Goal: Contribute content: Contribute content

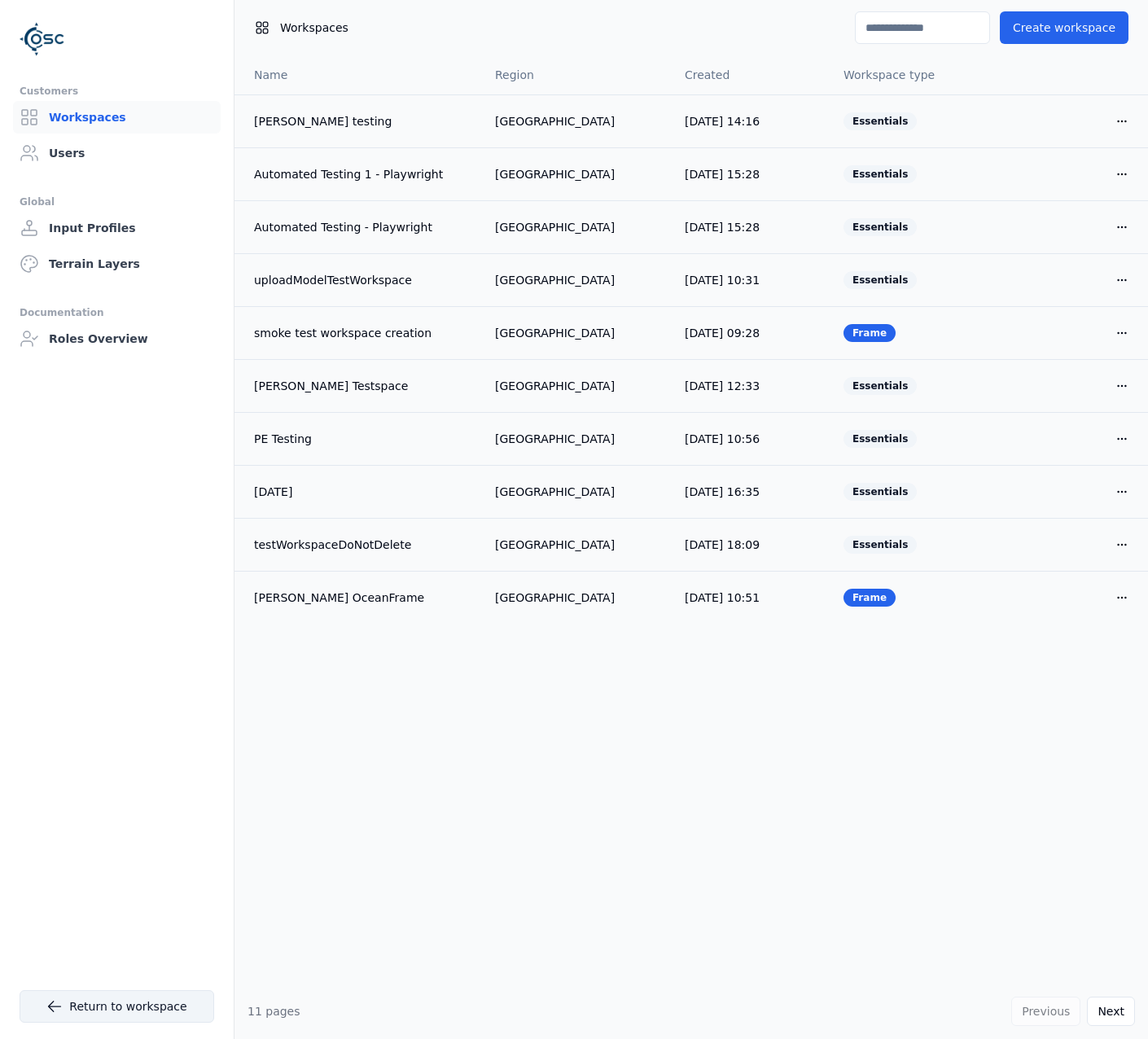
click at [87, 1013] on link "Return to workspace" at bounding box center [117, 1006] width 195 height 32
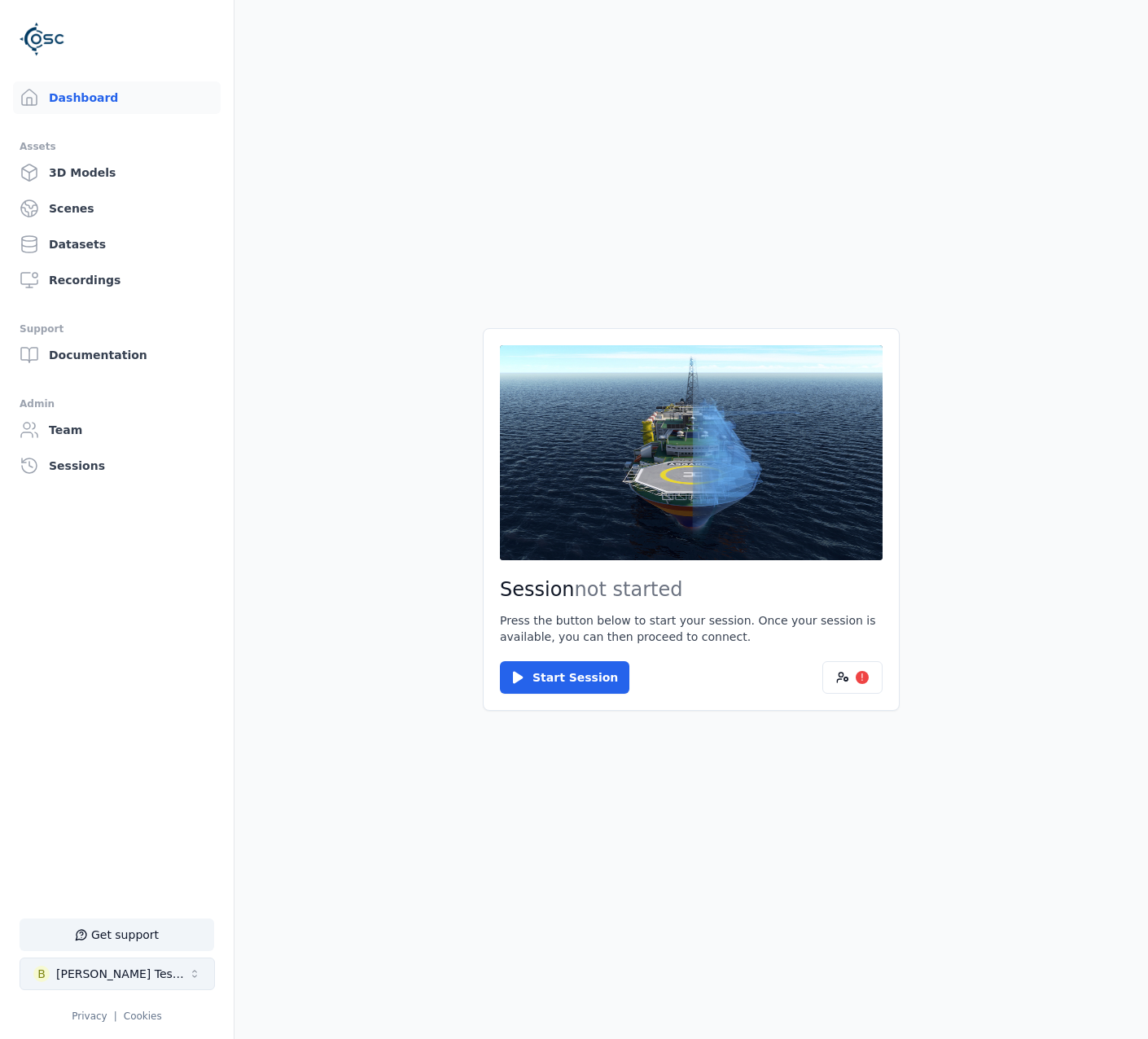
click at [167, 973] on button "B Brenda Testspace" at bounding box center [117, 974] width 195 height 32
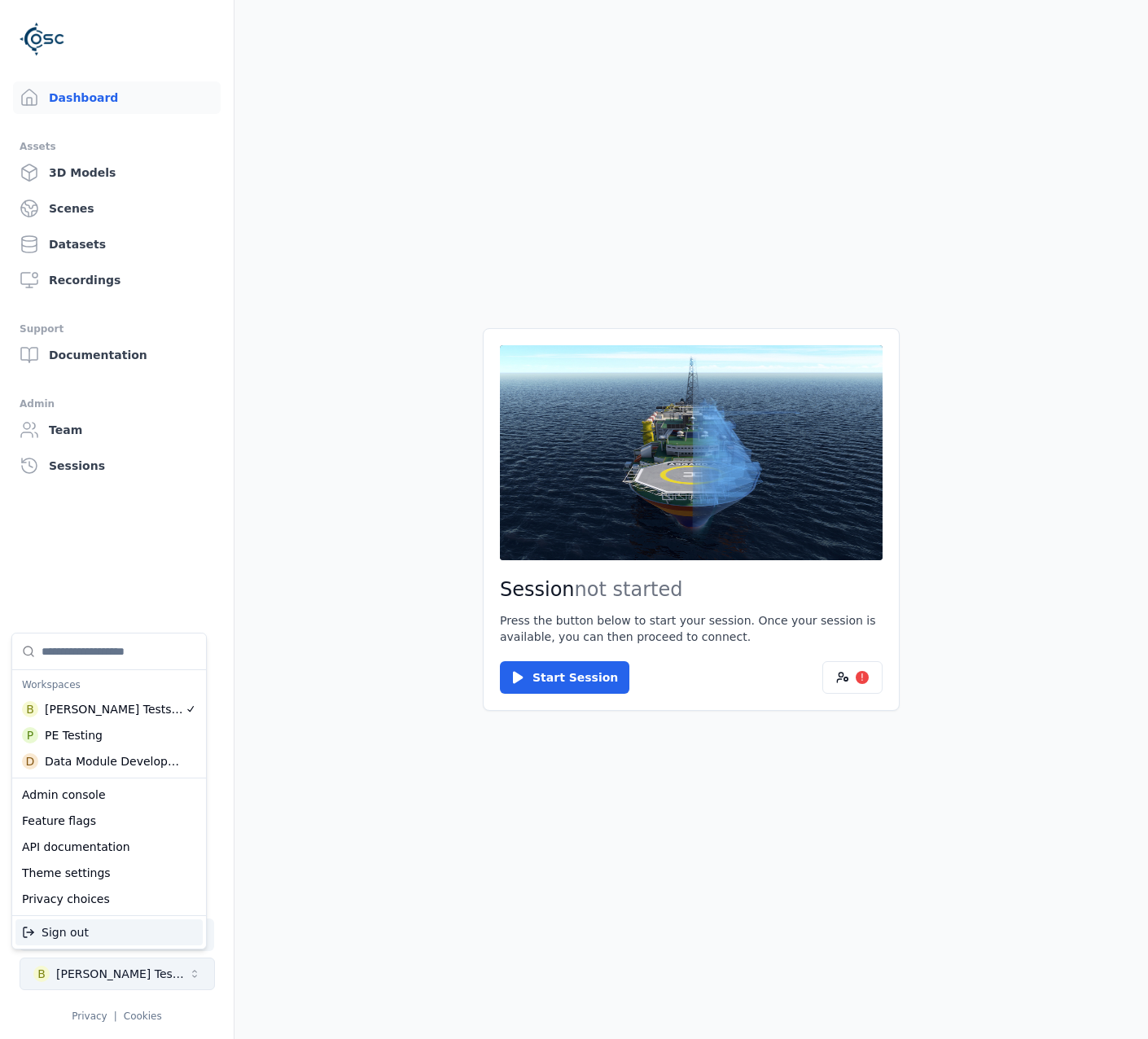
click at [167, 973] on html "Support Dashboard Assets 3D Models Scenes Datasets Recordings Support Documenta…" at bounding box center [574, 520] width 1148 height 1039
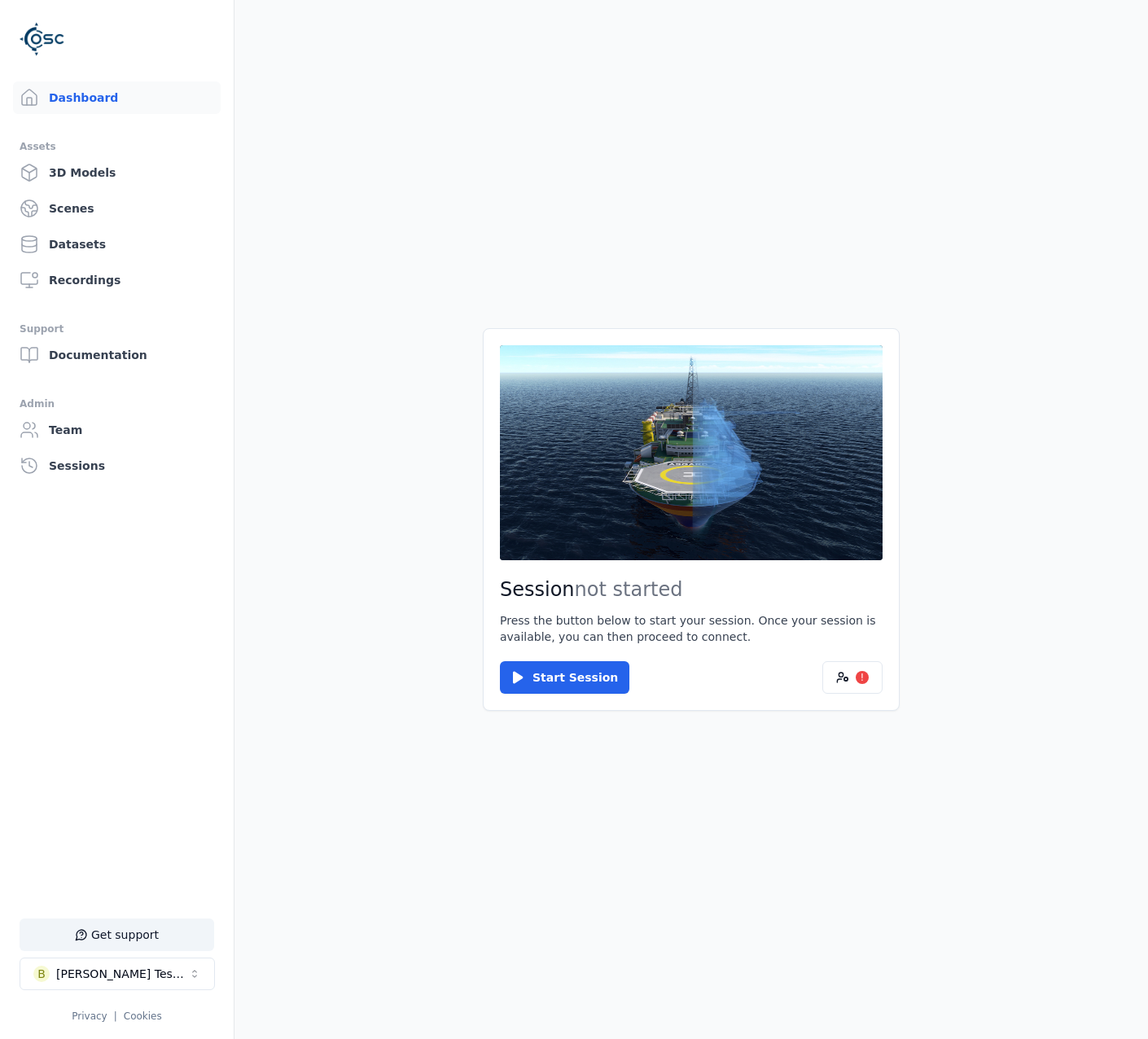
click at [97, 166] on link "3D Models" at bounding box center [116, 172] width 207 height 32
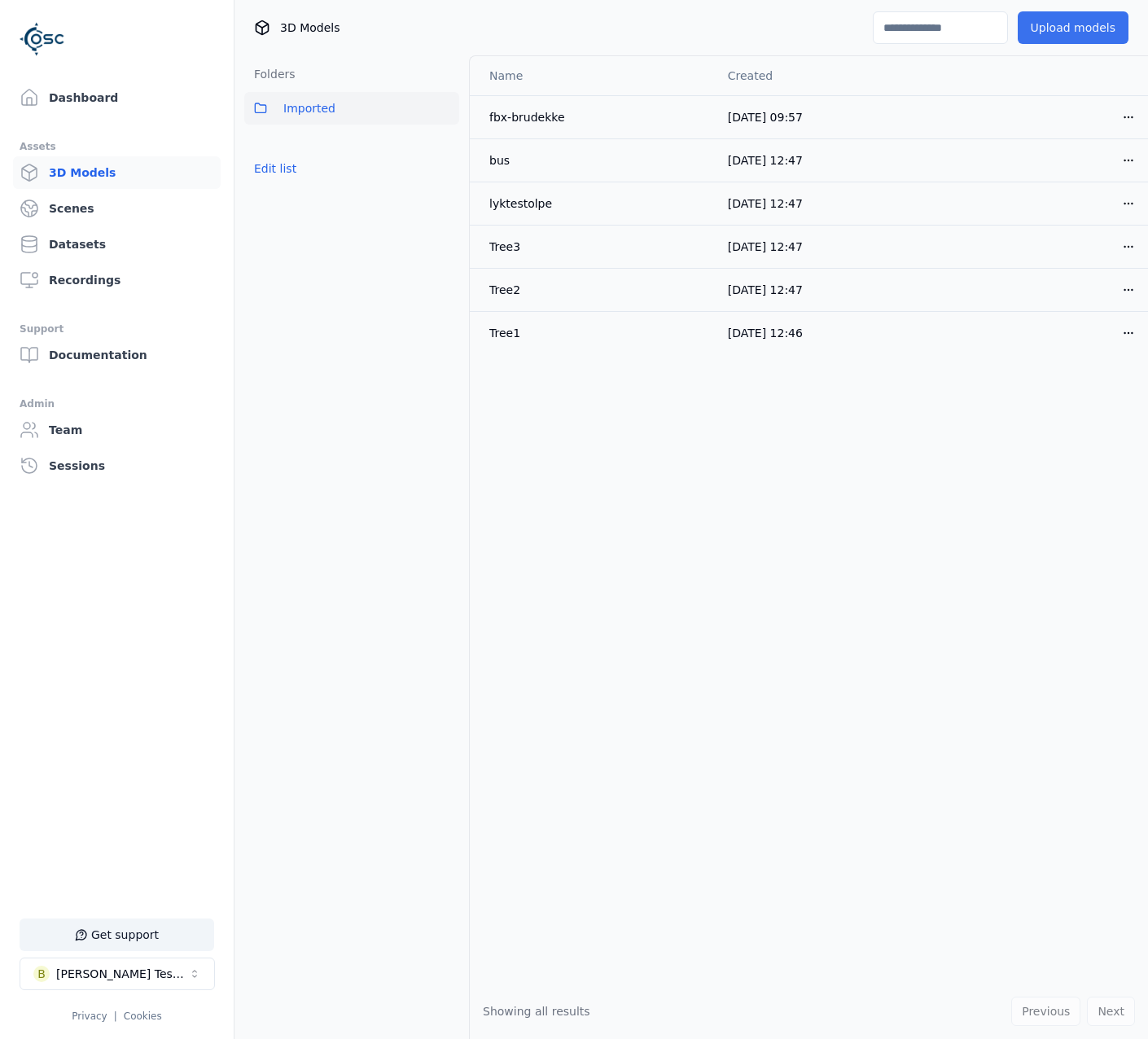
click at [1110, 35] on button "Upload models" at bounding box center [1072, 27] width 111 height 32
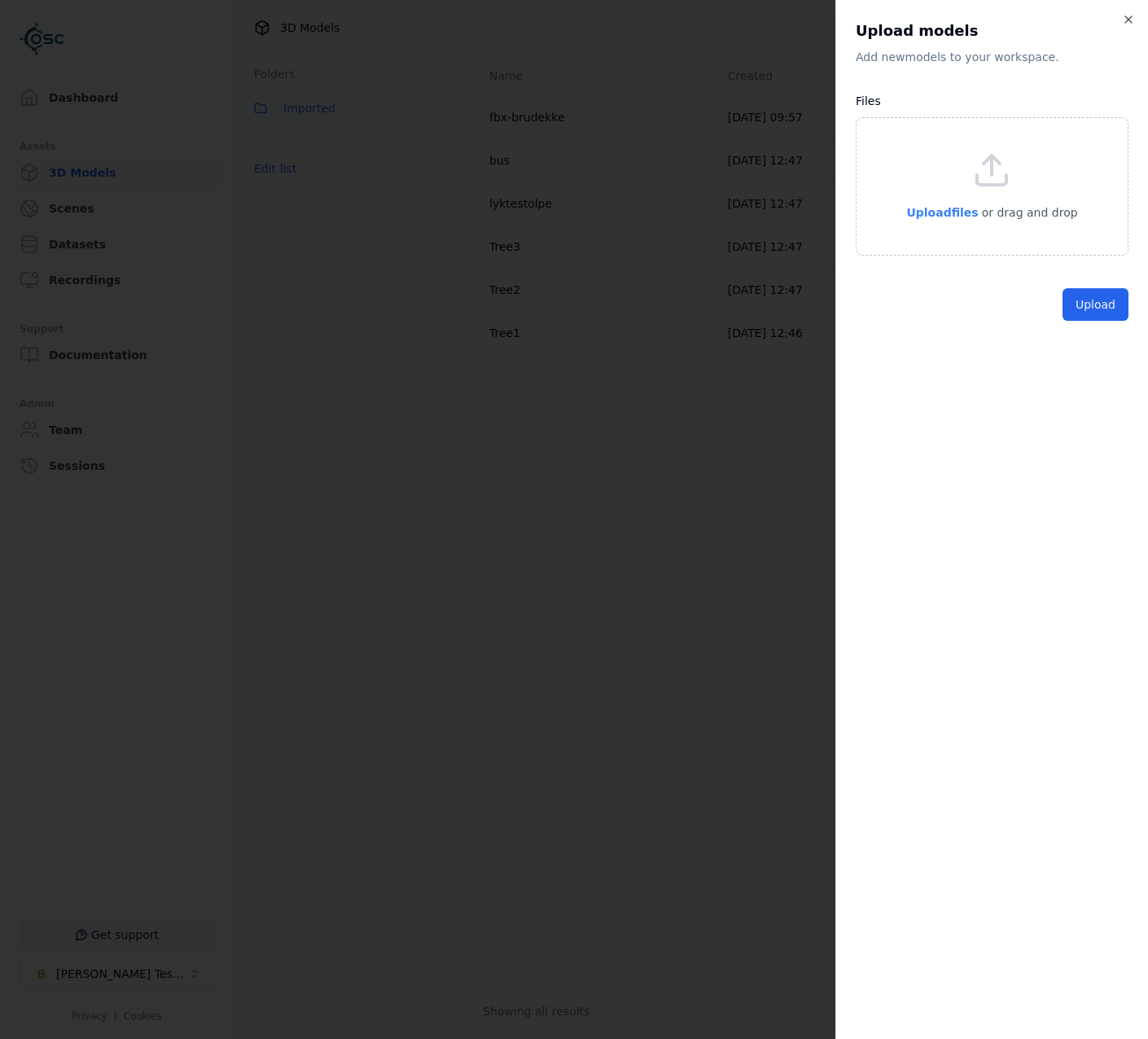
click at [965, 209] on span "Upload files" at bounding box center [942, 213] width 72 height 13
click at [1104, 345] on button "Upload" at bounding box center [1096, 342] width 66 height 32
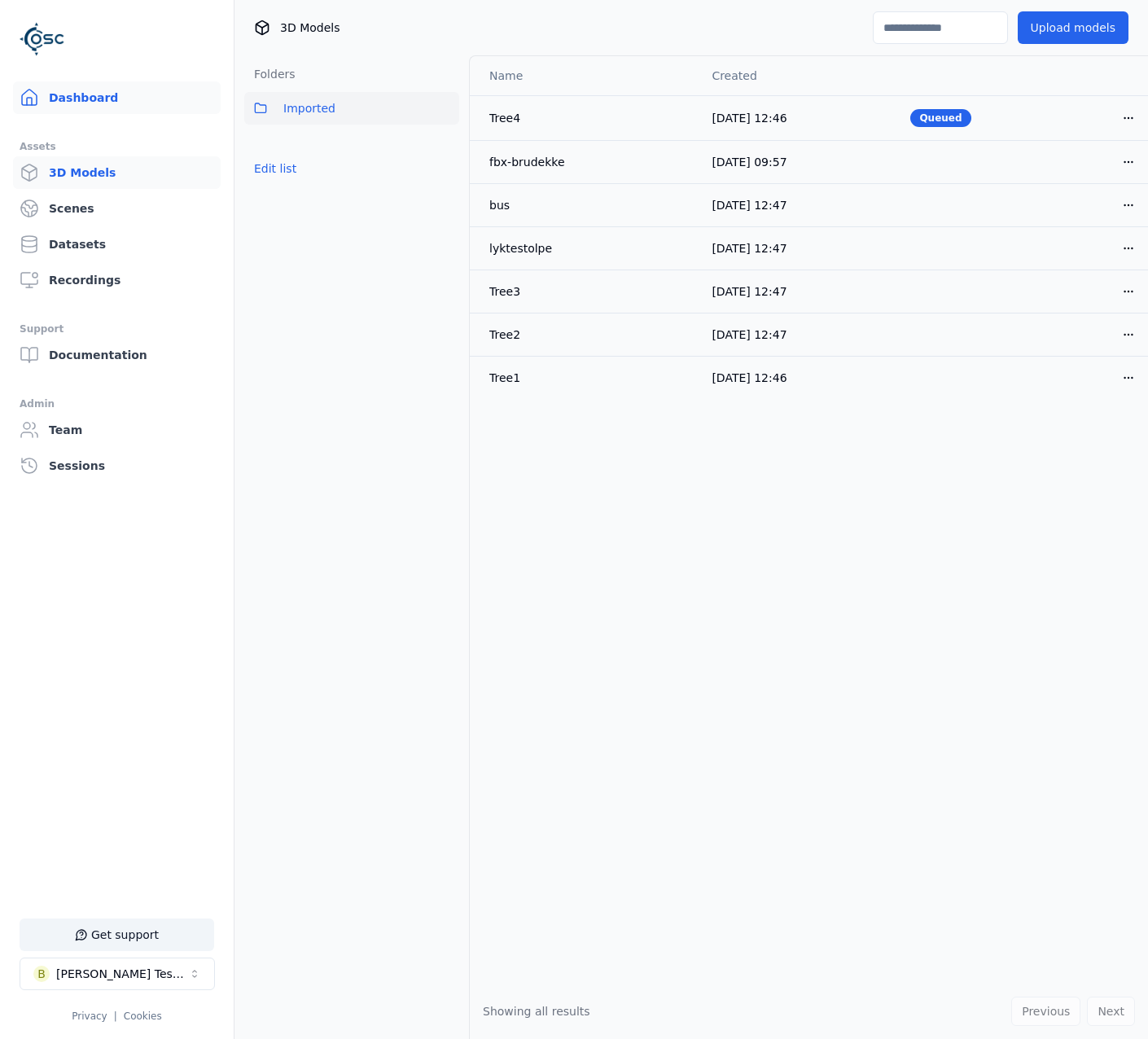
click at [86, 97] on link "Dashboard" at bounding box center [116, 97] width 207 height 32
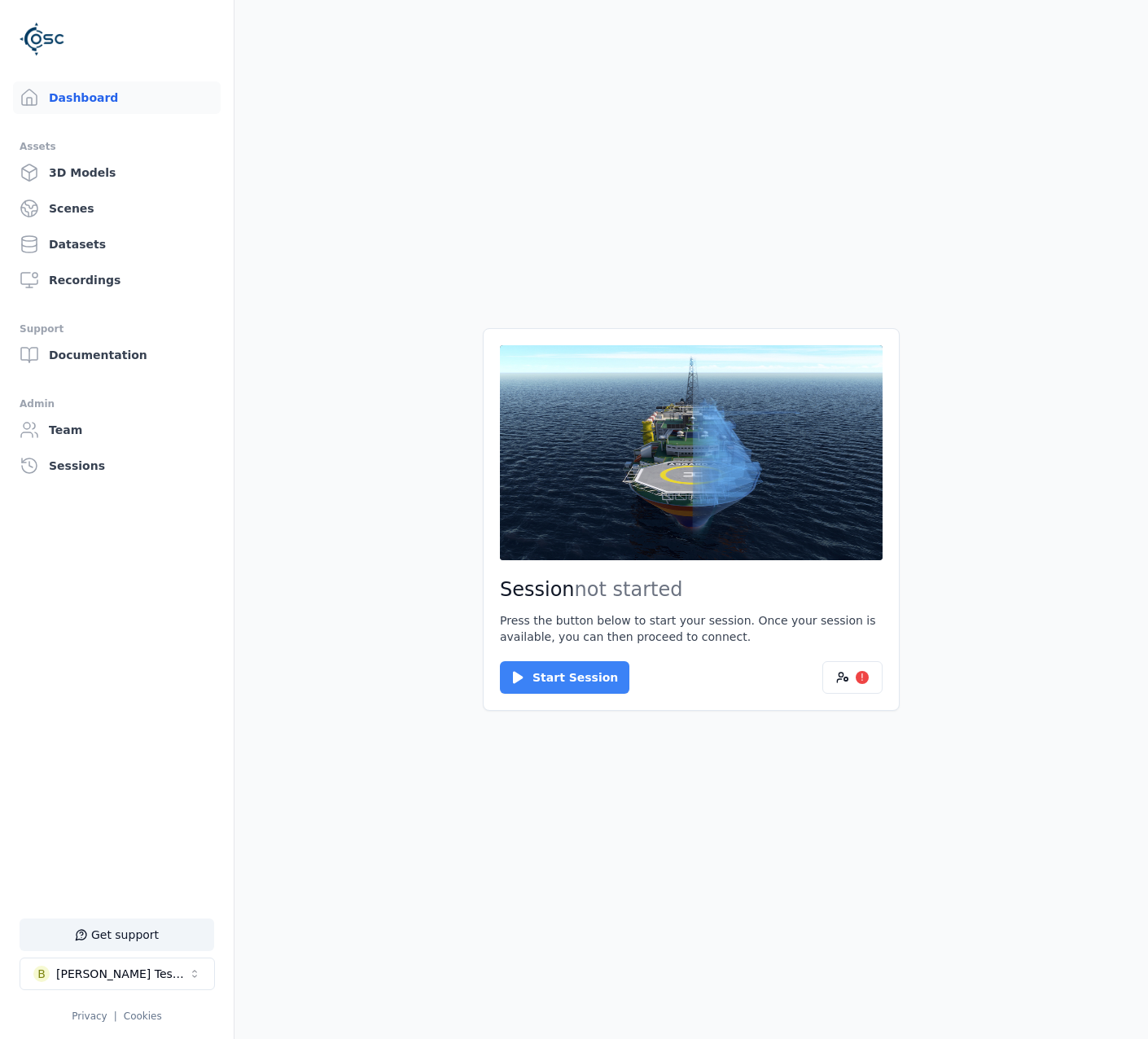
click at [599, 675] on button "Start Session" at bounding box center [564, 678] width 130 height 32
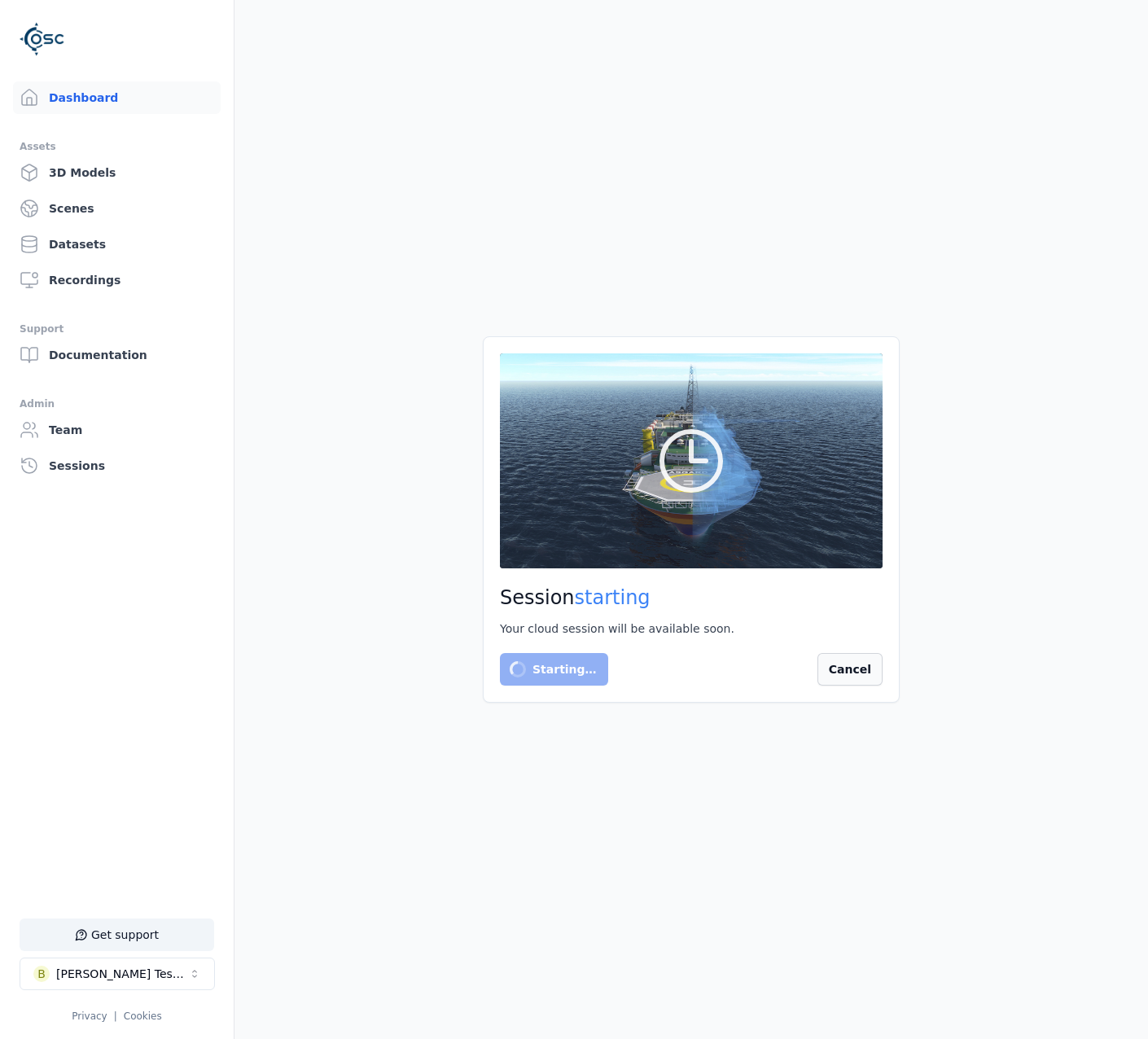
click at [859, 684] on button "Cancel" at bounding box center [850, 669] width 65 height 32
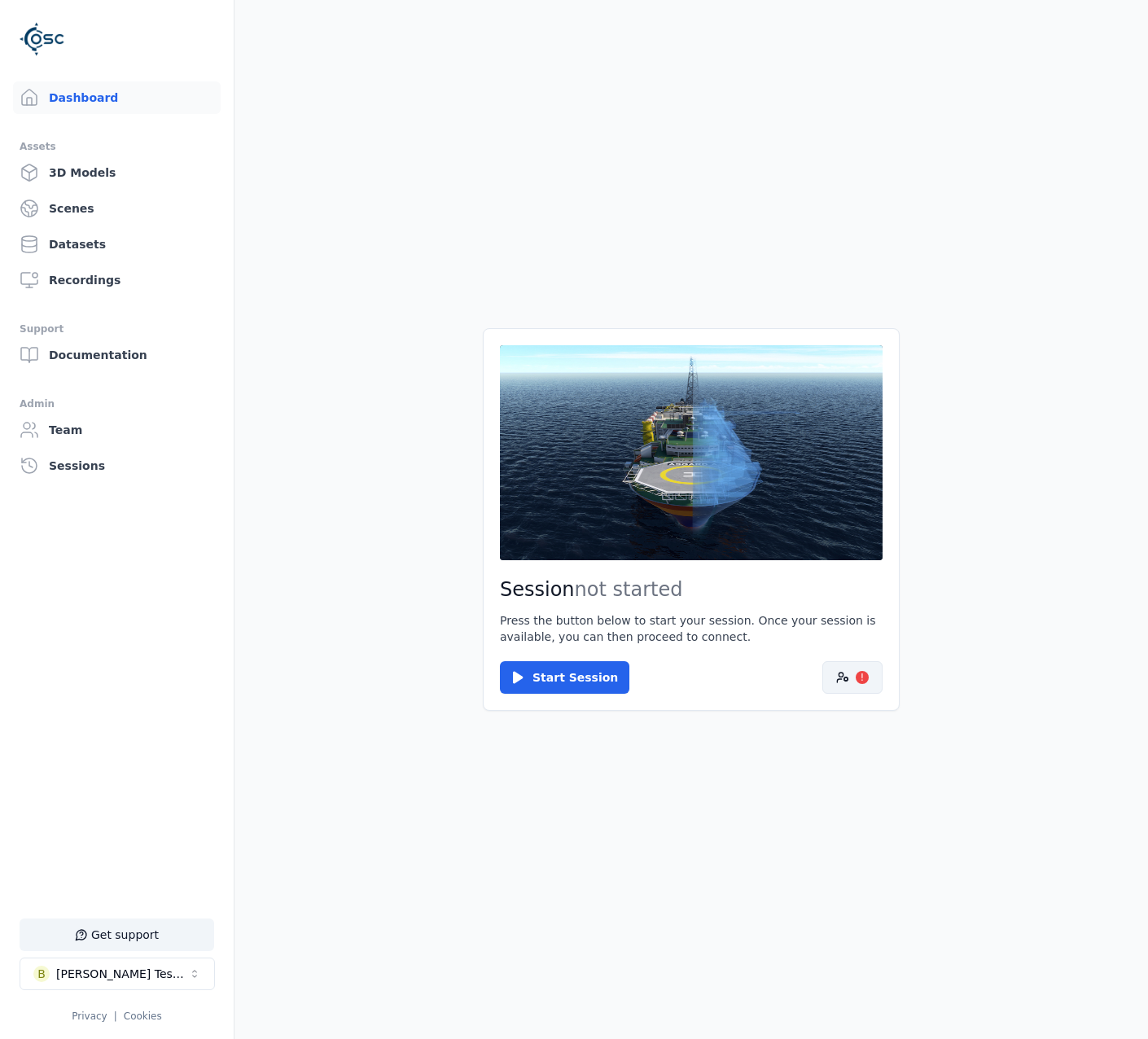
click at [847, 673] on icon at bounding box center [842, 678] width 13 height 13
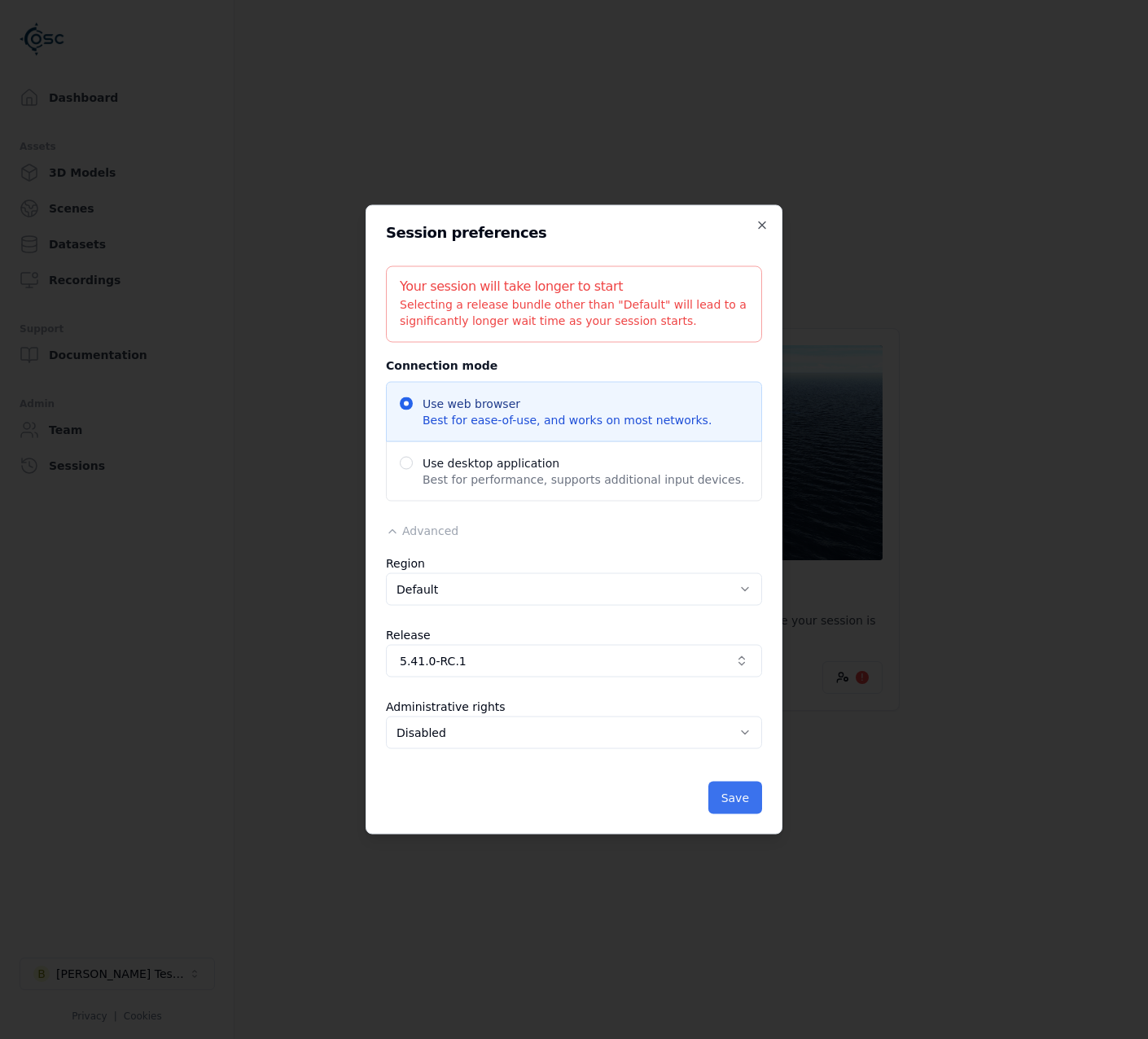
click at [749, 783] on button "Save" at bounding box center [734, 798] width 54 height 32
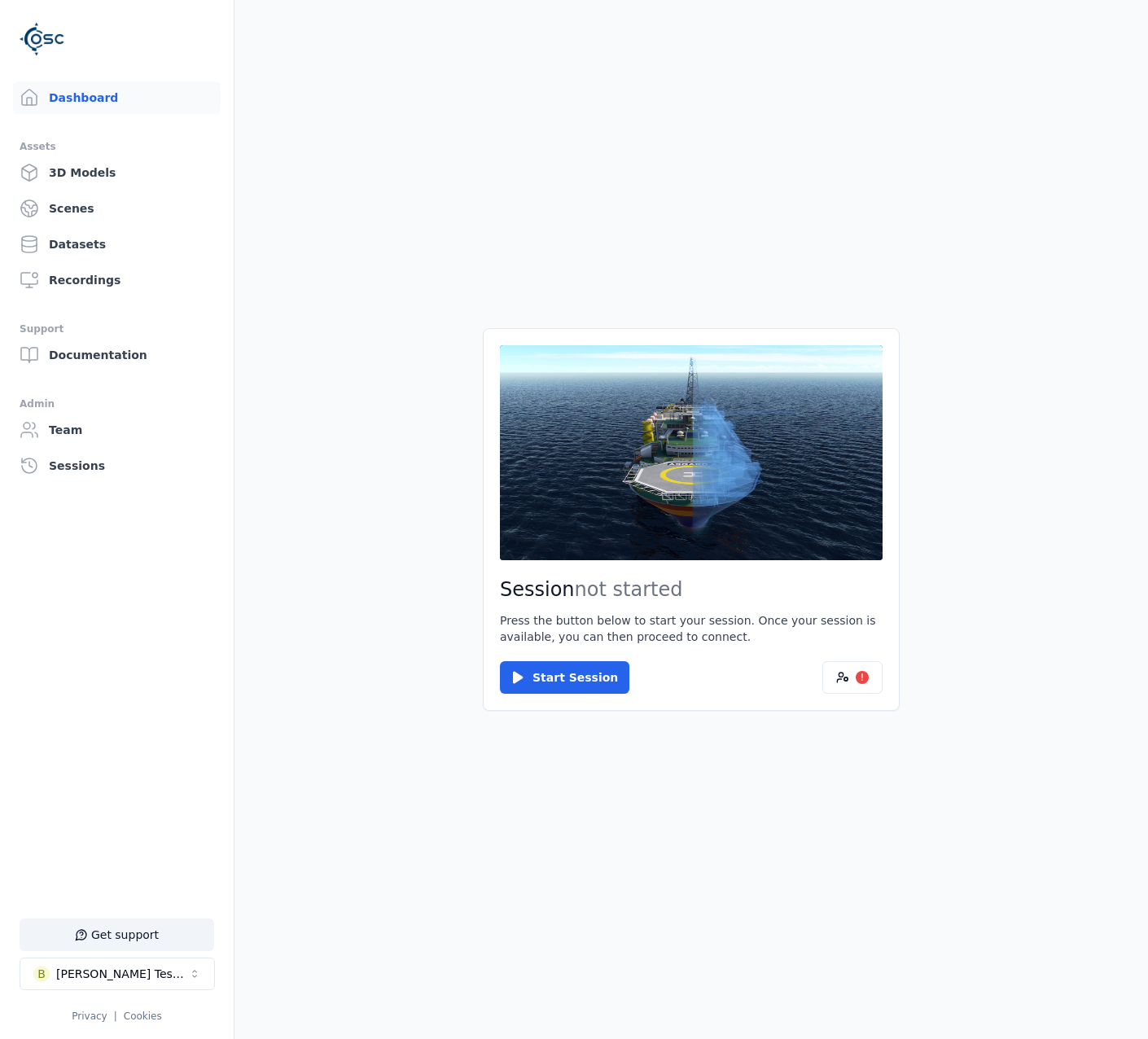
click at [755, 801] on main "Session not started Press the button below to start your session. Once your ses…" at bounding box center [691, 520] width 913 height 1039
click at [576, 701] on div "Session not started Press the button below to start your session. Once your ses…" at bounding box center [691, 520] width 416 height 382
click at [575, 679] on button "Start Session" at bounding box center [564, 678] width 130 height 32
click at [534, 679] on button "Connect" at bounding box center [537, 678] width 75 height 32
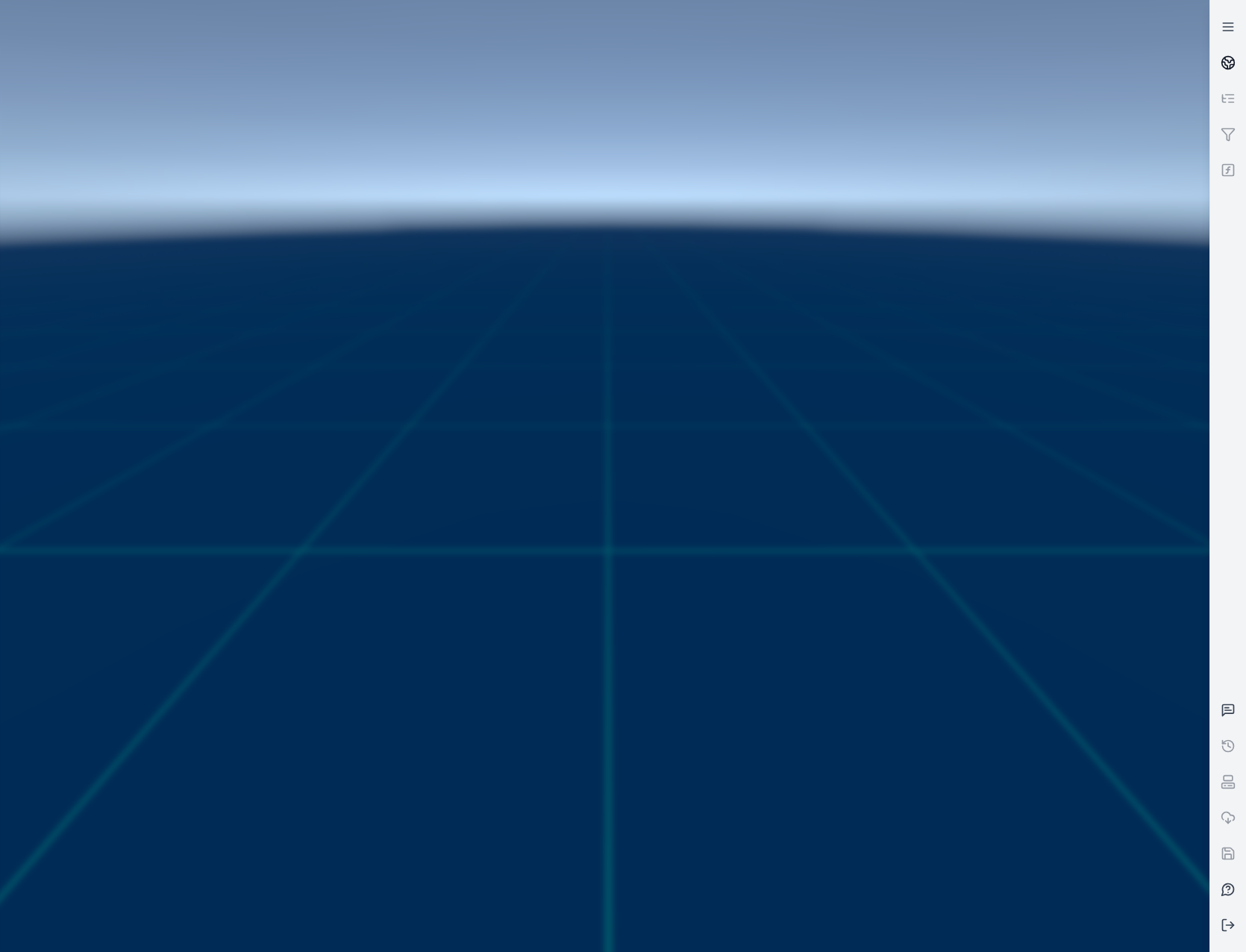
click at [1051, 72] on link at bounding box center [1227, 62] width 36 height 36
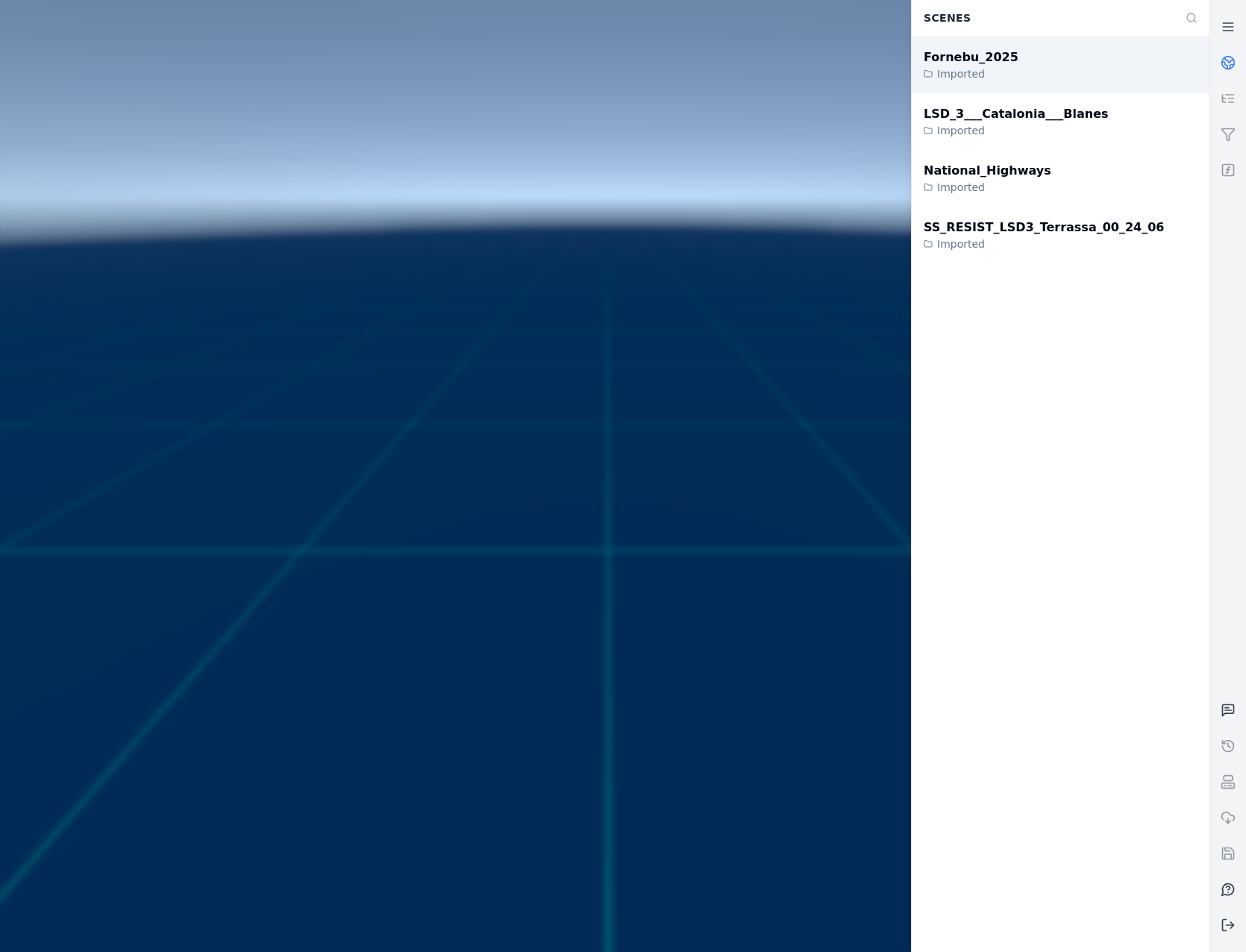
click at [1051, 80] on div "Fornebu_2025 Imported" at bounding box center [1060, 64] width 297 height 56
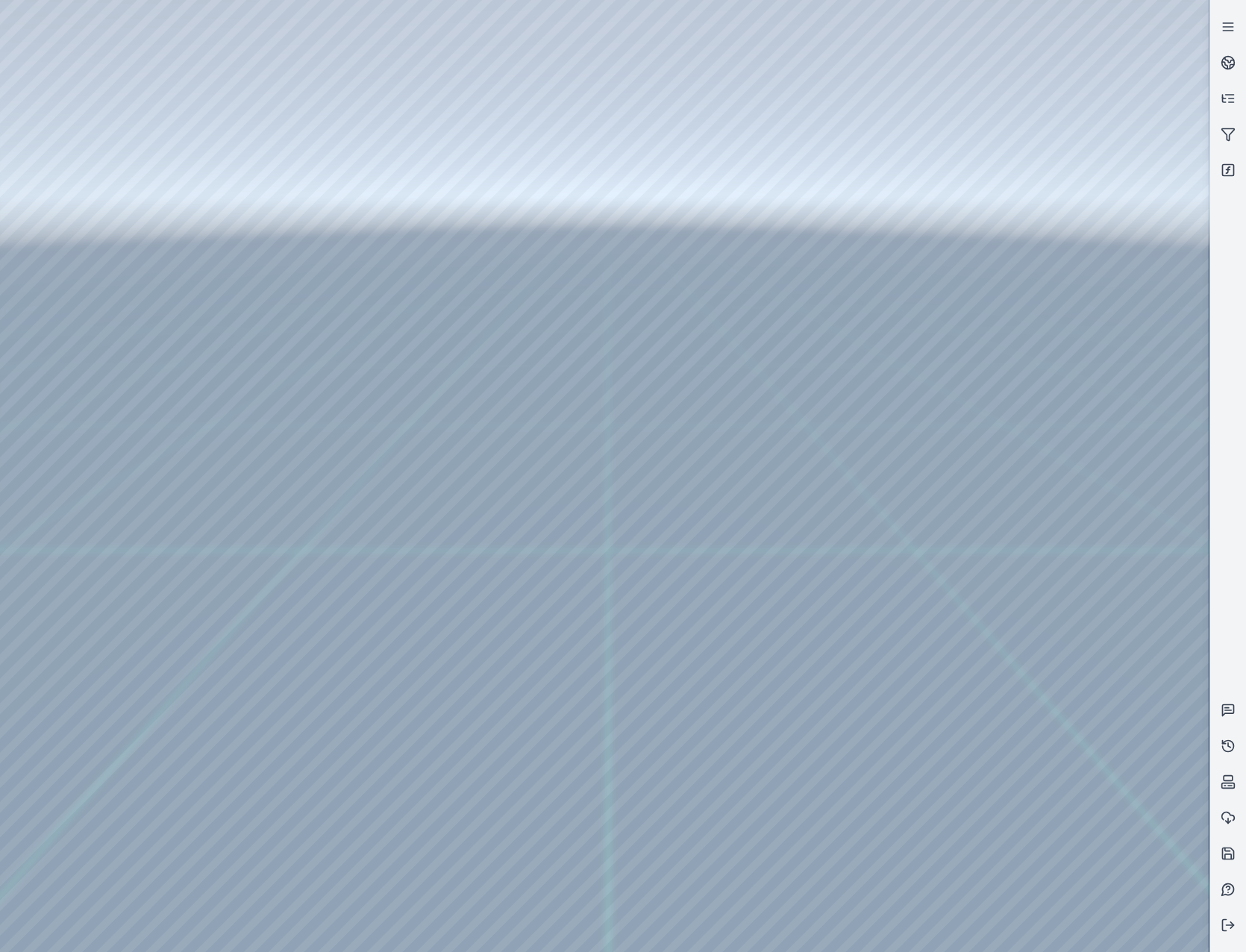
click at [114, 134] on div at bounding box center [604, 476] width 1209 height 952
click at [140, 91] on div at bounding box center [604, 476] width 1209 height 952
click at [123, 168] on div at bounding box center [604, 476] width 1209 height 952
click at [462, 735] on div at bounding box center [604, 476] width 1209 height 952
click at [430, 733] on div at bounding box center [604, 476] width 1209 height 952
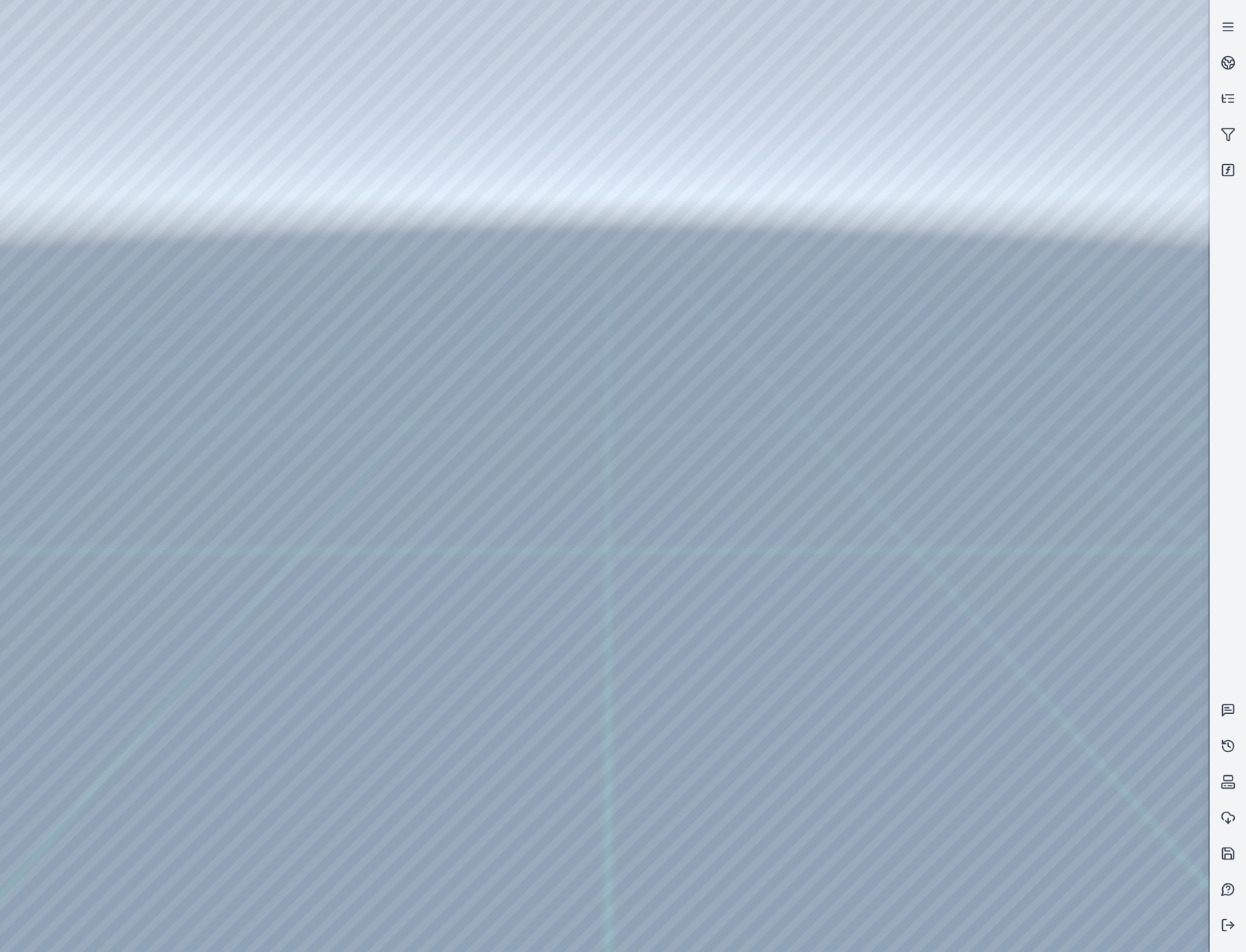
click at [388, 755] on div at bounding box center [604, 476] width 1209 height 952
click at [636, 334] on div at bounding box center [604, 476] width 1209 height 952
click at [654, 328] on div at bounding box center [604, 476] width 1209 height 952
click at [664, 374] on div at bounding box center [604, 476] width 1209 height 952
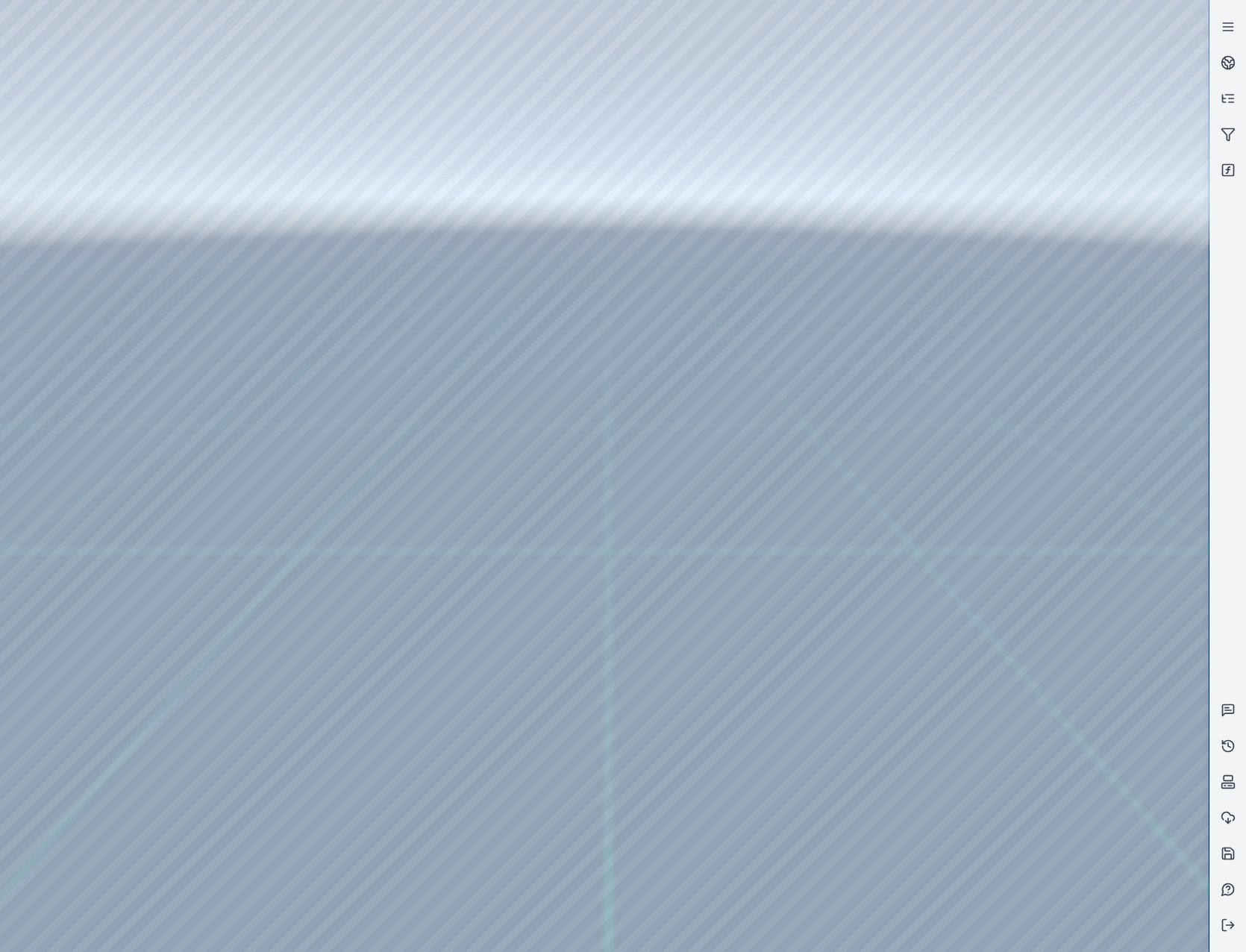
click at [814, 226] on div at bounding box center [604, 476] width 1209 height 952
click at [127, 132] on div at bounding box center [604, 476] width 1209 height 952
click at [89, 272] on div at bounding box center [604, 476] width 1209 height 952
click at [466, 56] on div at bounding box center [604, 476] width 1209 height 952
click at [129, 203] on div at bounding box center [604, 476] width 1209 height 952
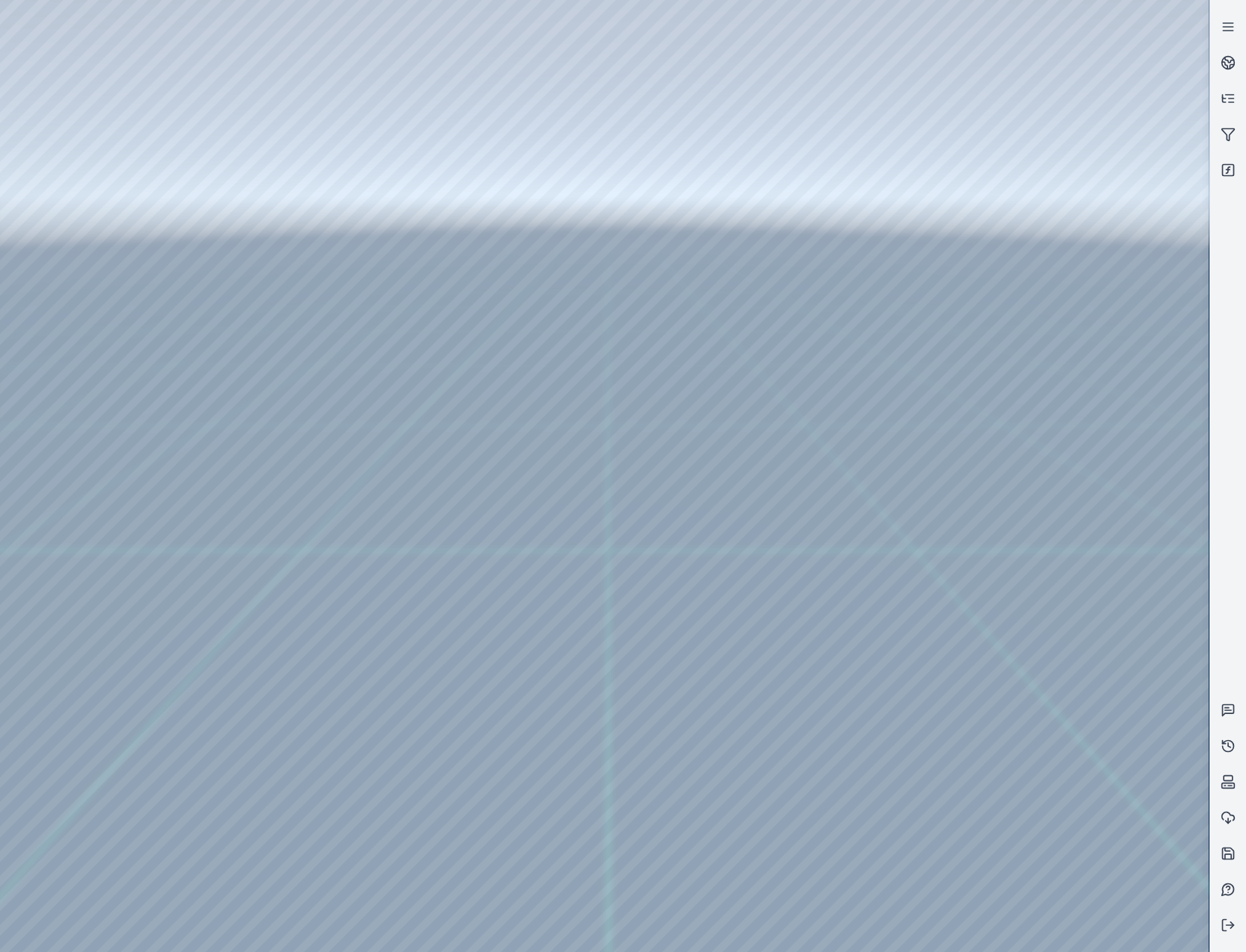
click at [323, 63] on div at bounding box center [604, 476] width 1209 height 952
click at [312, 158] on div at bounding box center [604, 476] width 1209 height 952
click at [979, 317] on div at bounding box center [604, 476] width 1209 height 952
click at [1021, 413] on div at bounding box center [604, 476] width 1209 height 952
click at [1051, 707] on div at bounding box center [604, 476] width 1209 height 952
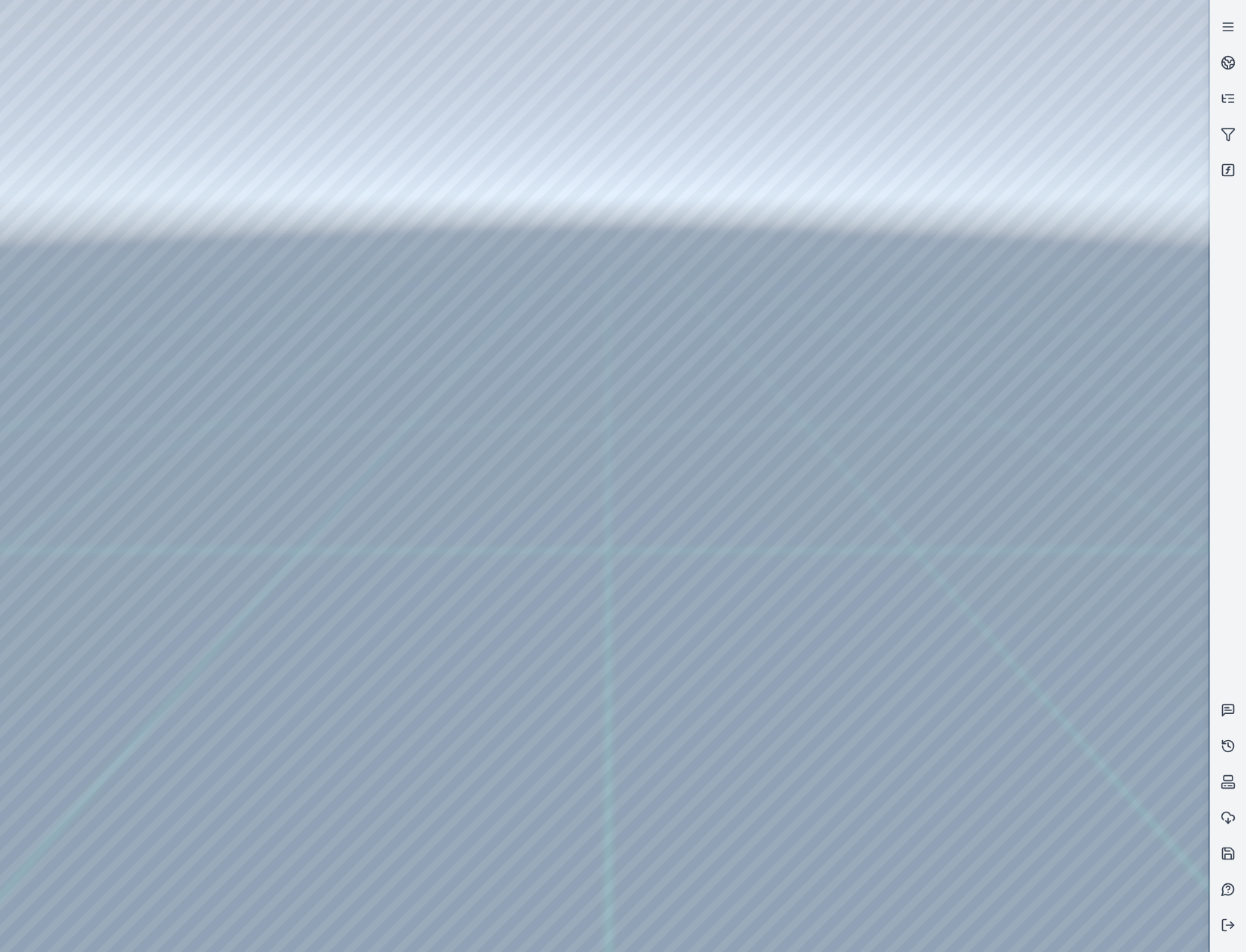
click at [308, 136] on div at bounding box center [604, 476] width 1209 height 952
click at [268, 172] on div at bounding box center [604, 476] width 1209 height 952
click at [279, 168] on div at bounding box center [604, 476] width 1209 height 952
click at [119, 253] on div at bounding box center [604, 476] width 1209 height 952
click at [105, 216] on div at bounding box center [604, 476] width 1209 height 952
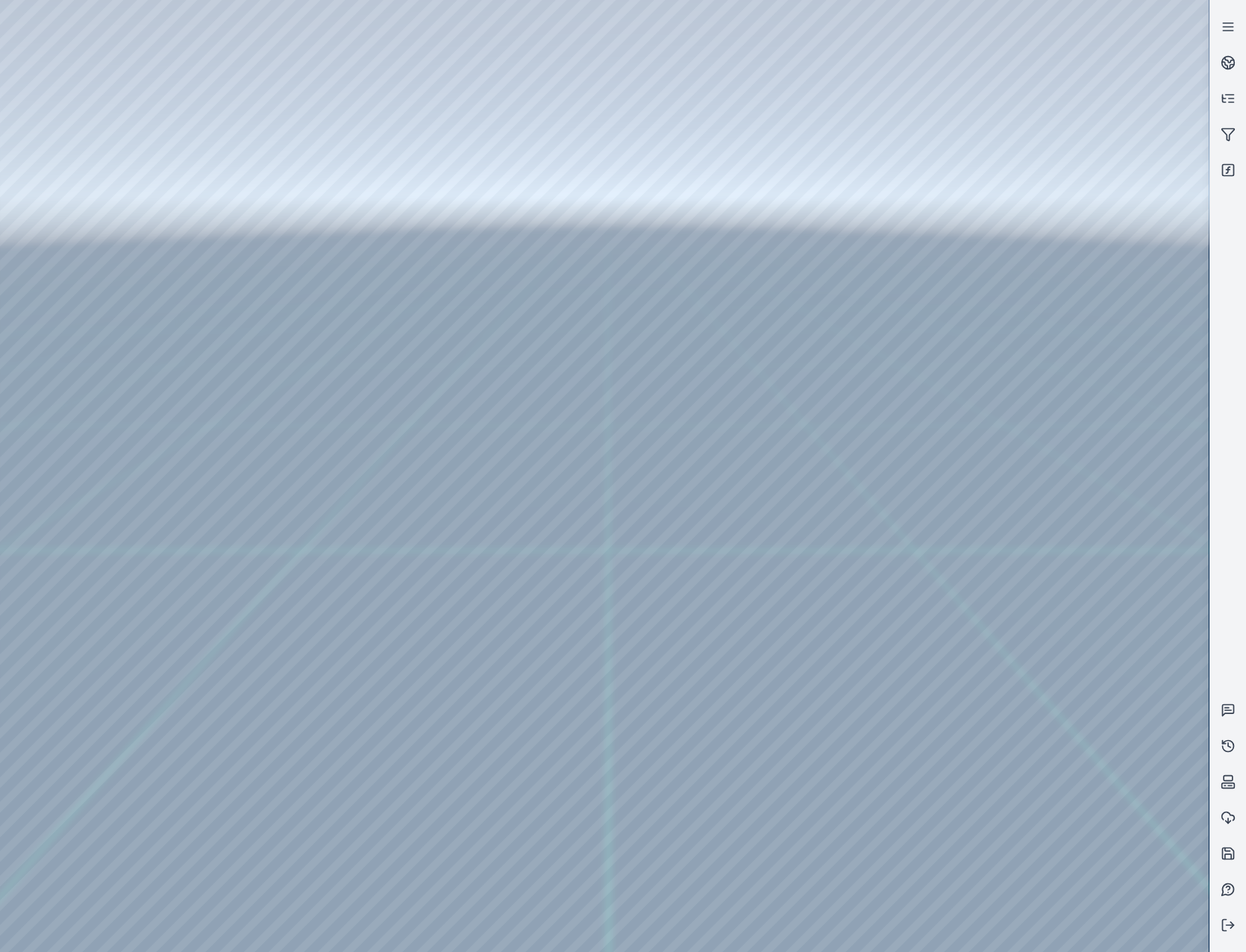
click at [360, 68] on div at bounding box center [604, 476] width 1209 height 952
click at [328, 163] on div at bounding box center [604, 476] width 1209 height 952
click at [1008, 264] on div at bounding box center [604, 476] width 1209 height 952
click at [1038, 403] on div at bounding box center [604, 476] width 1209 height 952
click at [1028, 415] on div at bounding box center [604, 476] width 1209 height 952
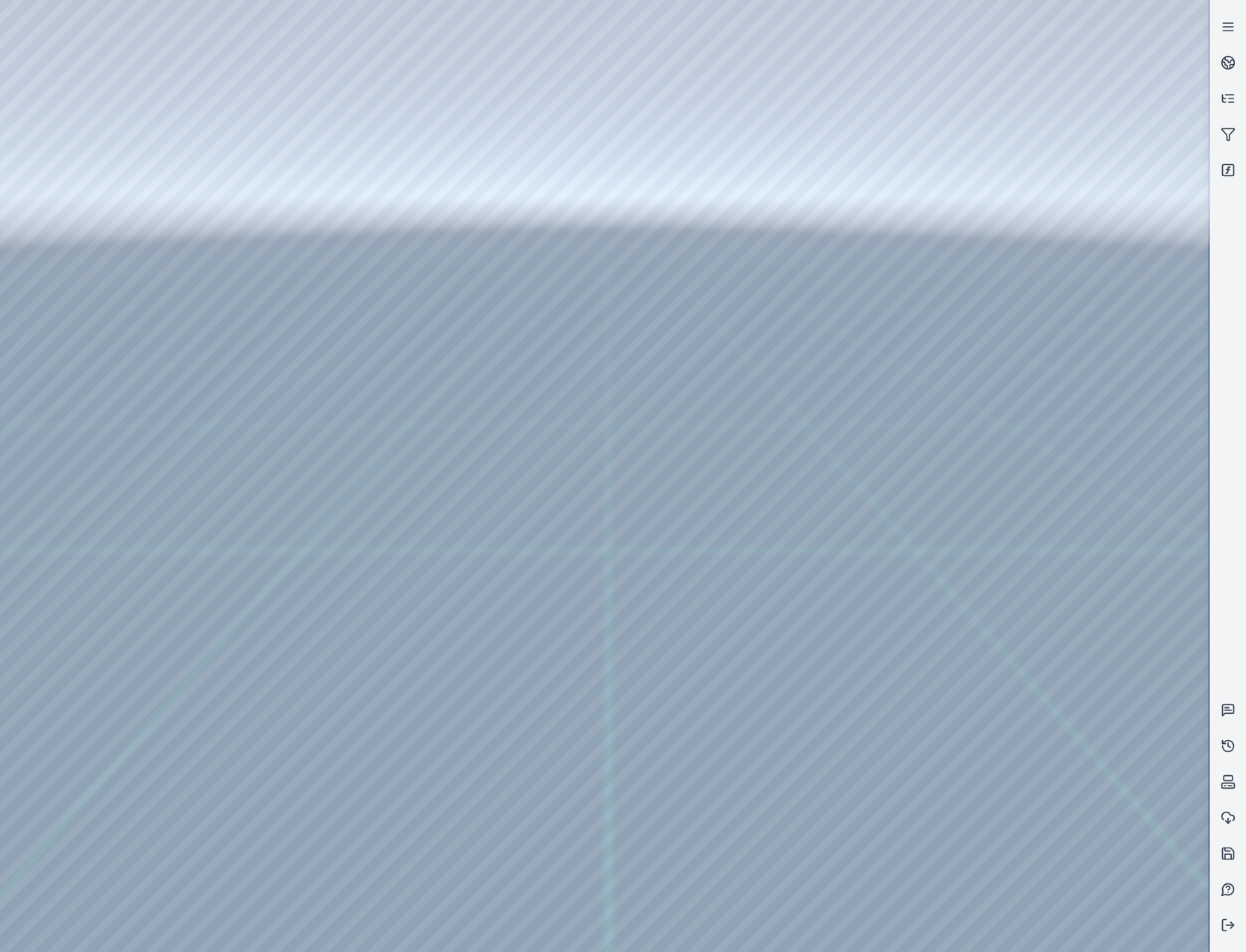
click at [1011, 407] on div at bounding box center [604, 476] width 1209 height 952
drag, startPoint x: 742, startPoint y: 590, endPoint x: 731, endPoint y: 654, distance: 64.9
click at [1031, 823] on div at bounding box center [604, 476] width 1209 height 952
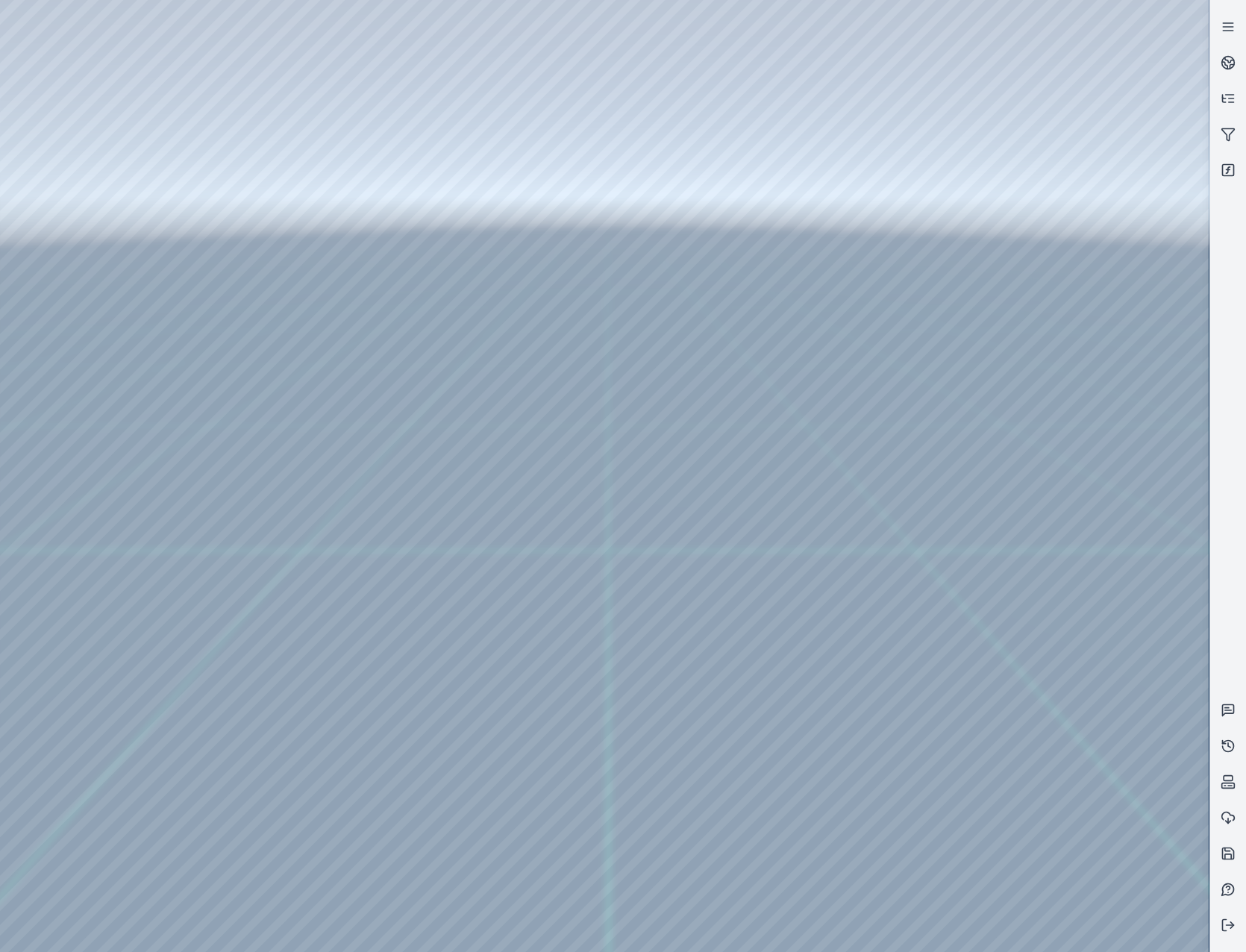
drag, startPoint x: 642, startPoint y: 601, endPoint x: 681, endPoint y: 599, distance: 39.1
drag, startPoint x: 649, startPoint y: 616, endPoint x: 823, endPoint y: 568, distance: 180.5
drag, startPoint x: 668, startPoint y: 451, endPoint x: 542, endPoint y: 579, distance: 179.6
drag, startPoint x: 707, startPoint y: 464, endPoint x: 590, endPoint y: 668, distance: 235.2
drag, startPoint x: 483, startPoint y: 408, endPoint x: 510, endPoint y: 408, distance: 27.0
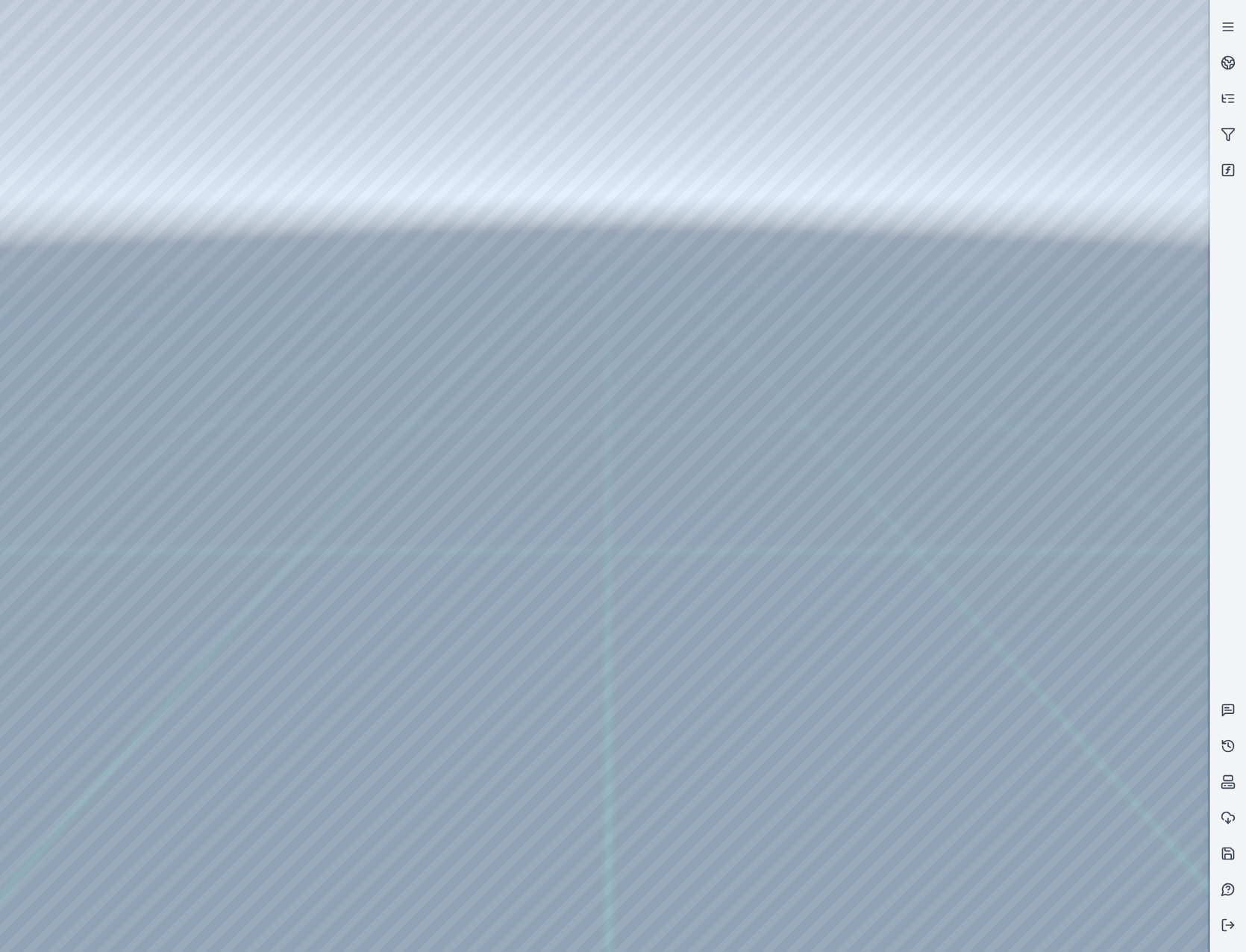
drag, startPoint x: 617, startPoint y: 440, endPoint x: 840, endPoint y: 449, distance: 223.2
drag, startPoint x: 765, startPoint y: 624, endPoint x: 774, endPoint y: 611, distance: 15.8
click at [1051, 225] on div at bounding box center [604, 476] width 1209 height 952
click at [971, 184] on div at bounding box center [604, 476] width 1209 height 952
click at [888, 239] on div at bounding box center [604, 476] width 1209 height 952
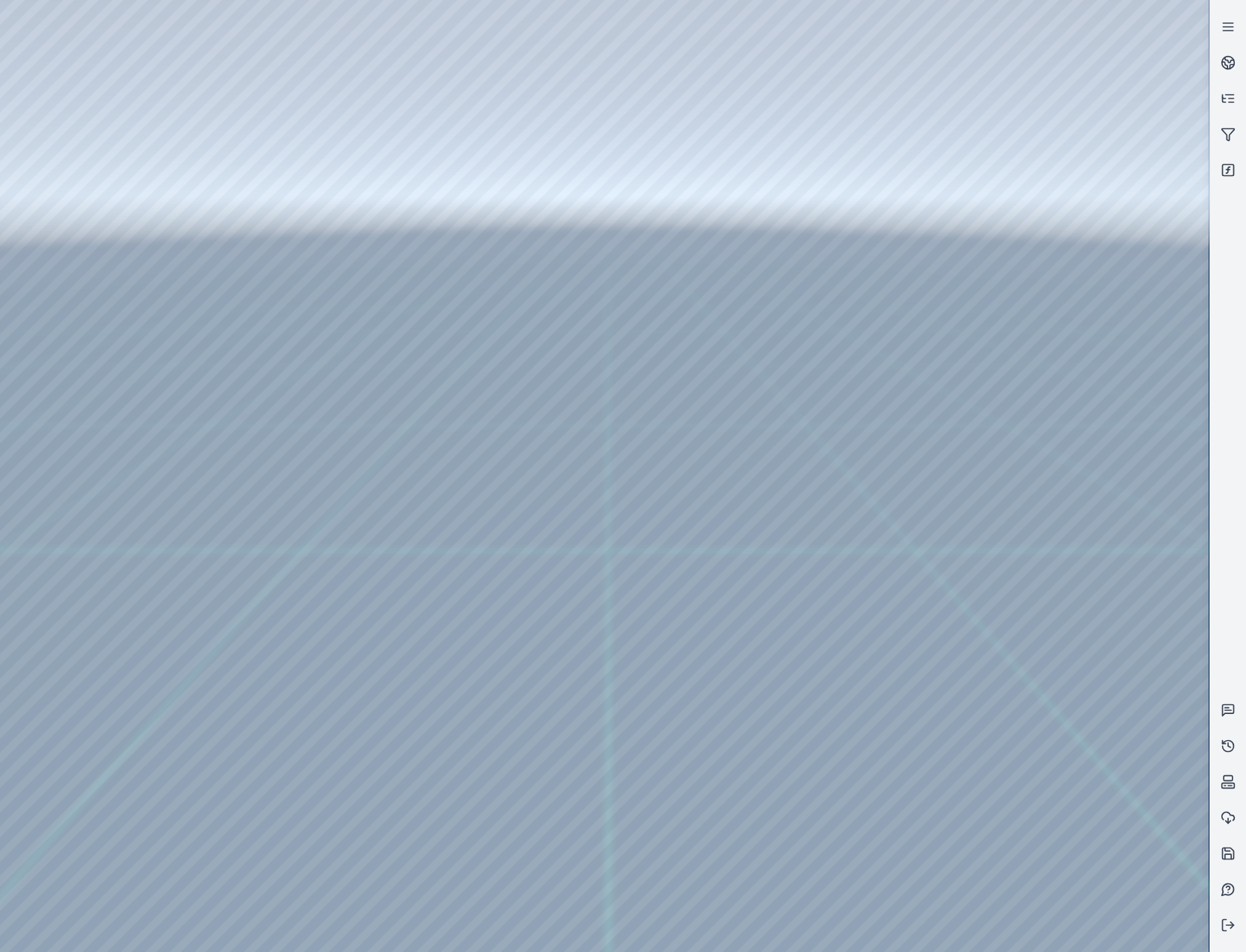
click at [782, 274] on div at bounding box center [604, 476] width 1209 height 952
click at [761, 288] on div at bounding box center [604, 476] width 1209 height 952
click at [743, 273] on div at bounding box center [604, 476] width 1209 height 952
drag, startPoint x: 746, startPoint y: 271, endPoint x: 819, endPoint y: 284, distance: 74.1
click at [819, 284] on div at bounding box center [604, 476] width 1209 height 952
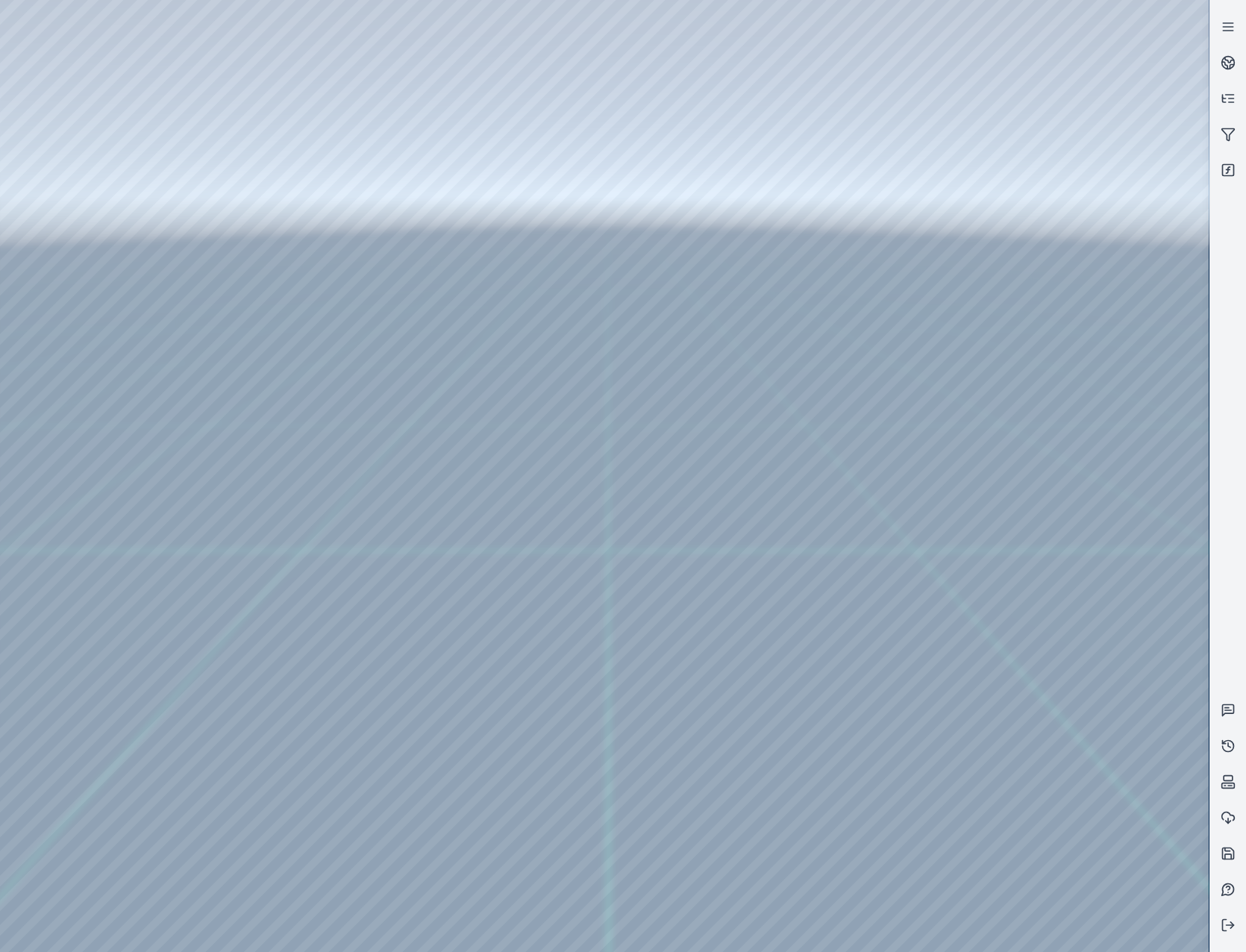
drag, startPoint x: 819, startPoint y: 284, endPoint x: 839, endPoint y: 253, distance: 36.9
click at [839, 253] on div at bounding box center [604, 476] width 1209 height 952
click at [838, 249] on div at bounding box center [604, 476] width 1209 height 952
click at [895, 197] on div at bounding box center [604, 476] width 1209 height 952
click at [225, 64] on div at bounding box center [604, 476] width 1209 height 952
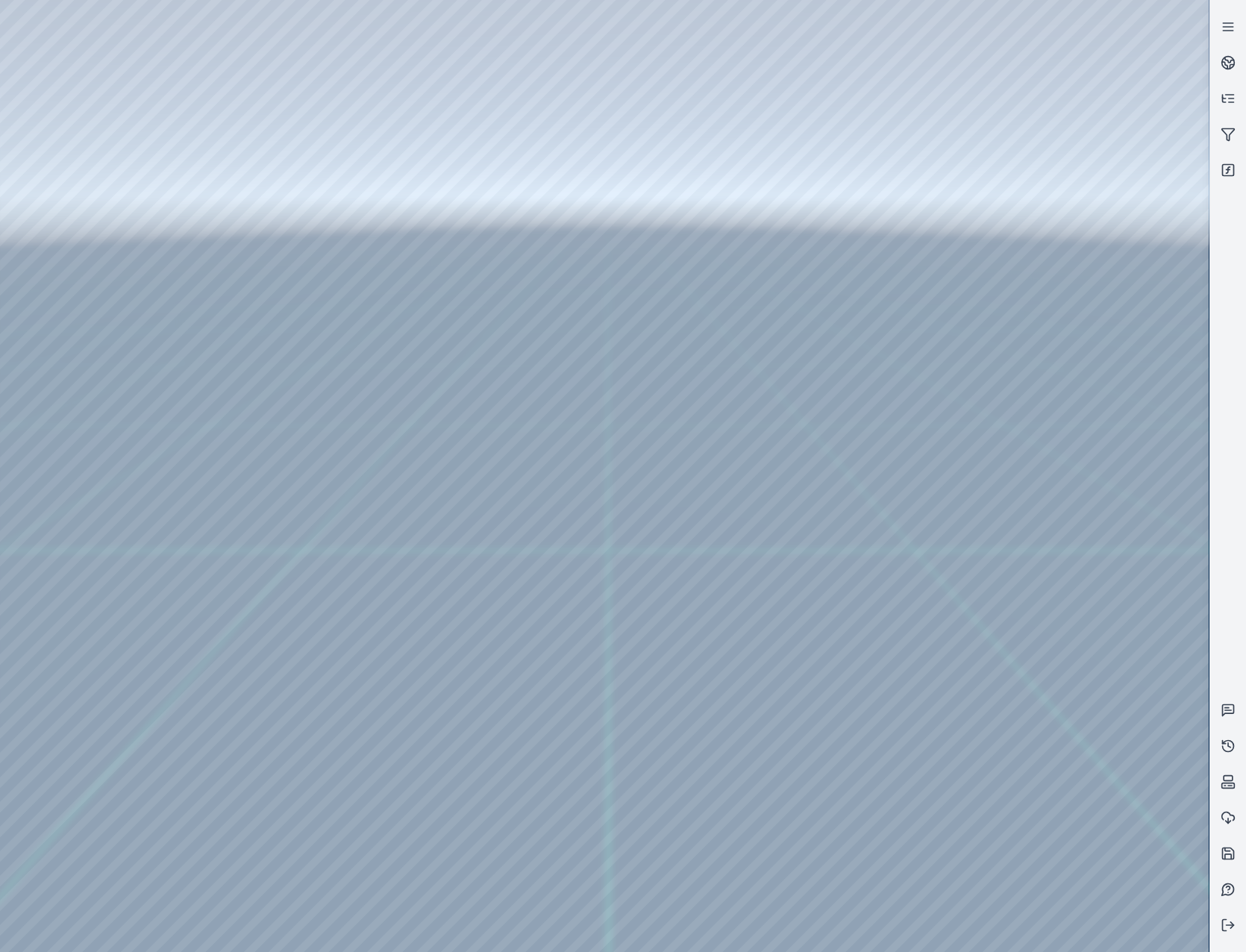
click at [680, 10] on div at bounding box center [604, 476] width 1209 height 952
drag, startPoint x: 634, startPoint y: 10, endPoint x: 111, endPoint y: 8, distance: 523.0
click at [111, 8] on div at bounding box center [604, 476] width 1209 height 952
click at [790, 193] on div at bounding box center [604, 476] width 1209 height 952
drag, startPoint x: 850, startPoint y: 580, endPoint x: 824, endPoint y: 577, distance: 26.2
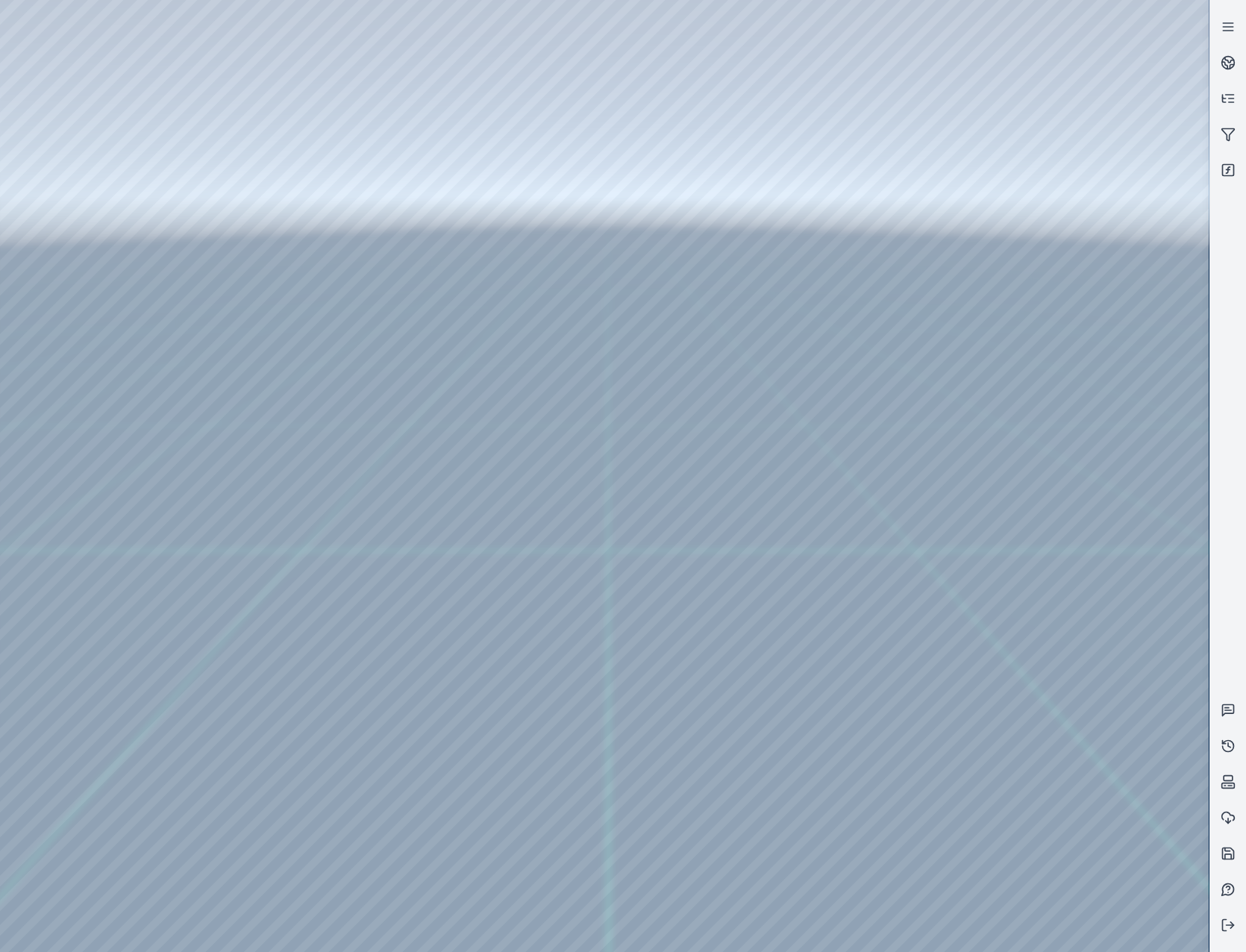
drag, startPoint x: 833, startPoint y: 574, endPoint x: 584, endPoint y: 468, distance: 270.6
drag, startPoint x: 510, startPoint y: 499, endPoint x: 565, endPoint y: 476, distance: 59.6
drag, startPoint x: 478, startPoint y: 481, endPoint x: 974, endPoint y: 518, distance: 497.4
drag, startPoint x: 488, startPoint y: 455, endPoint x: 683, endPoint y: 479, distance: 196.5
drag, startPoint x: 902, startPoint y: 591, endPoint x: 590, endPoint y: 584, distance: 312.1
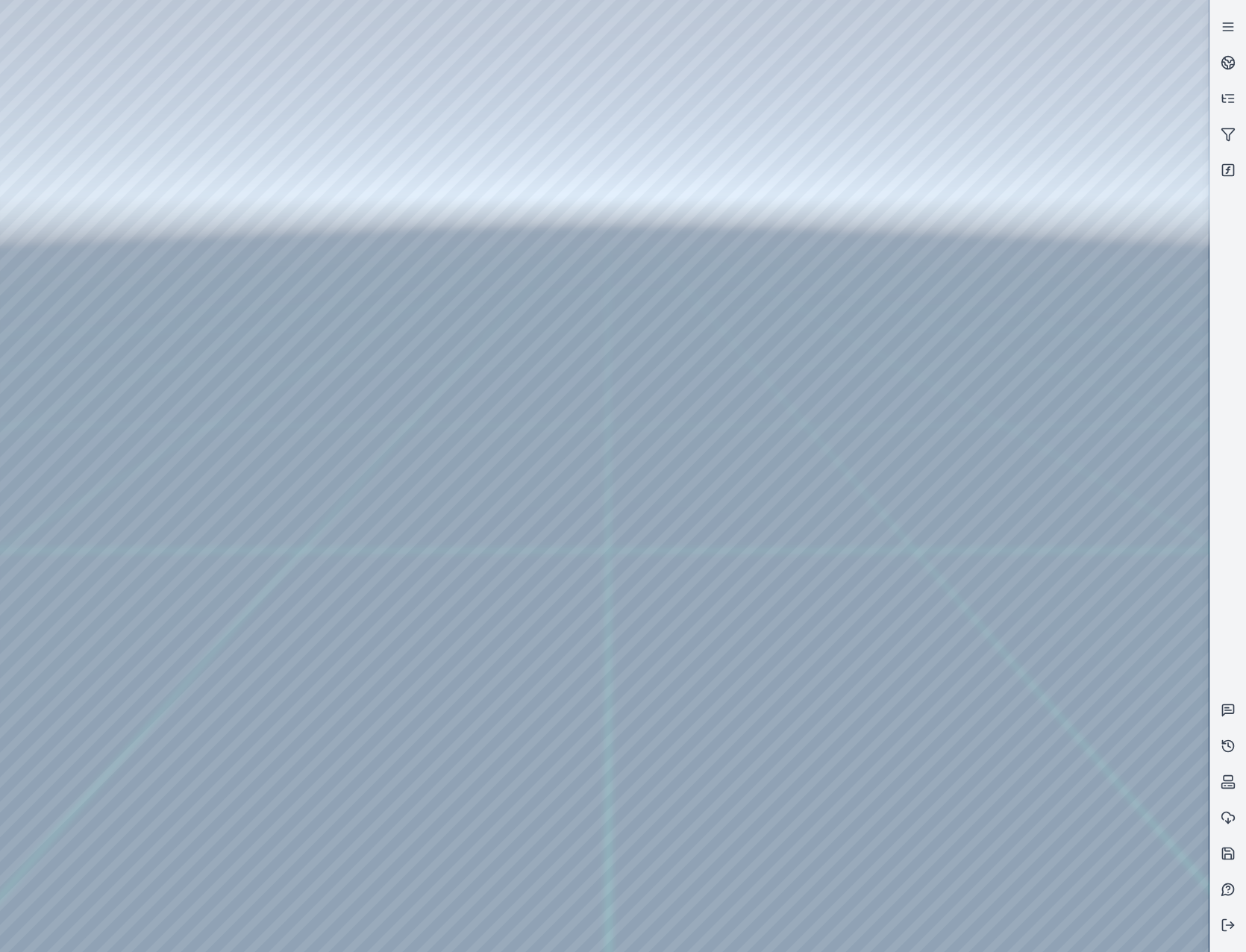
click at [559, 559] on div at bounding box center [604, 476] width 1209 height 952
click at [1051, 512] on div at bounding box center [604, 476] width 1209 height 952
click at [1051, 815] on div at bounding box center [604, 476] width 1209 height 952
click at [685, 580] on div at bounding box center [604, 476] width 1209 height 952
click at [88, 208] on div at bounding box center [604, 476] width 1209 height 952
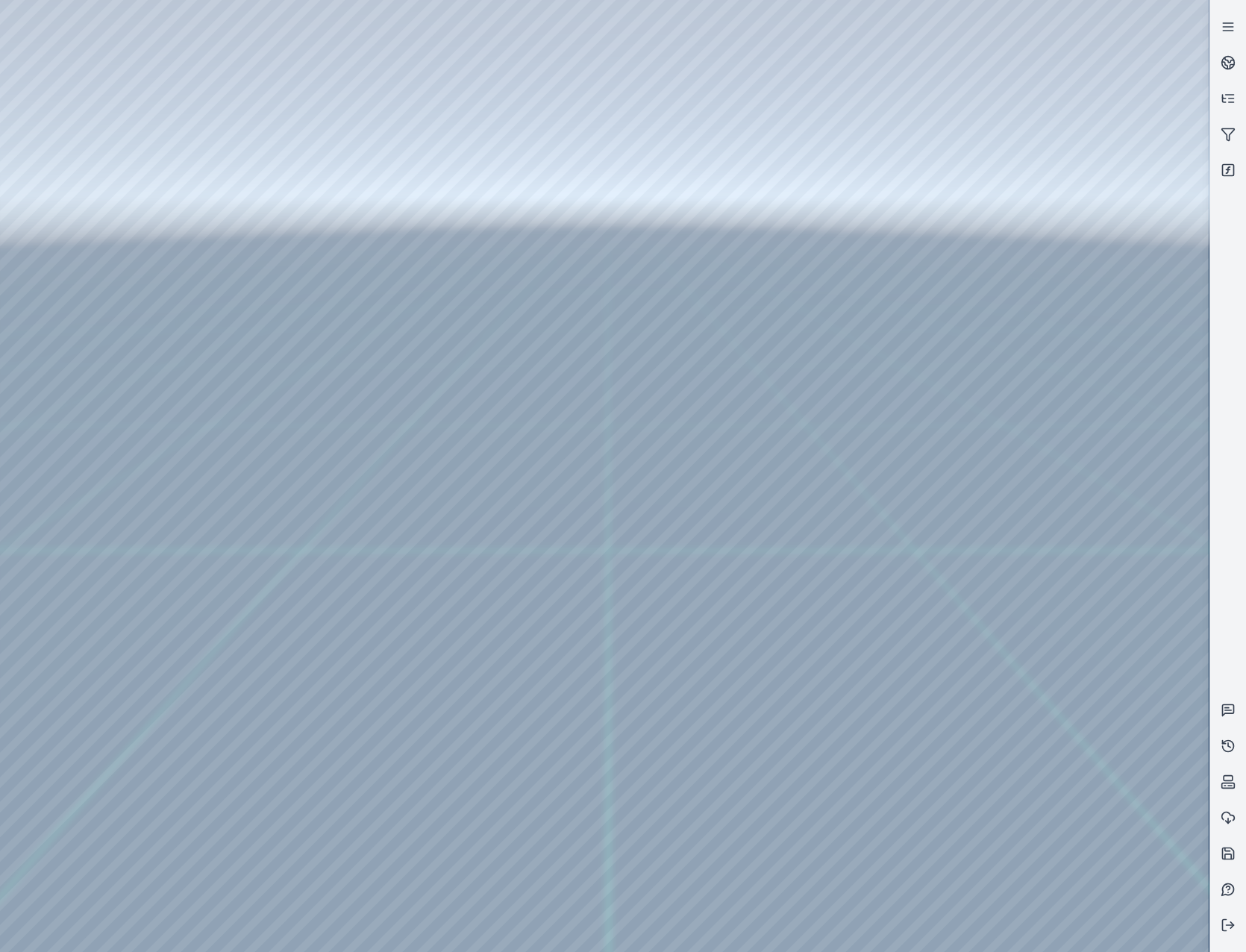
click at [304, 68] on div at bounding box center [604, 476] width 1209 height 952
click at [336, 163] on div at bounding box center [604, 476] width 1209 height 952
click at [342, 151] on div at bounding box center [604, 476] width 1209 height 952
click at [948, 730] on div at bounding box center [604, 476] width 1209 height 952
click at [982, 725] on div at bounding box center [604, 476] width 1209 height 952
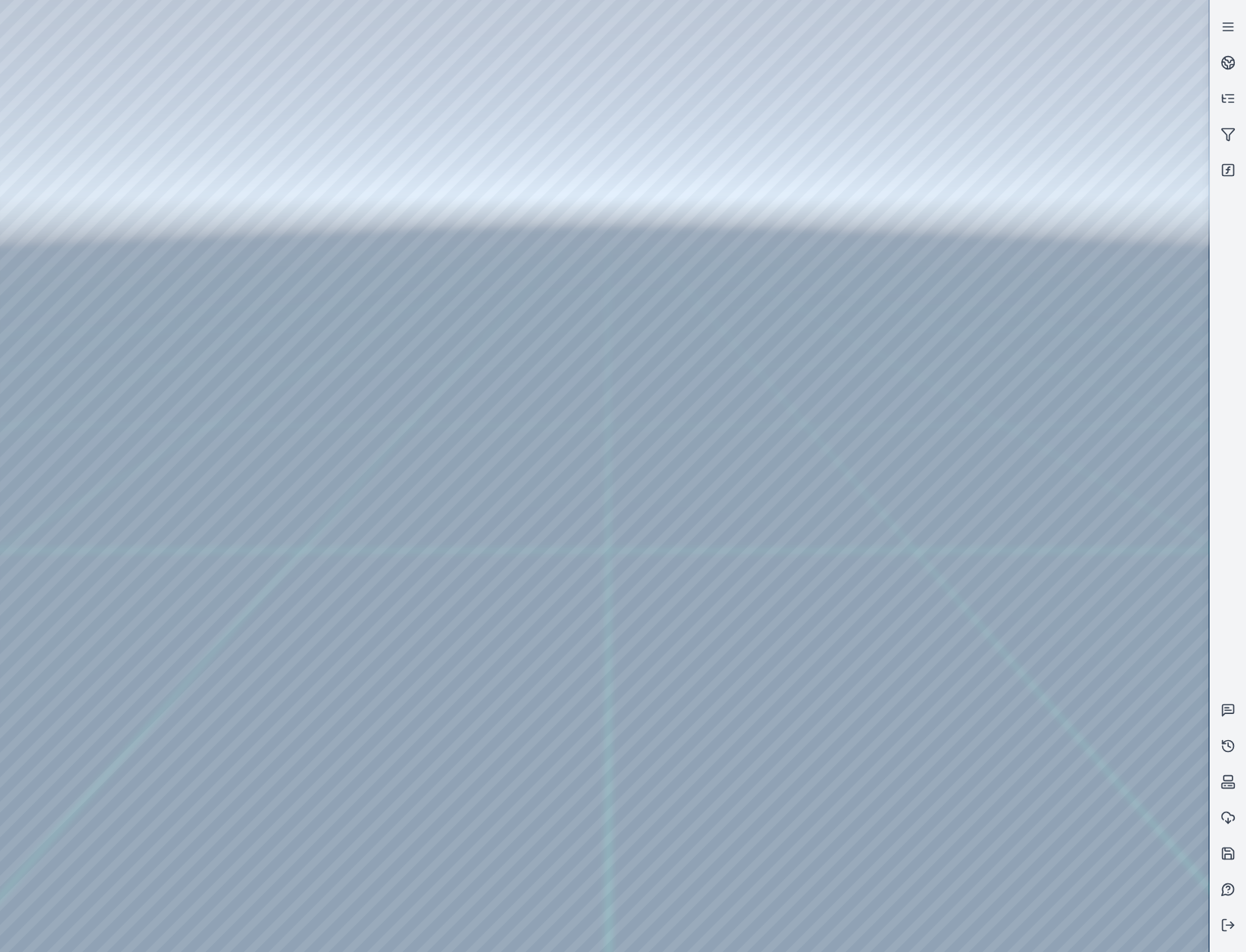
click at [969, 691] on div at bounding box center [604, 476] width 1209 height 952
drag, startPoint x: 708, startPoint y: 632, endPoint x: 673, endPoint y: 626, distance: 35.5
click at [673, 626] on div at bounding box center [604, 476] width 1209 height 952
drag, startPoint x: 673, startPoint y: 626, endPoint x: 669, endPoint y: 668, distance: 42.2
click at [669, 668] on div at bounding box center [604, 476] width 1209 height 952
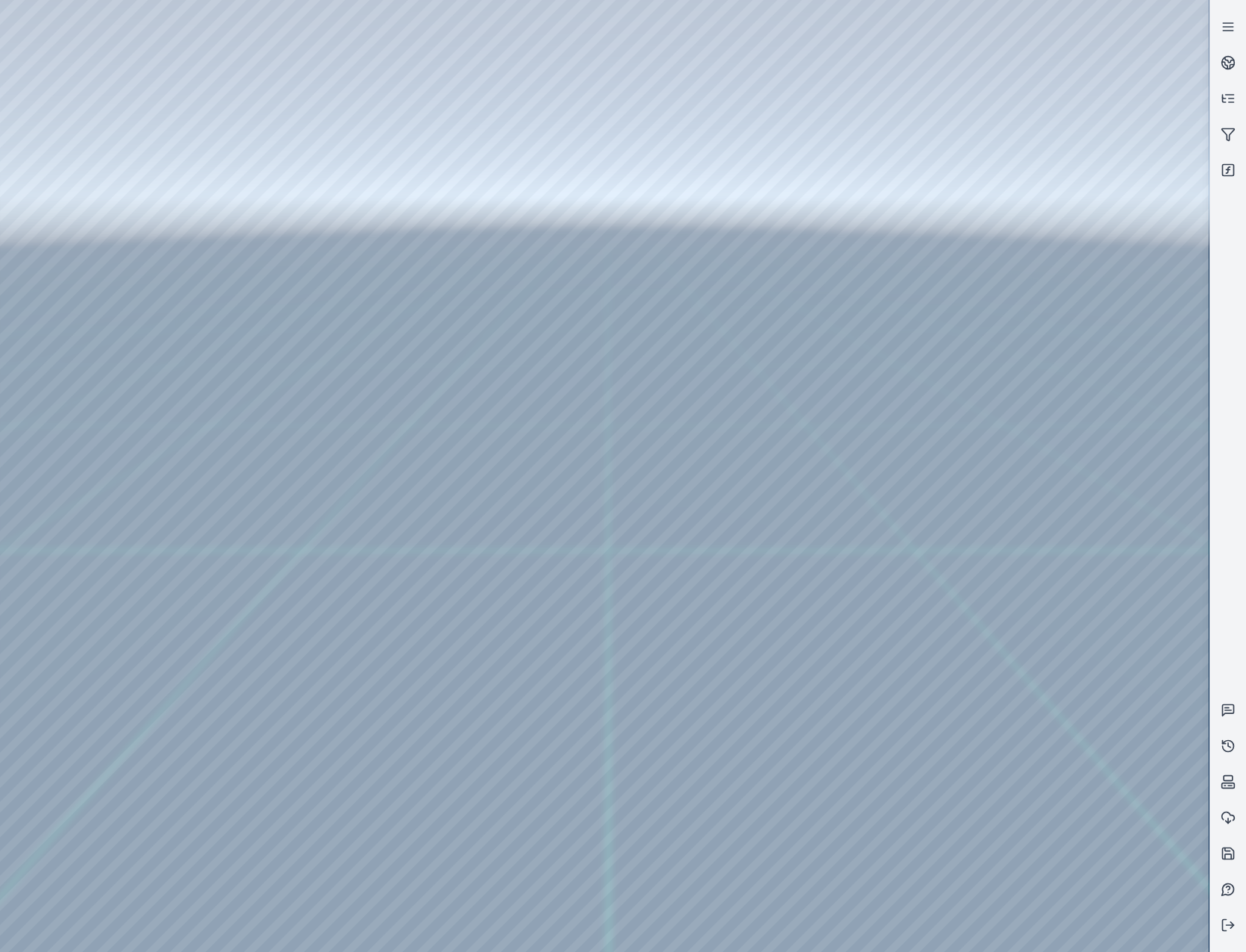
drag, startPoint x: 669, startPoint y: 668, endPoint x: 669, endPoint y: 705, distance: 37.0
click at [669, 705] on div at bounding box center [604, 476] width 1209 height 952
drag, startPoint x: 669, startPoint y: 705, endPoint x: 669, endPoint y: 660, distance: 45.0
click at [669, 660] on div at bounding box center [604, 476] width 1209 height 952
click at [956, 724] on div at bounding box center [604, 476] width 1209 height 952
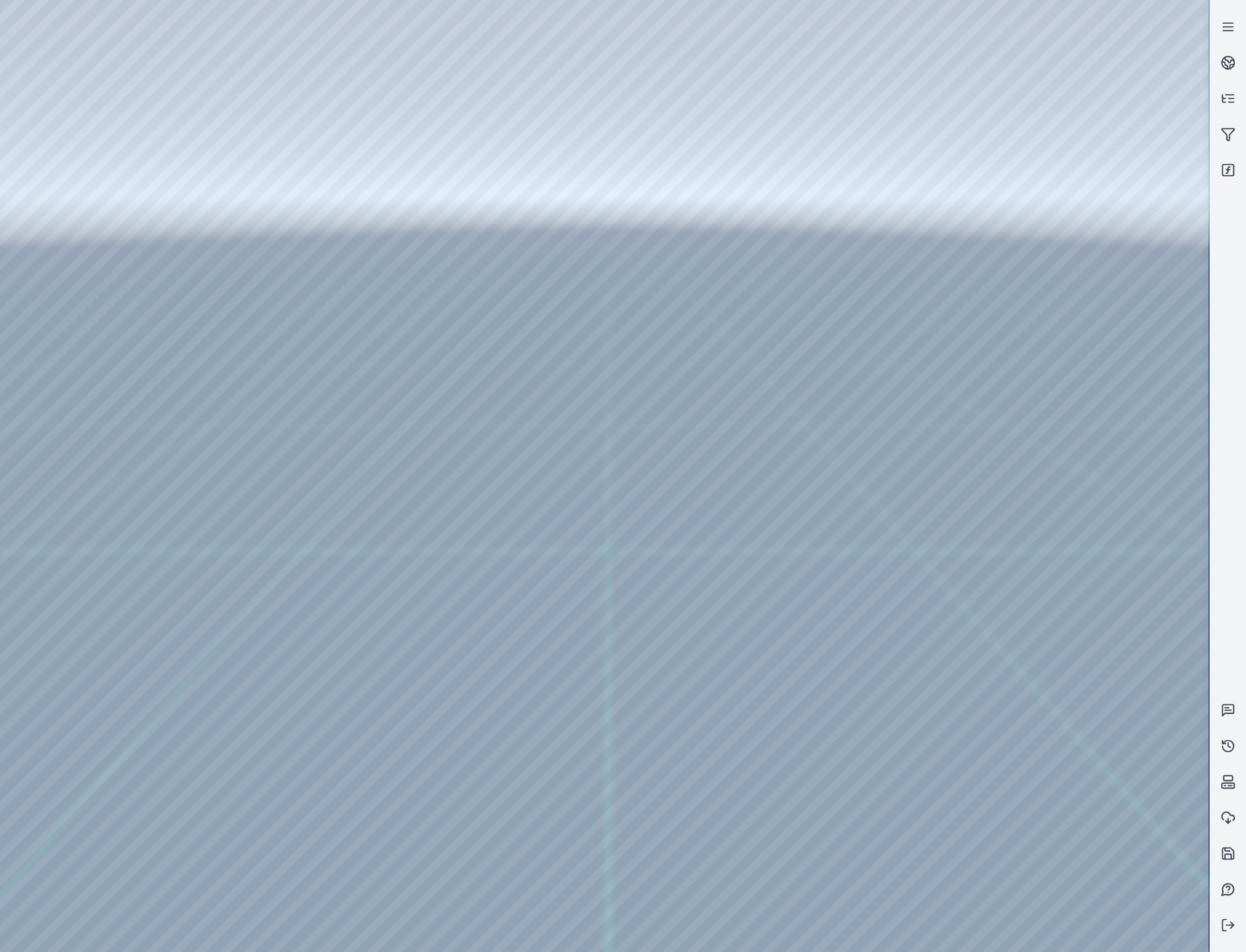
click at [827, 609] on div at bounding box center [604, 476] width 1209 height 952
drag, startPoint x: 983, startPoint y: 639, endPoint x: 918, endPoint y: 538, distance: 120.1
drag, startPoint x: 789, startPoint y: 661, endPoint x: 1033, endPoint y: 649, distance: 244.3
drag, startPoint x: 1001, startPoint y: 576, endPoint x: 721, endPoint y: 622, distance: 283.8
drag, startPoint x: 835, startPoint y: 606, endPoint x: 969, endPoint y: 782, distance: 221.2
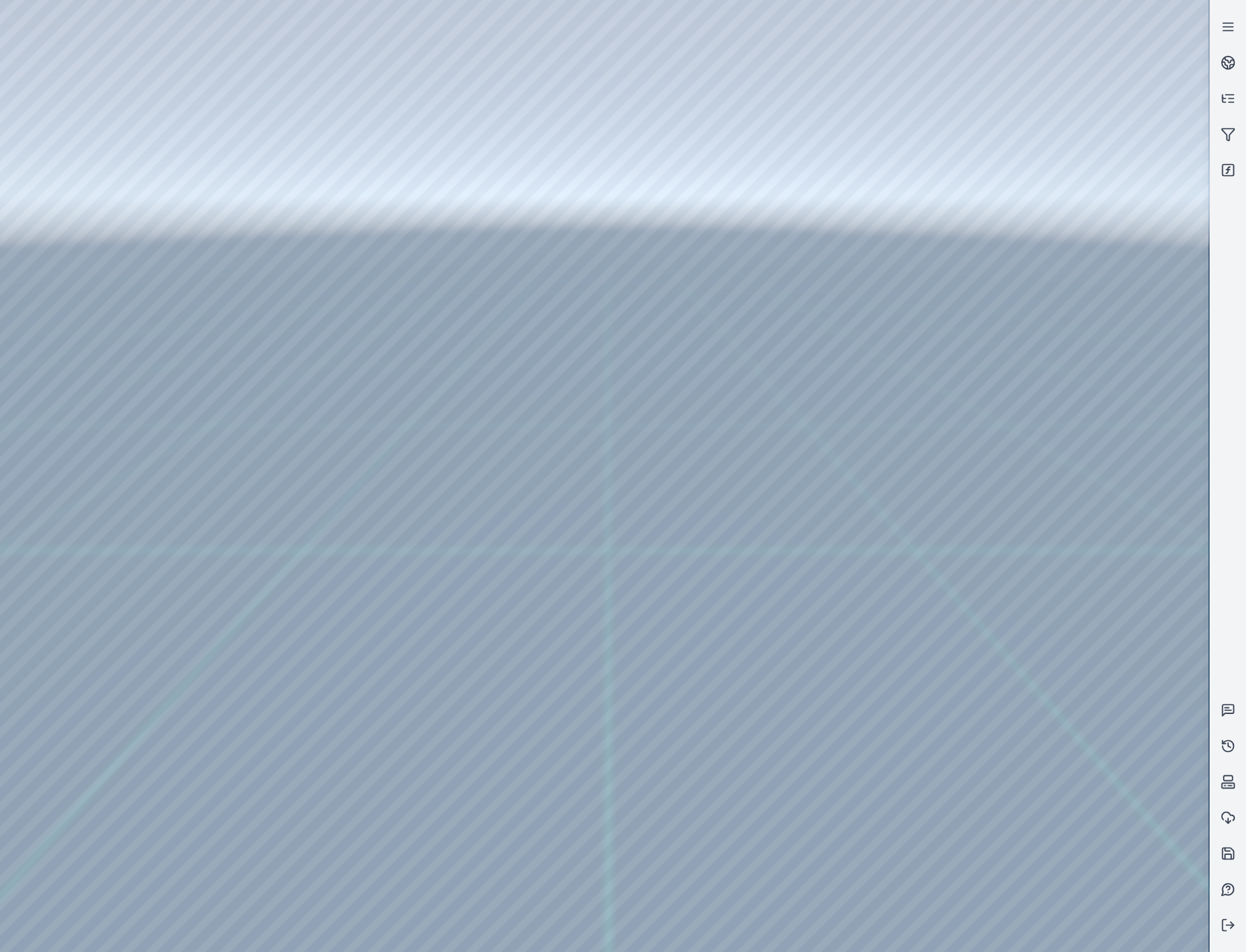
drag, startPoint x: 974, startPoint y: 735, endPoint x: 965, endPoint y: 789, distance: 54.7
drag, startPoint x: 1075, startPoint y: 558, endPoint x: 722, endPoint y: 317, distance: 427.4
drag, startPoint x: 878, startPoint y: 585, endPoint x: 820, endPoint y: 349, distance: 243.0
drag, startPoint x: 949, startPoint y: 677, endPoint x: 889, endPoint y: 616, distance: 85.6
drag, startPoint x: 875, startPoint y: 629, endPoint x: 754, endPoint y: 419, distance: 242.4
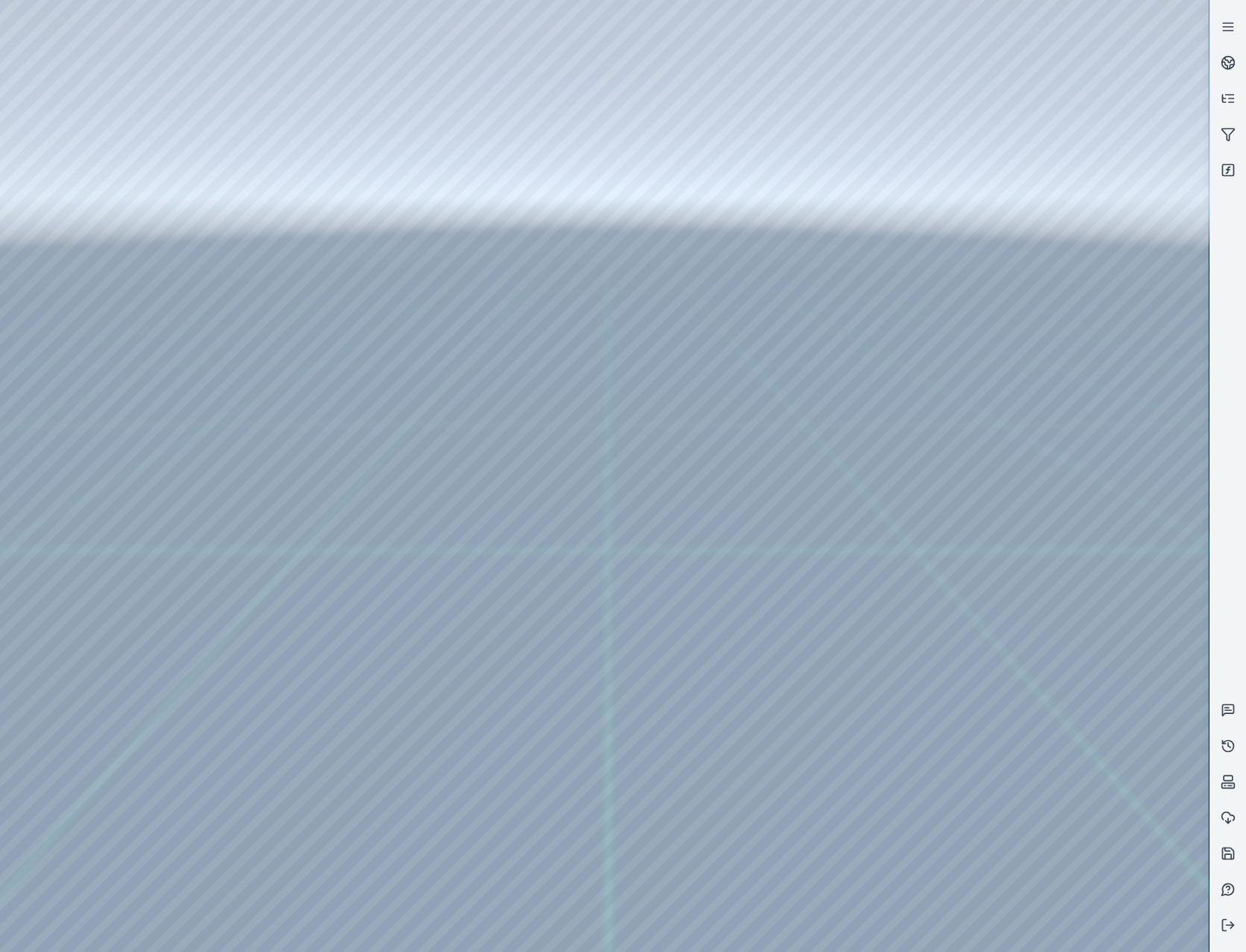
drag, startPoint x: 658, startPoint y: 460, endPoint x: 1093, endPoint y: 760, distance: 528.4
drag, startPoint x: 872, startPoint y: 505, endPoint x: 832, endPoint y: 730, distance: 228.5
drag, startPoint x: 1047, startPoint y: 538, endPoint x: 926, endPoint y: 520, distance: 122.3
drag, startPoint x: 894, startPoint y: 686, endPoint x: 723, endPoint y: 803, distance: 207.2
drag, startPoint x: 643, startPoint y: 523, endPoint x: 649, endPoint y: 653, distance: 130.1
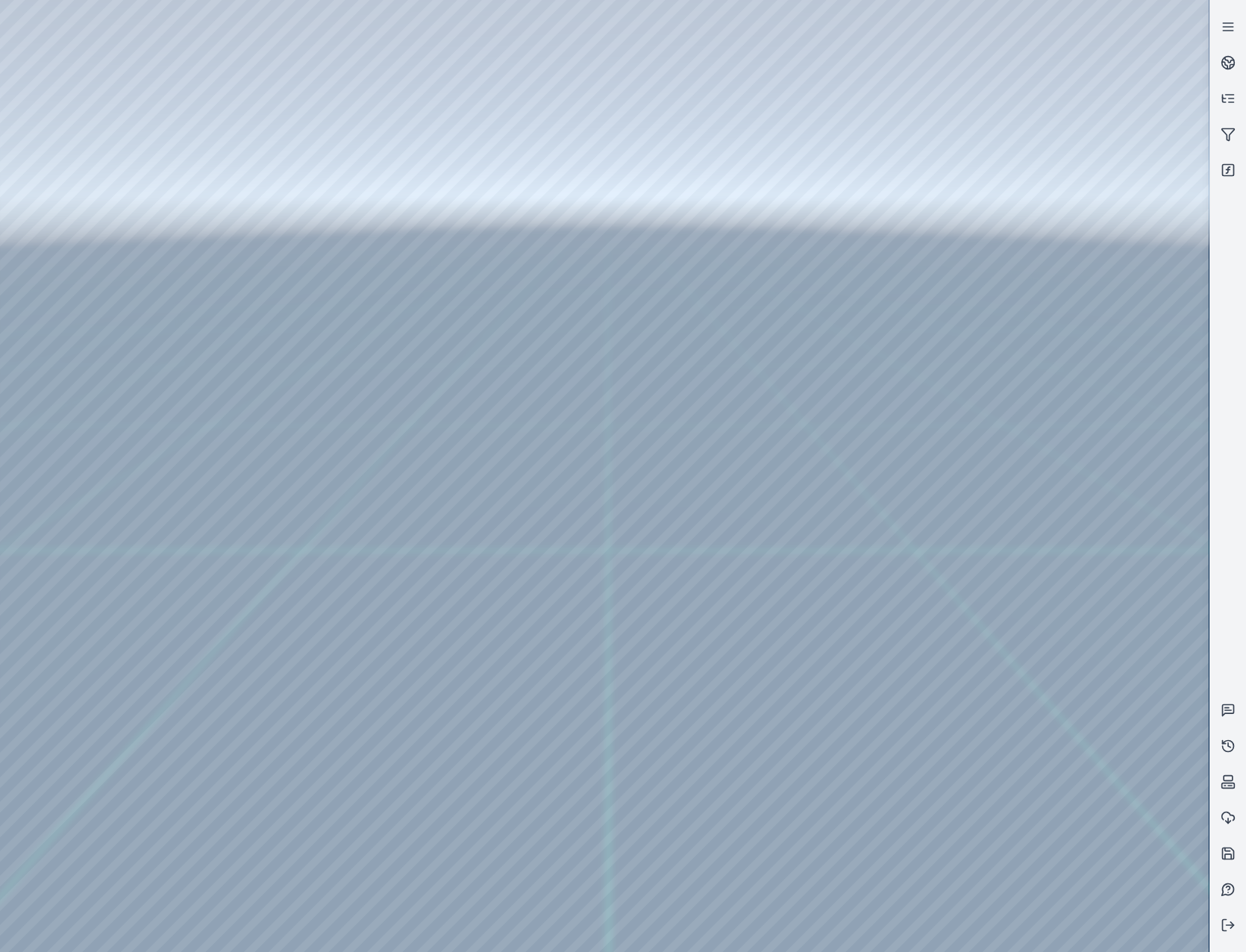
drag, startPoint x: 669, startPoint y: 349, endPoint x: 677, endPoint y: 377, distance: 29.1
drag, startPoint x: 666, startPoint y: 447, endPoint x: 840, endPoint y: 414, distance: 177.1
drag, startPoint x: 824, startPoint y: 454, endPoint x: 894, endPoint y: 515, distance: 92.8
click at [318, 56] on div at bounding box center [604, 476] width 1209 height 952
click at [332, 147] on div at bounding box center [604, 476] width 1209 height 952
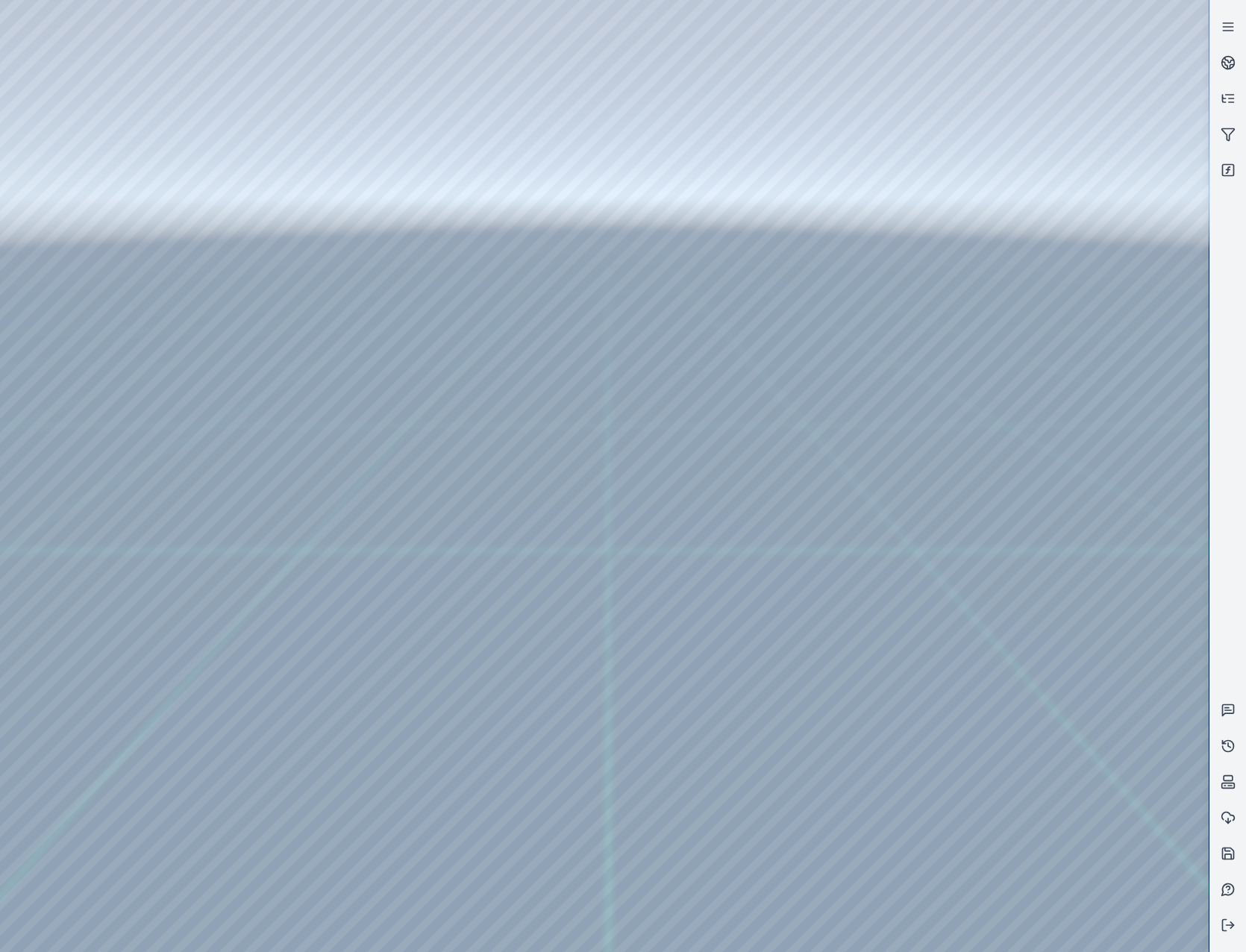
click at [316, 173] on div at bounding box center [604, 476] width 1209 height 952
drag, startPoint x: 767, startPoint y: 466, endPoint x: 649, endPoint y: 377, distance: 147.8
drag, startPoint x: 772, startPoint y: 586, endPoint x: 667, endPoint y: 547, distance: 112.0
drag, startPoint x: 760, startPoint y: 456, endPoint x: 531, endPoint y: 668, distance: 312.1
drag, startPoint x: 777, startPoint y: 563, endPoint x: 707, endPoint y: 575, distance: 71.0
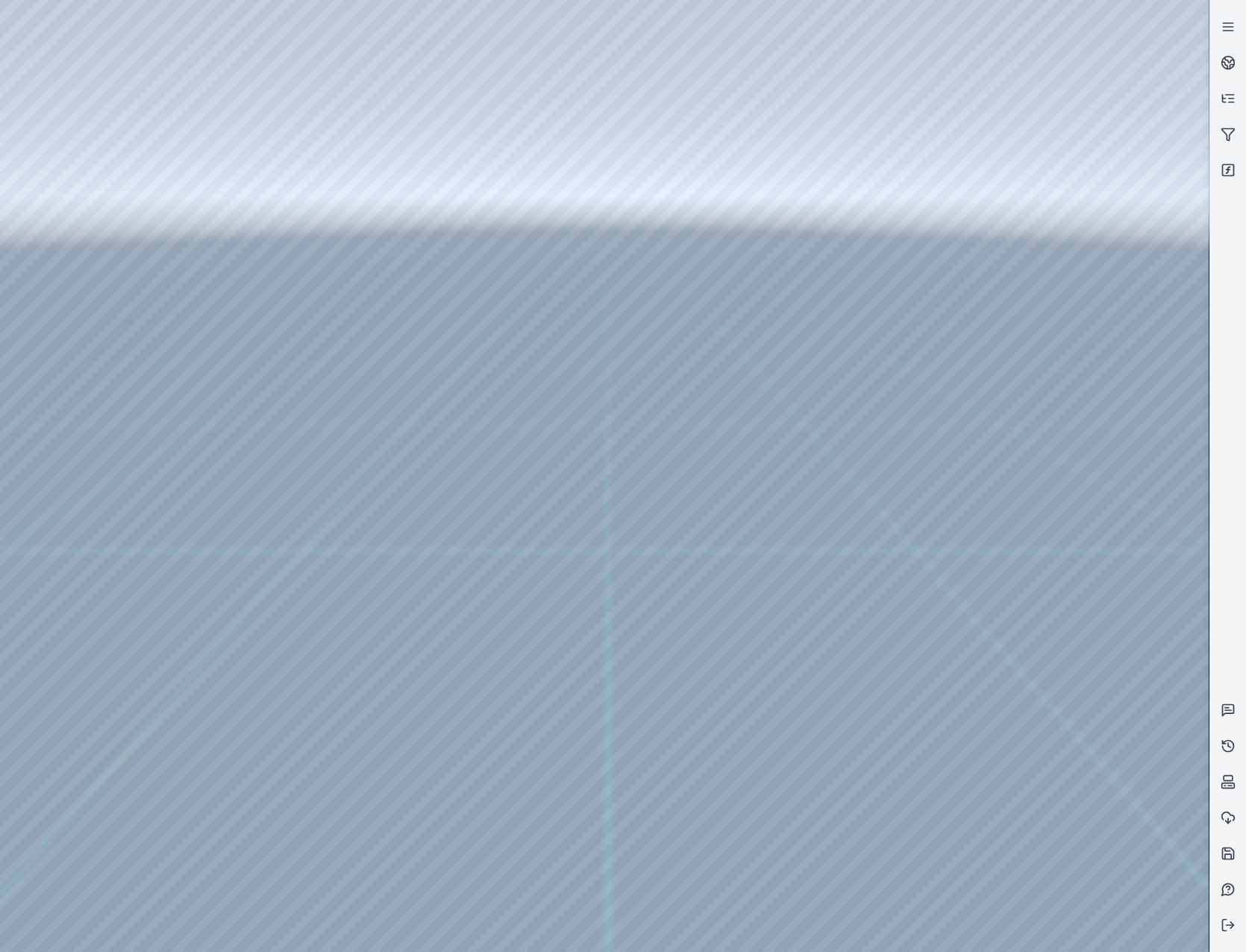
drag, startPoint x: 766, startPoint y: 573, endPoint x: 614, endPoint y: 462, distance: 188.2
drag, startPoint x: 807, startPoint y: 552, endPoint x: 650, endPoint y: 459, distance: 182.5
drag, startPoint x: 792, startPoint y: 544, endPoint x: 735, endPoint y: 529, distance: 58.9
drag, startPoint x: 694, startPoint y: 632, endPoint x: 707, endPoint y: 648, distance: 20.6
drag, startPoint x: 718, startPoint y: 525, endPoint x: 665, endPoint y: 566, distance: 67.0
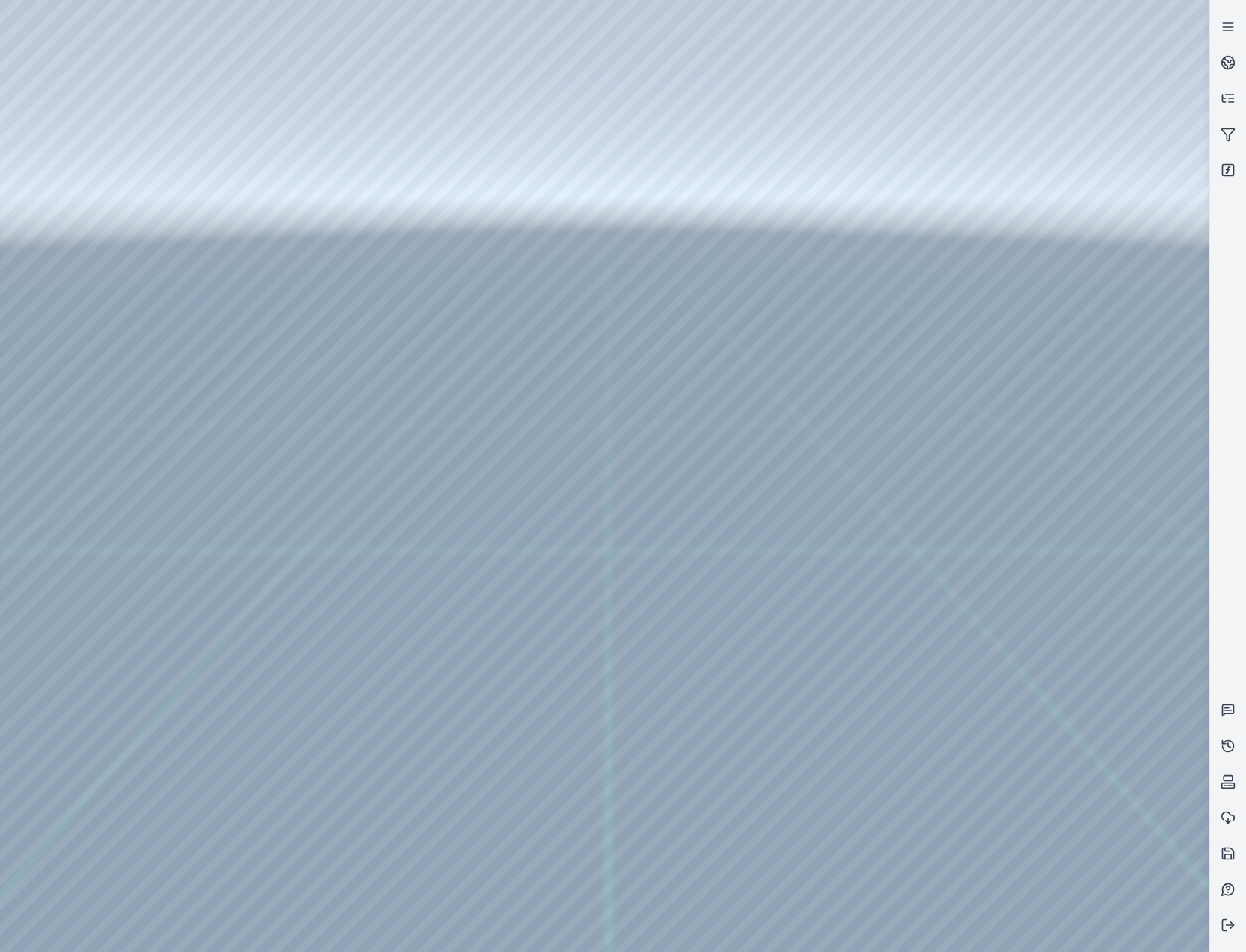
click at [1049, 114] on div at bounding box center [604, 476] width 1209 height 952
click at [1051, 244] on div at bounding box center [604, 476] width 1209 height 952
click at [1017, 705] on div at bounding box center [604, 476] width 1209 height 952
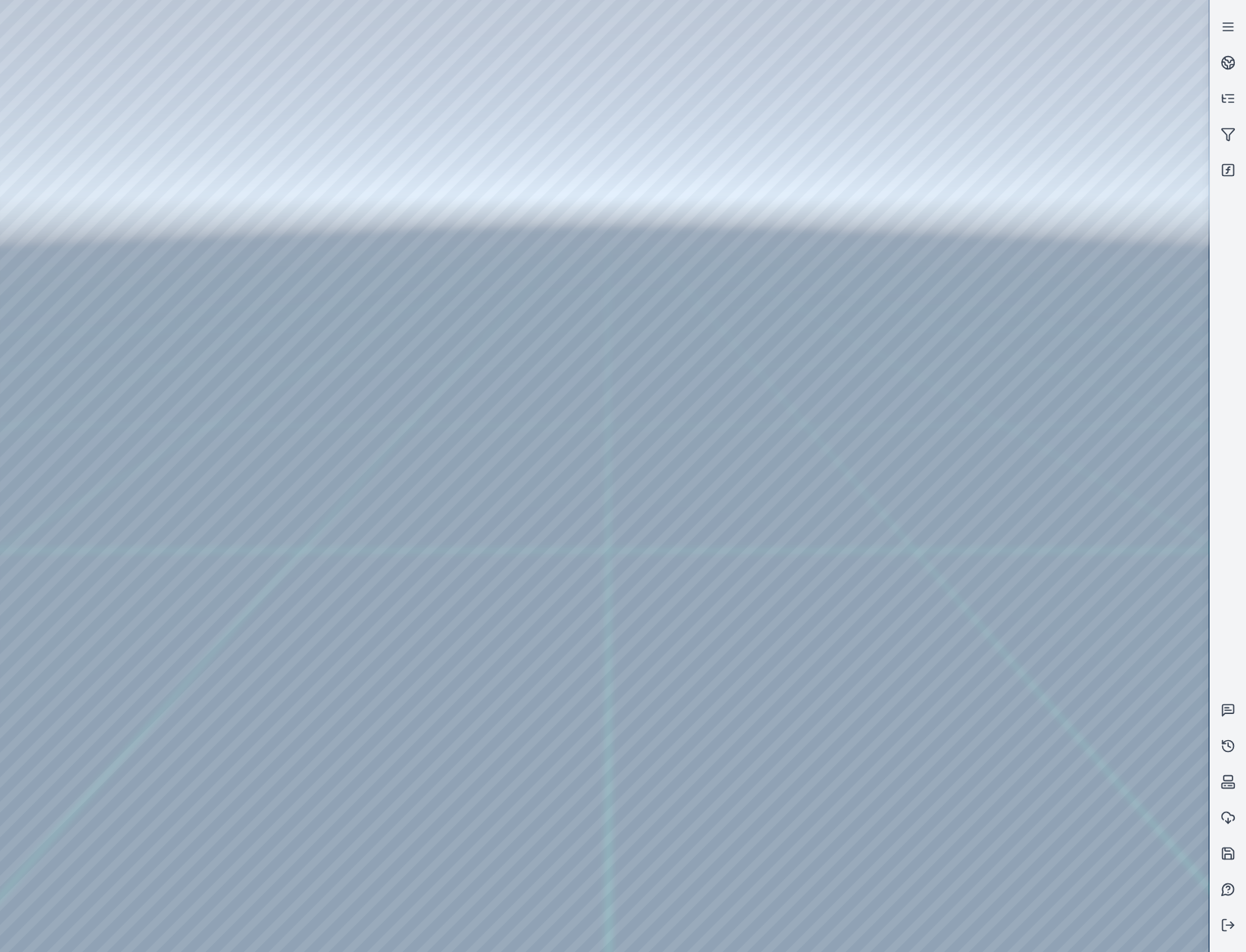
click at [1017, 705] on div at bounding box center [604, 476] width 1209 height 952
click at [1051, 697] on div at bounding box center [604, 476] width 1209 height 952
drag, startPoint x: 1060, startPoint y: 707, endPoint x: 955, endPoint y: 701, distance: 105.2
click at [955, 701] on div at bounding box center [604, 476] width 1209 height 952
click at [1051, 329] on div at bounding box center [604, 476] width 1209 height 952
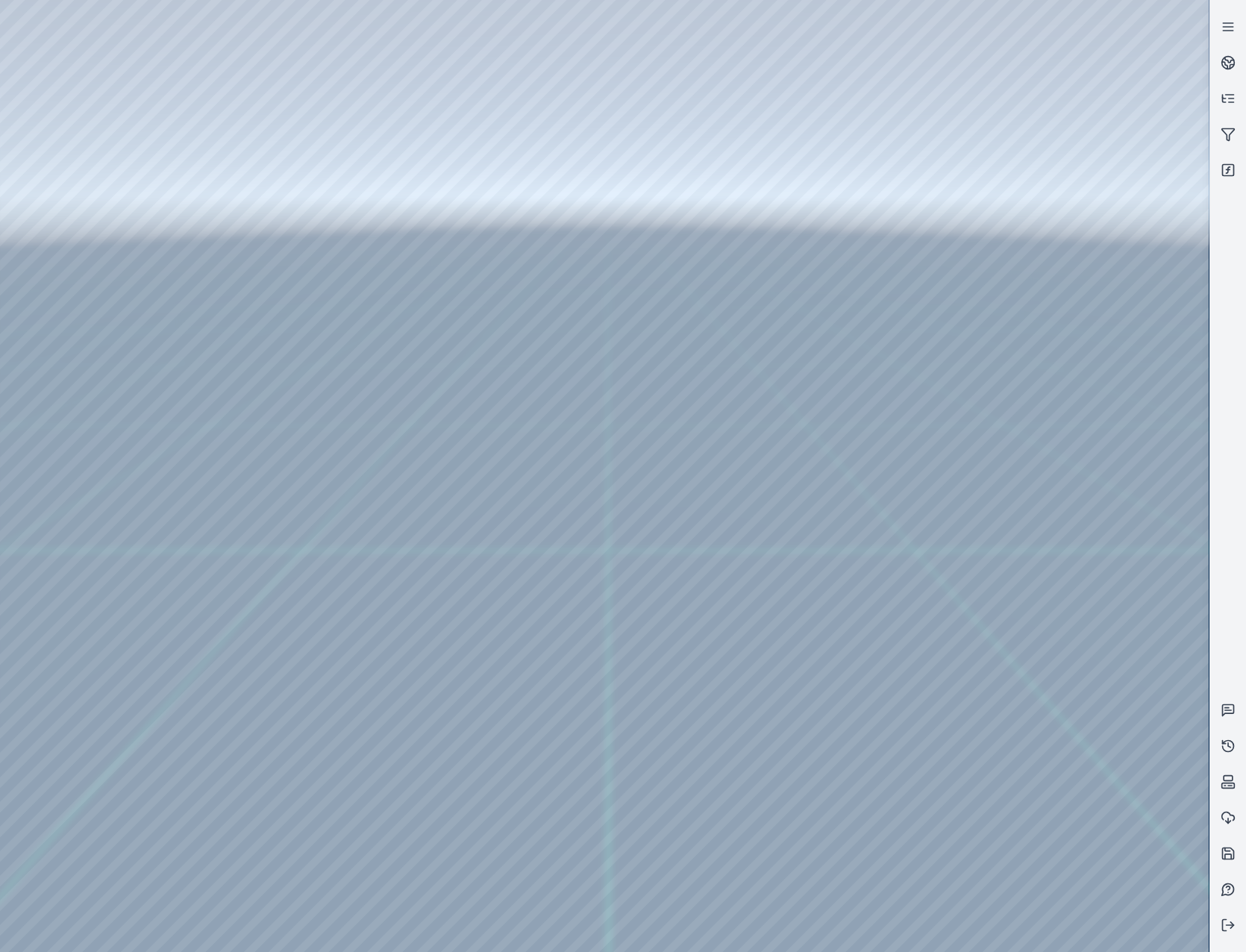
drag, startPoint x: 851, startPoint y: 615, endPoint x: 691, endPoint y: 612, distance: 160.0
drag, startPoint x: 756, startPoint y: 639, endPoint x: 790, endPoint y: 586, distance: 63.0
drag, startPoint x: 772, startPoint y: 654, endPoint x: 903, endPoint y: 438, distance: 252.6
drag, startPoint x: 681, startPoint y: 573, endPoint x: 923, endPoint y: 461, distance: 266.7
drag, startPoint x: 727, startPoint y: 639, endPoint x: 670, endPoint y: 627, distance: 58.2
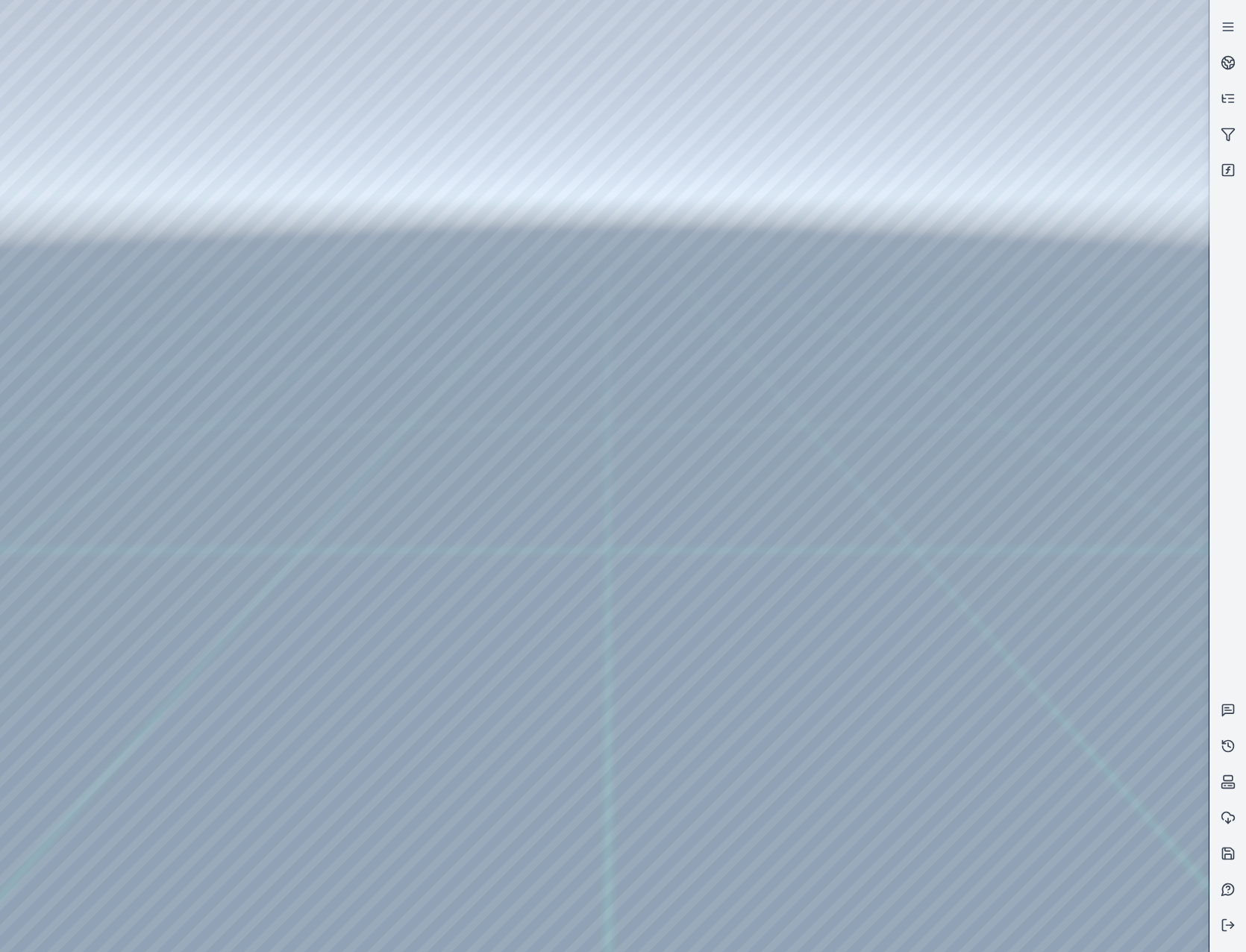
drag, startPoint x: 747, startPoint y: 595, endPoint x: 741, endPoint y: 561, distance: 34.5
drag, startPoint x: 644, startPoint y: 518, endPoint x: 846, endPoint y: 524, distance: 202.1
drag, startPoint x: 696, startPoint y: 595, endPoint x: 679, endPoint y: 686, distance: 92.6
click at [205, 57] on div at bounding box center [604, 476] width 1209 height 952
drag, startPoint x: 639, startPoint y: 578, endPoint x: 548, endPoint y: 544, distance: 97.1
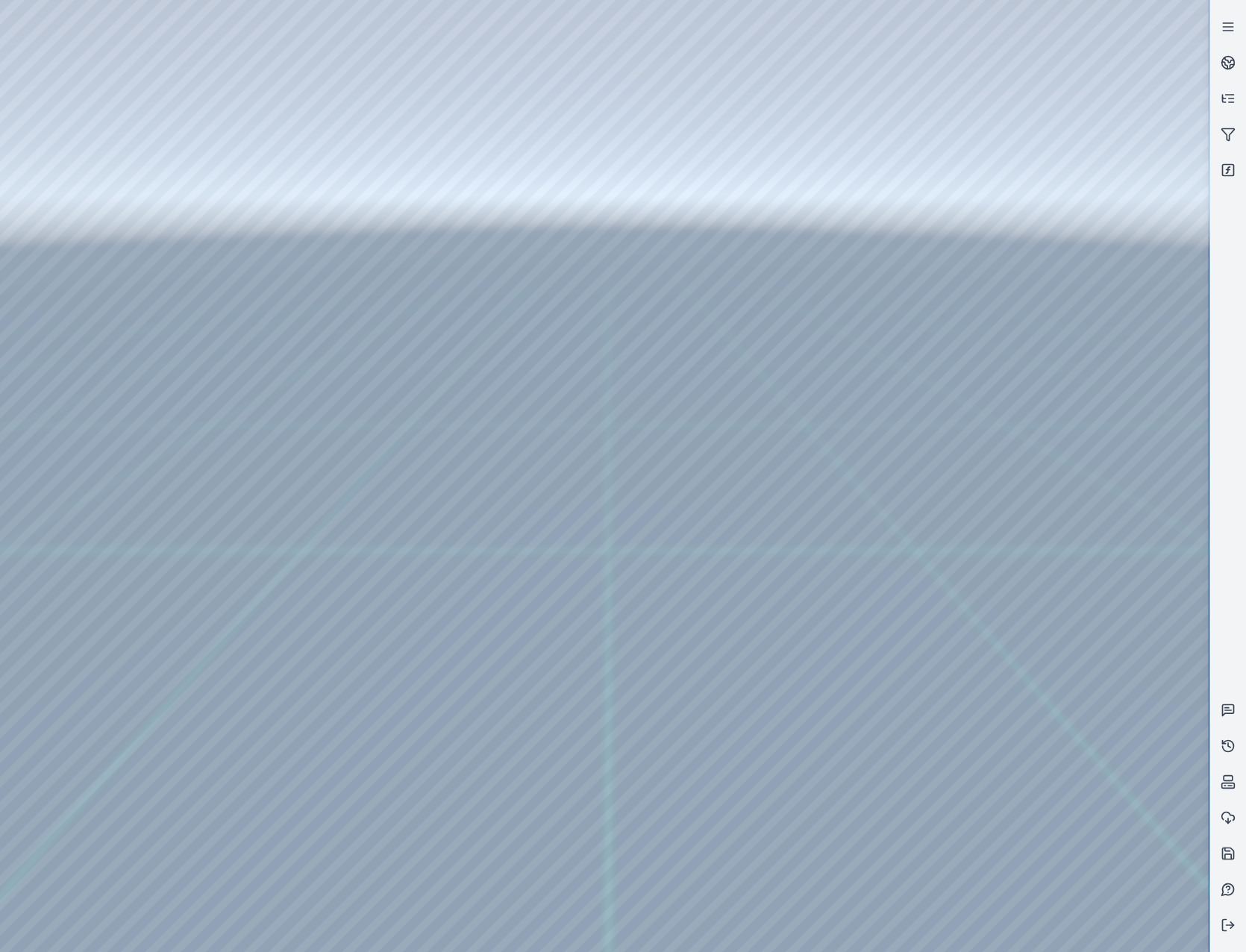
drag, startPoint x: 711, startPoint y: 694, endPoint x: 255, endPoint y: 702, distance: 456.1
drag, startPoint x: 609, startPoint y: 718, endPoint x: 345, endPoint y: 539, distance: 319.0
drag, startPoint x: 774, startPoint y: 728, endPoint x: 773, endPoint y: 433, distance: 295.0
drag, startPoint x: 603, startPoint y: 594, endPoint x: 499, endPoint y: 559, distance: 109.7
drag, startPoint x: 469, startPoint y: 533, endPoint x: 583, endPoint y: 716, distance: 215.6
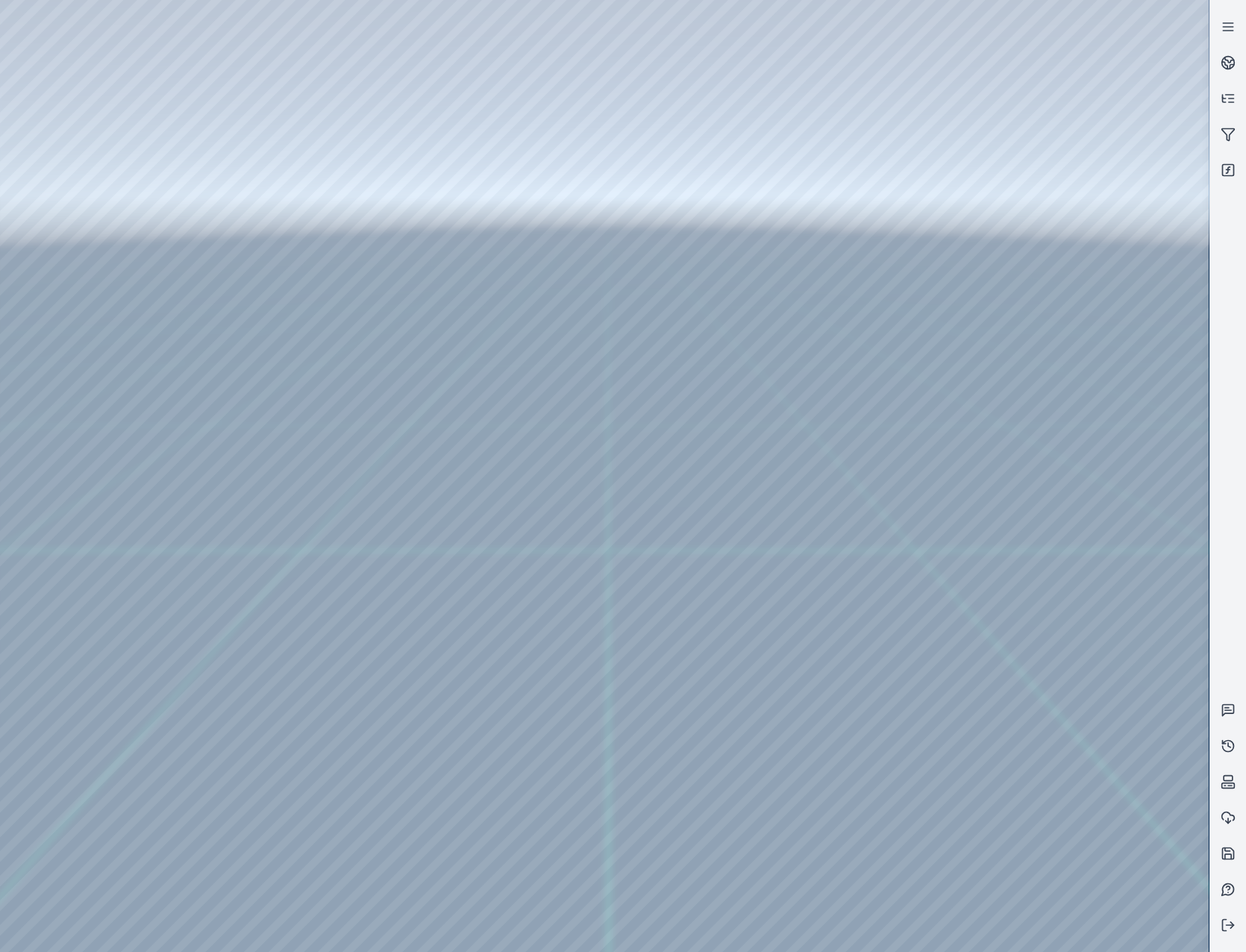
drag, startPoint x: 498, startPoint y: 648, endPoint x: 590, endPoint y: 731, distance: 123.9
click at [1006, 342] on div at bounding box center [604, 476] width 1209 height 952
click at [1001, 341] on div at bounding box center [604, 476] width 1209 height 952
click at [1044, 460] on div at bounding box center [604, 476] width 1209 height 952
drag, startPoint x: 529, startPoint y: 390, endPoint x: 403, endPoint y: 346, distance: 133.5
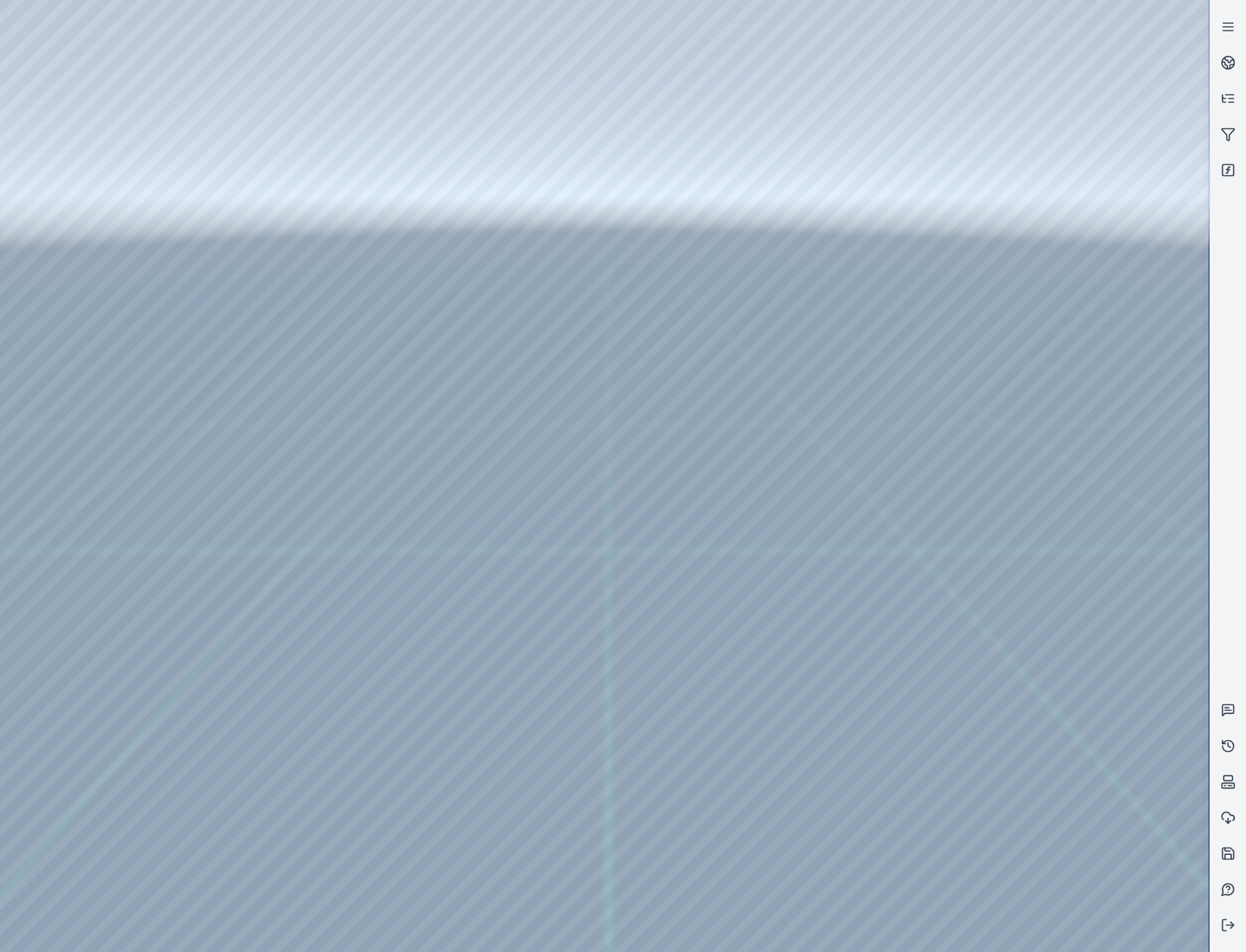
click at [1048, 451] on div at bounding box center [604, 476] width 1209 height 952
click at [1024, 394] on div at bounding box center [604, 476] width 1209 height 952
drag, startPoint x: 676, startPoint y: 366, endPoint x: 696, endPoint y: 660, distance: 294.7
drag, startPoint x: 561, startPoint y: 329, endPoint x: 460, endPoint y: 633, distance: 320.3
drag, startPoint x: 505, startPoint y: 616, endPoint x: 838, endPoint y: 623, distance: 333.1
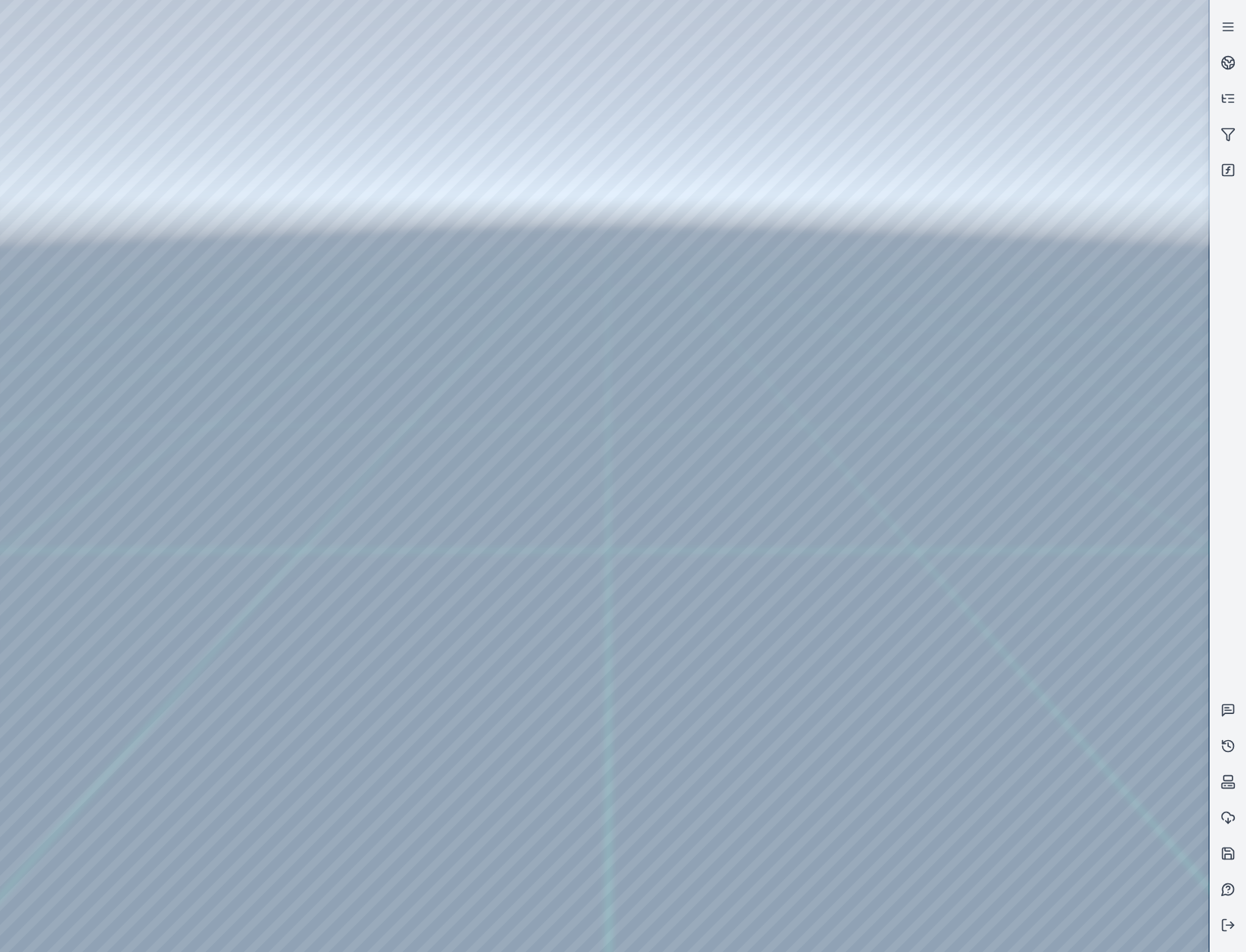
drag, startPoint x: 454, startPoint y: 626, endPoint x: 668, endPoint y: 494, distance: 251.4
drag, startPoint x: 530, startPoint y: 623, endPoint x: 696, endPoint y: 581, distance: 171.2
drag, startPoint x: 716, startPoint y: 632, endPoint x: 752, endPoint y: 612, distance: 41.2
drag, startPoint x: 408, startPoint y: 603, endPoint x: 636, endPoint y: 525, distance: 241.0
drag, startPoint x: 556, startPoint y: 555, endPoint x: 602, endPoint y: 544, distance: 47.3
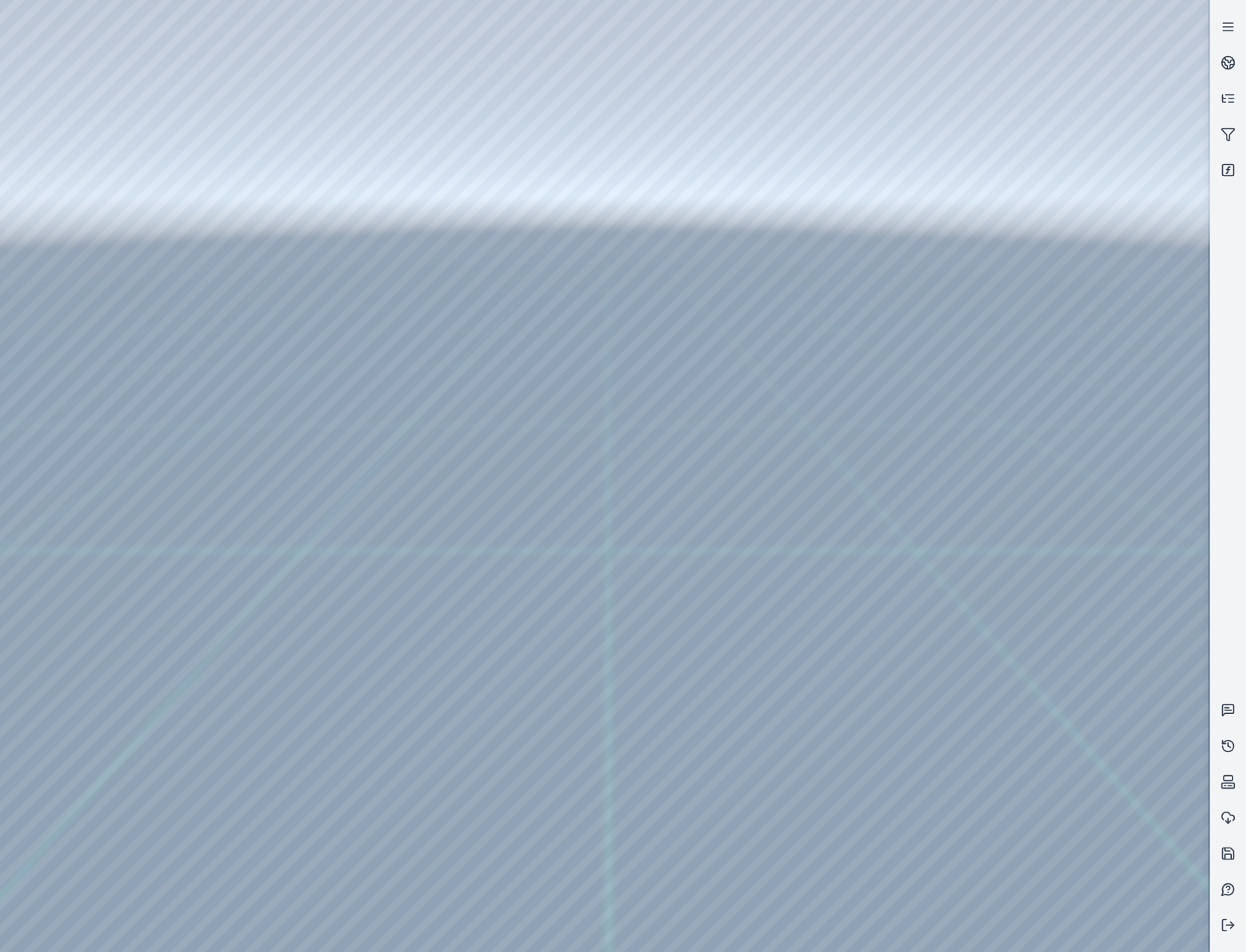
drag, startPoint x: 462, startPoint y: 651, endPoint x: 561, endPoint y: 617, distance: 104.7
drag, startPoint x: 481, startPoint y: 599, endPoint x: 688, endPoint y: 561, distance: 210.5
drag, startPoint x: 439, startPoint y: 552, endPoint x: 56, endPoint y: 780, distance: 445.7
drag, startPoint x: 548, startPoint y: 590, endPoint x: 207, endPoint y: 651, distance: 346.4
drag, startPoint x: 471, startPoint y: 711, endPoint x: 467, endPoint y: 762, distance: 51.2
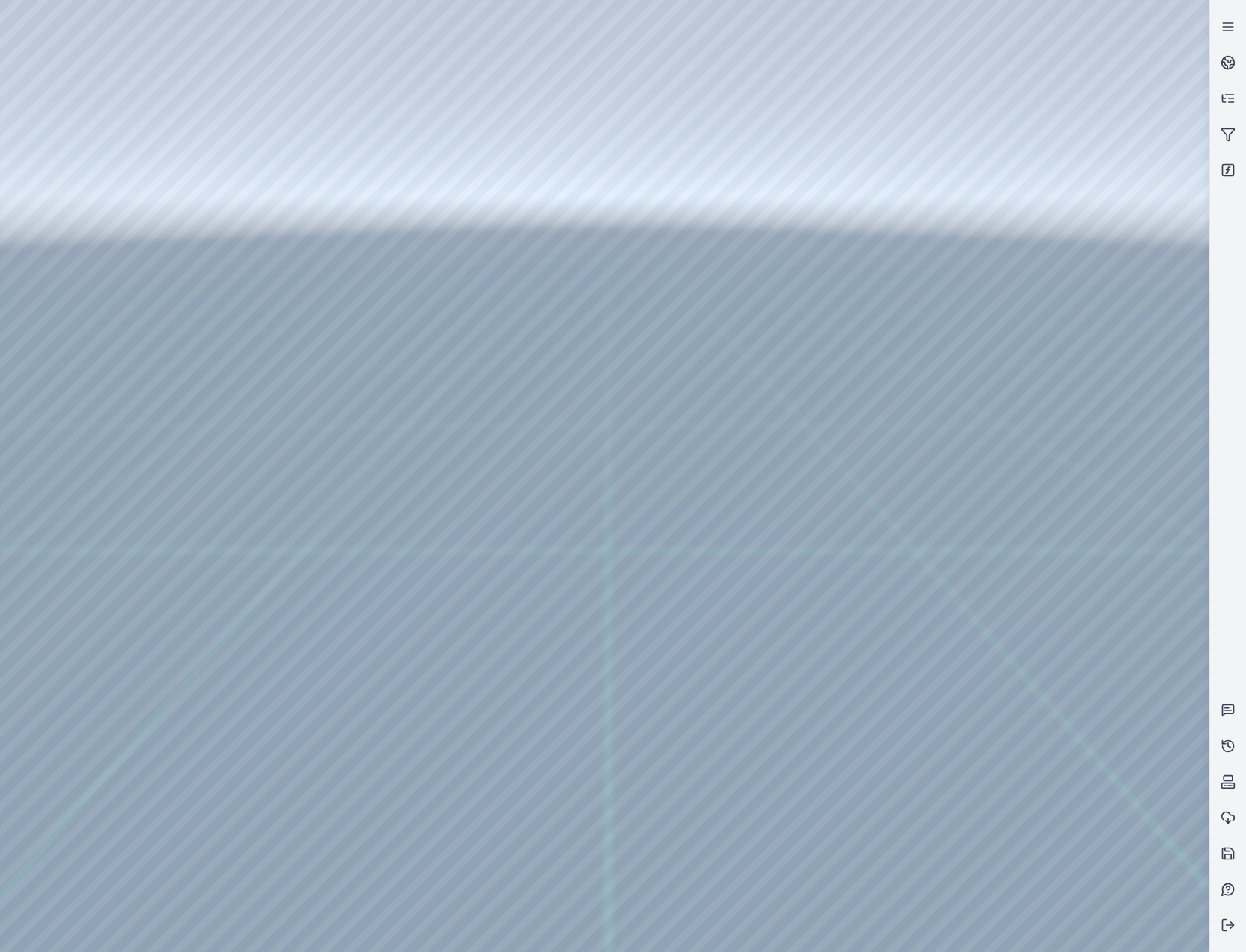
drag, startPoint x: 512, startPoint y: 408, endPoint x: 520, endPoint y: 553, distance: 145.2
drag, startPoint x: 662, startPoint y: 596, endPoint x: 582, endPoint y: 597, distance: 80.0
drag, startPoint x: 825, startPoint y: 570, endPoint x: 211, endPoint y: 566, distance: 614.0
drag, startPoint x: 671, startPoint y: 579, endPoint x: 600, endPoint y: 574, distance: 71.2
drag, startPoint x: 651, startPoint y: 594, endPoint x: 352, endPoint y: 468, distance: 324.5
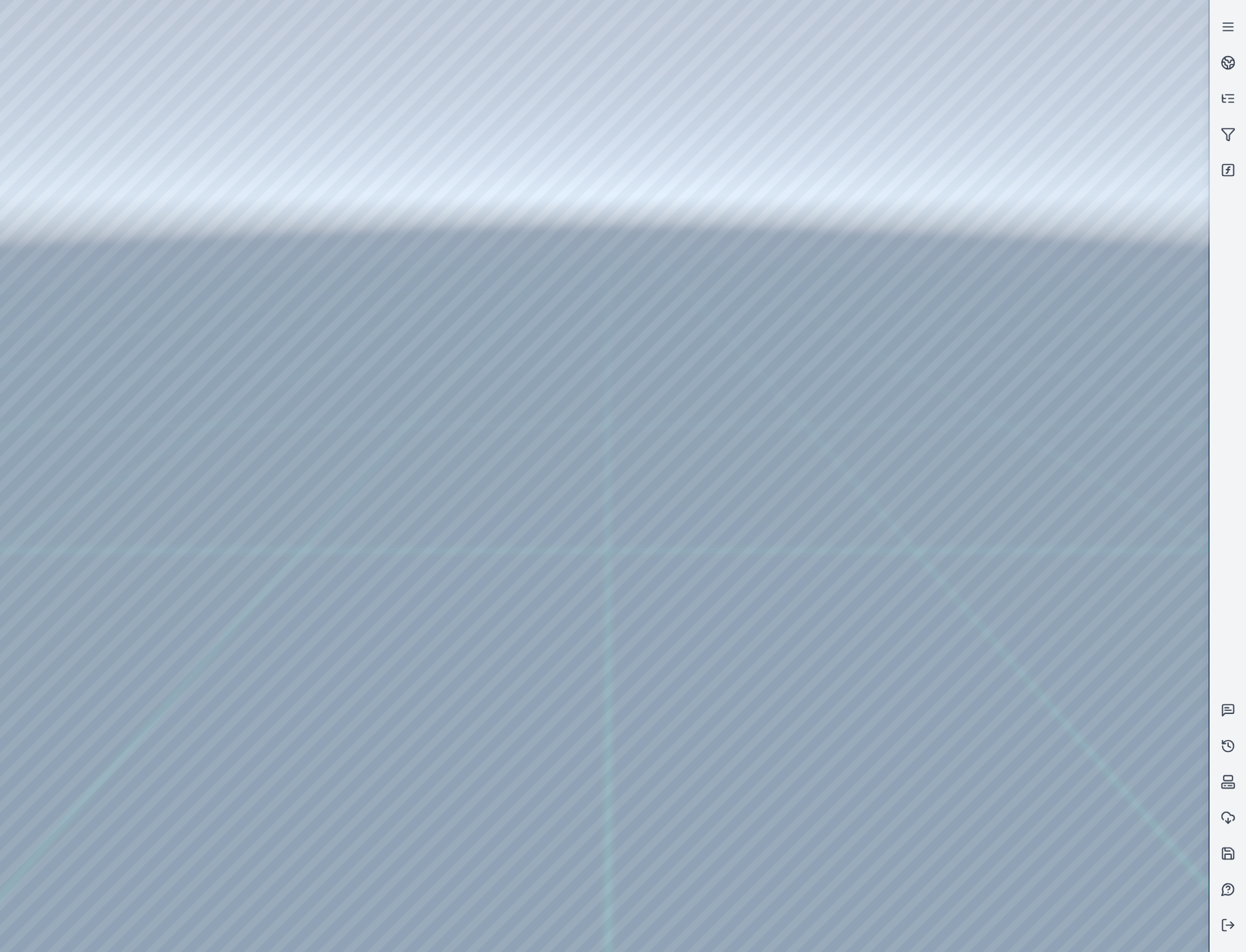
drag, startPoint x: 624, startPoint y: 566, endPoint x: 290, endPoint y: 432, distance: 359.9
drag, startPoint x: 623, startPoint y: 576, endPoint x: 659, endPoint y: 577, distance: 36.0
drag, startPoint x: 223, startPoint y: 591, endPoint x: 652, endPoint y: 355, distance: 489.6
drag, startPoint x: 295, startPoint y: 544, endPoint x: 408, endPoint y: 694, distance: 187.8
drag, startPoint x: 497, startPoint y: 307, endPoint x: 581, endPoint y: 568, distance: 274.2
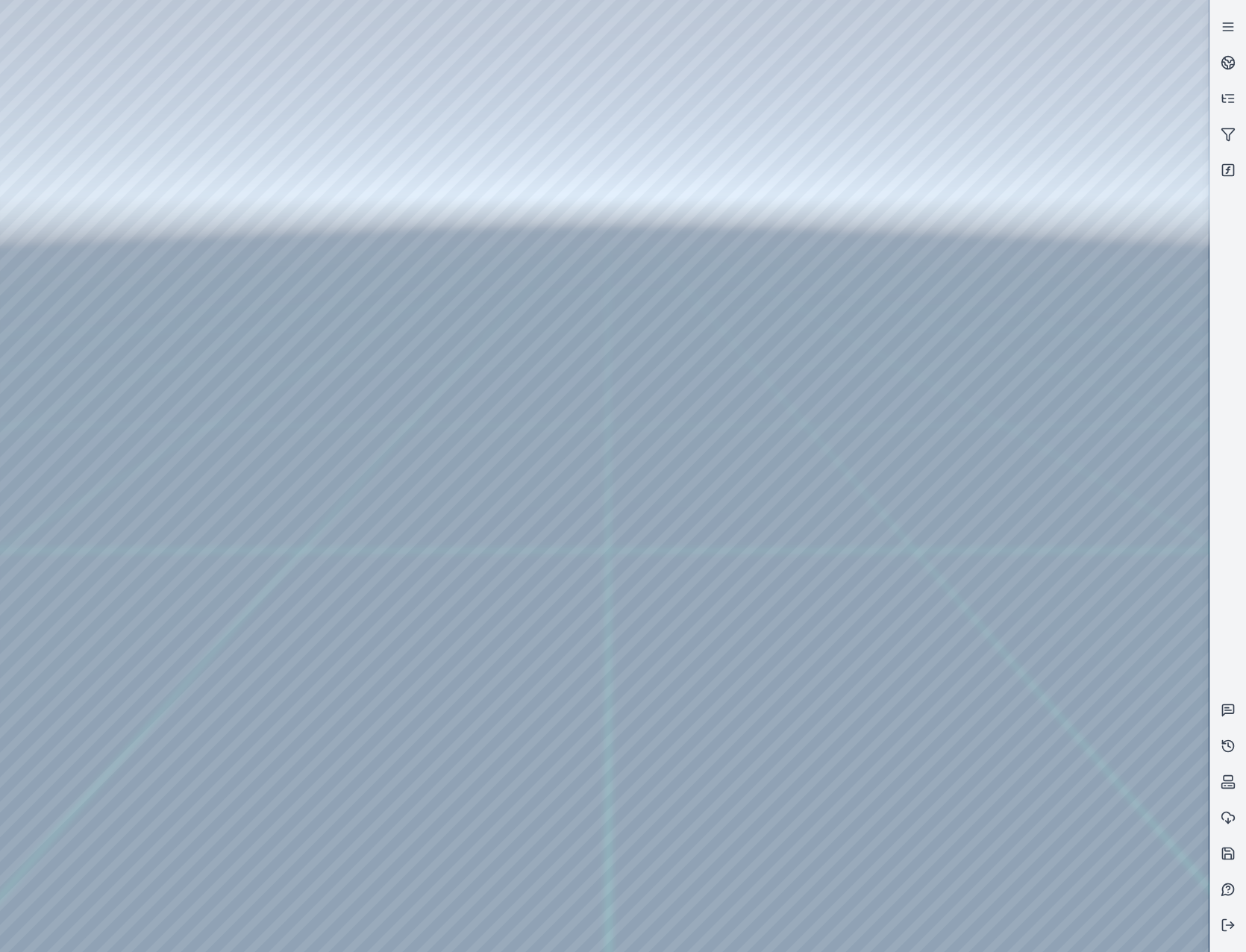
drag, startPoint x: 504, startPoint y: 329, endPoint x: 627, endPoint y: 581, distance: 280.4
drag, startPoint x: 478, startPoint y: 446, endPoint x: 647, endPoint y: 641, distance: 258.0
drag, startPoint x: 497, startPoint y: 623, endPoint x: 645, endPoint y: 594, distance: 150.8
drag, startPoint x: 558, startPoint y: 578, endPoint x: 702, endPoint y: 450, distance: 192.7
drag, startPoint x: 540, startPoint y: 555, endPoint x: 601, endPoint y: 533, distance: 64.8
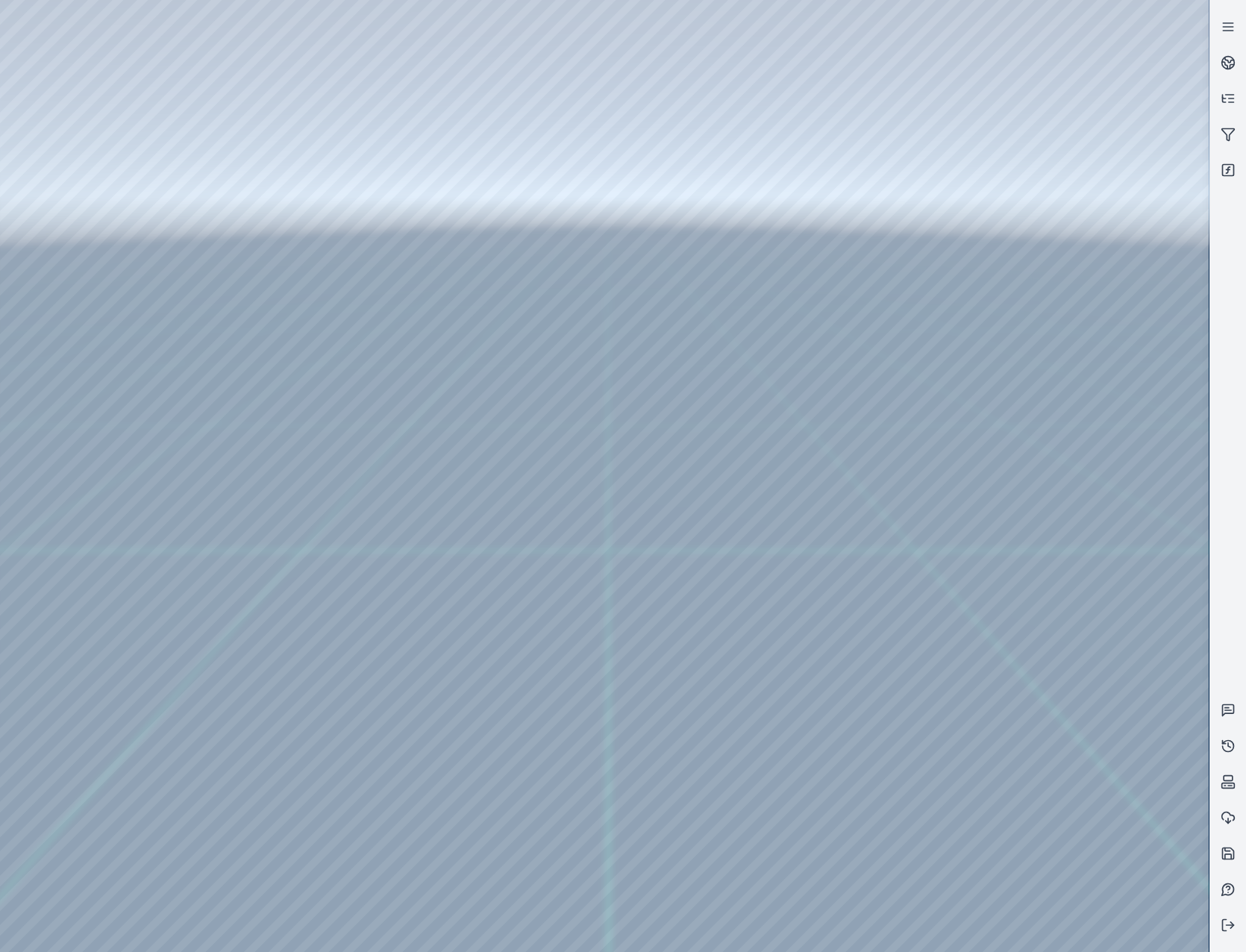
drag, startPoint x: 728, startPoint y: 572, endPoint x: 429, endPoint y: 629, distance: 304.4
drag, startPoint x: 545, startPoint y: 652, endPoint x: 238, endPoint y: 357, distance: 425.8
drag, startPoint x: 564, startPoint y: 537, endPoint x: 329, endPoint y: 384, distance: 280.4
drag, startPoint x: 667, startPoint y: 551, endPoint x: 616, endPoint y: 454, distance: 109.6
drag, startPoint x: 476, startPoint y: 597, endPoint x: 474, endPoint y: 587, distance: 10.2
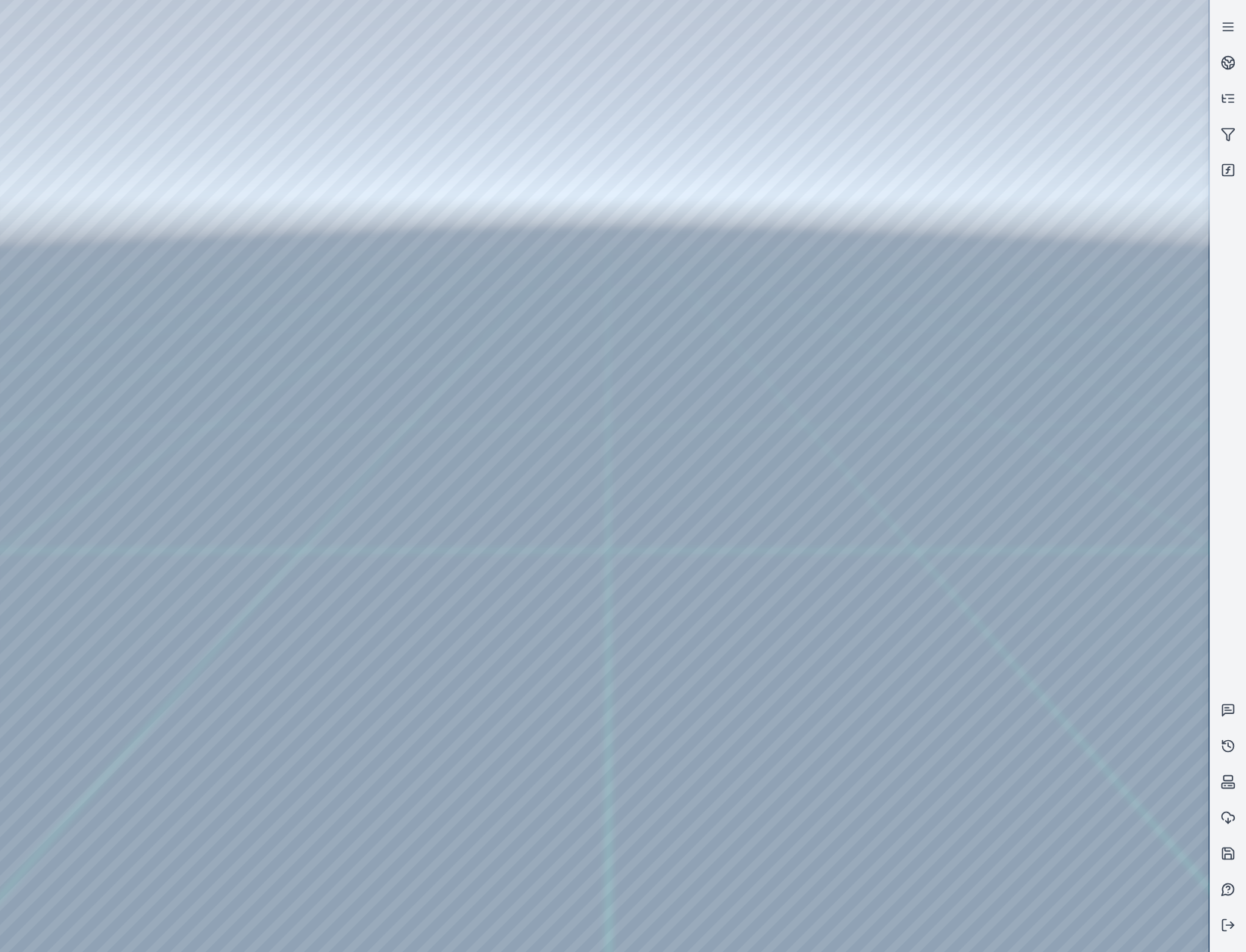
drag, startPoint x: 819, startPoint y: 456, endPoint x: 571, endPoint y: 610, distance: 291.9
drag, startPoint x: 779, startPoint y: 323, endPoint x: 584, endPoint y: 698, distance: 422.7
drag, startPoint x: 824, startPoint y: 289, endPoint x: 581, endPoint y: 685, distance: 464.6
drag, startPoint x: 654, startPoint y: 405, endPoint x: 877, endPoint y: 486, distance: 237.3
drag, startPoint x: 568, startPoint y: 453, endPoint x: 558, endPoint y: 645, distance: 192.3
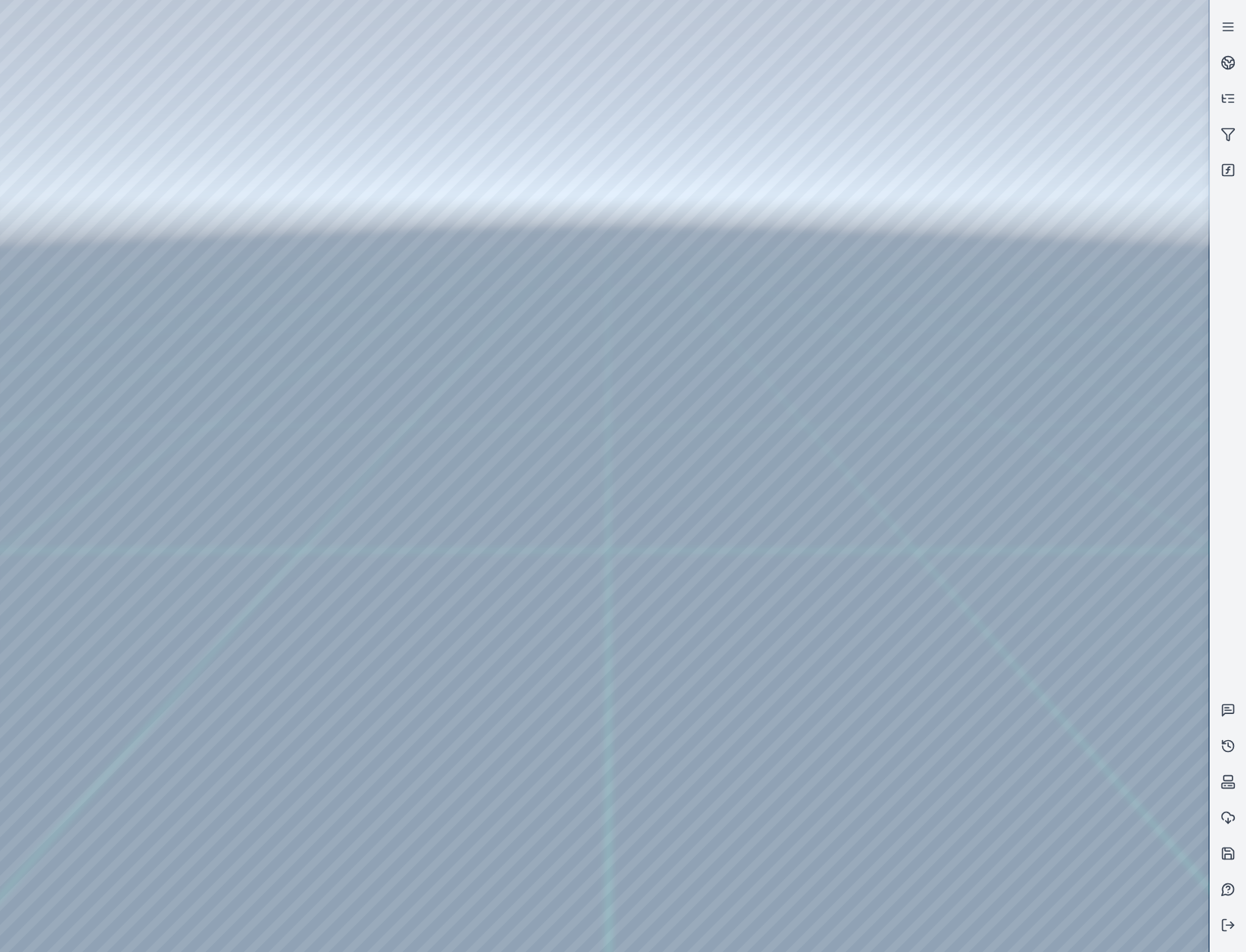
drag, startPoint x: 787, startPoint y: 322, endPoint x: 401, endPoint y: 662, distance: 514.4
drag, startPoint x: 595, startPoint y: 681, endPoint x: 660, endPoint y: 597, distance: 106.2
drag, startPoint x: 665, startPoint y: 654, endPoint x: 574, endPoint y: 666, distance: 91.8
click at [1051, 854] on icon at bounding box center [1228, 853] width 11 height 11
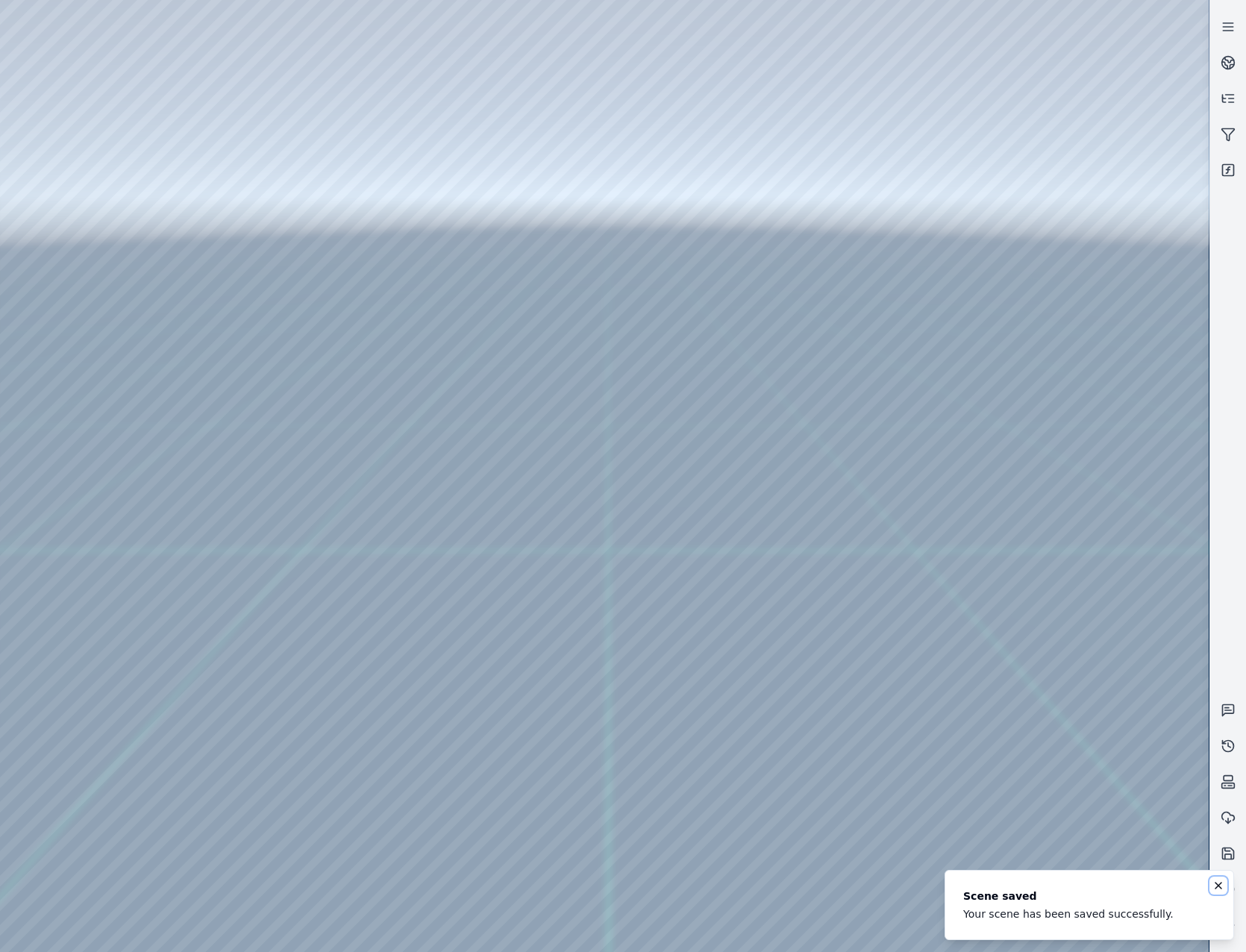
click at [1051, 882] on icon "Notifications (F8)" at bounding box center [1218, 885] width 12 height 12
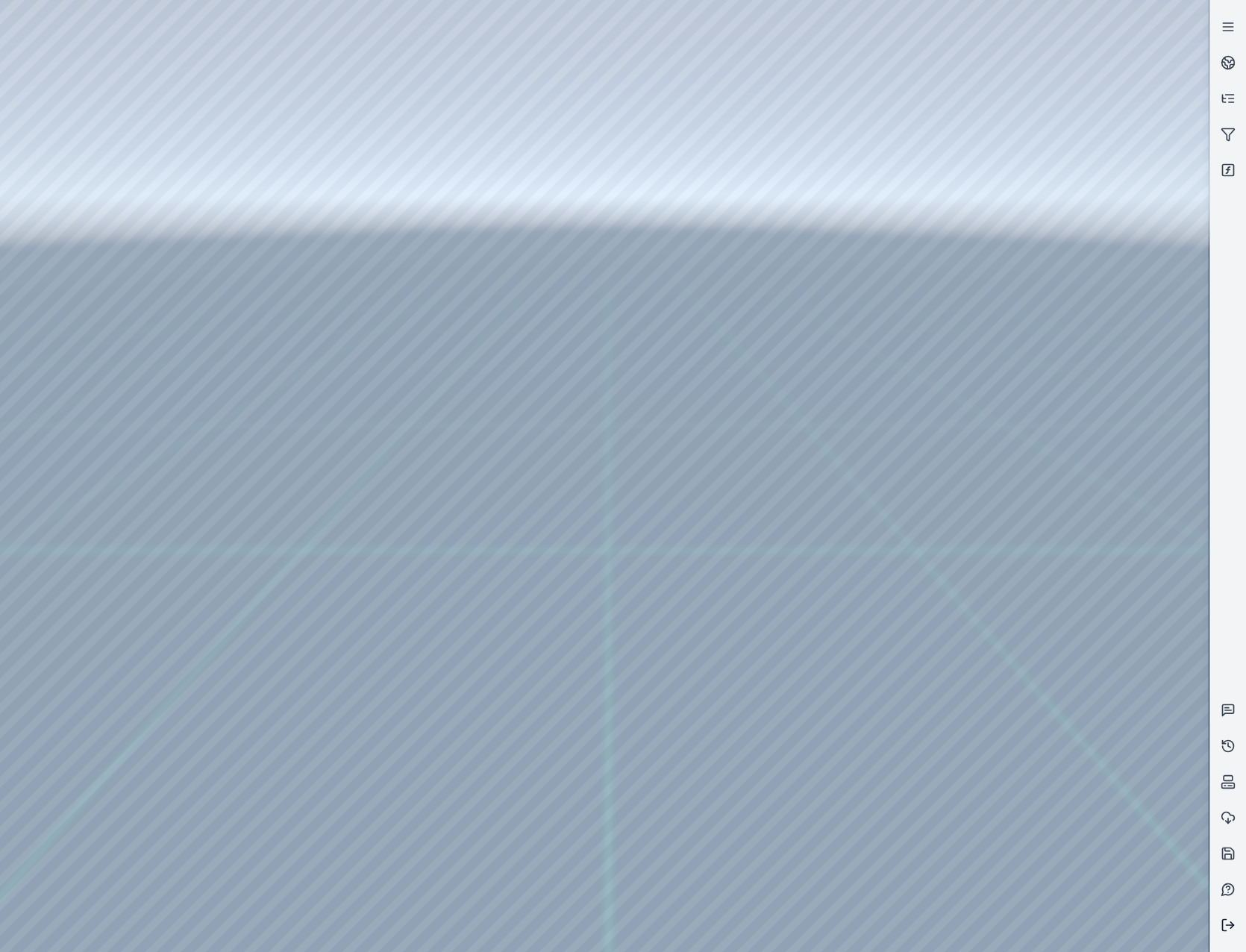
click at [1051, 926] on icon at bounding box center [1227, 924] width 15 height 15
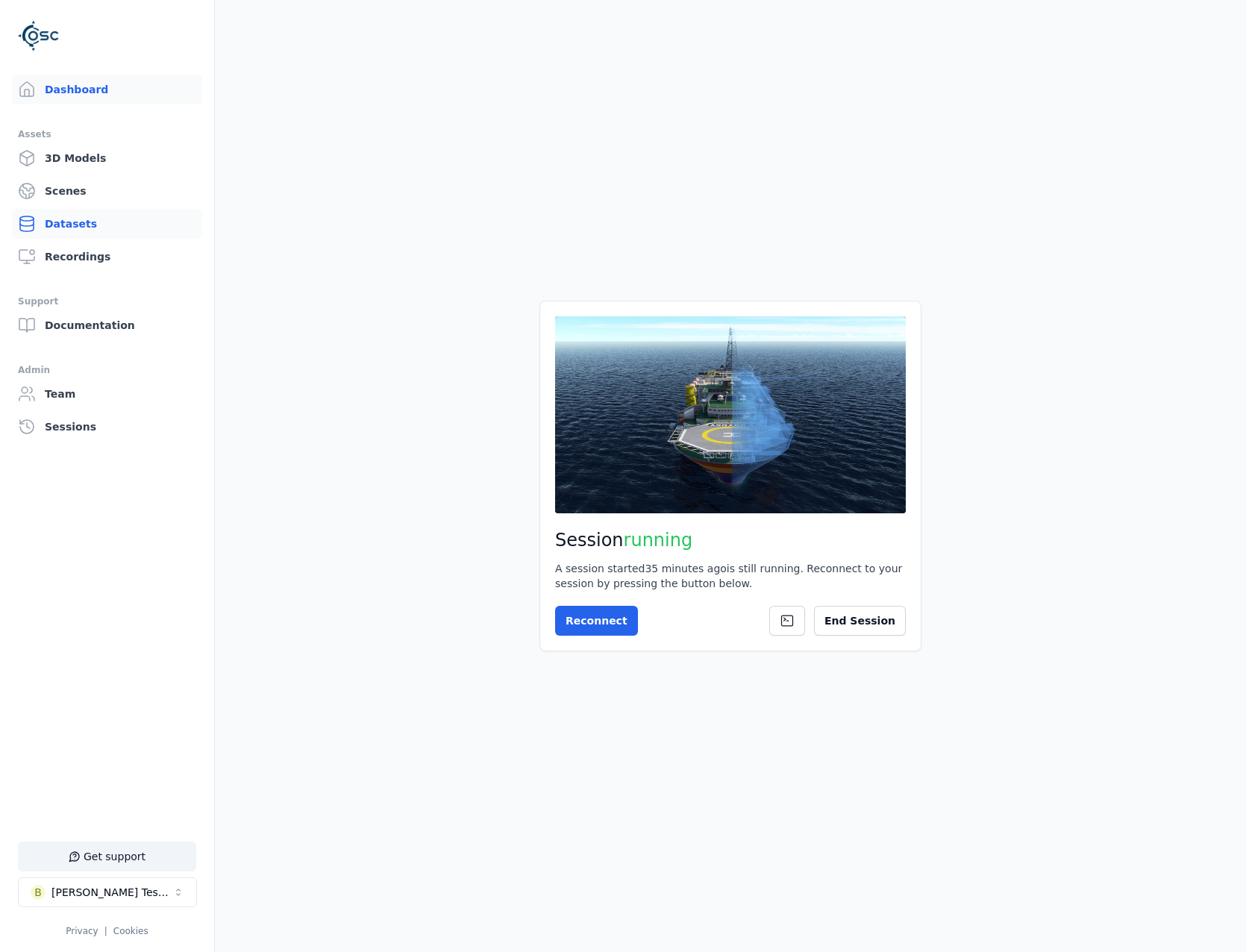
click at [81, 237] on link "Datasets" at bounding box center [107, 224] width 190 height 29
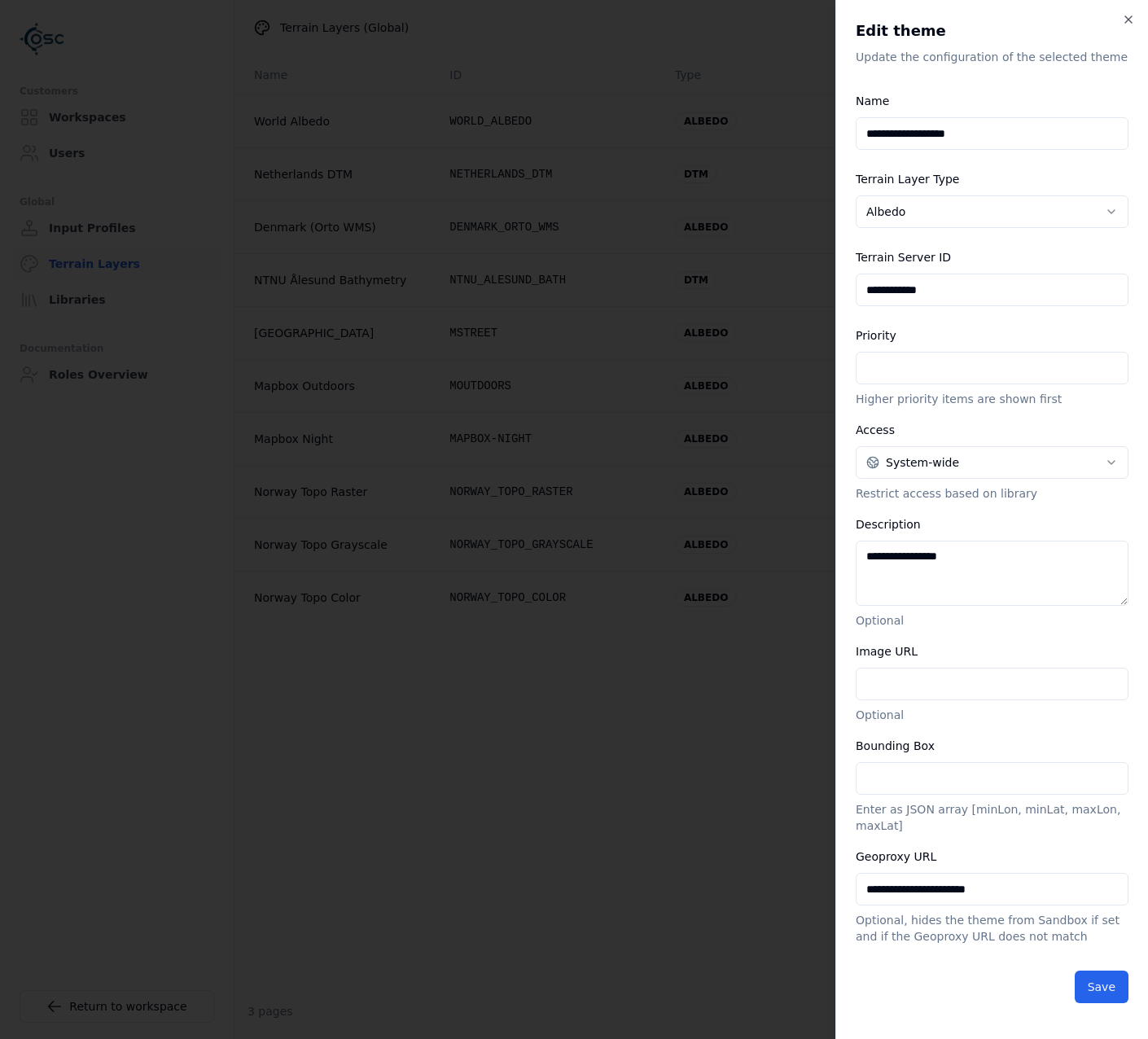
click at [970, 114] on div "**********" at bounding box center [992, 123] width 273 height 65
click at [1137, 21] on div "**********" at bounding box center [992, 520] width 312 height 1039
click at [1129, 18] on icon "button" at bounding box center [1128, 20] width 13 height 13
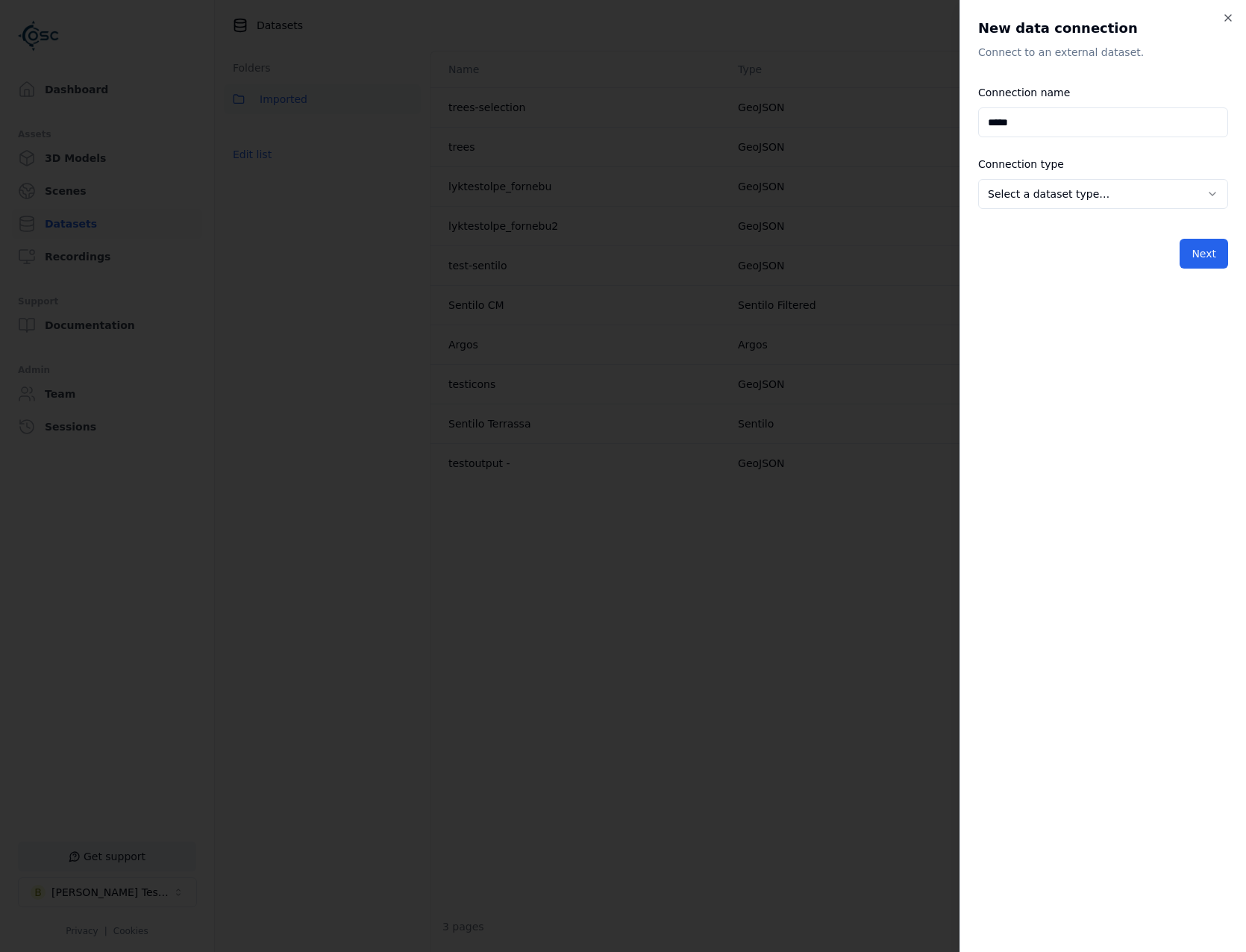
type input "*****"
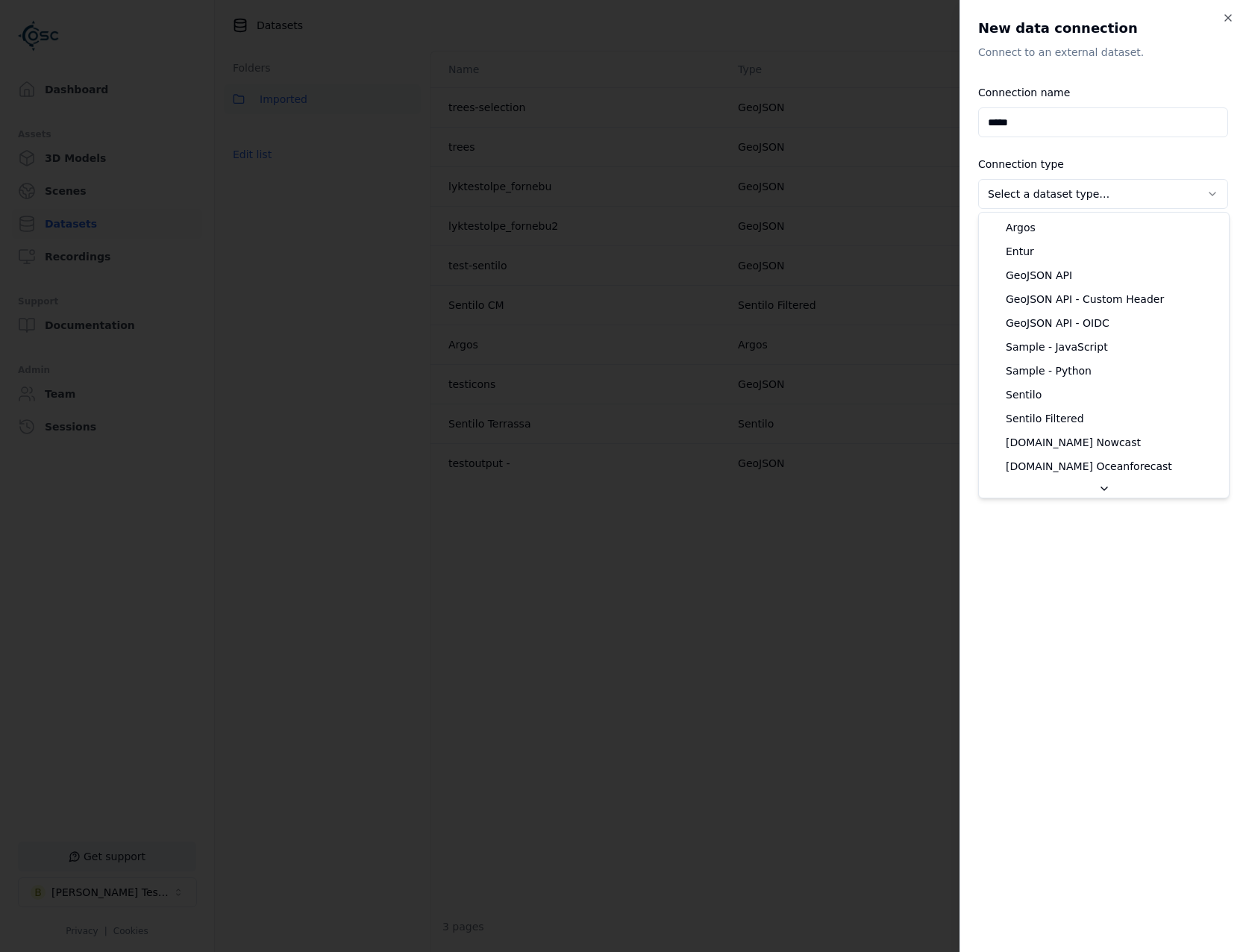
click at [990, 198] on body "**********" at bounding box center [623, 476] width 1246 height 952
select select "**********"
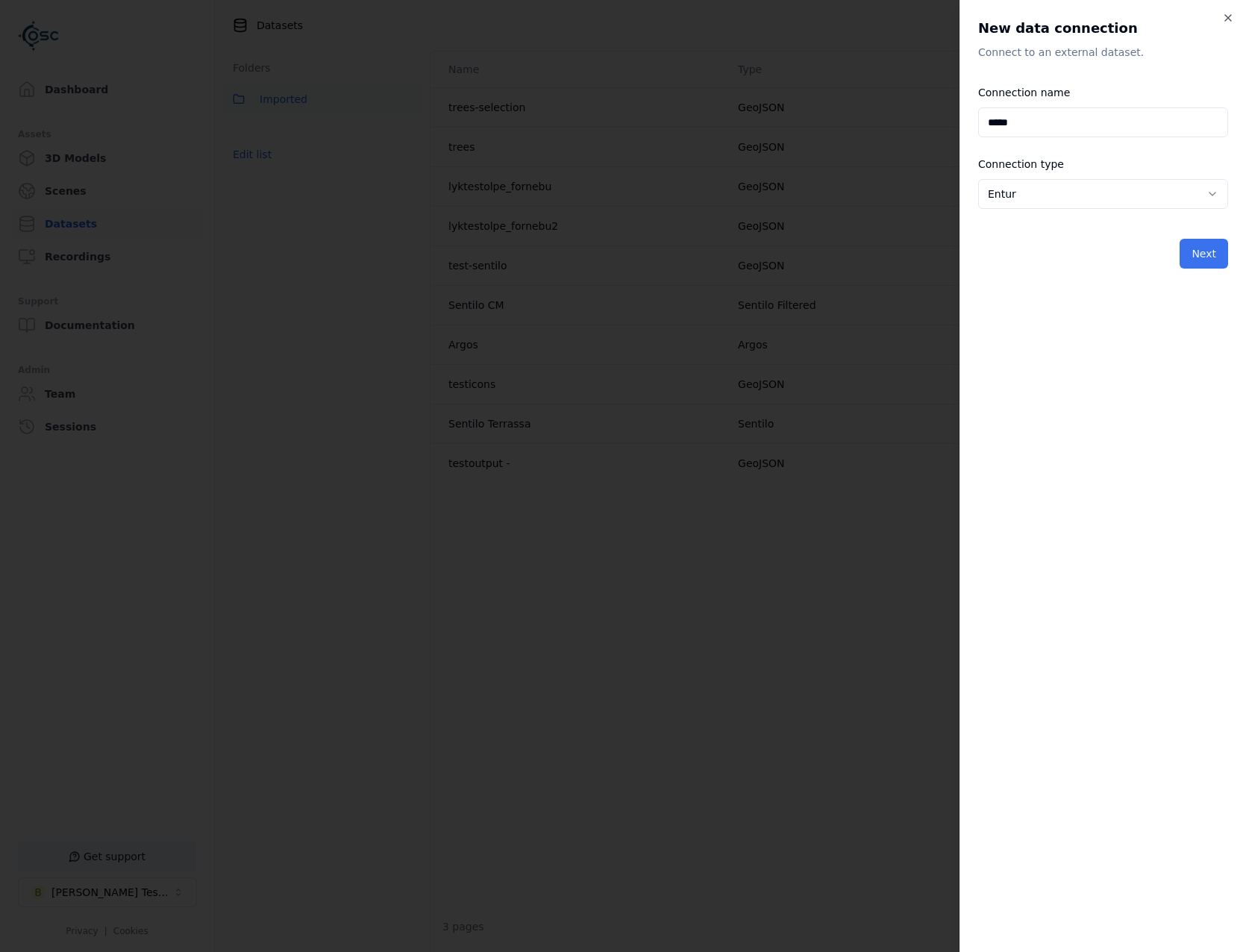
click at [1194, 251] on button "Next" at bounding box center [1204, 253] width 49 height 29
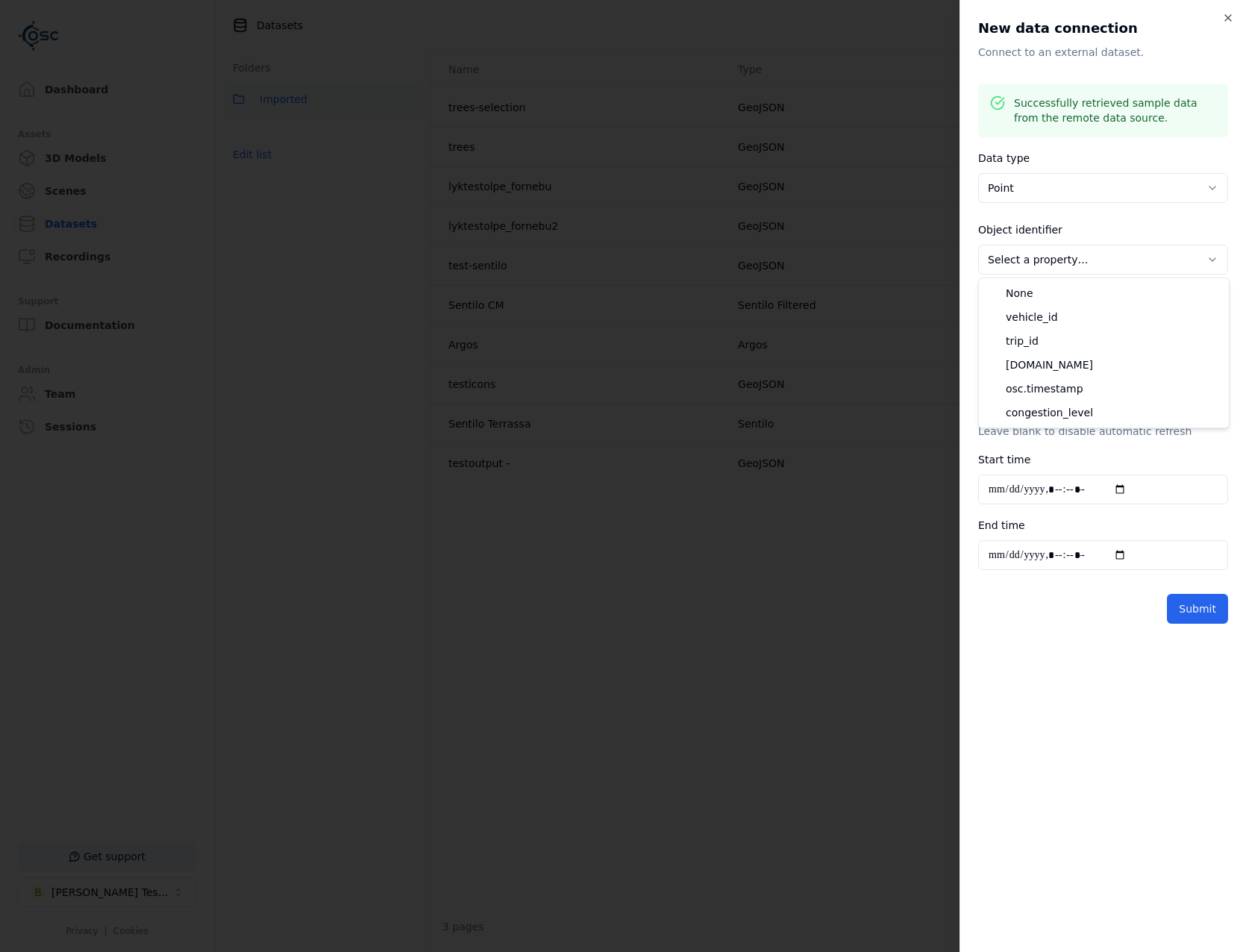
click at [1088, 256] on body "**********" at bounding box center [623, 476] width 1246 height 952
select select "******"
click at [1092, 346] on div "**********" at bounding box center [1103, 322] width 250 height 60
click at [1091, 336] on body "**********" at bounding box center [623, 476] width 1246 height 952
select select "**********"
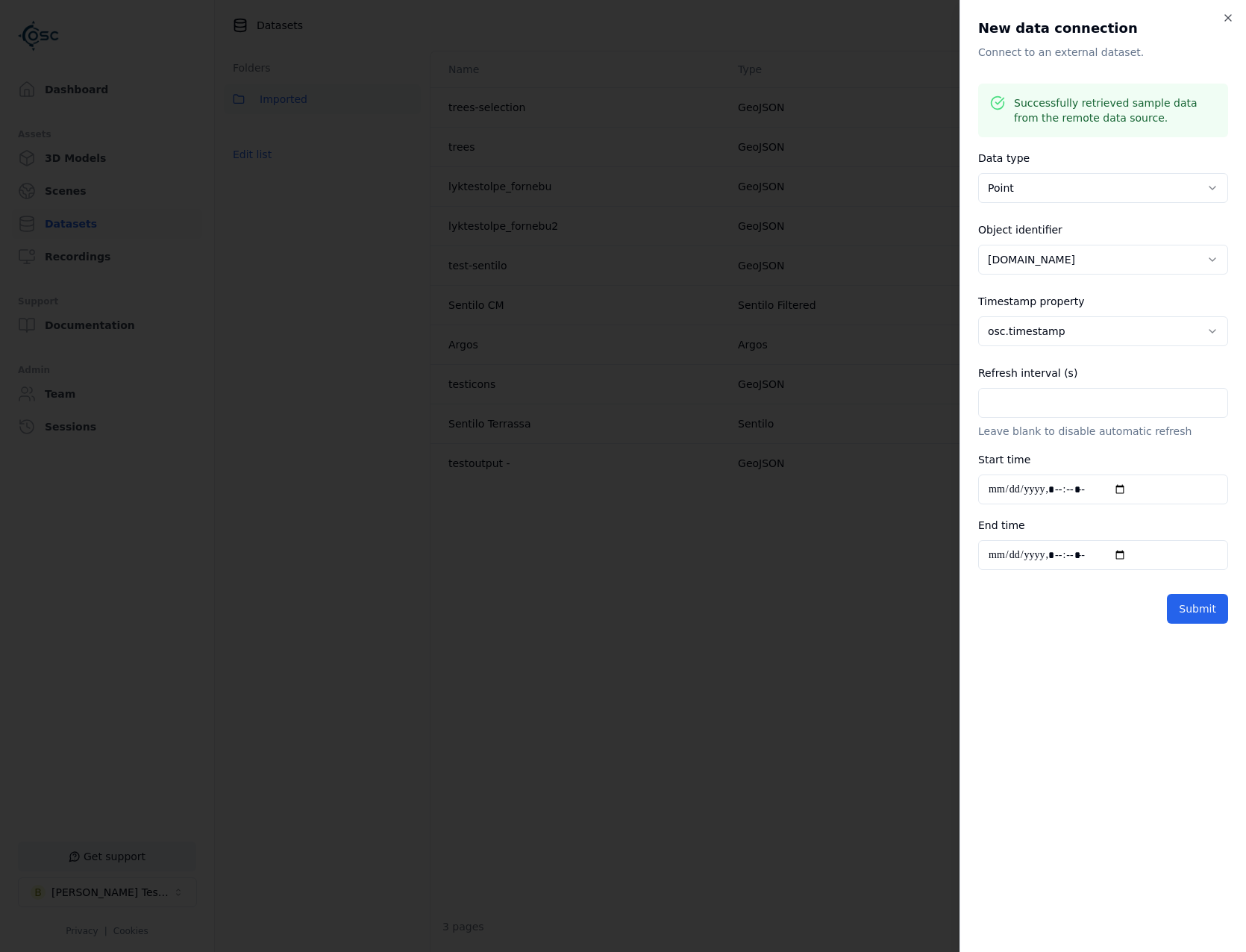
click at [1075, 401] on input "Refresh interval (s)" at bounding box center [1103, 402] width 250 height 29
type input "**"
click at [1171, 616] on button "Submit" at bounding box center [1197, 609] width 62 height 29
click at [1208, 617] on button "Submit" at bounding box center [1197, 609] width 62 height 29
click at [1224, 21] on icon "button" at bounding box center [1227, 17] width 6 height 6
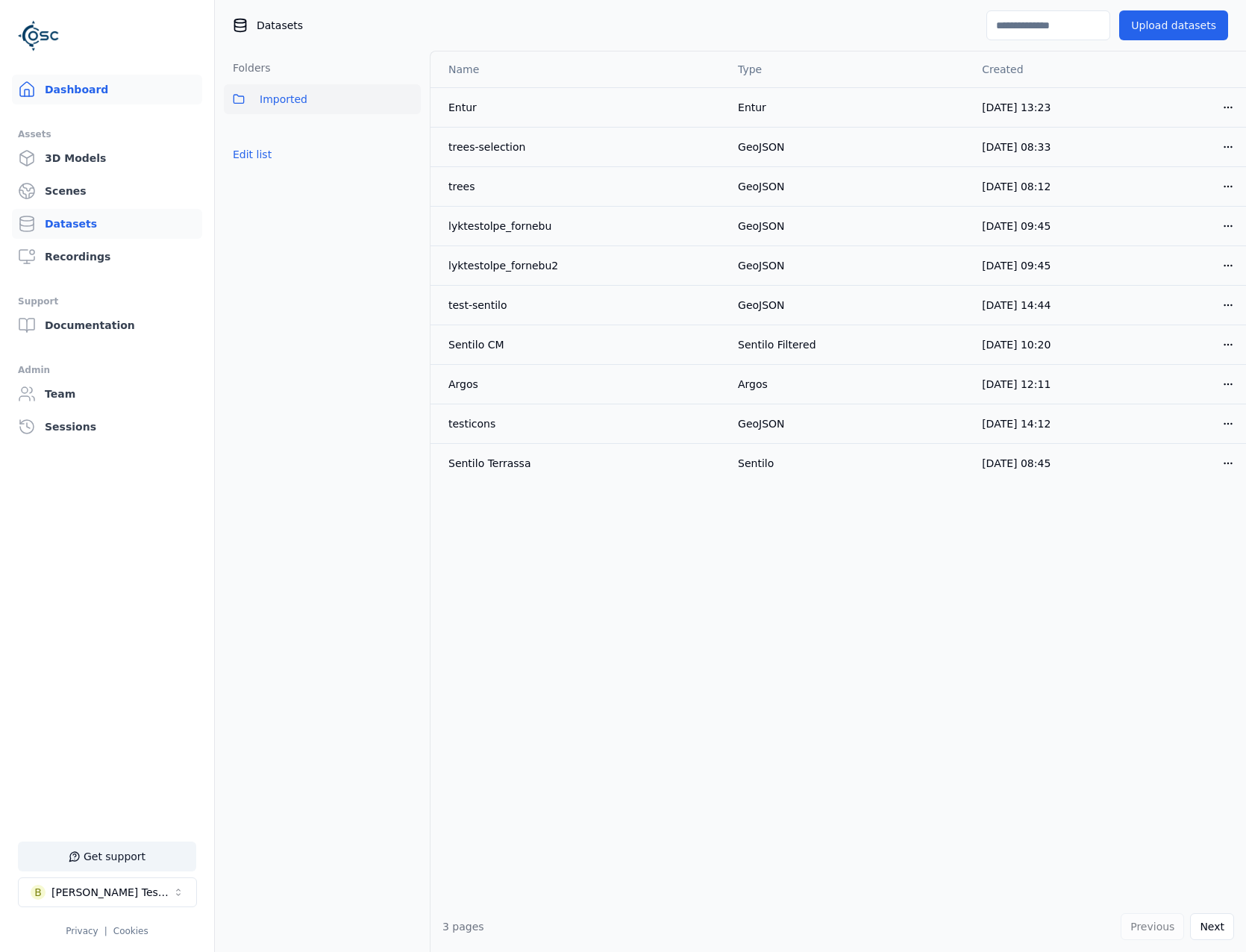
click at [85, 99] on link "Dashboard" at bounding box center [107, 89] width 190 height 29
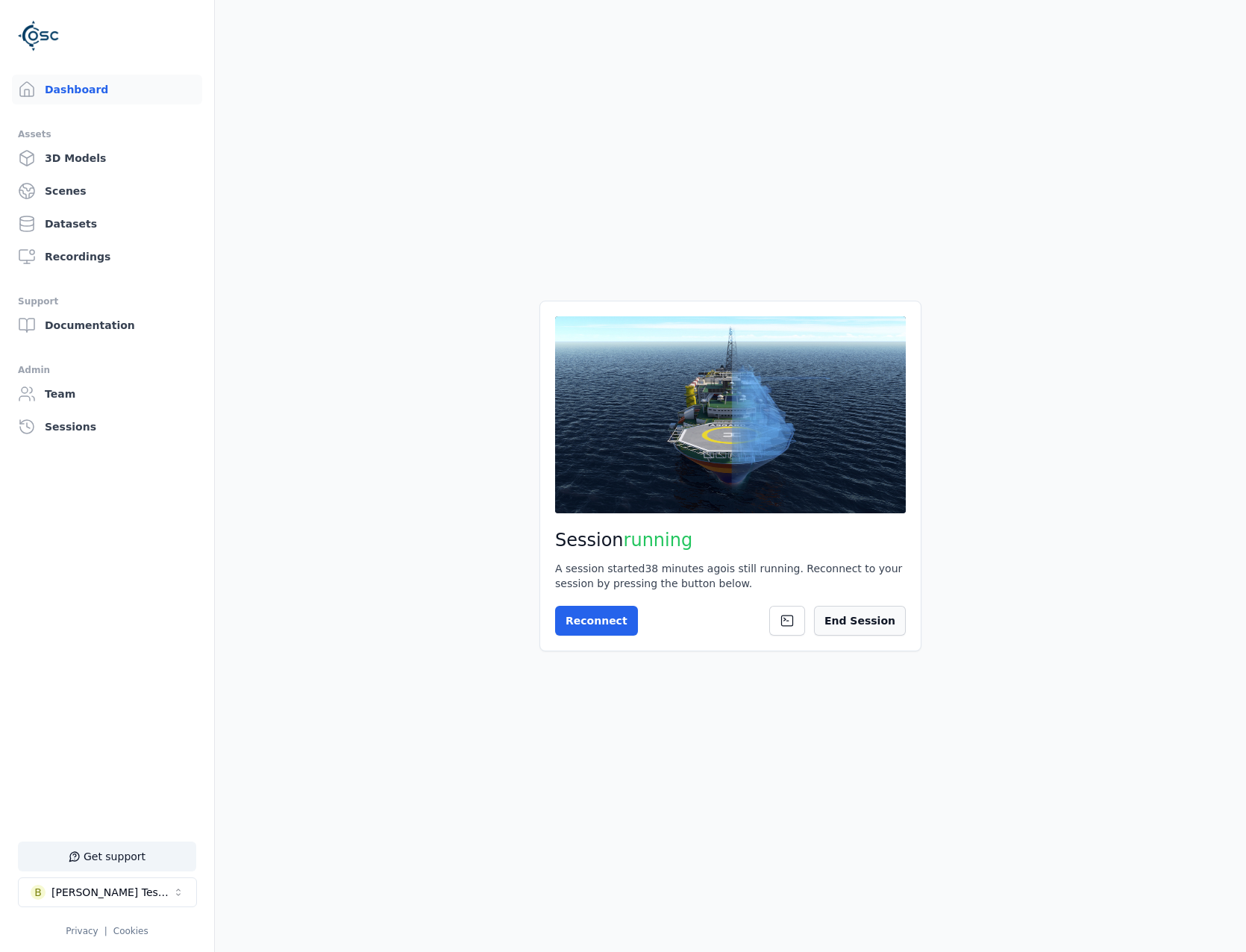
click at [879, 626] on button "End Session" at bounding box center [860, 621] width 92 height 29
click at [636, 630] on button "Start Session" at bounding box center [614, 621] width 119 height 29
click at [596, 610] on button "Connect" at bounding box center [589, 621] width 68 height 29
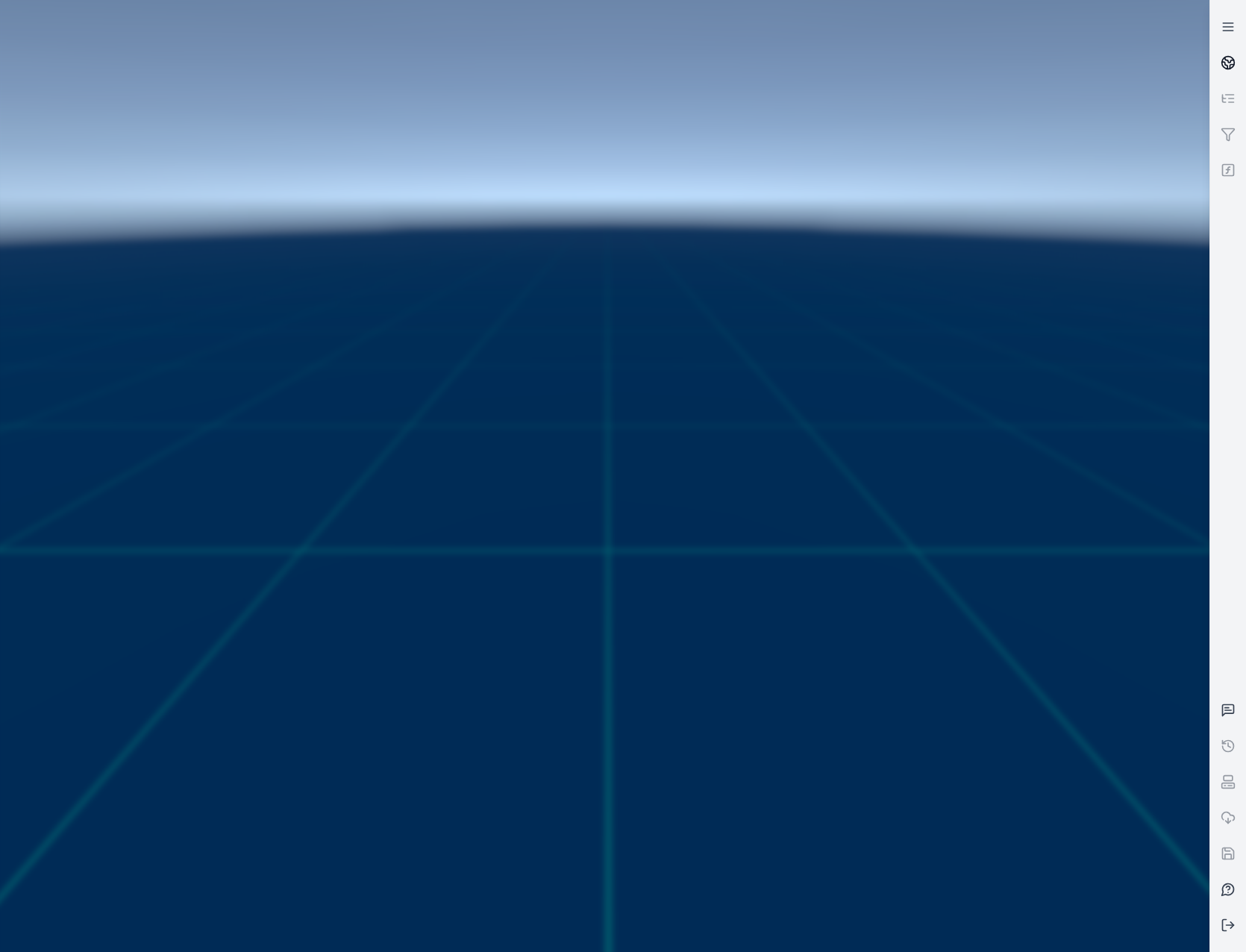
click at [1223, 65] on icon at bounding box center [1227, 62] width 15 height 15
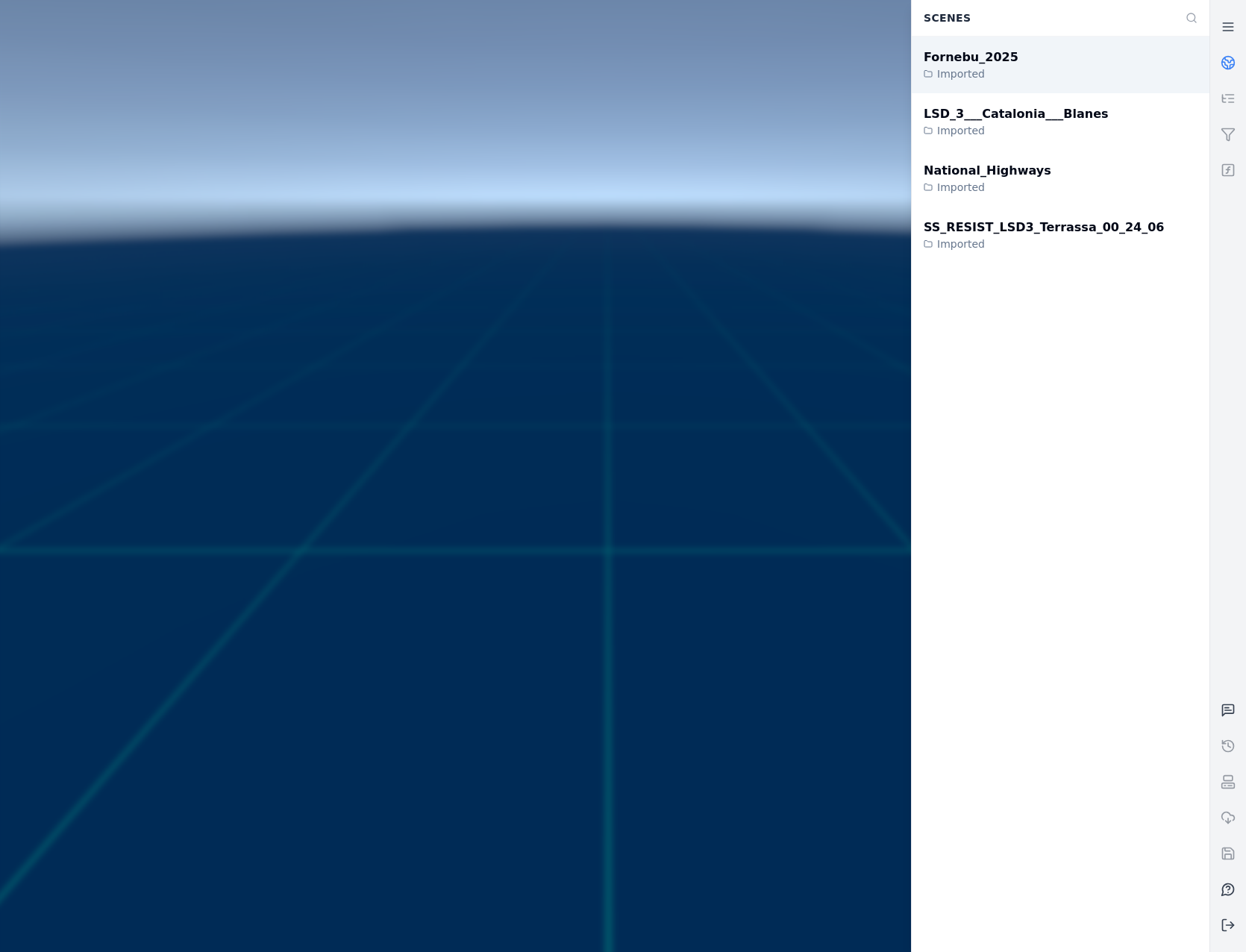
click at [1119, 68] on div "Fornebu_2025 Imported" at bounding box center [1060, 64] width 297 height 56
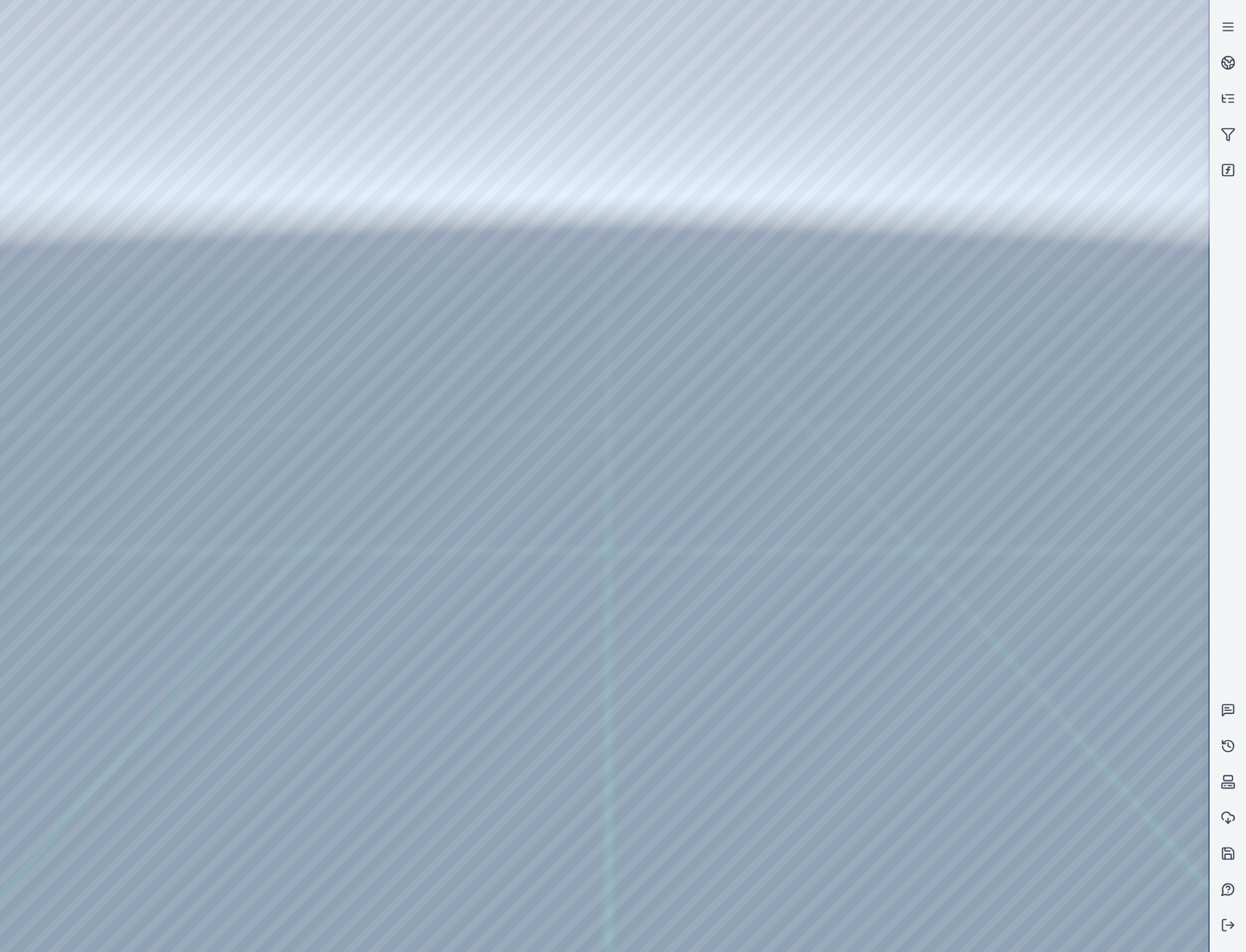
drag, startPoint x: 499, startPoint y: 641, endPoint x: 489, endPoint y: 666, distance: 26.9
drag, startPoint x: 440, startPoint y: 607, endPoint x: 688, endPoint y: 514, distance: 264.9
drag, startPoint x: 759, startPoint y: 544, endPoint x: 851, endPoint y: 488, distance: 107.7
drag, startPoint x: 531, startPoint y: 461, endPoint x: 995, endPoint y: 538, distance: 470.3
drag, startPoint x: 913, startPoint y: 470, endPoint x: 358, endPoint y: 493, distance: 555.5
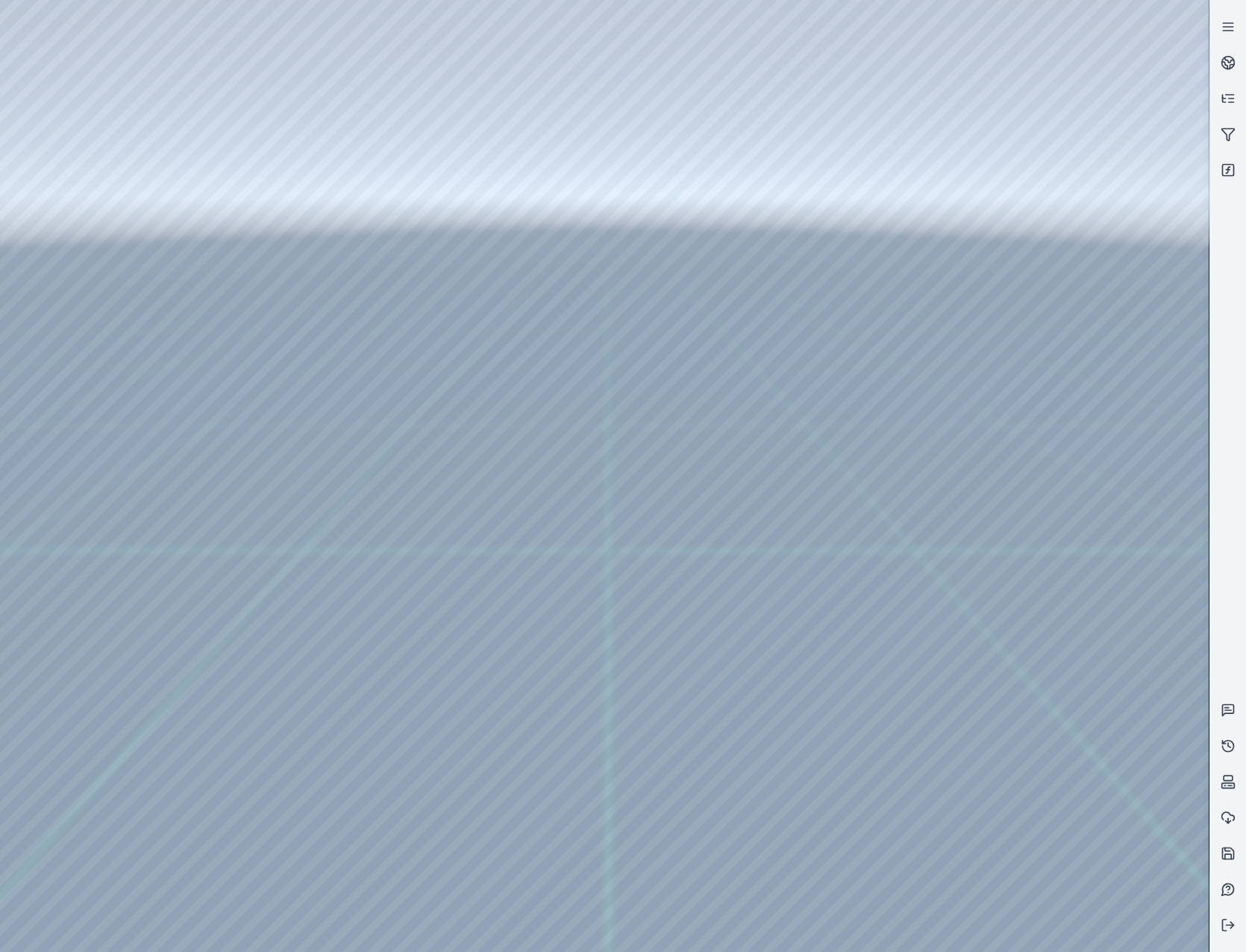
drag, startPoint x: 786, startPoint y: 408, endPoint x: 955, endPoint y: 740, distance: 372.5
drag, startPoint x: 527, startPoint y: 605, endPoint x: 771, endPoint y: 639, distance: 246.4
drag, startPoint x: 998, startPoint y: 607, endPoint x: 636, endPoint y: 592, distance: 362.3
click at [118, 126] on div at bounding box center [604, 476] width 1209 height 952
click at [108, 96] on div at bounding box center [604, 476] width 1209 height 952
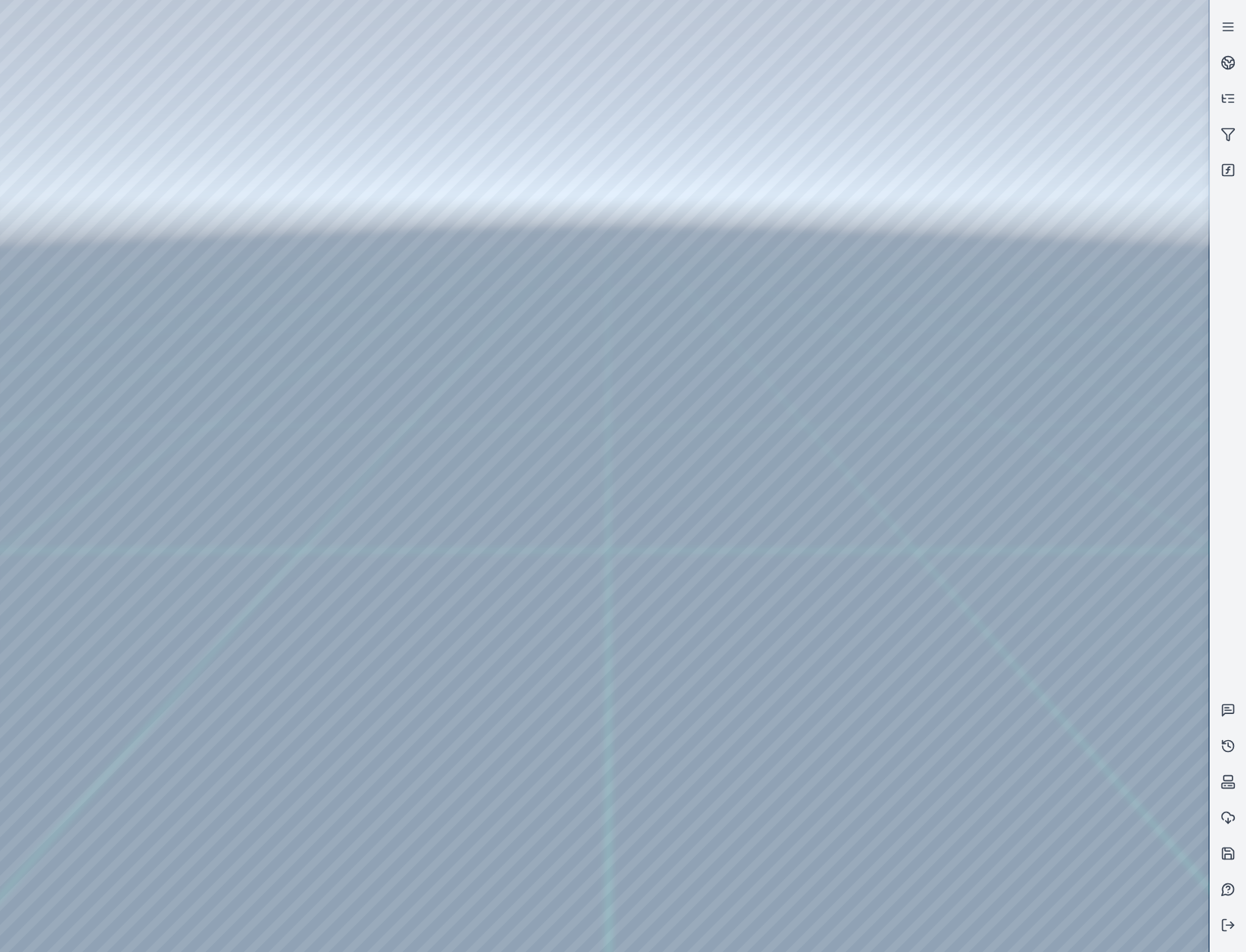
click at [108, 170] on div at bounding box center [604, 476] width 1209 height 952
click at [1230, 929] on icon at bounding box center [1227, 924] width 15 height 15
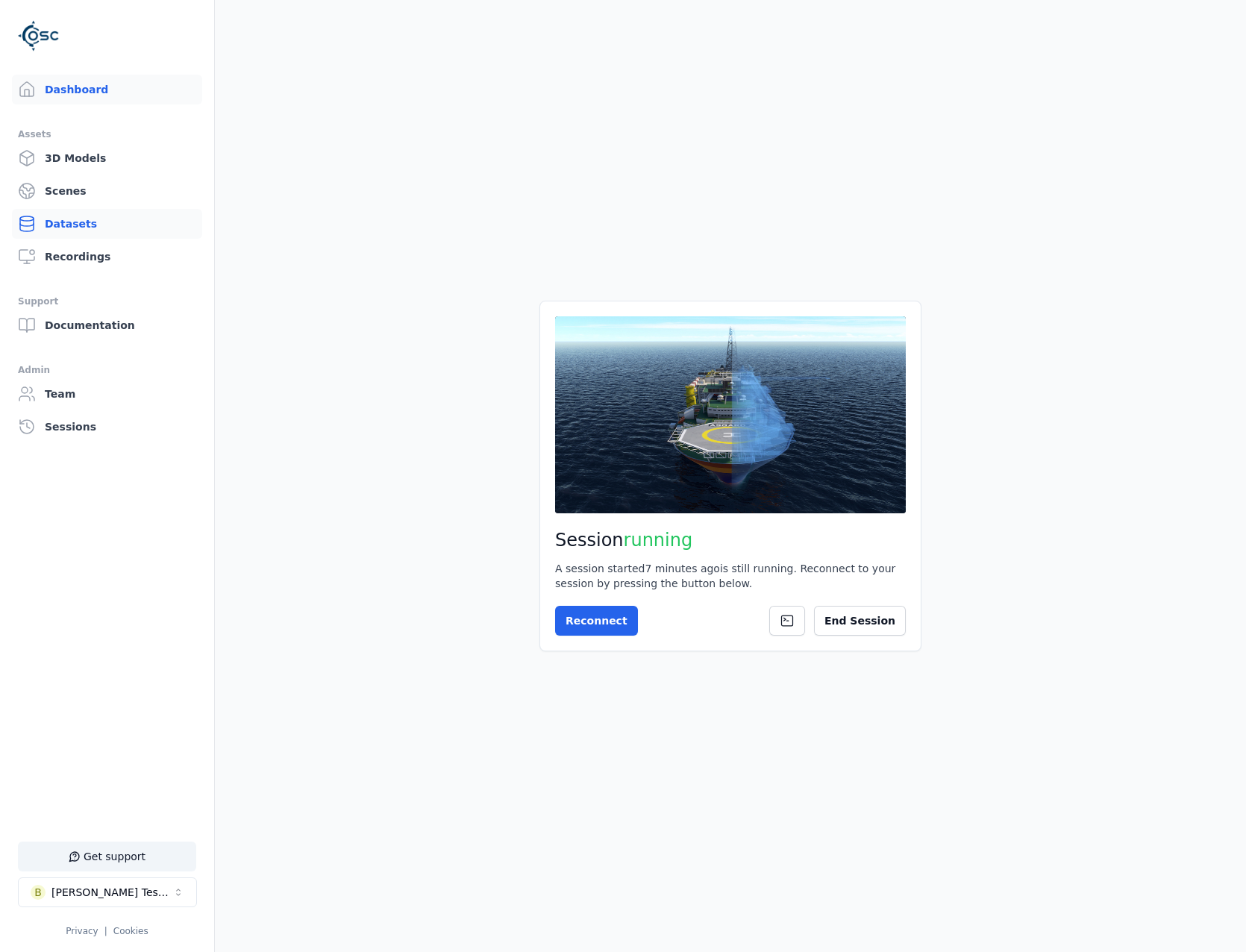
click at [91, 222] on link "Datasets" at bounding box center [107, 224] width 190 height 29
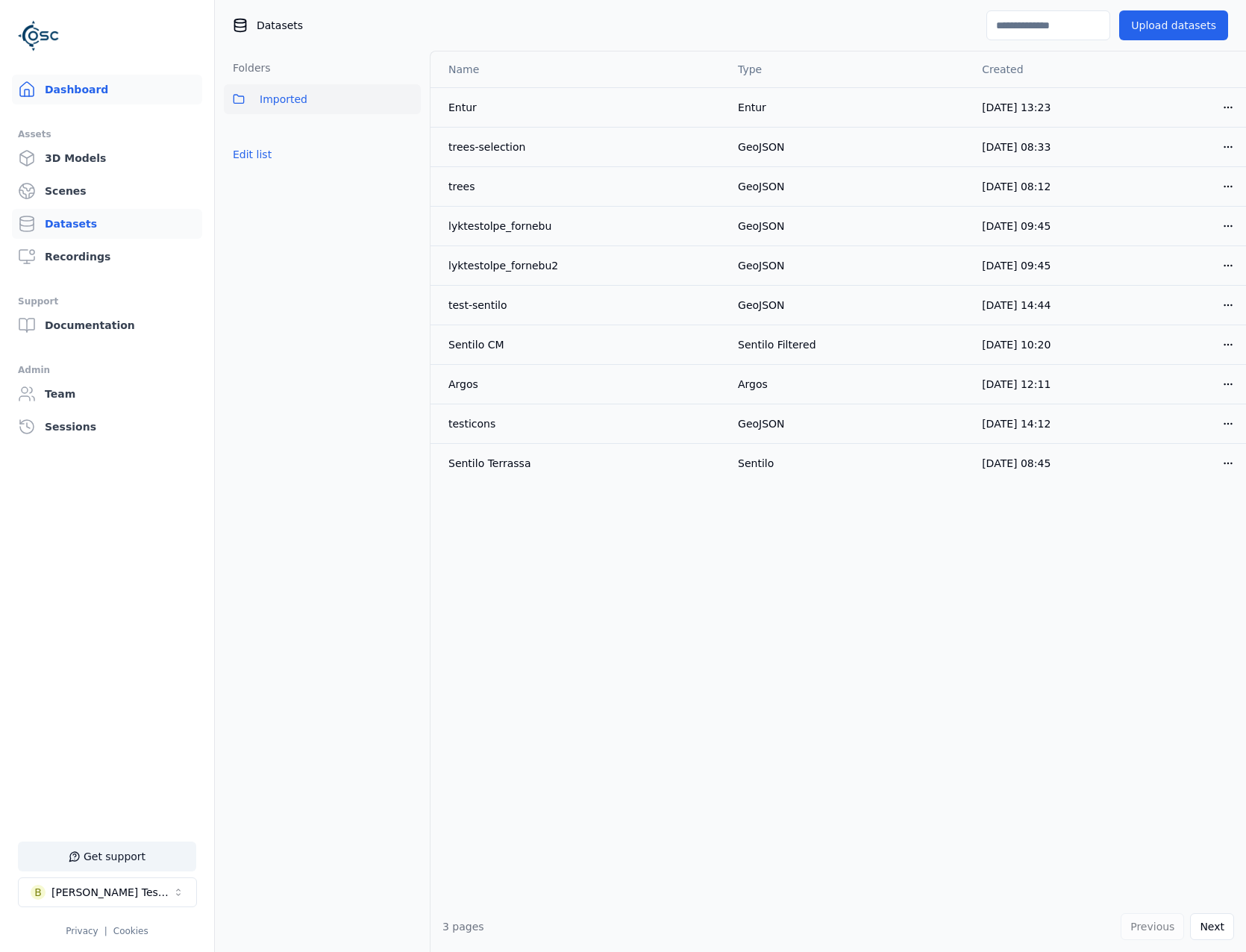
click at [102, 88] on link "Dashboard" at bounding box center [107, 89] width 190 height 29
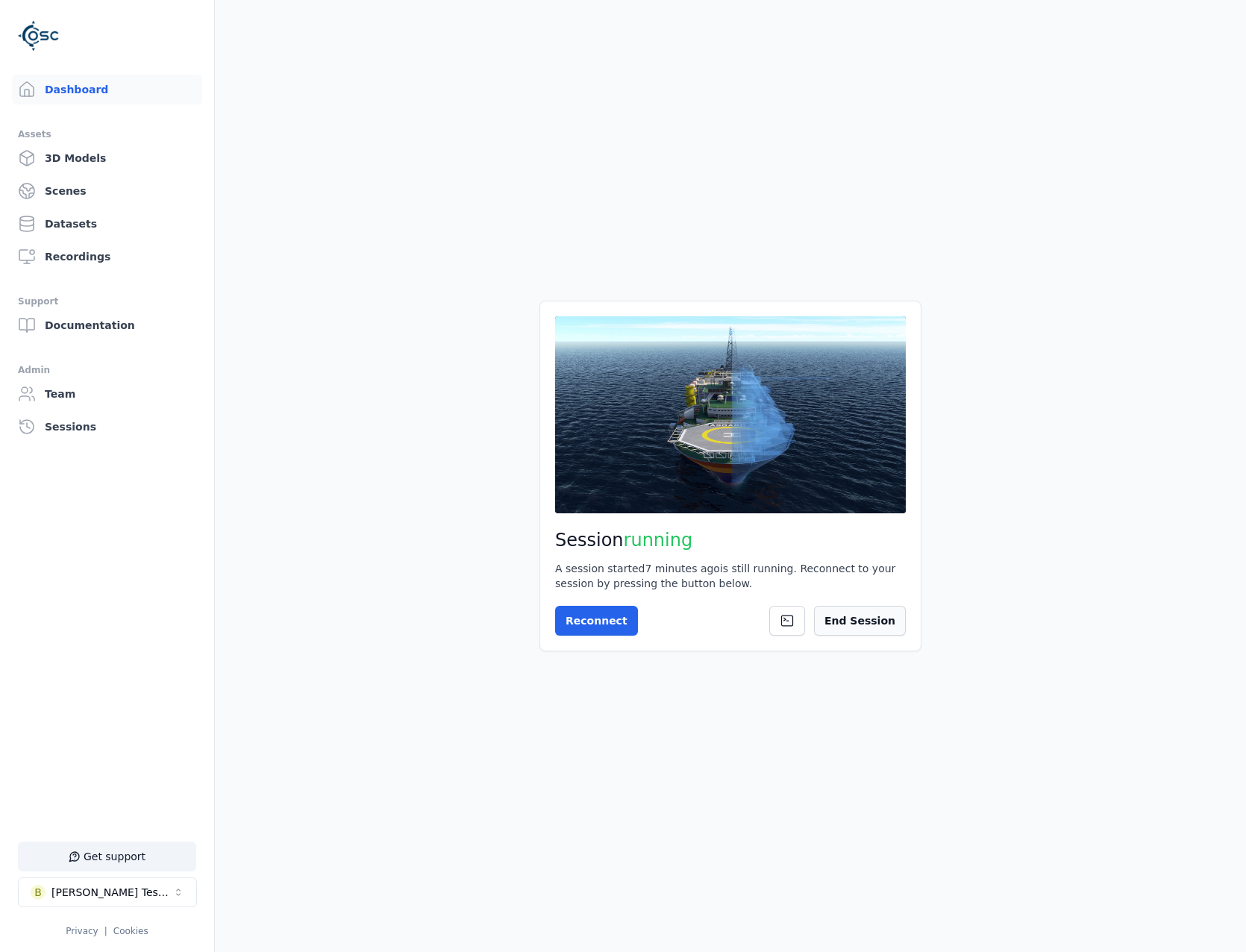
click at [873, 613] on button "End Session" at bounding box center [860, 621] width 92 height 29
click at [575, 615] on icon at bounding box center [571, 620] width 15 height 15
click at [591, 606] on button "Connect" at bounding box center [589, 621] width 68 height 29
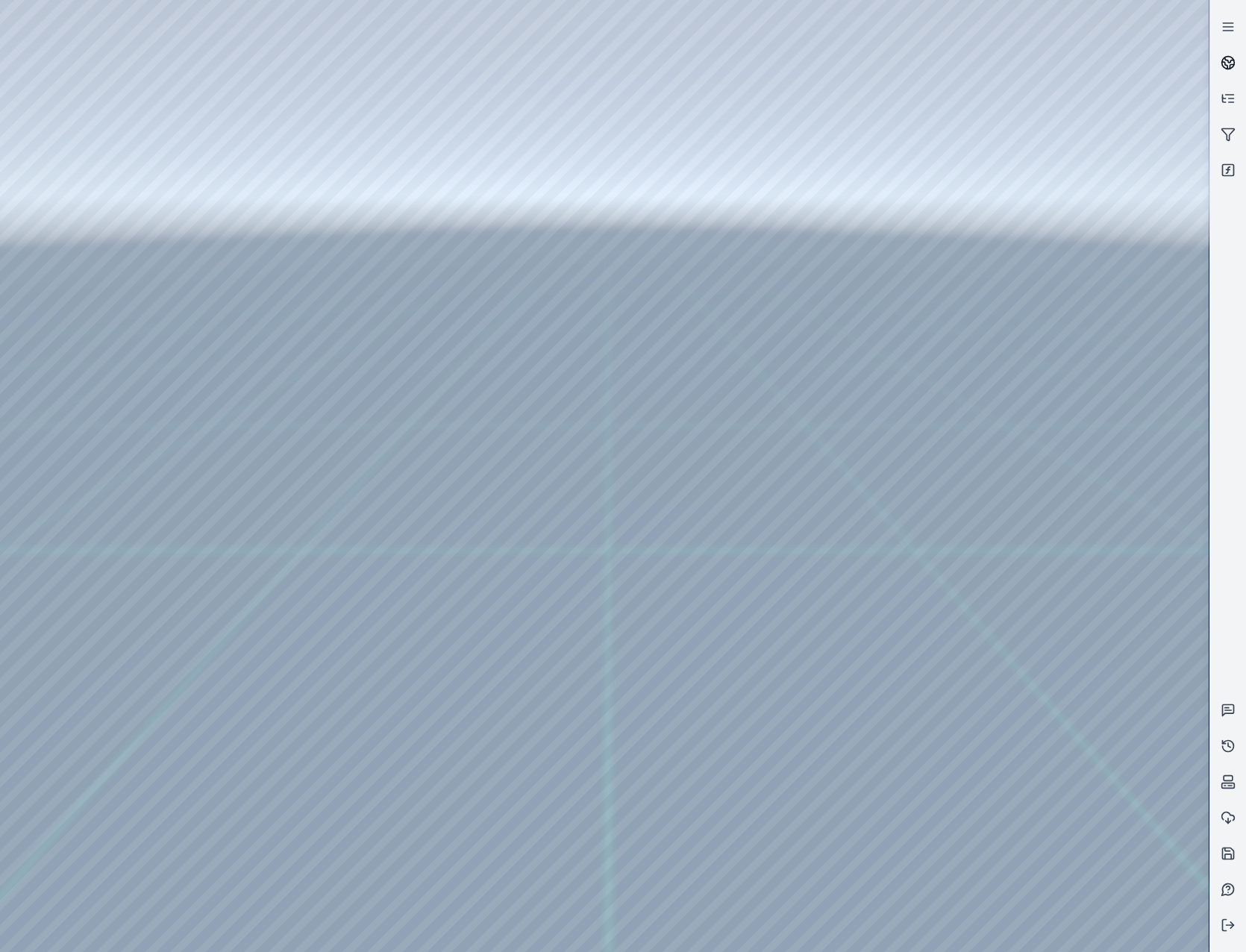
click at [1236, 57] on link at bounding box center [1227, 62] width 36 height 36
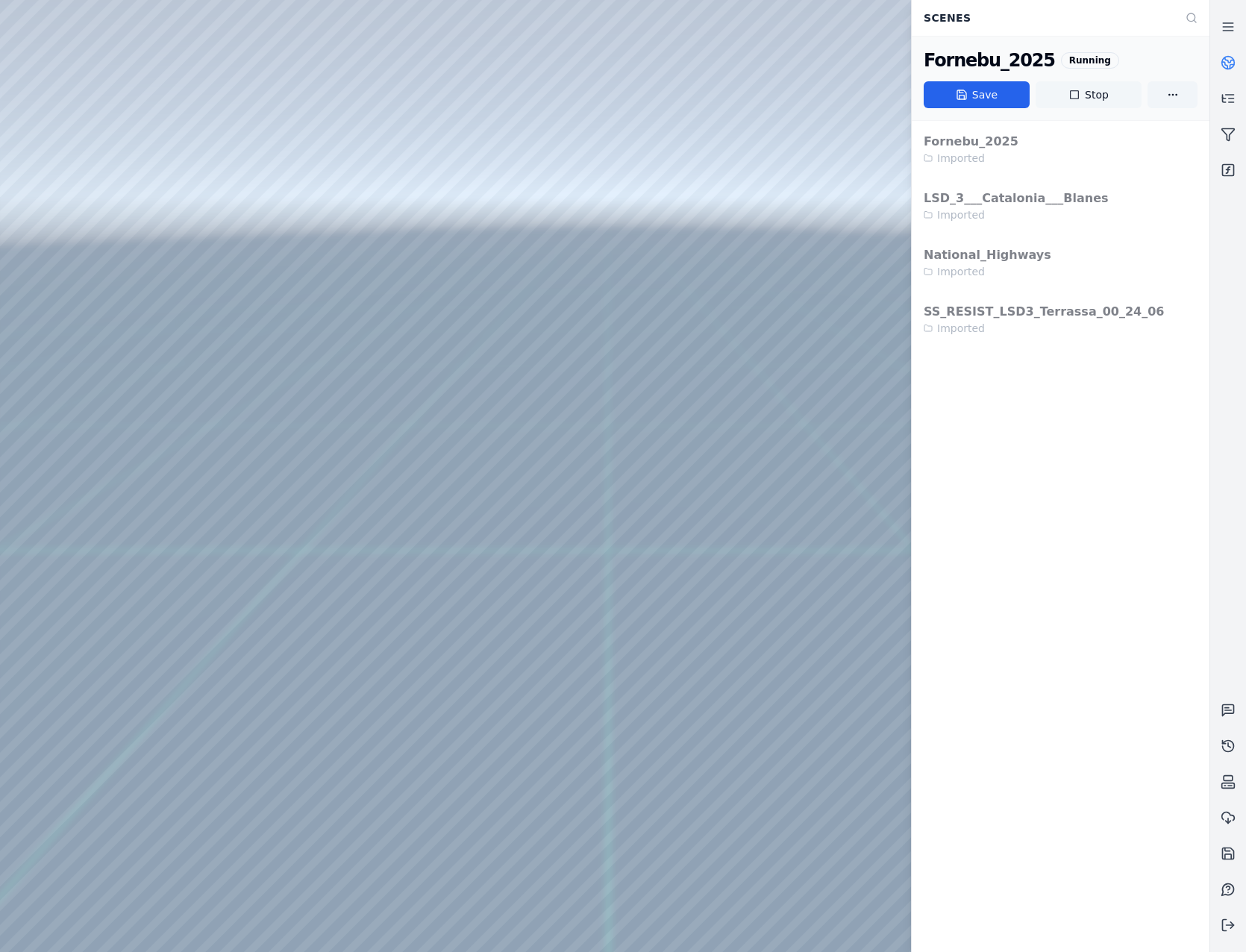
click at [1079, 95] on icon at bounding box center [1074, 95] width 12 height 12
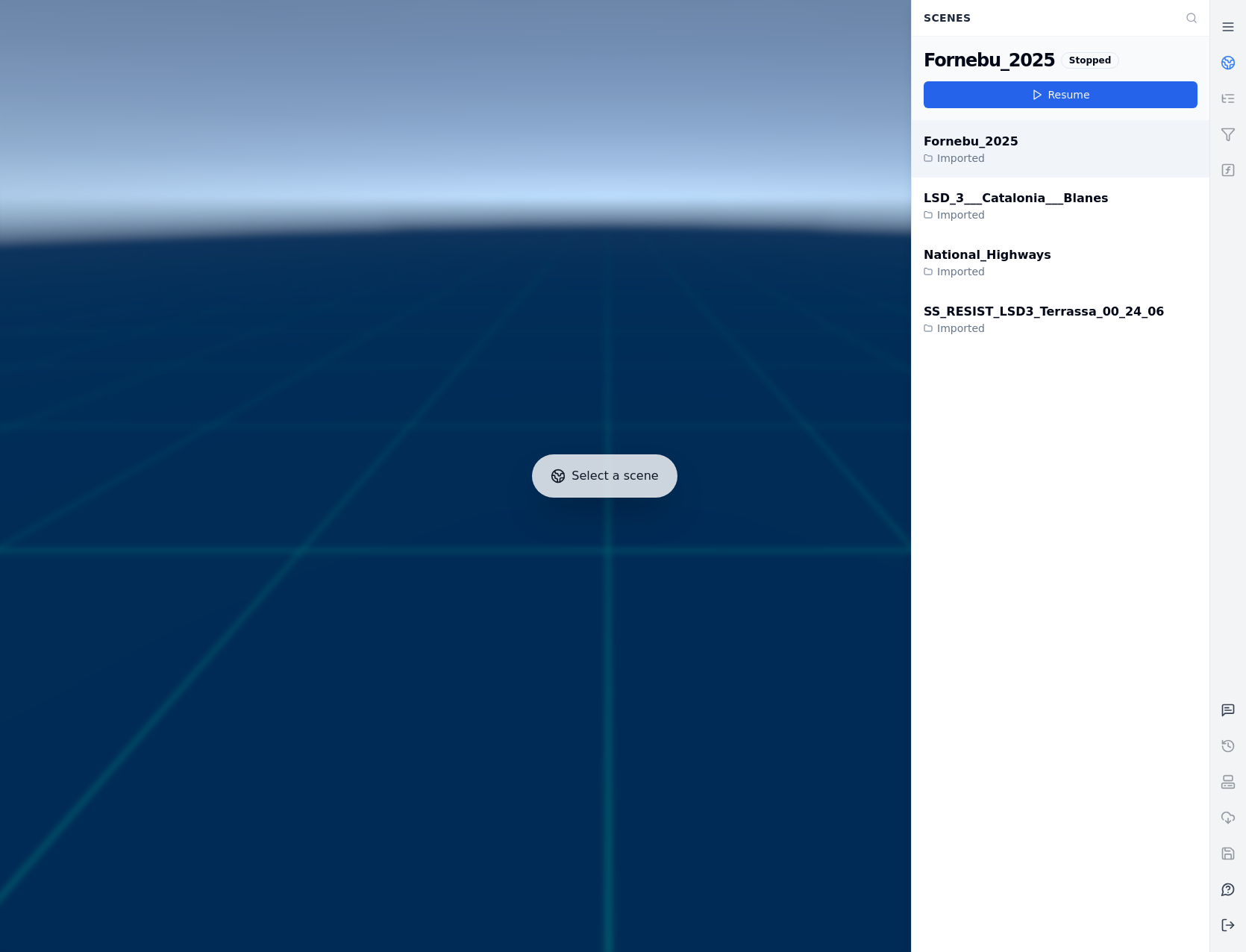
click at [984, 159] on div "Imported" at bounding box center [970, 158] width 95 height 15
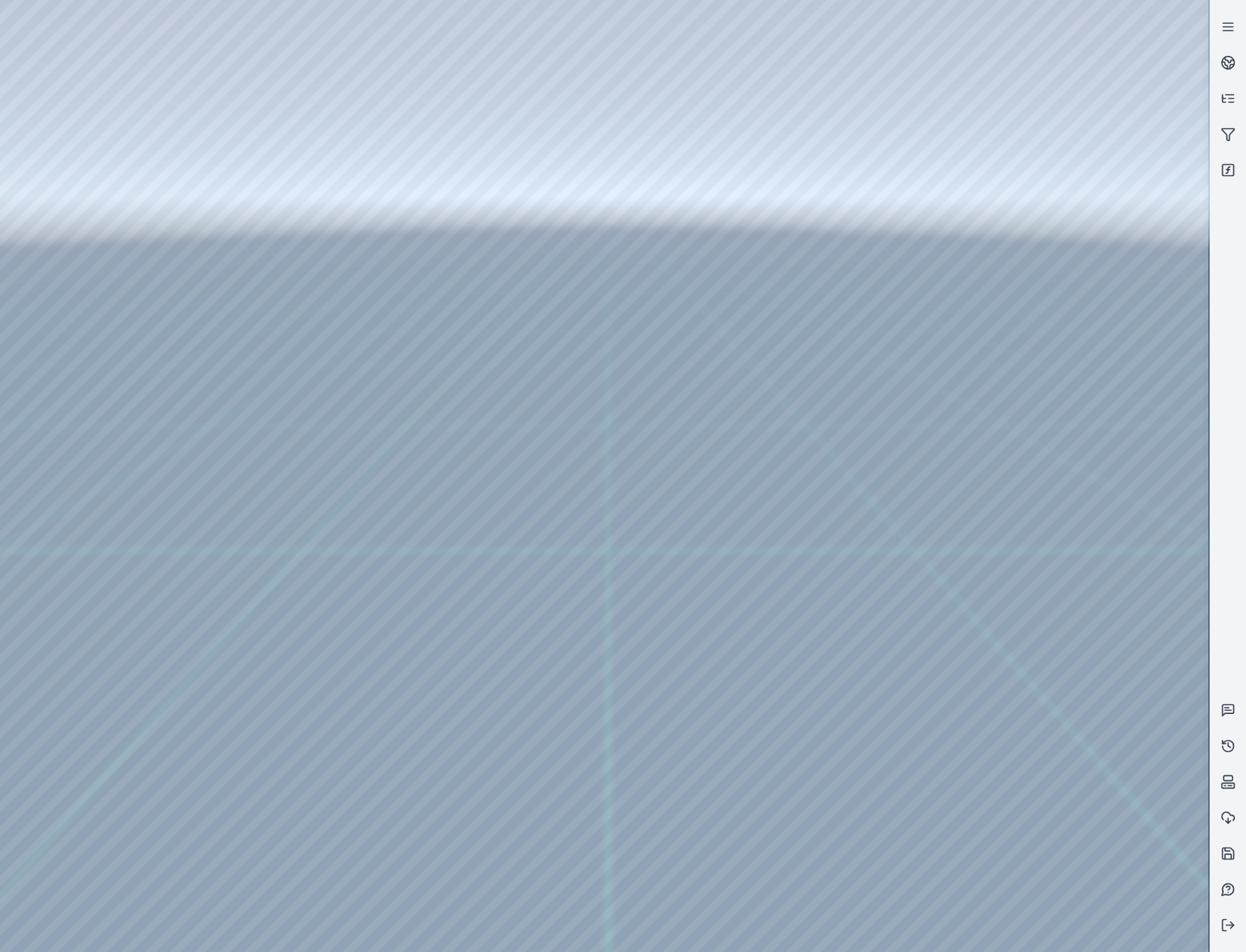
drag, startPoint x: 693, startPoint y: 620, endPoint x: 524, endPoint y: 643, distance: 170.6
drag, startPoint x: 568, startPoint y: 460, endPoint x: 562, endPoint y: 558, distance: 98.2
click at [104, 104] on div at bounding box center [604, 476] width 1209 height 952
click at [109, 167] on div at bounding box center [604, 476] width 1209 height 952
click at [462, 280] on div at bounding box center [604, 476] width 1209 height 952
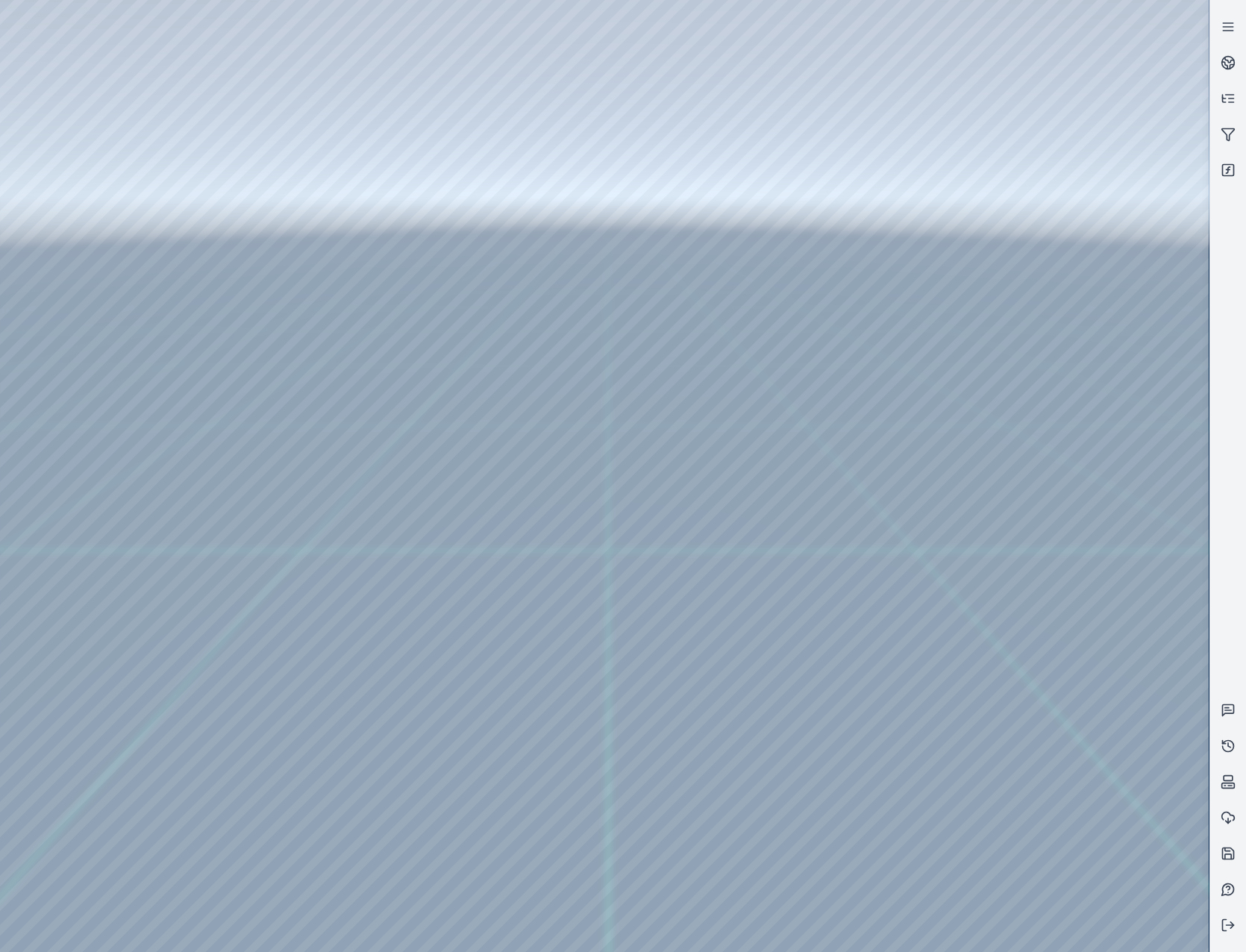
click at [864, 931] on div at bounding box center [604, 476] width 1209 height 952
click at [916, 802] on div at bounding box center [604, 476] width 1209 height 952
click at [926, 797] on div at bounding box center [604, 476] width 1209 height 952
click at [57, 763] on div at bounding box center [604, 476] width 1209 height 952
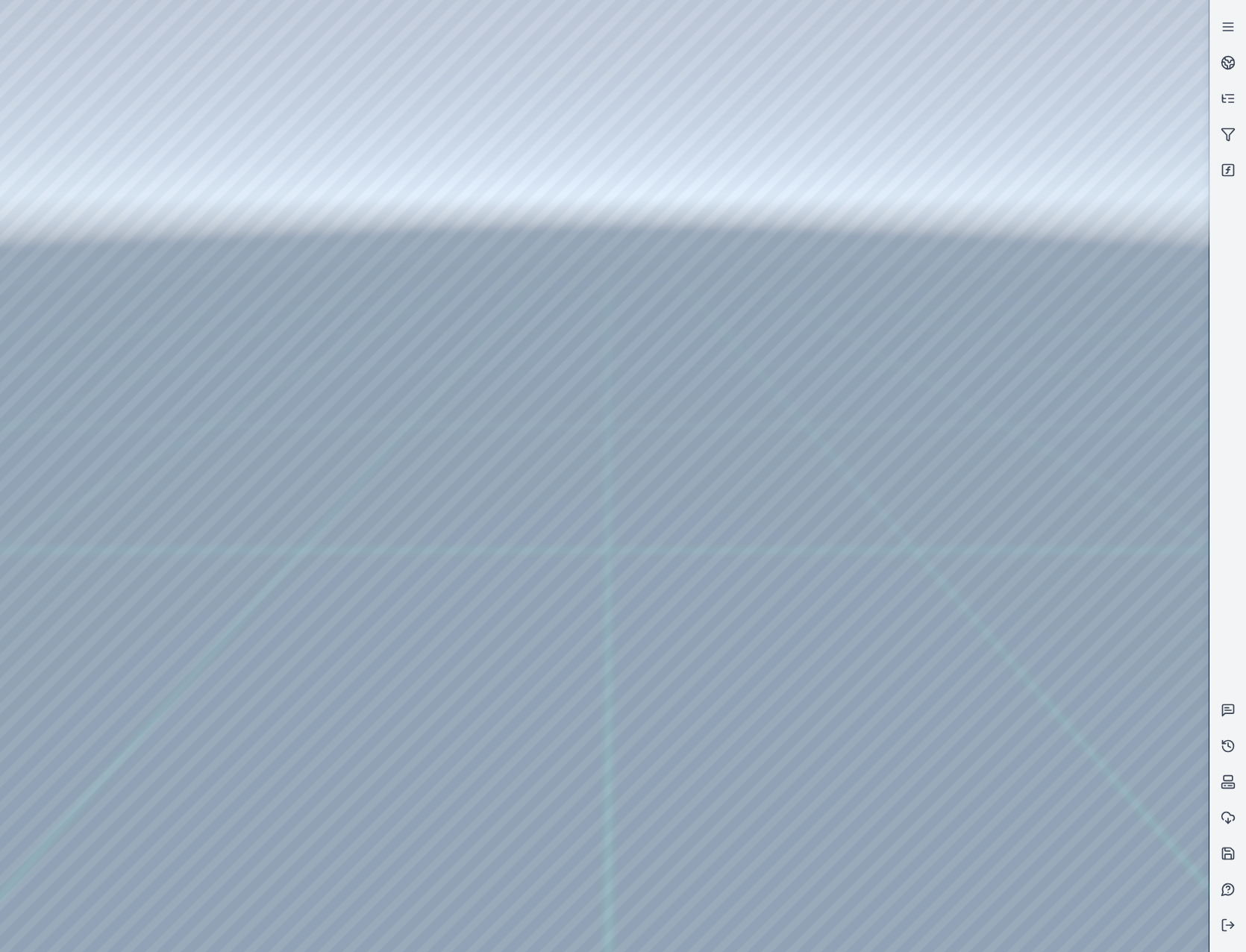
click at [1020, 867] on div at bounding box center [604, 476] width 1209 height 952
drag, startPoint x: 976, startPoint y: 883, endPoint x: 911, endPoint y: 854, distance: 71.2
drag, startPoint x: 785, startPoint y: 734, endPoint x: 783, endPoint y: 669, distance: 65.0
click at [783, 669] on div at bounding box center [604, 476] width 1209 height 952
drag, startPoint x: 728, startPoint y: 731, endPoint x: 753, endPoint y: 399, distance: 332.9
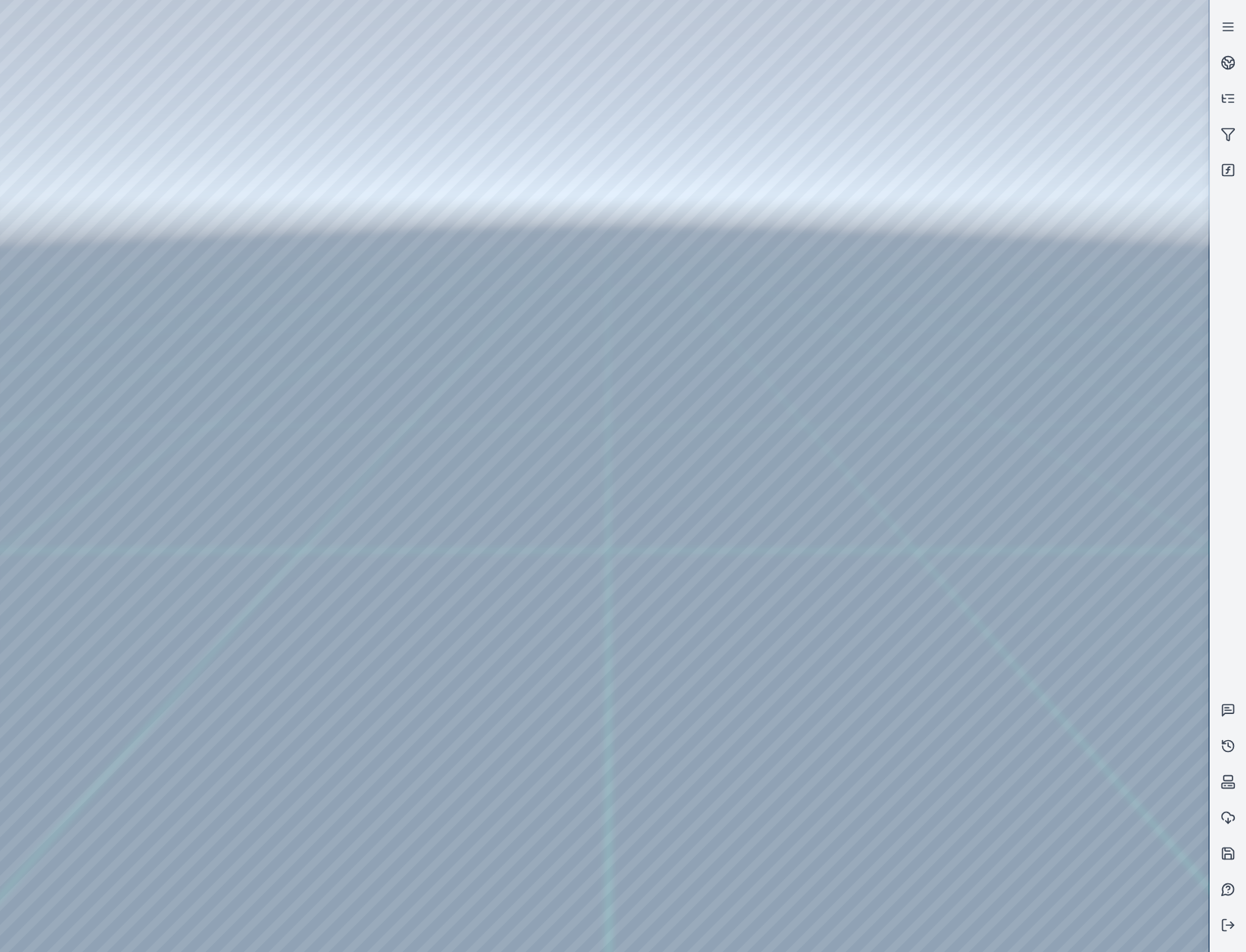
click at [753, 399] on div at bounding box center [604, 476] width 1209 height 952
click at [952, 638] on div at bounding box center [604, 476] width 1209 height 952
click at [56, 423] on div at bounding box center [604, 476] width 1209 height 952
click at [477, 275] on div at bounding box center [604, 476] width 1209 height 952
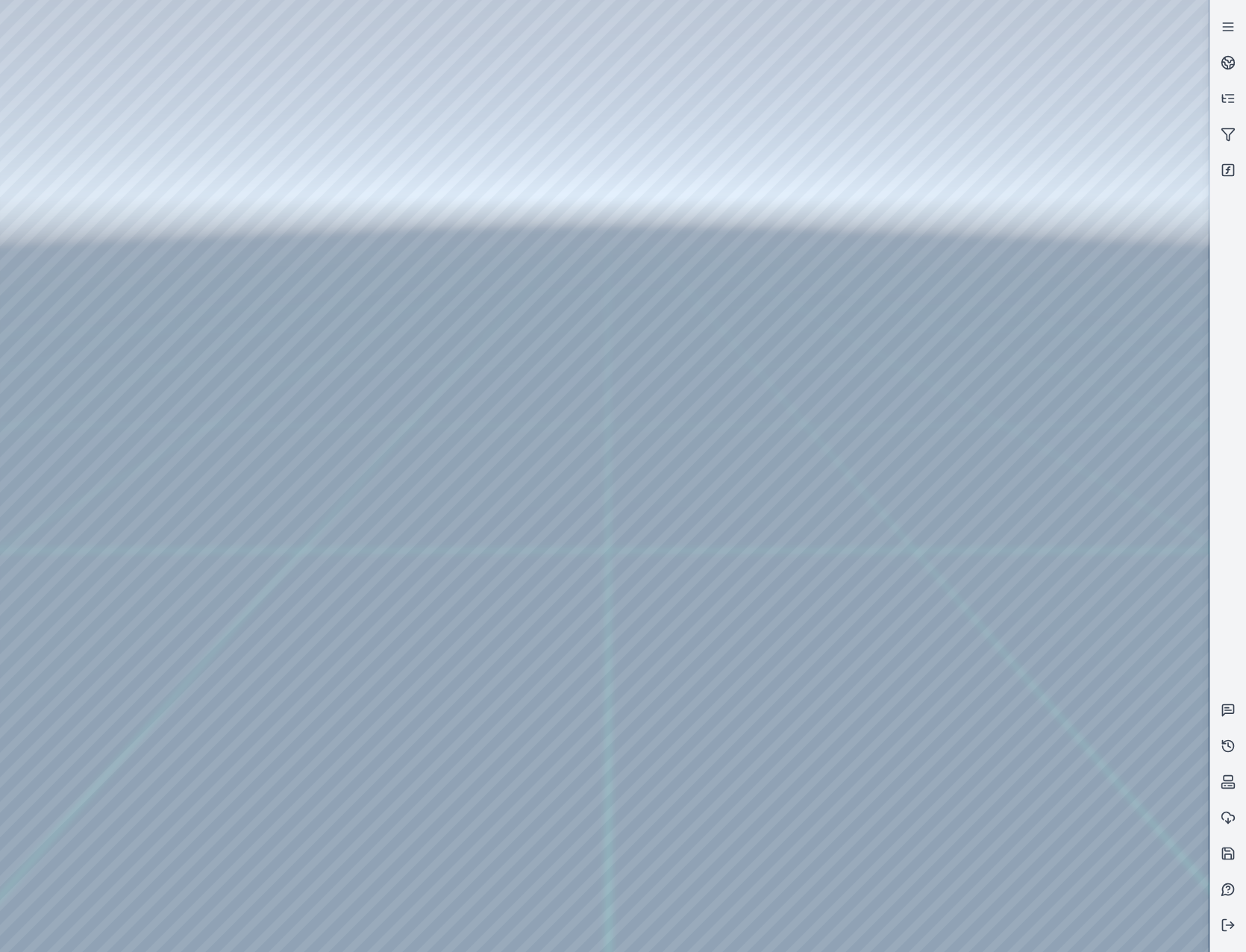
click at [472, 280] on div at bounding box center [604, 476] width 1209 height 952
click at [933, 466] on div at bounding box center [604, 476] width 1209 height 952
click at [4, 432] on div at bounding box center [604, 476] width 1209 height 952
click at [22, 422] on div at bounding box center [604, 476] width 1209 height 952
drag, startPoint x: 597, startPoint y: 403, endPoint x: 583, endPoint y: 512, distance: 109.9
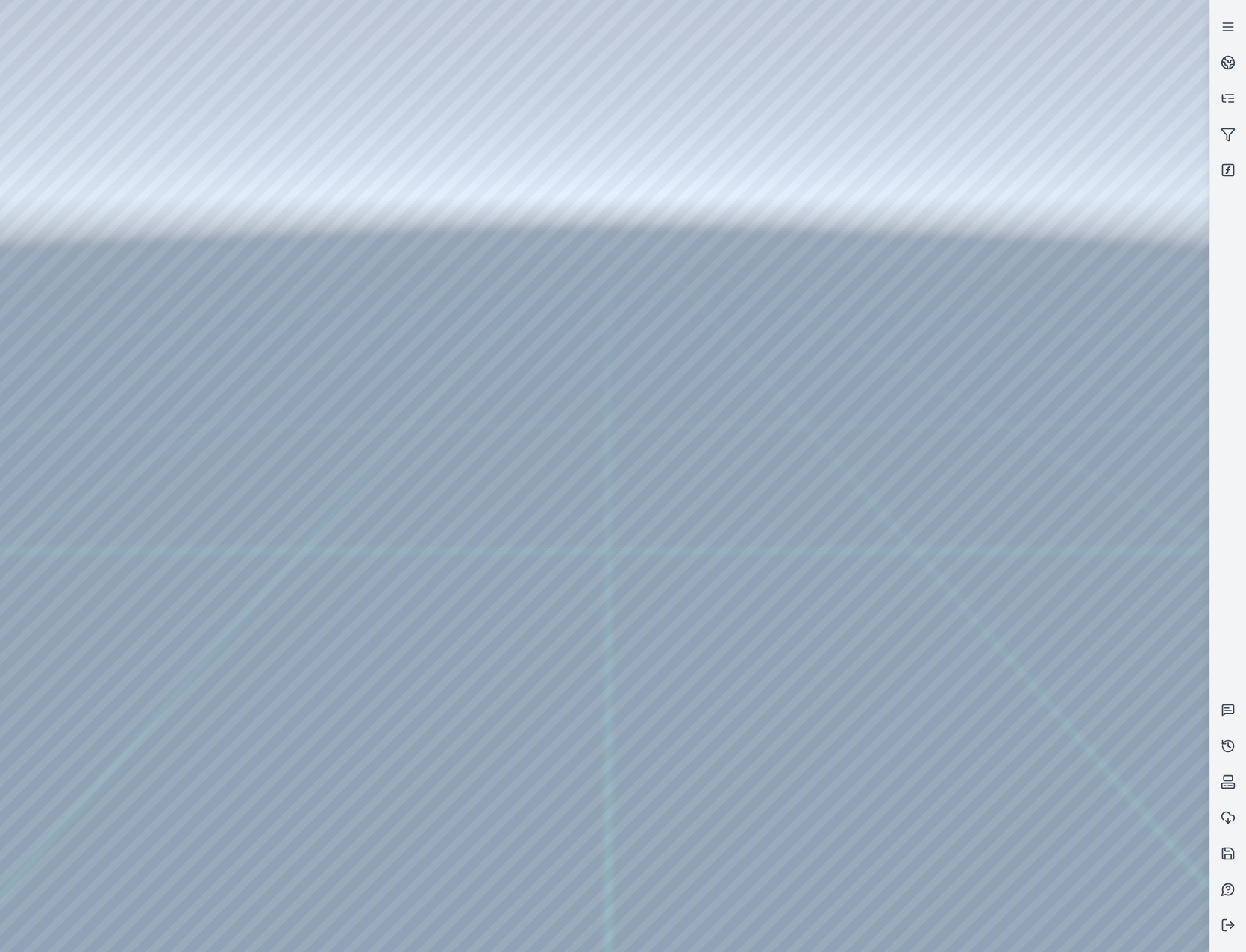
click at [583, 512] on div at bounding box center [604, 476] width 1209 height 952
click at [936, 582] on div at bounding box center [604, 476] width 1209 height 952
click at [44, 540] on div at bounding box center [604, 476] width 1209 height 952
click at [609, 537] on div at bounding box center [604, 476] width 1209 height 952
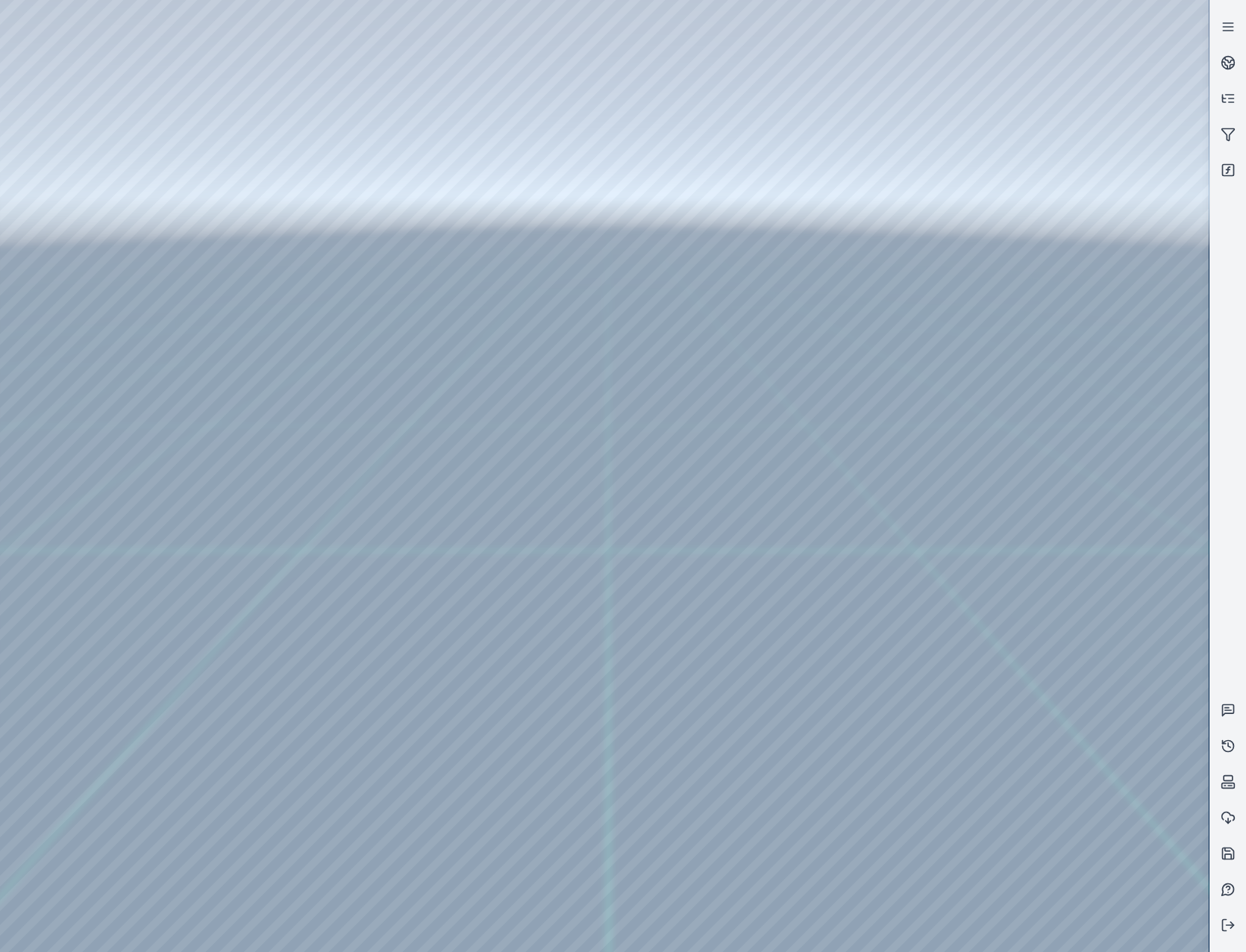
click at [609, 537] on div at bounding box center [604, 476] width 1209 height 952
click at [927, 584] on div at bounding box center [604, 476] width 1209 height 952
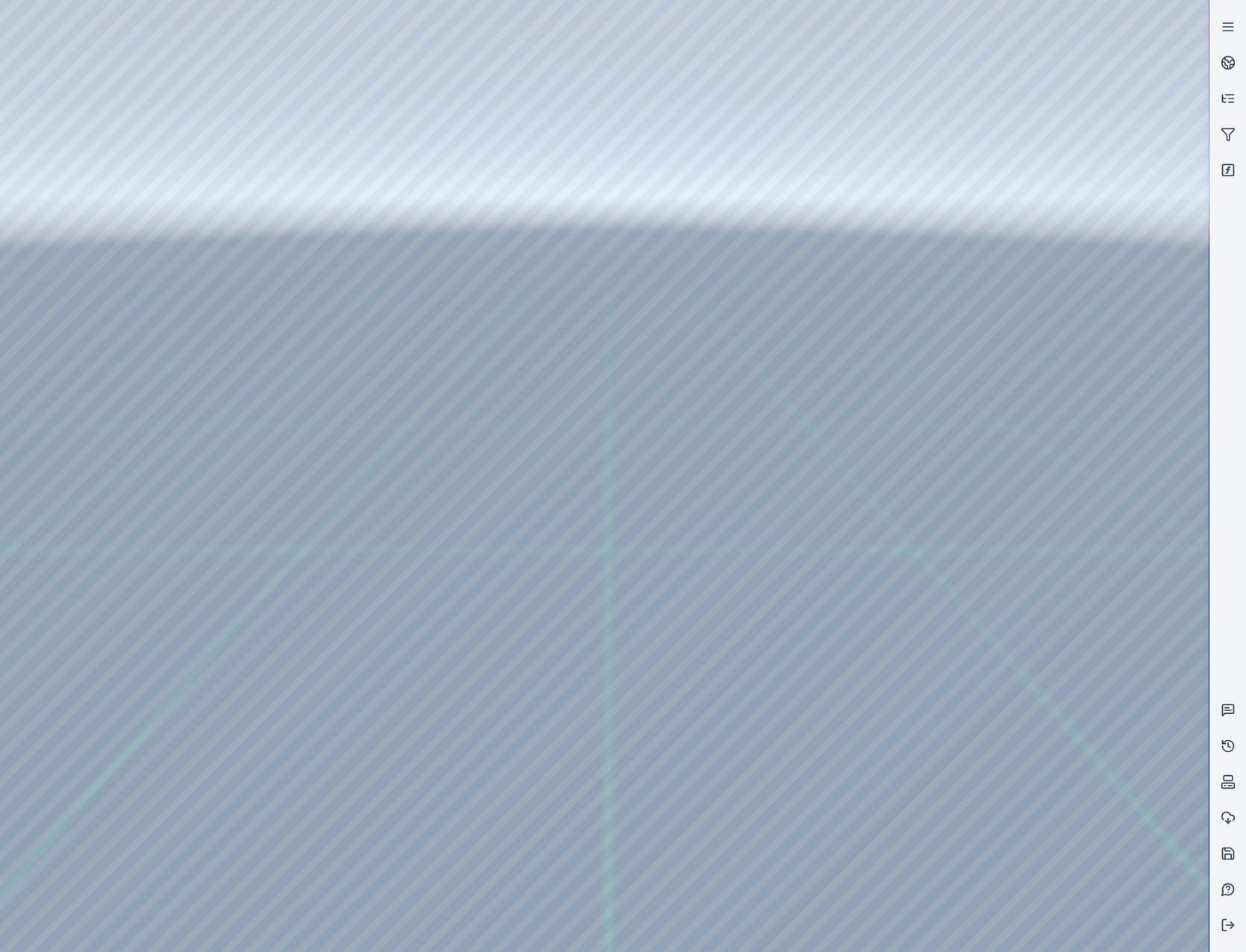
click at [29, 552] on div at bounding box center [604, 476] width 1209 height 952
click at [936, 584] on div at bounding box center [604, 476] width 1209 height 952
click at [924, 586] on div at bounding box center [604, 476] width 1209 height 952
click at [864, 492] on div at bounding box center [604, 476] width 1209 height 952
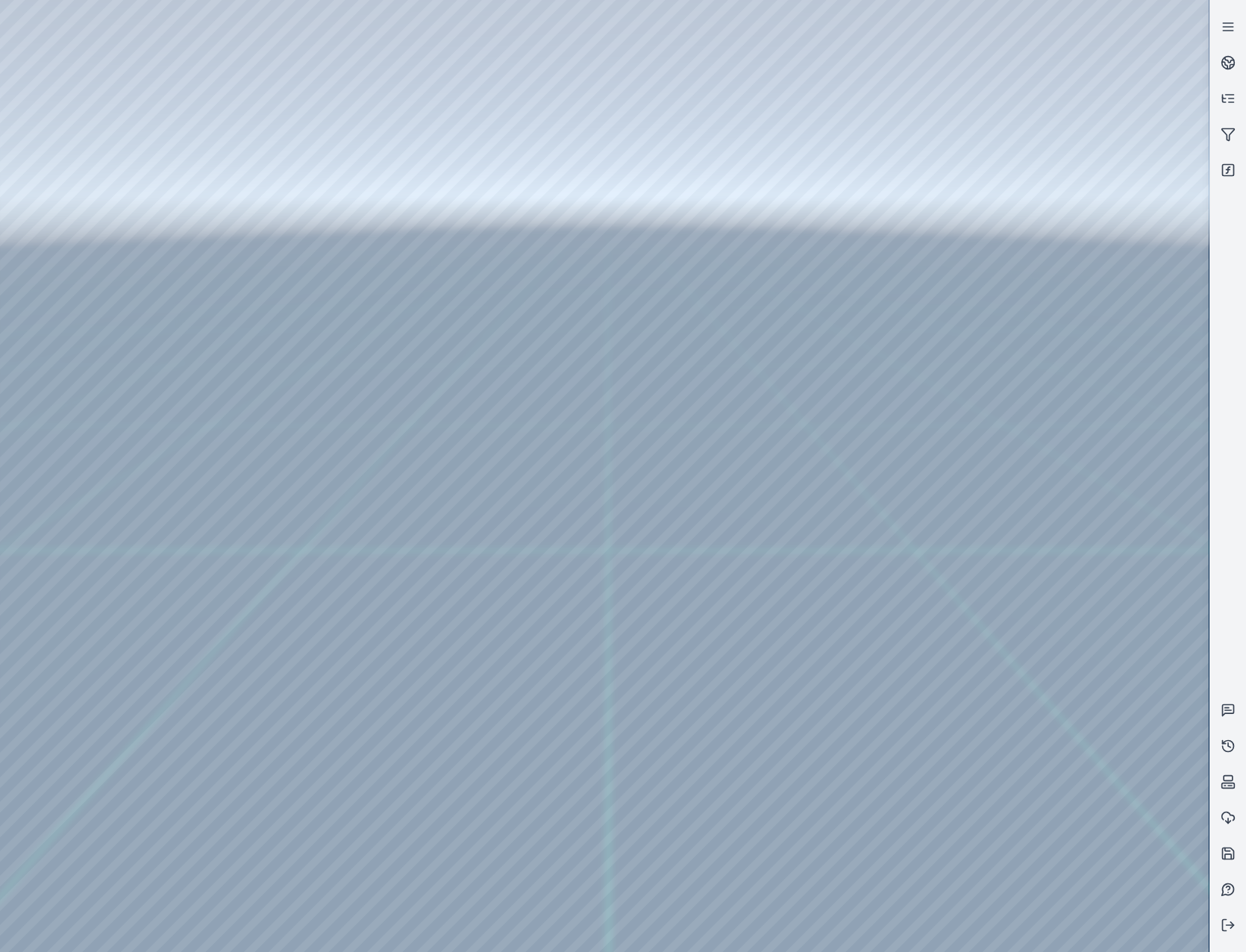
click at [859, 924] on div at bounding box center [604, 476] width 1209 height 952
click at [418, 749] on div at bounding box center [604, 476] width 1209 height 952
click at [356, 750] on div at bounding box center [604, 476] width 1209 height 952
drag, startPoint x: 1022, startPoint y: 864, endPoint x: 346, endPoint y: 852, distance: 676.1
click at [346, 853] on div at bounding box center [604, 476] width 1209 height 952
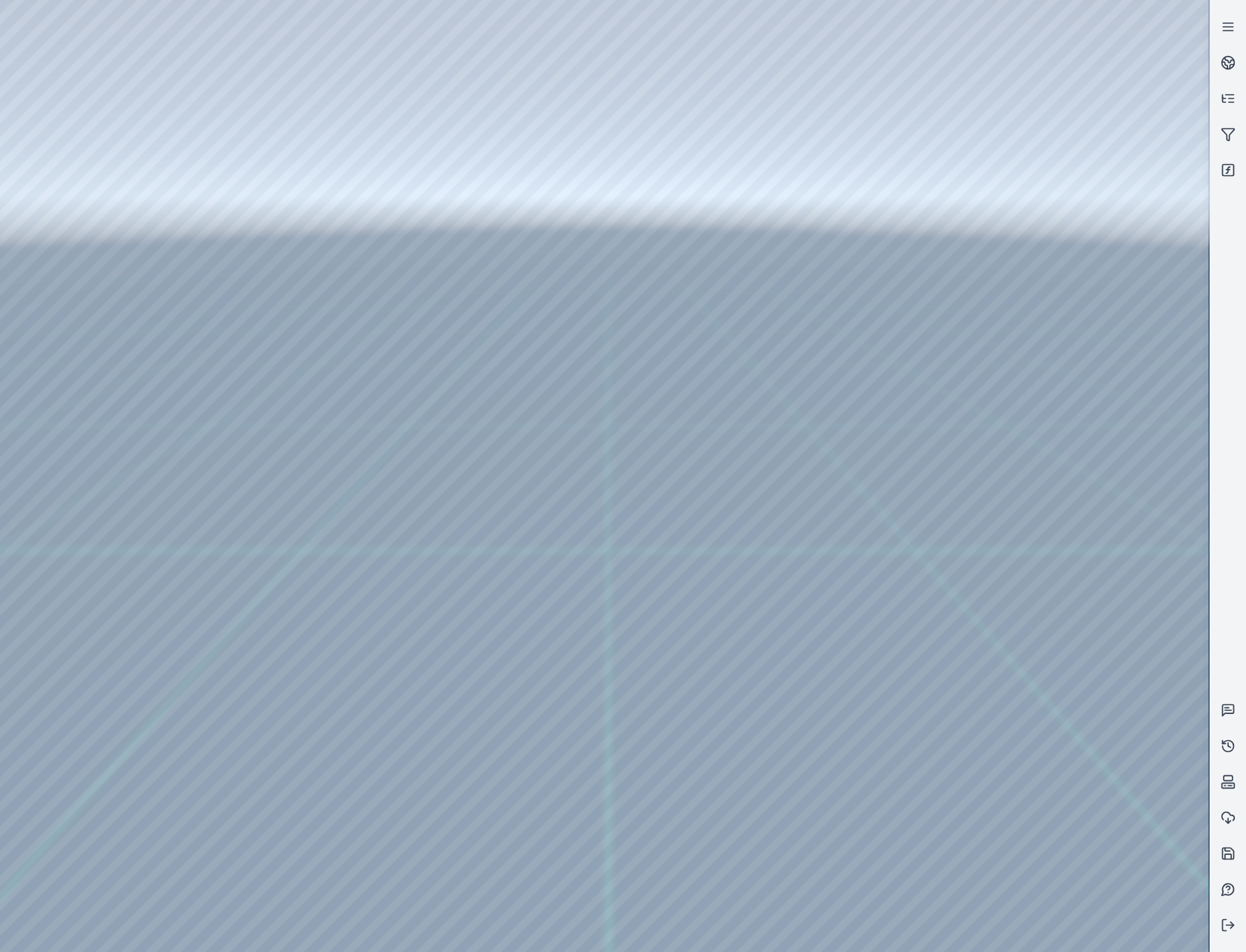
drag, startPoint x: 1044, startPoint y: 862, endPoint x: 296, endPoint y: 862, distance: 748.0
click at [296, 862] on div at bounding box center [604, 476] width 1209 height 952
drag, startPoint x: 838, startPoint y: 875, endPoint x: 240, endPoint y: 831, distance: 599.6
click at [201, 841] on div at bounding box center [604, 476] width 1209 height 952
drag, startPoint x: 988, startPoint y: 857, endPoint x: 201, endPoint y: 840, distance: 787.2
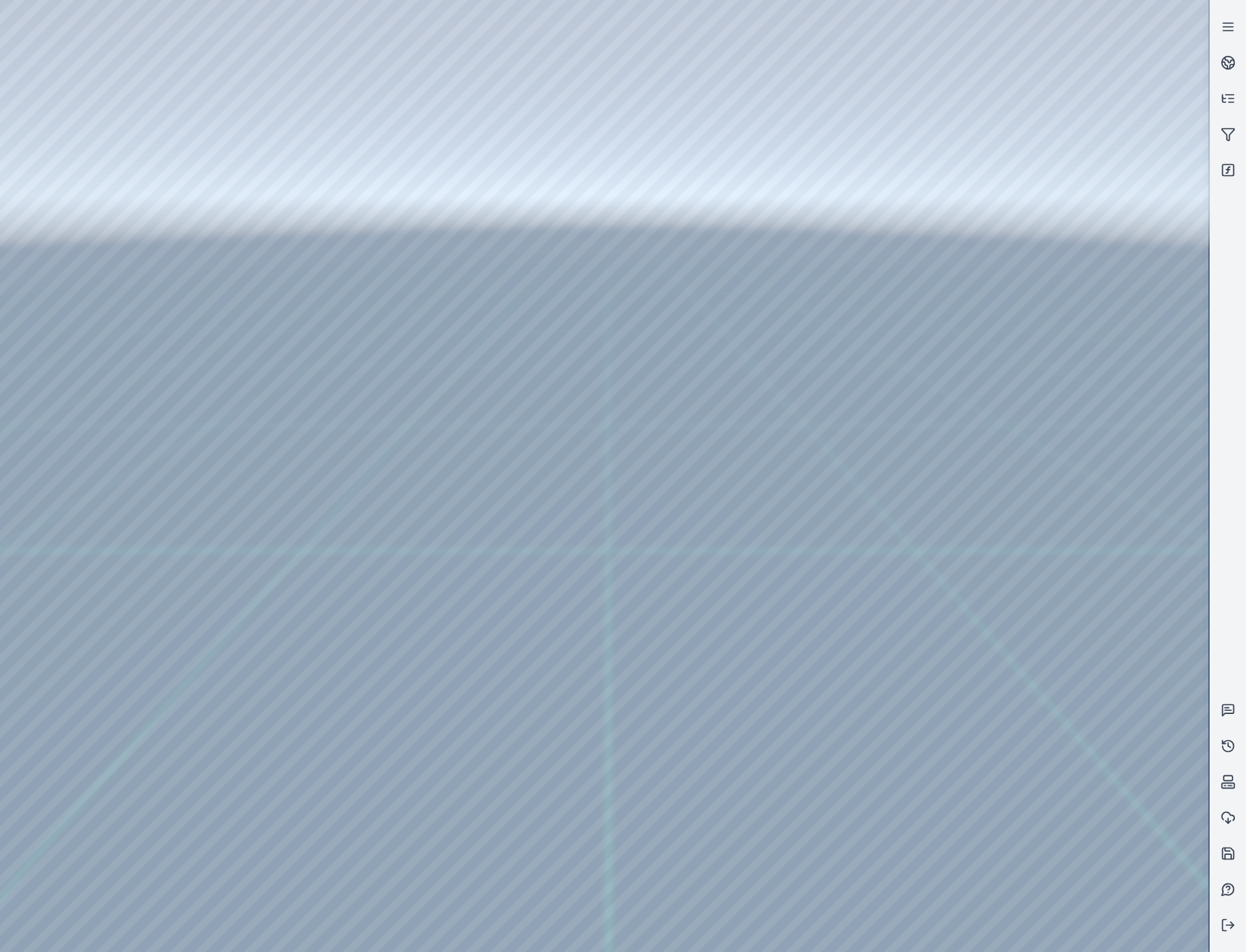
click at [201, 840] on div at bounding box center [604, 476] width 1209 height 952
drag, startPoint x: 982, startPoint y: 837, endPoint x: 225, endPoint y: 838, distance: 757.0
click at [225, 838] on div at bounding box center [604, 476] width 1209 height 952
drag, startPoint x: 1080, startPoint y: 839, endPoint x: 302, endPoint y: 818, distance: 778.3
click at [302, 818] on div at bounding box center [604, 476] width 1209 height 952
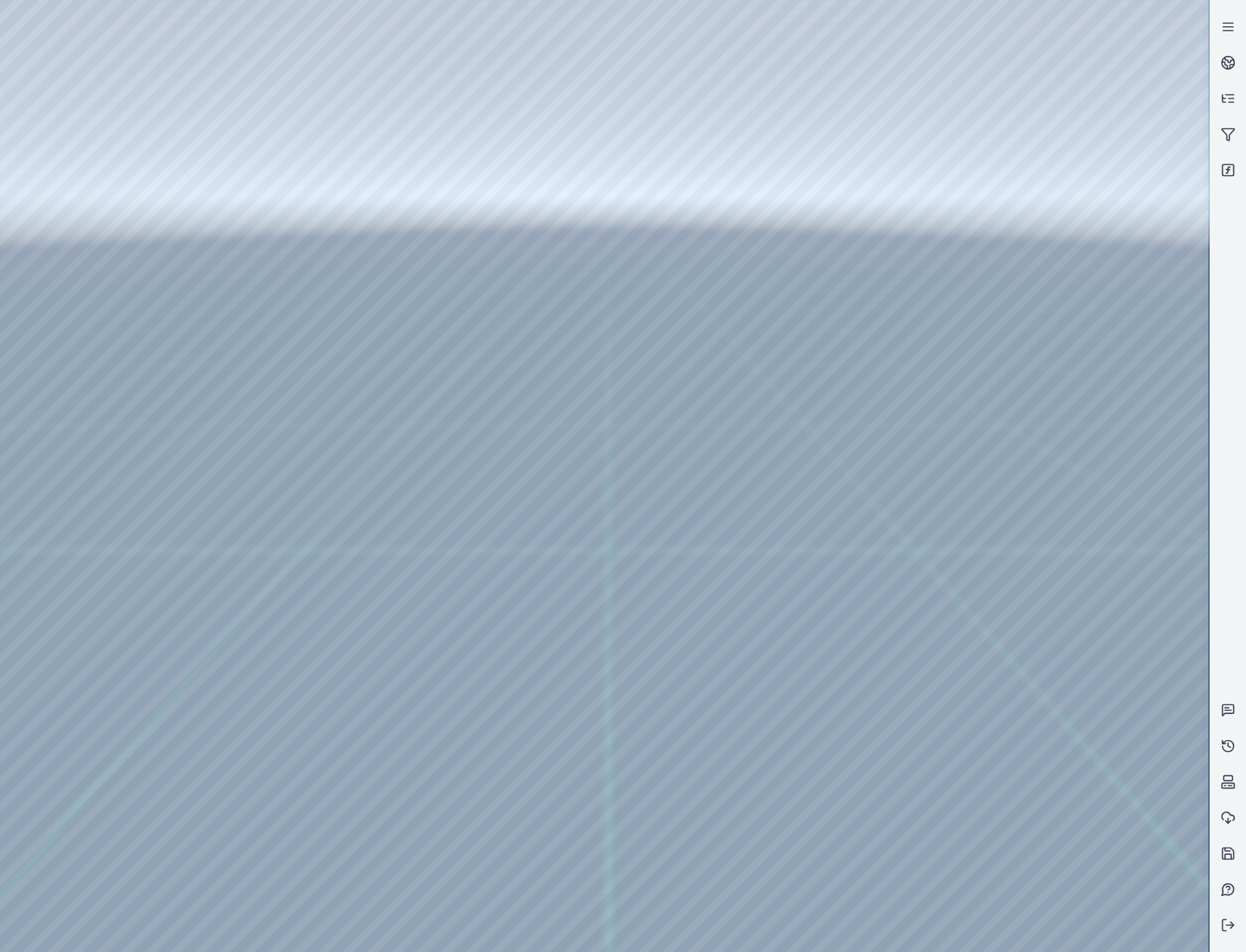
drag, startPoint x: 977, startPoint y: 845, endPoint x: 251, endPoint y: 826, distance: 726.2
click at [251, 826] on div at bounding box center [604, 476] width 1209 height 952
drag, startPoint x: 975, startPoint y: 867, endPoint x: 156, endPoint y: 812, distance: 820.8
click at [156, 812] on div at bounding box center [604, 476] width 1209 height 952
drag, startPoint x: 917, startPoint y: 851, endPoint x: 167, endPoint y: 813, distance: 751.0
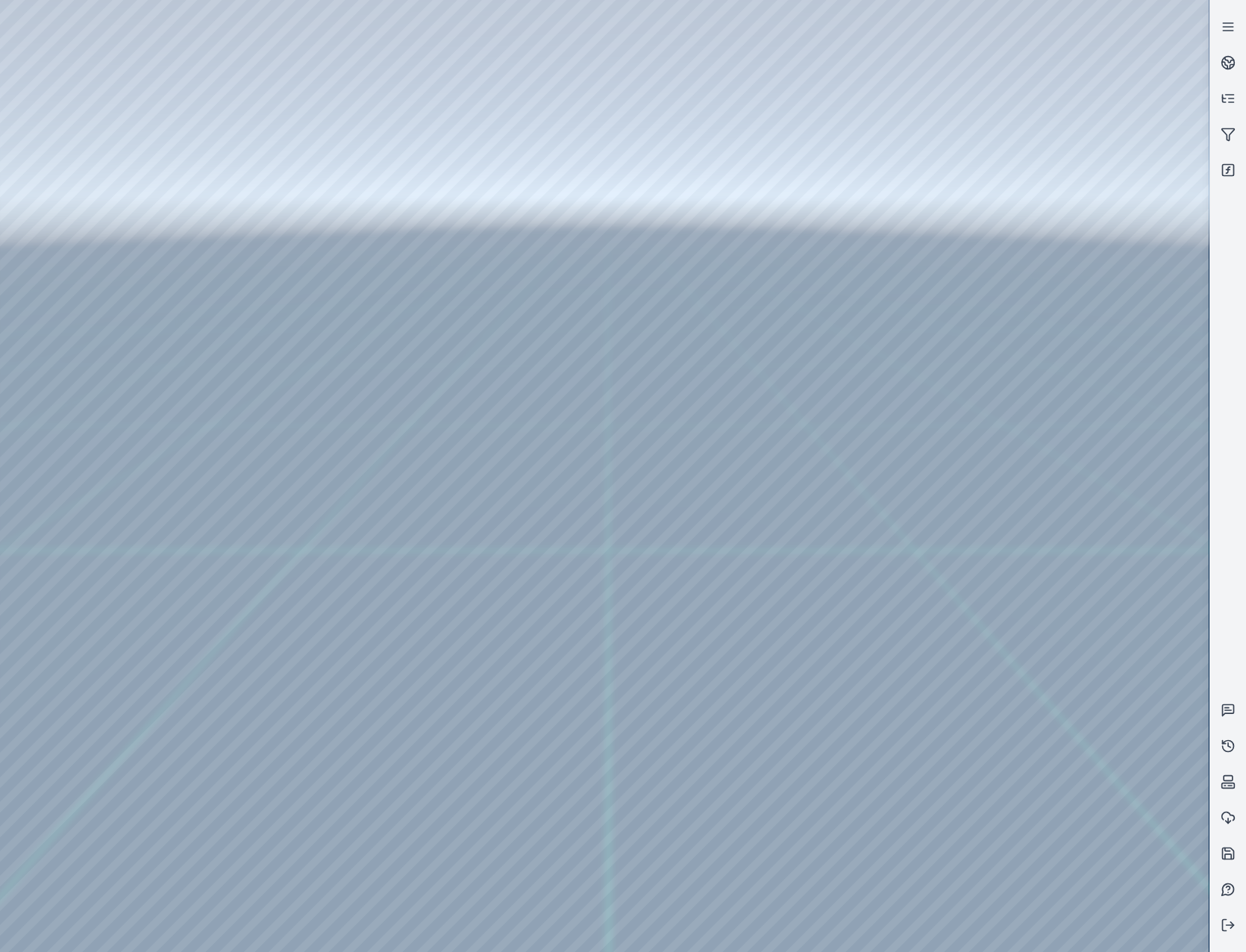
click at [167, 813] on div at bounding box center [604, 476] width 1209 height 952
click at [407, 748] on div at bounding box center [604, 476] width 1209 height 952
drag, startPoint x: 974, startPoint y: 871, endPoint x: 342, endPoint y: 847, distance: 632.5
click at [342, 847] on div at bounding box center [604, 476] width 1209 height 952
click at [1112, 797] on div at bounding box center [604, 476] width 1209 height 952
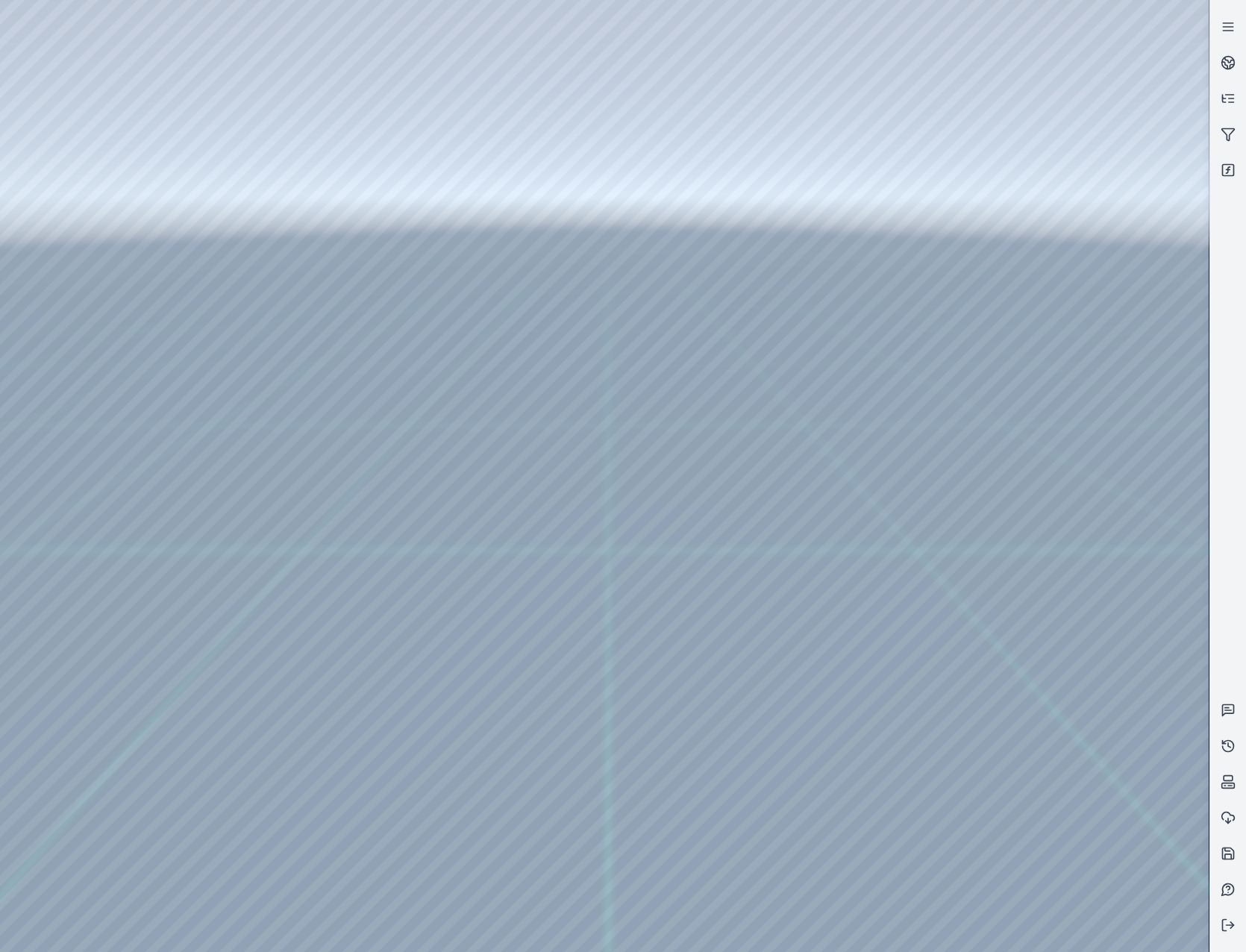
click at [1112, 797] on div at bounding box center [604, 476] width 1209 height 952
drag, startPoint x: 1118, startPoint y: 848, endPoint x: 586, endPoint y: 838, distance: 532.1
click at [586, 838] on div at bounding box center [604, 476] width 1209 height 952
click at [772, 799] on div at bounding box center [604, 476] width 1209 height 952
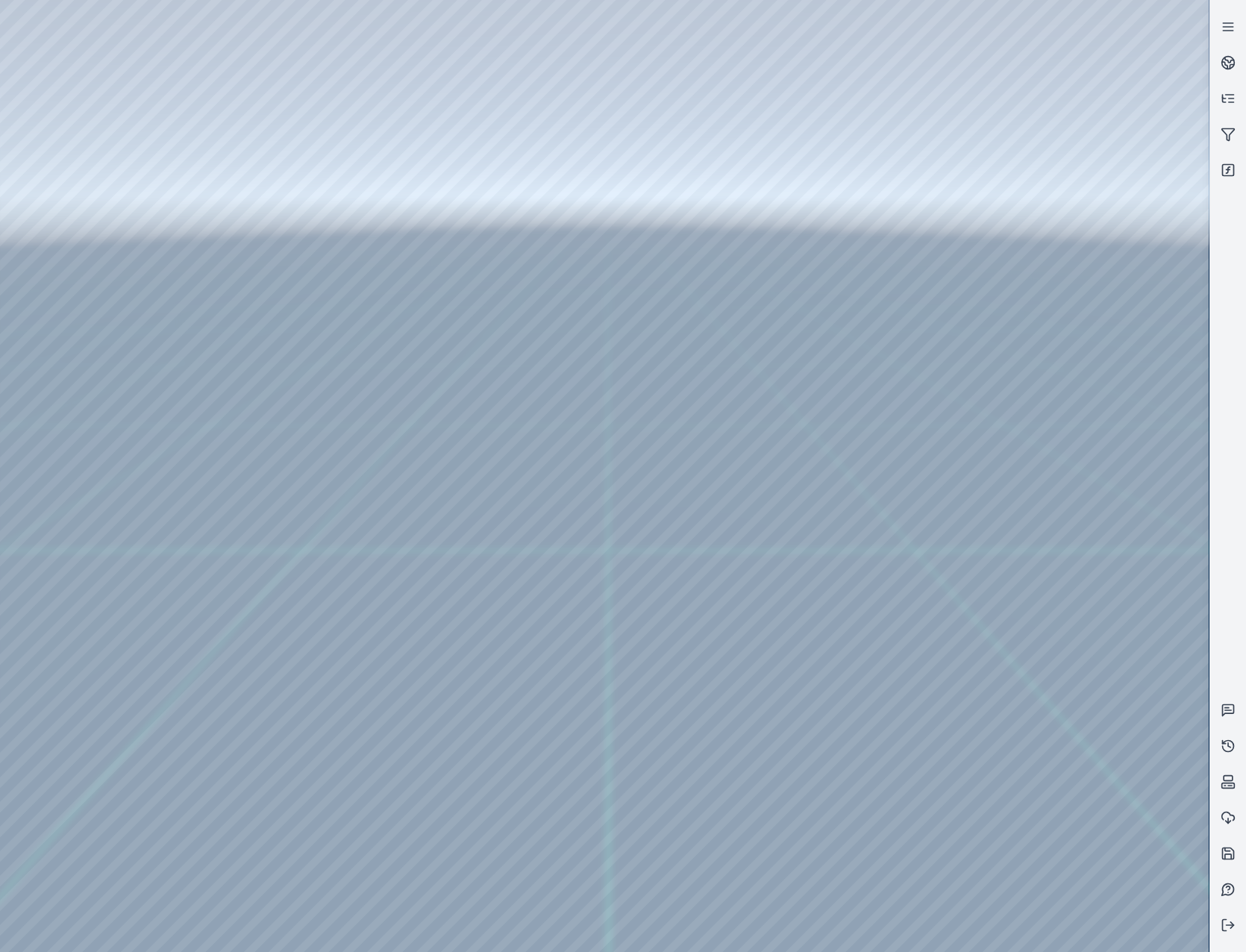
click at [68, 757] on div at bounding box center [604, 476] width 1209 height 952
click at [369, 751] on div at bounding box center [604, 476] width 1209 height 952
click at [734, 803] on div at bounding box center [604, 476] width 1209 height 952
drag, startPoint x: 733, startPoint y: 599, endPoint x: 843, endPoint y: 640, distance: 117.4
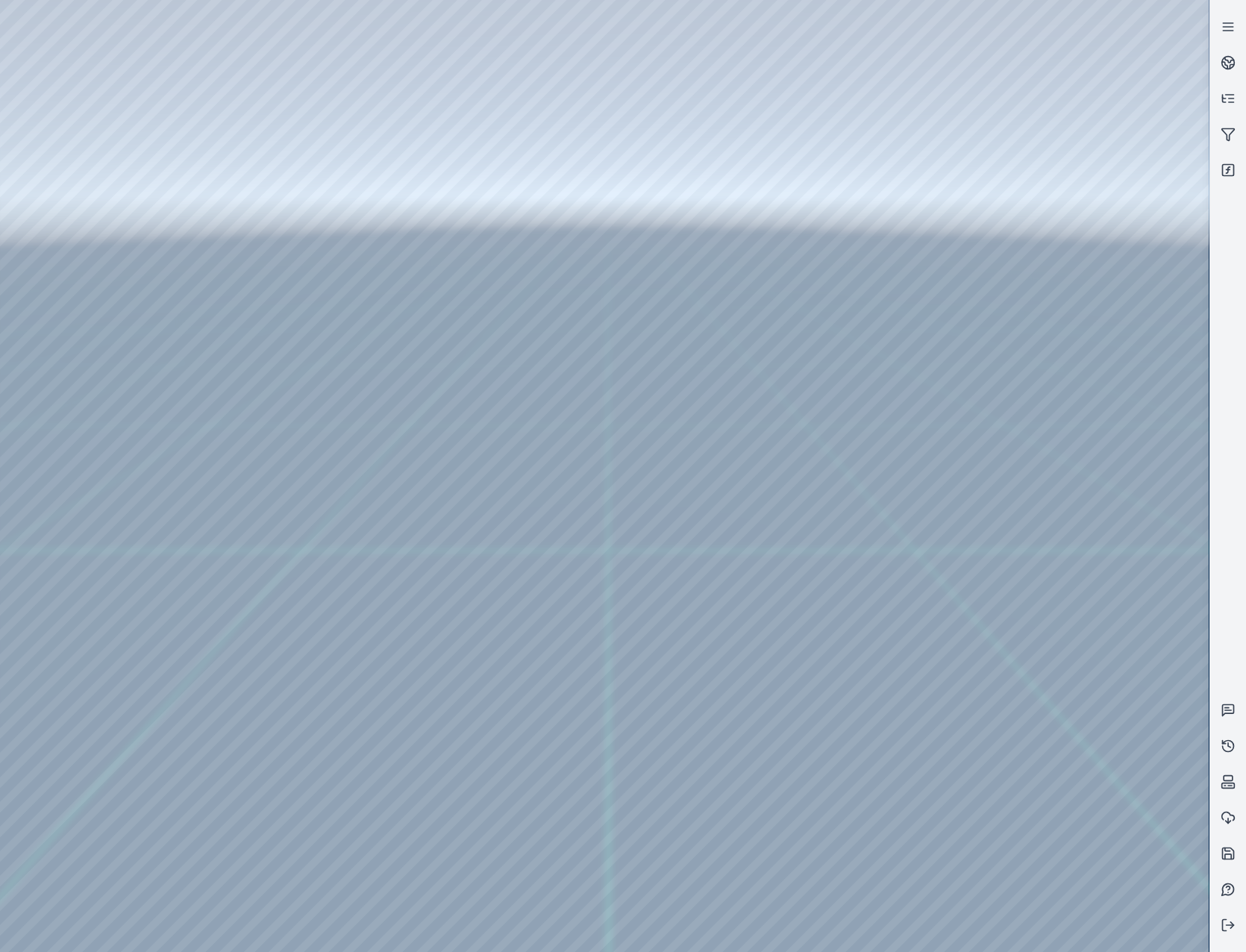
drag, startPoint x: 775, startPoint y: 545, endPoint x: 1133, endPoint y: 629, distance: 367.7
drag, startPoint x: 695, startPoint y: 464, endPoint x: 749, endPoint y: 468, distance: 54.1
drag, startPoint x: 657, startPoint y: 495, endPoint x: 622, endPoint y: 483, distance: 37.0
click at [427, 391] on div at bounding box center [604, 476] width 1209 height 952
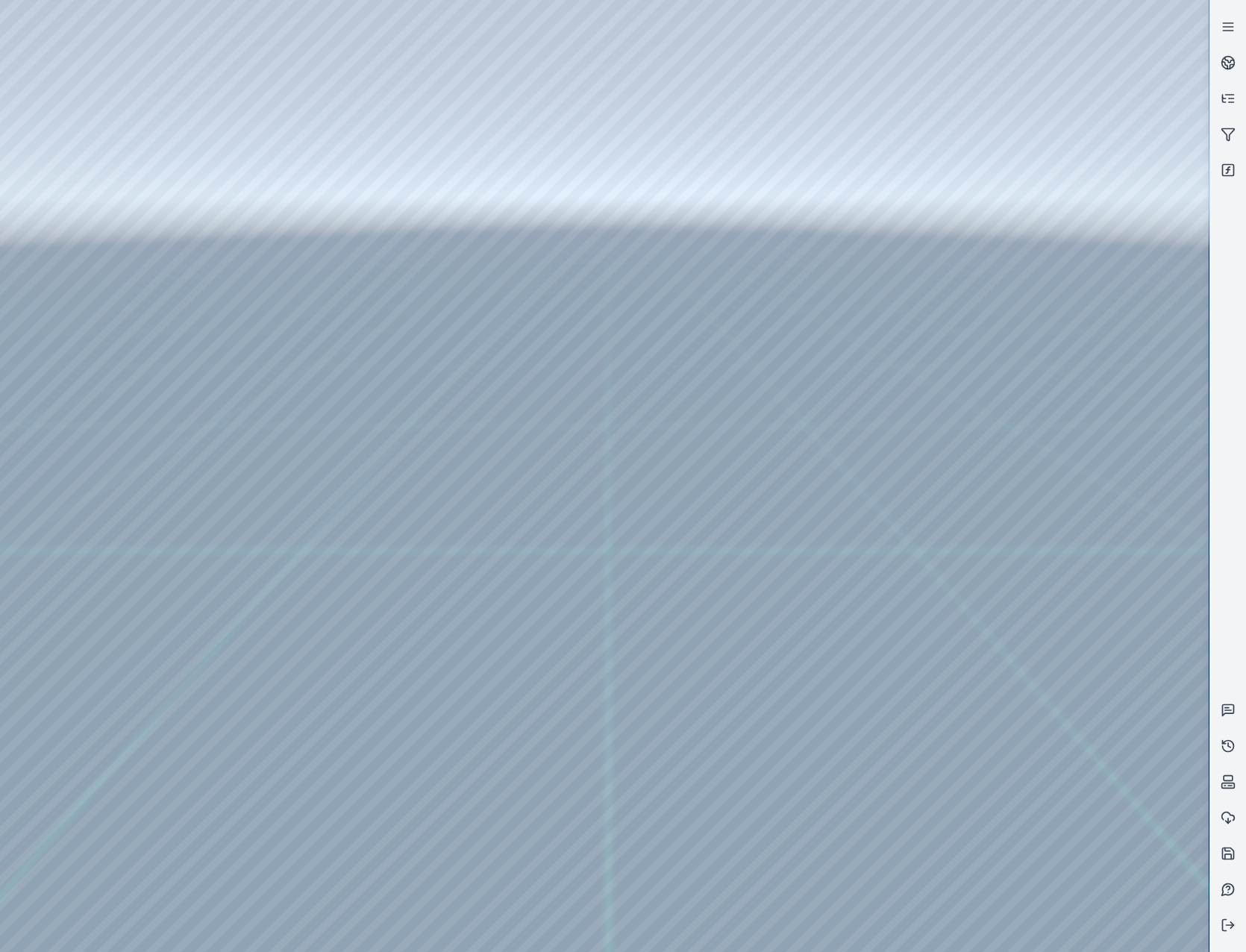
click at [418, 282] on div at bounding box center [604, 476] width 1209 height 952
click at [418, 310] on div at bounding box center [604, 476] width 1209 height 952
click at [685, 324] on div at bounding box center [604, 476] width 1209 height 952
click at [689, 376] on div at bounding box center [604, 476] width 1209 height 952
click at [745, 320] on div at bounding box center [604, 476] width 1209 height 952
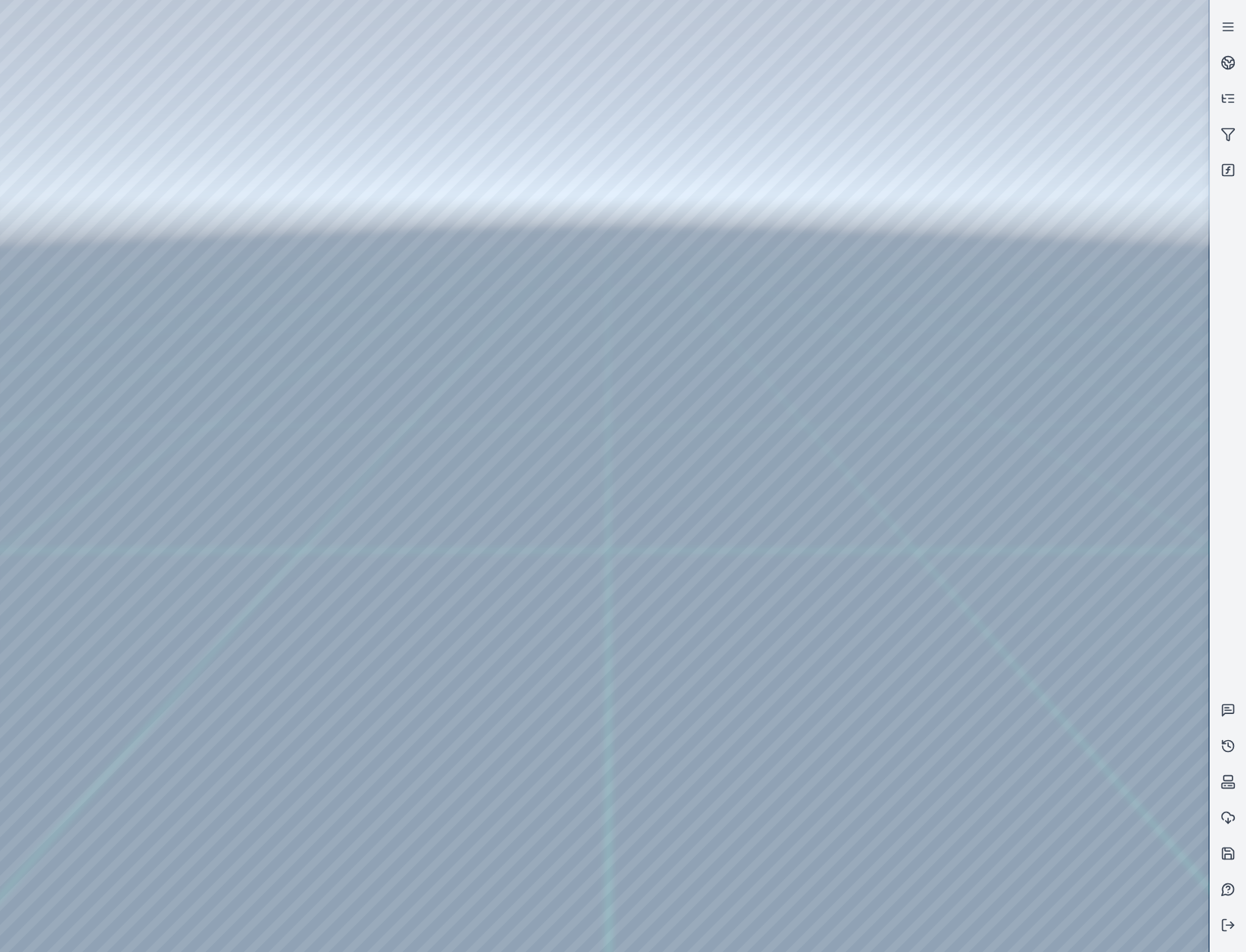
click at [734, 355] on div at bounding box center [604, 476] width 1209 height 952
click at [812, 225] on div at bounding box center [604, 476] width 1209 height 952
click at [475, 284] on div at bounding box center [604, 476] width 1209 height 952
click at [430, 747] on div at bounding box center [604, 476] width 1209 height 952
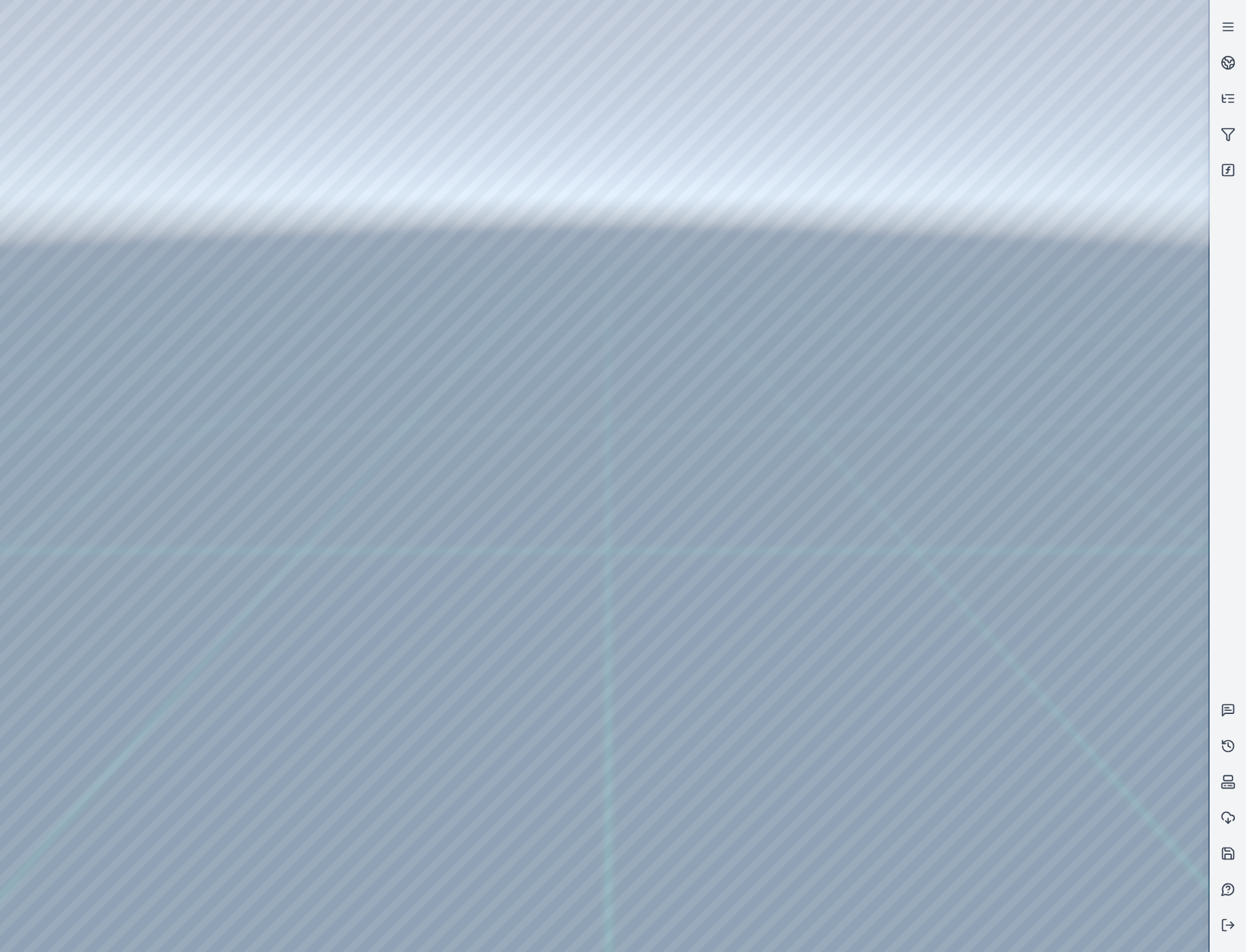
click at [371, 748] on div at bounding box center [604, 476] width 1209 height 952
click at [743, 800] on div at bounding box center [604, 476] width 1209 height 952
click at [53, 762] on div at bounding box center [604, 476] width 1209 height 952
click at [858, 708] on div at bounding box center [604, 476] width 1209 height 952
click at [862, 930] on div at bounding box center [604, 476] width 1209 height 952
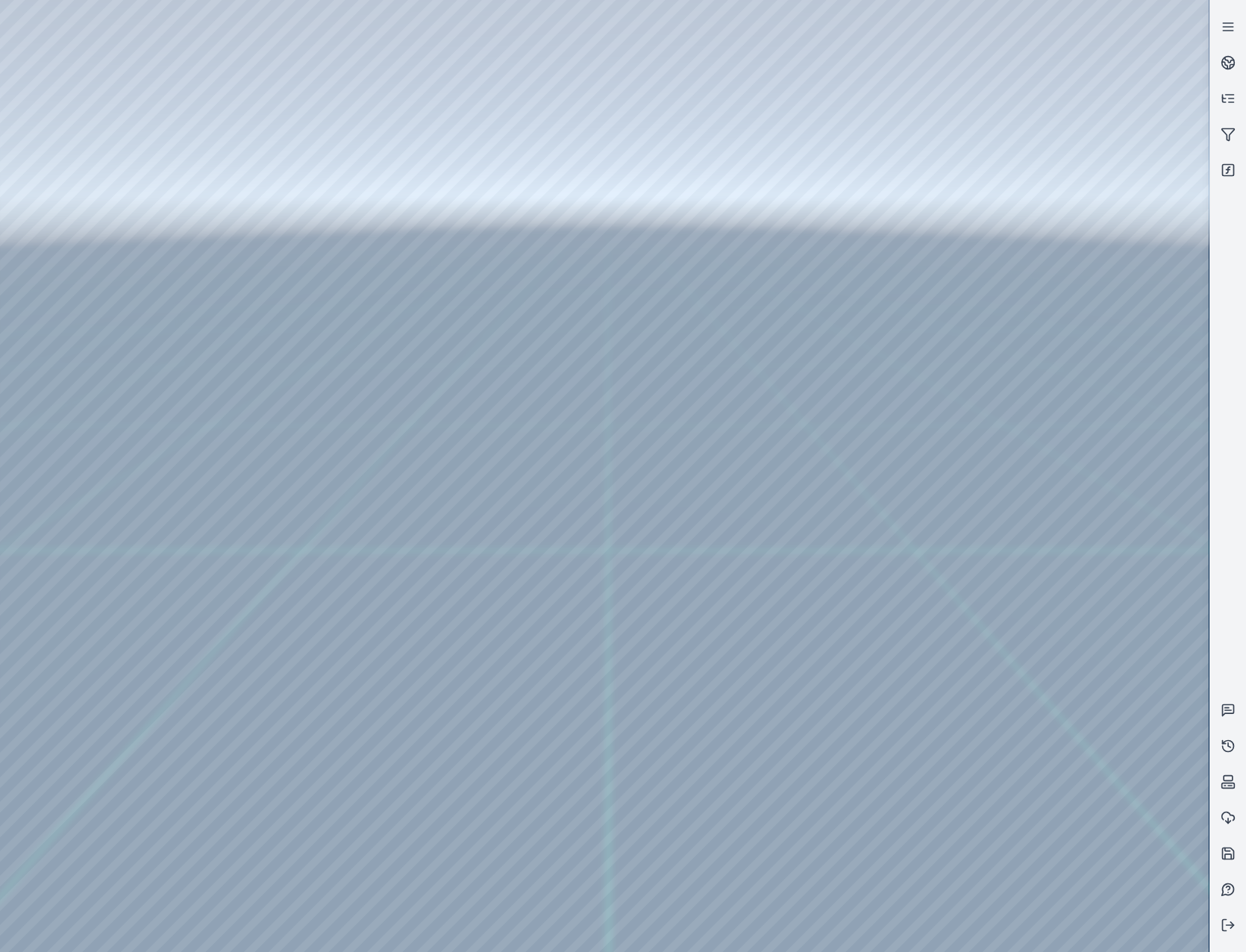
click at [736, 799] on div at bounding box center [604, 476] width 1209 height 952
click at [39, 762] on div at bounding box center [604, 476] width 1209 height 952
click at [871, 707] on div at bounding box center [604, 476] width 1209 height 952
click at [416, 289] on div at bounding box center [604, 476] width 1209 height 952
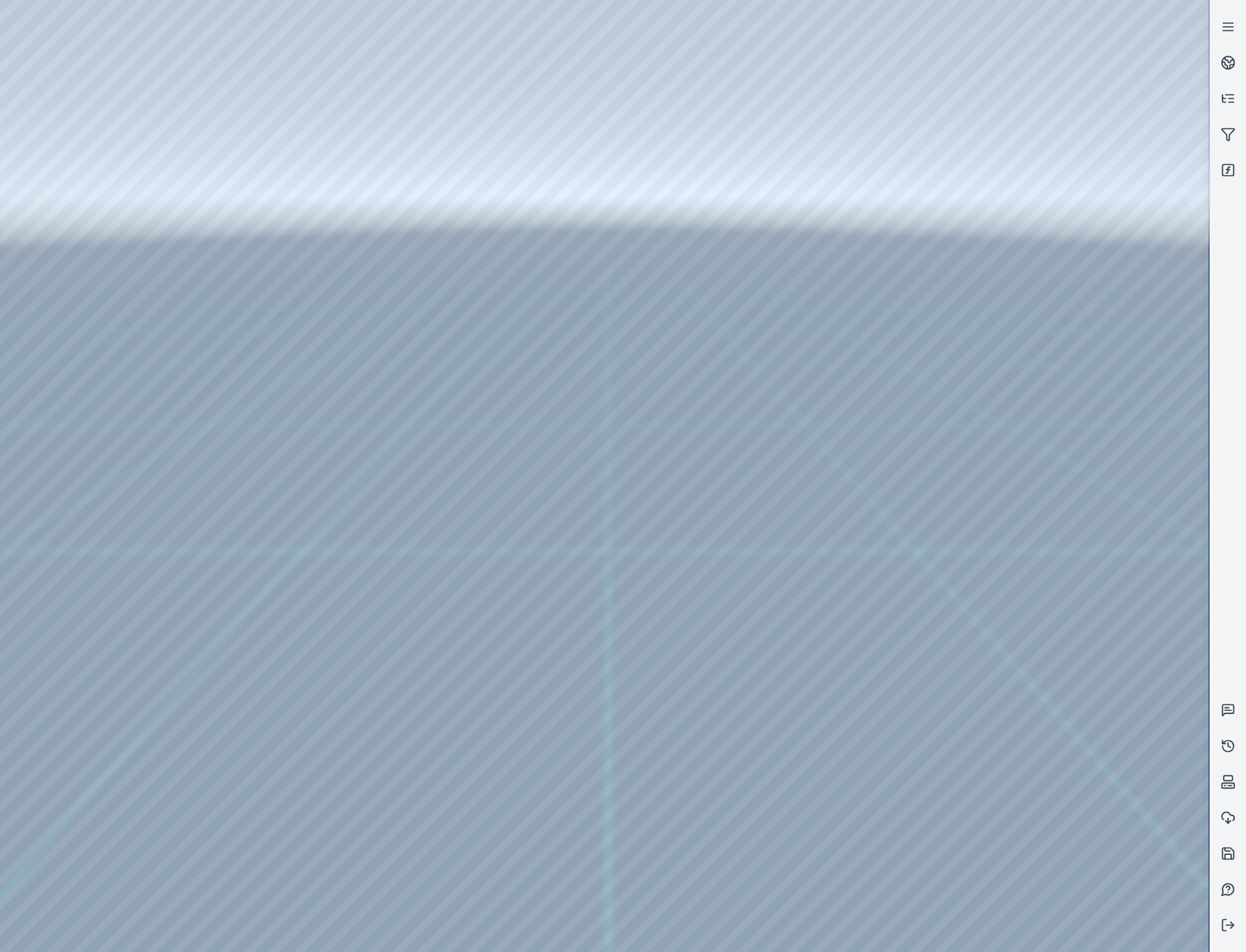
click at [404, 312] on div at bounding box center [604, 476] width 1209 height 952
click at [632, 325] on div at bounding box center [604, 476] width 1209 height 952
click at [663, 373] on div at bounding box center [604, 476] width 1209 height 952
click at [814, 224] on div at bounding box center [604, 476] width 1209 height 952
click at [112, 280] on div at bounding box center [604, 476] width 1209 height 952
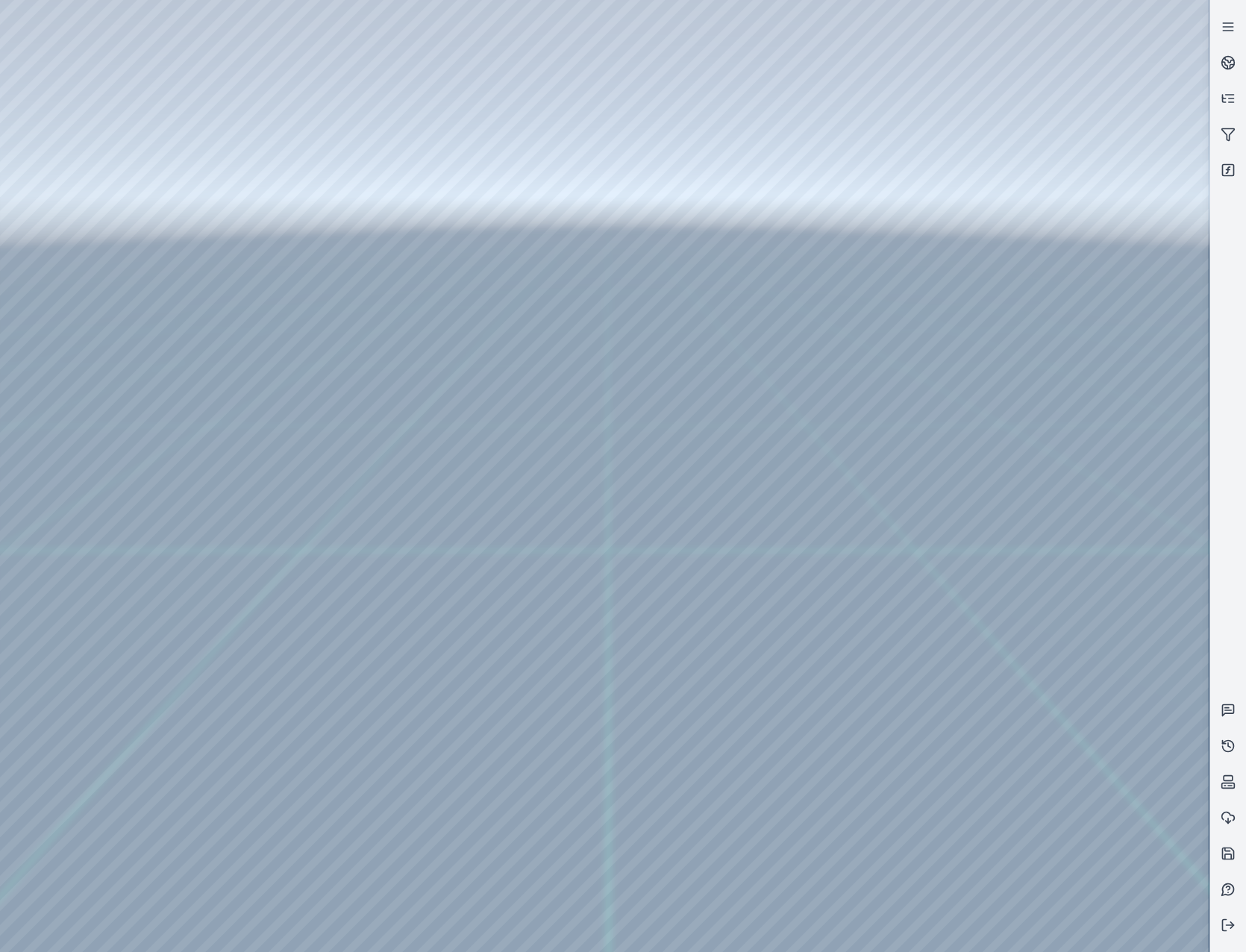
click at [482, 66] on div at bounding box center [604, 476] width 1209 height 952
click at [88, 216] on div at bounding box center [604, 476] width 1209 height 952
click at [313, 62] on div at bounding box center [604, 476] width 1209 height 952
click at [369, 122] on div at bounding box center [604, 476] width 1209 height 952
click at [371, 127] on div at bounding box center [604, 476] width 1209 height 952
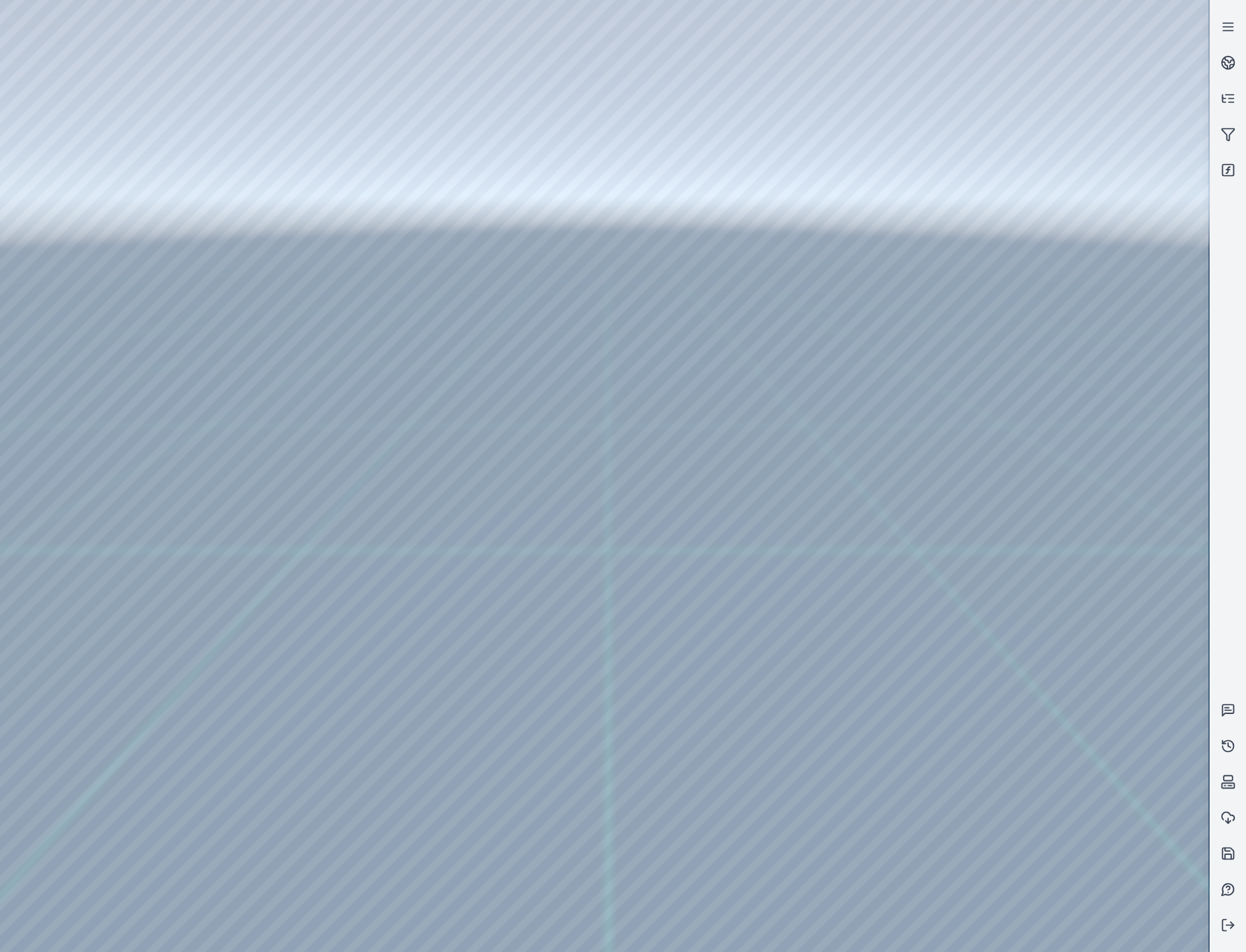
click at [354, 172] on div at bounding box center [604, 476] width 1209 height 952
click at [1056, 310] on div at bounding box center [604, 476] width 1209 height 952
click at [1057, 328] on div at bounding box center [604, 476] width 1209 height 952
click at [1081, 381] on div at bounding box center [604, 476] width 1209 height 952
click at [1090, 673] on div at bounding box center [604, 476] width 1209 height 952
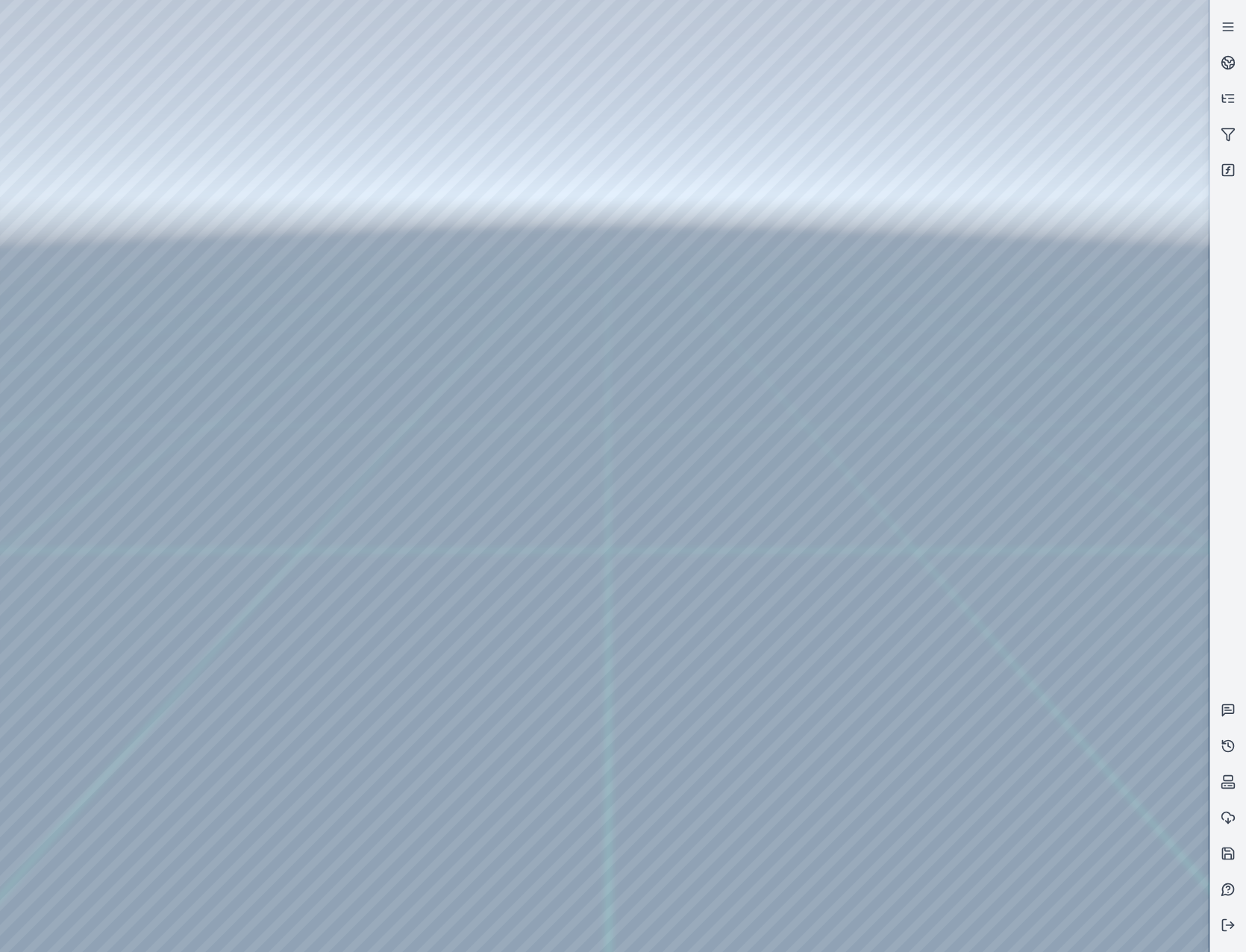
click at [1055, 272] on div at bounding box center [604, 476] width 1209 height 952
drag, startPoint x: 745, startPoint y: 514, endPoint x: 793, endPoint y: 524, distance: 49.0
click at [290, 165] on div at bounding box center [604, 476] width 1209 height 952
click at [286, 141] on div at bounding box center [604, 476] width 1209 height 952
click at [284, 166] on div at bounding box center [604, 476] width 1209 height 952
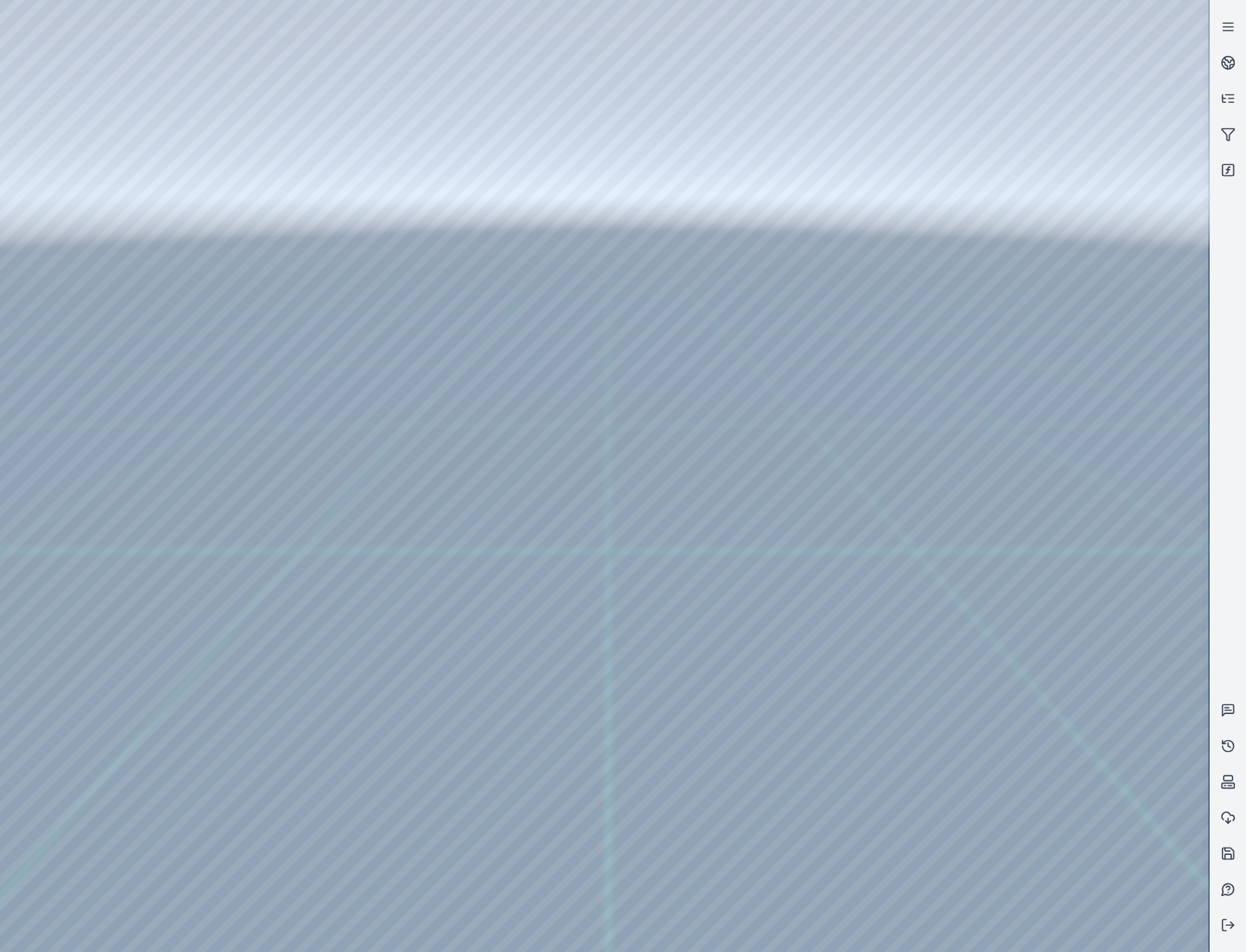
click at [127, 231] on div at bounding box center [604, 476] width 1209 height 952
click at [116, 205] on div at bounding box center [604, 476] width 1209 height 952
click at [360, 62] on div at bounding box center [604, 476] width 1209 height 952
click at [297, 147] on div at bounding box center [604, 476] width 1209 height 952
click at [298, 167] on div at bounding box center [604, 476] width 1209 height 952
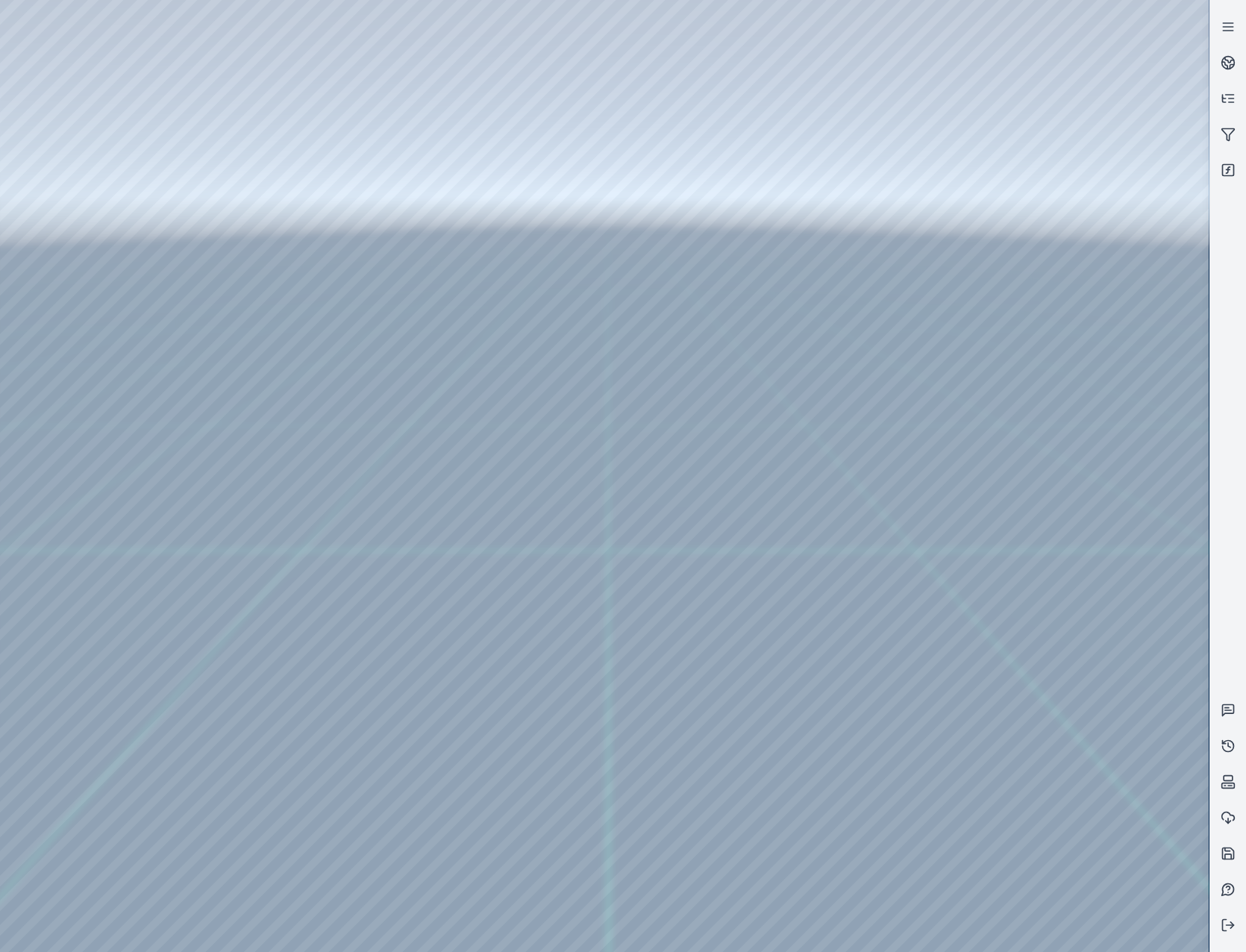
click at [1036, 686] on div at bounding box center [604, 476] width 1209 height 952
click at [1039, 675] on div at bounding box center [604, 476] width 1209 height 952
drag, startPoint x: 793, startPoint y: 544, endPoint x: 831, endPoint y: 530, distance: 40.5
drag, startPoint x: 681, startPoint y: 415, endPoint x: 920, endPoint y: 564, distance: 281.6
drag, startPoint x: 756, startPoint y: 688, endPoint x: 843, endPoint y: 681, distance: 87.3
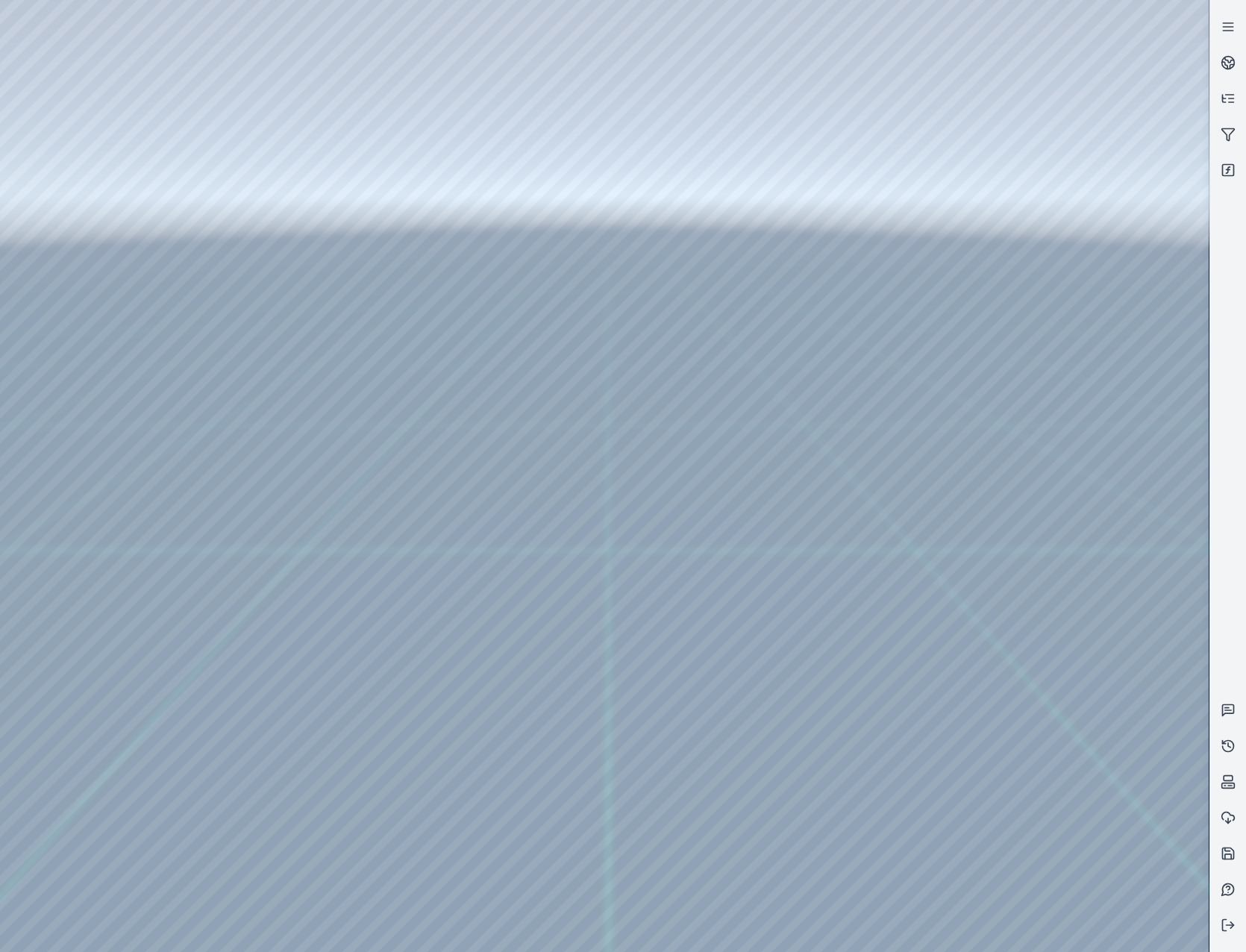
drag, startPoint x: 563, startPoint y: 600, endPoint x: 804, endPoint y: 573, distance: 242.5
drag, startPoint x: 825, startPoint y: 683, endPoint x: 724, endPoint y: 654, distance: 105.1
click at [1025, 392] on div at bounding box center [604, 476] width 1209 height 952
click at [1011, 389] on div at bounding box center [604, 476] width 1209 height 952
drag, startPoint x: 634, startPoint y: 512, endPoint x: 747, endPoint y: 538, distance: 116.0
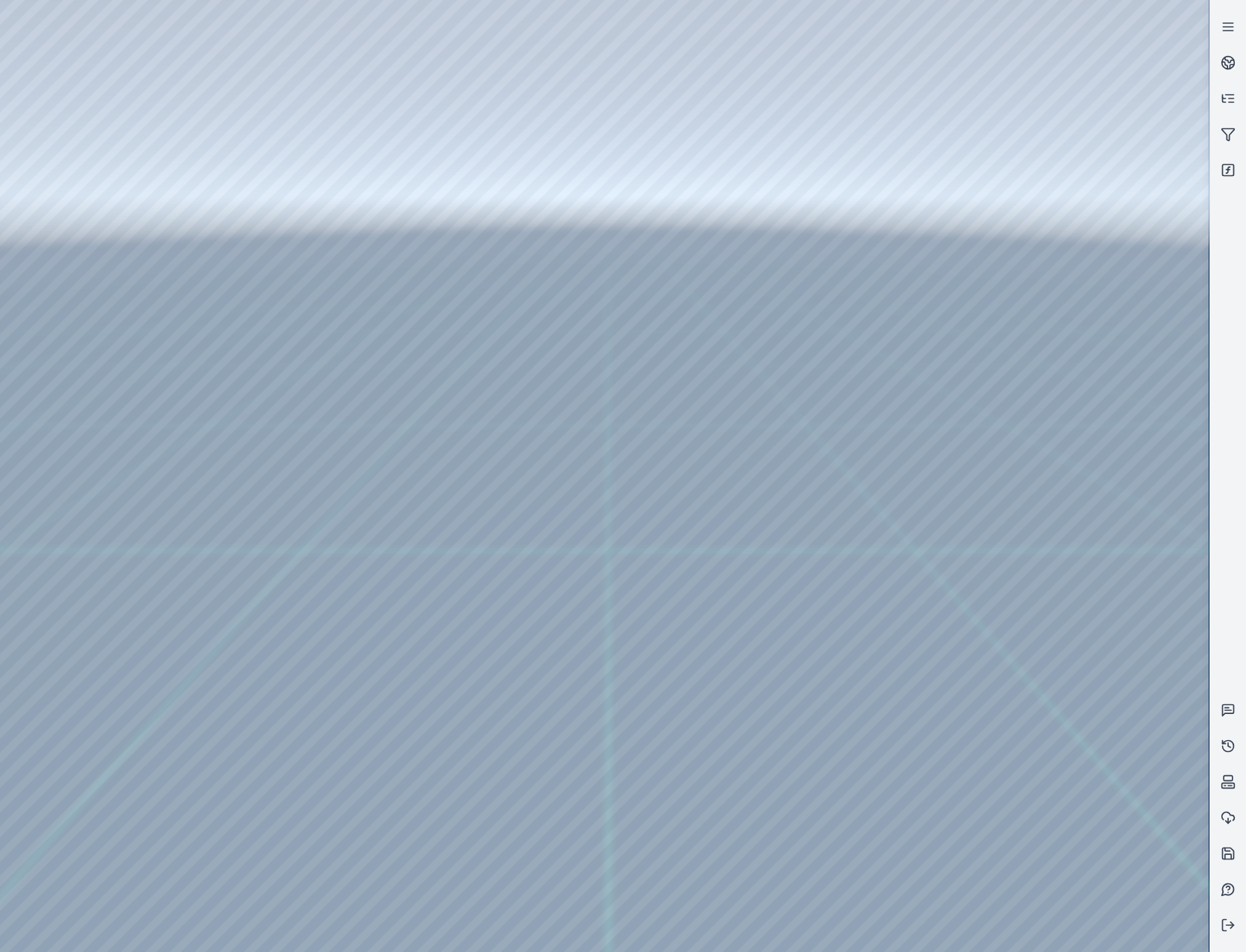
click at [1002, 393] on div at bounding box center [604, 476] width 1209 height 952
click at [1024, 442] on div at bounding box center [604, 476] width 1209 height 952
click at [1064, 393] on div at bounding box center [604, 476] width 1209 height 952
click at [1036, 311] on div at bounding box center [604, 476] width 1209 height 952
drag, startPoint x: 730, startPoint y: 545, endPoint x: 852, endPoint y: 701, distance: 198.0
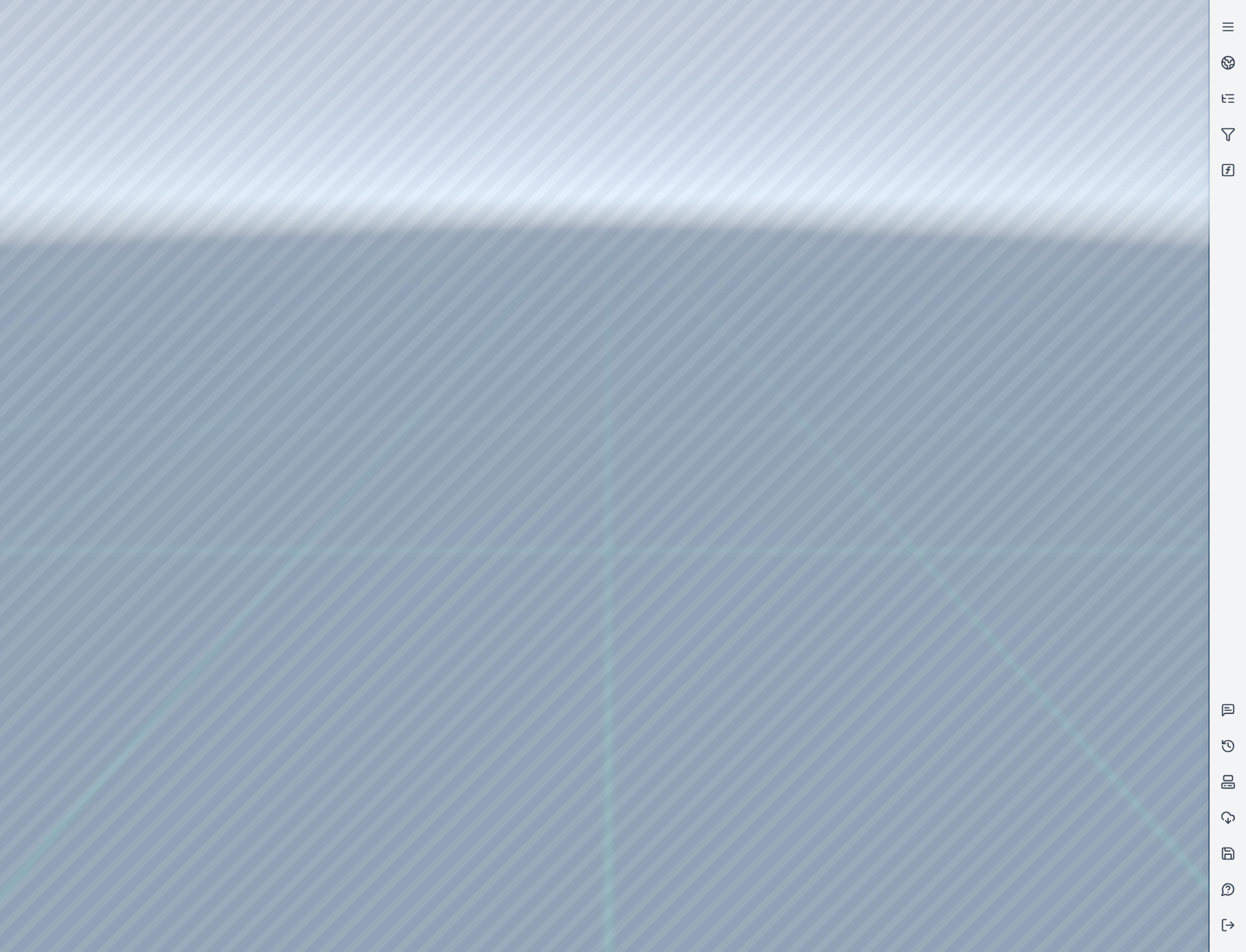
drag, startPoint x: 723, startPoint y: 645, endPoint x: 858, endPoint y: 668, distance: 136.9
drag, startPoint x: 595, startPoint y: 544, endPoint x: 797, endPoint y: 622, distance: 216.5
click at [1065, 545] on div at bounding box center [604, 476] width 1209 height 952
click at [1228, 918] on icon at bounding box center [1227, 924] width 15 height 15
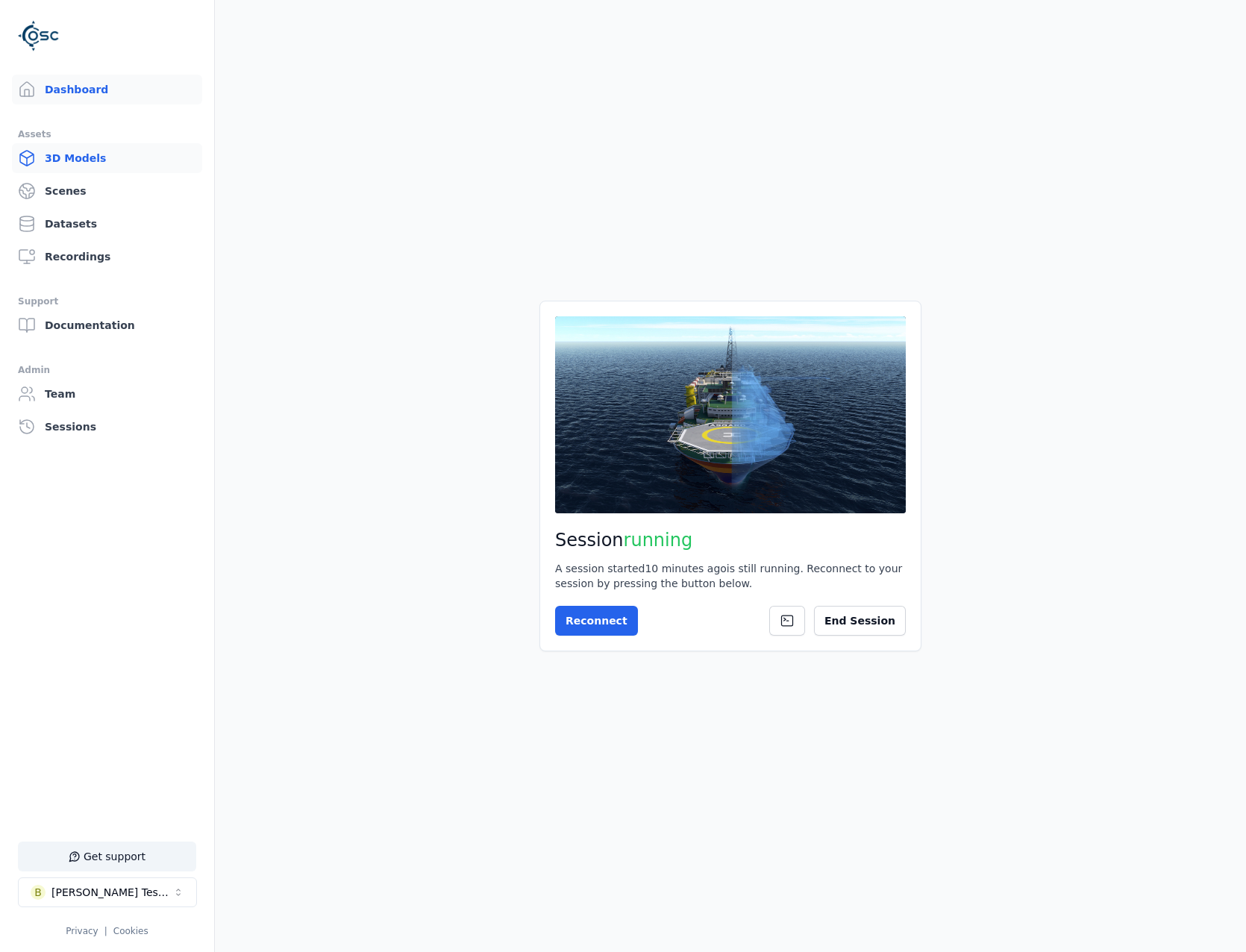
click at [95, 162] on link "3D Models" at bounding box center [107, 158] width 190 height 29
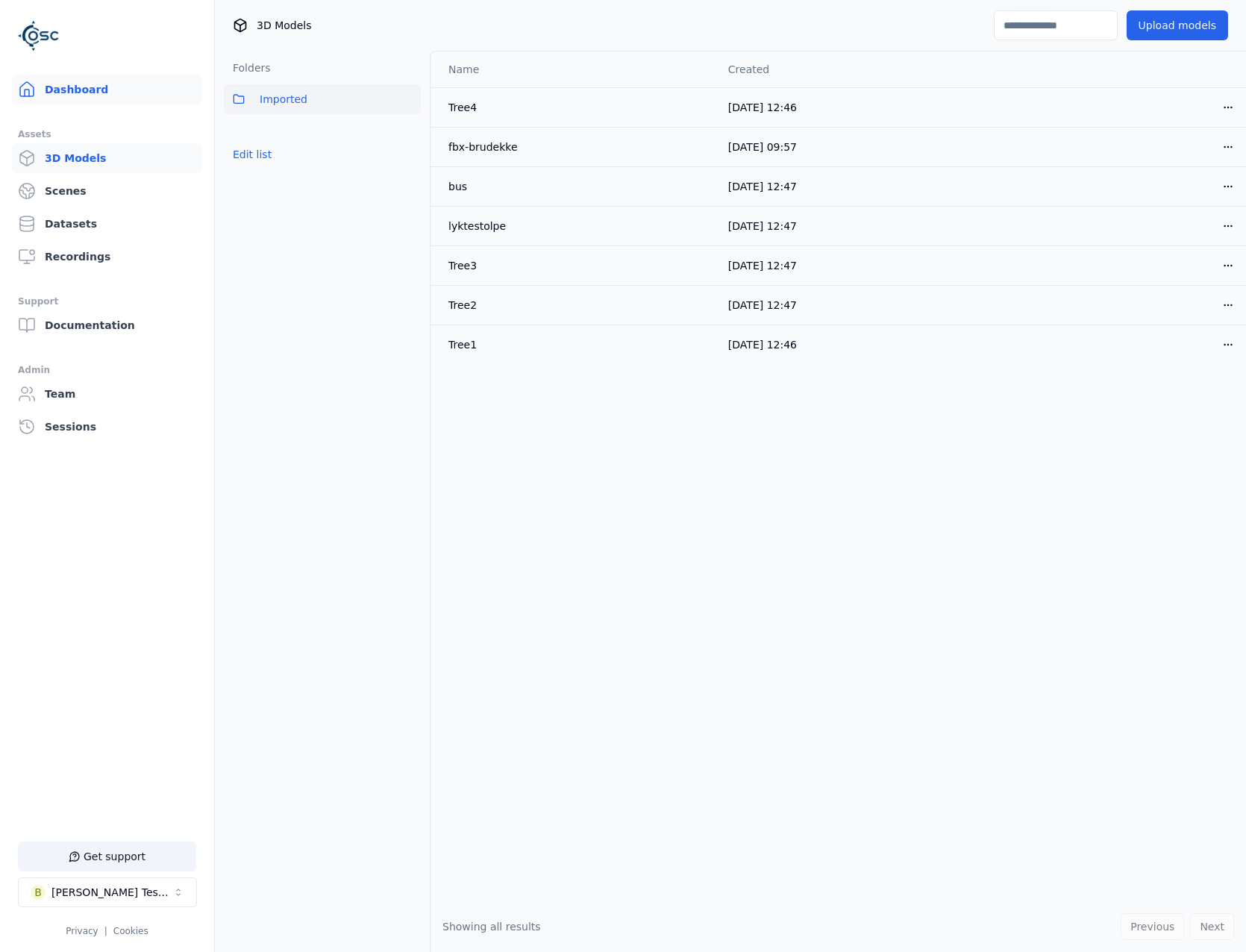
click at [60, 94] on link "Dashboard" at bounding box center [107, 89] width 190 height 29
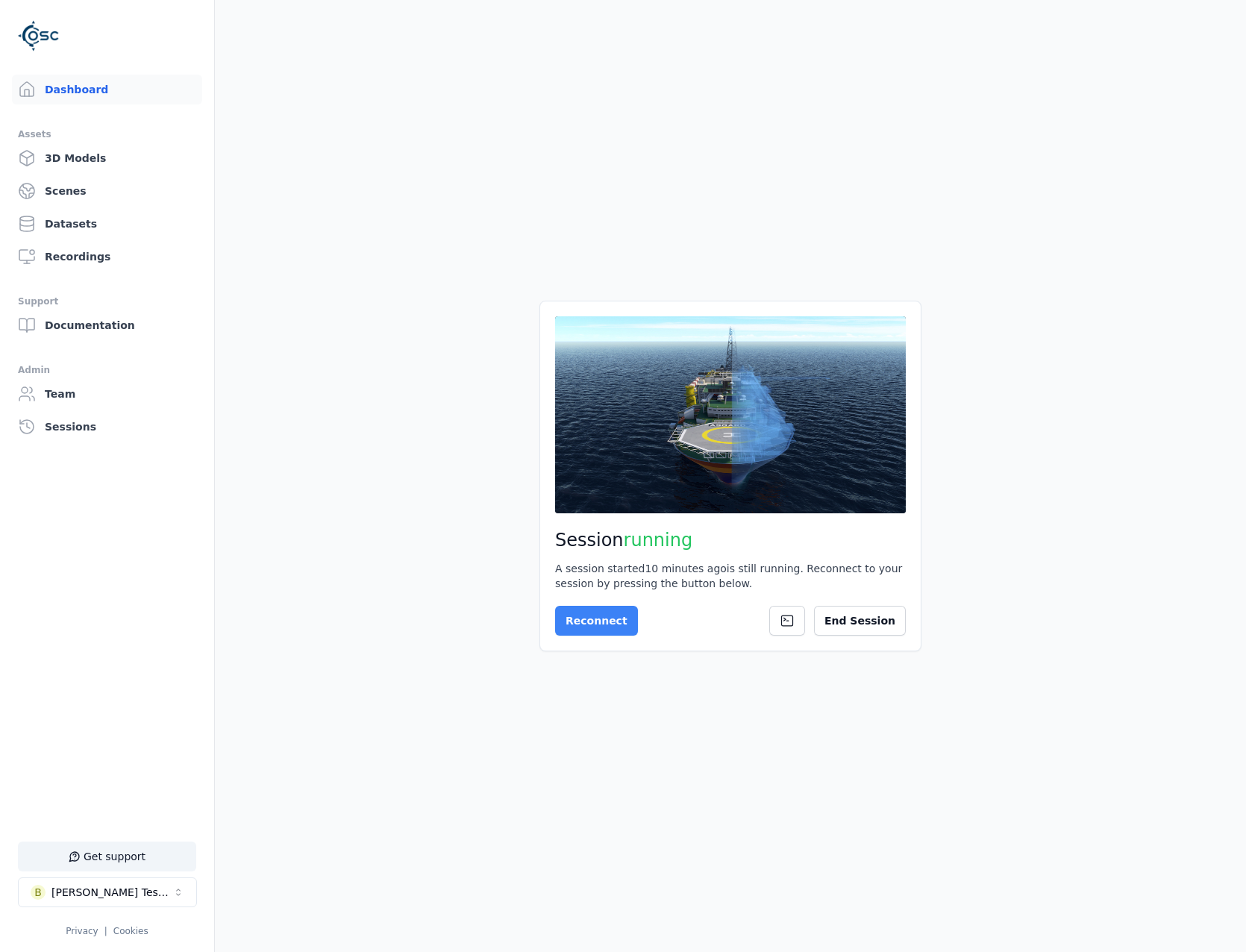
click at [603, 618] on button "Reconnect" at bounding box center [596, 621] width 82 height 29
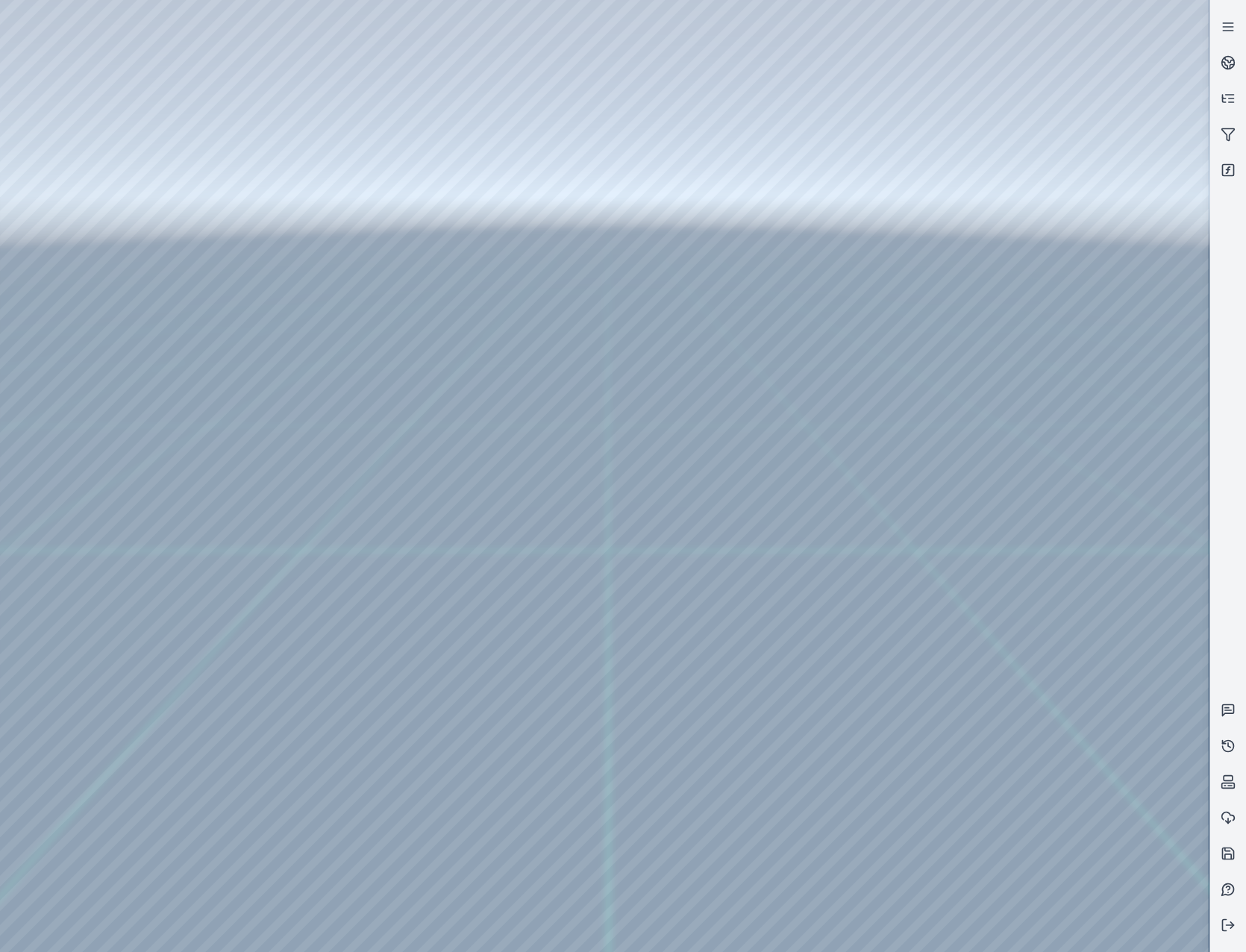
drag, startPoint x: 727, startPoint y: 431, endPoint x: 721, endPoint y: 458, distance: 27.7
drag, startPoint x: 642, startPoint y: 447, endPoint x: 899, endPoint y: 709, distance: 367.0
drag, startPoint x: 590, startPoint y: 427, endPoint x: 871, endPoint y: 629, distance: 346.1
drag, startPoint x: 767, startPoint y: 602, endPoint x: 691, endPoint y: 561, distance: 86.4
drag, startPoint x: 675, startPoint y: 421, endPoint x: 823, endPoint y: 518, distance: 177.0
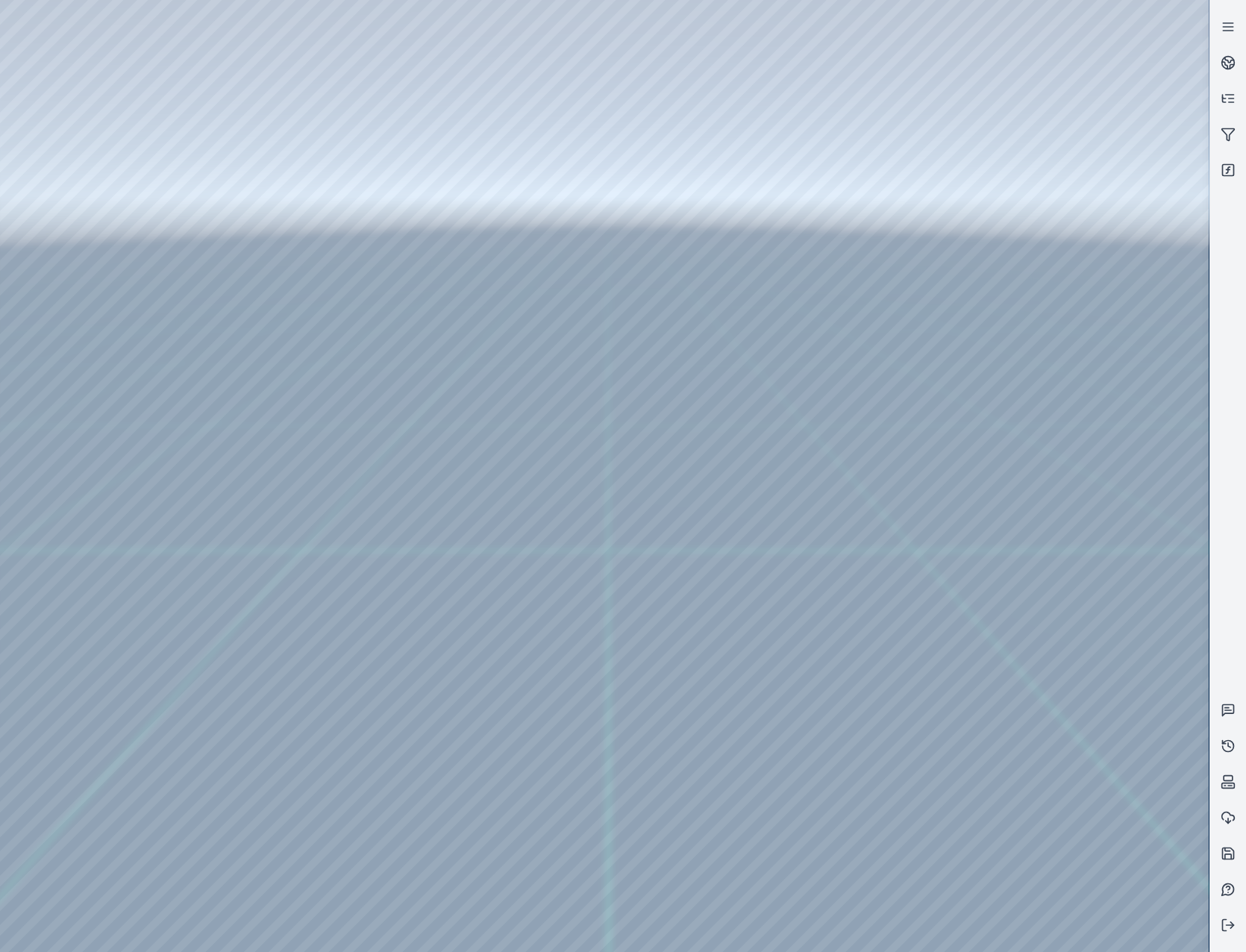
click at [82, 96] on div at bounding box center [604, 476] width 1209 height 952
click at [99, 173] on div at bounding box center [604, 476] width 1209 height 952
click at [467, 328] on div at bounding box center [604, 476] width 1209 height 952
click at [466, 260] on div at bounding box center [604, 476] width 1209 height 952
click at [423, 459] on div at bounding box center [604, 476] width 1209 height 952
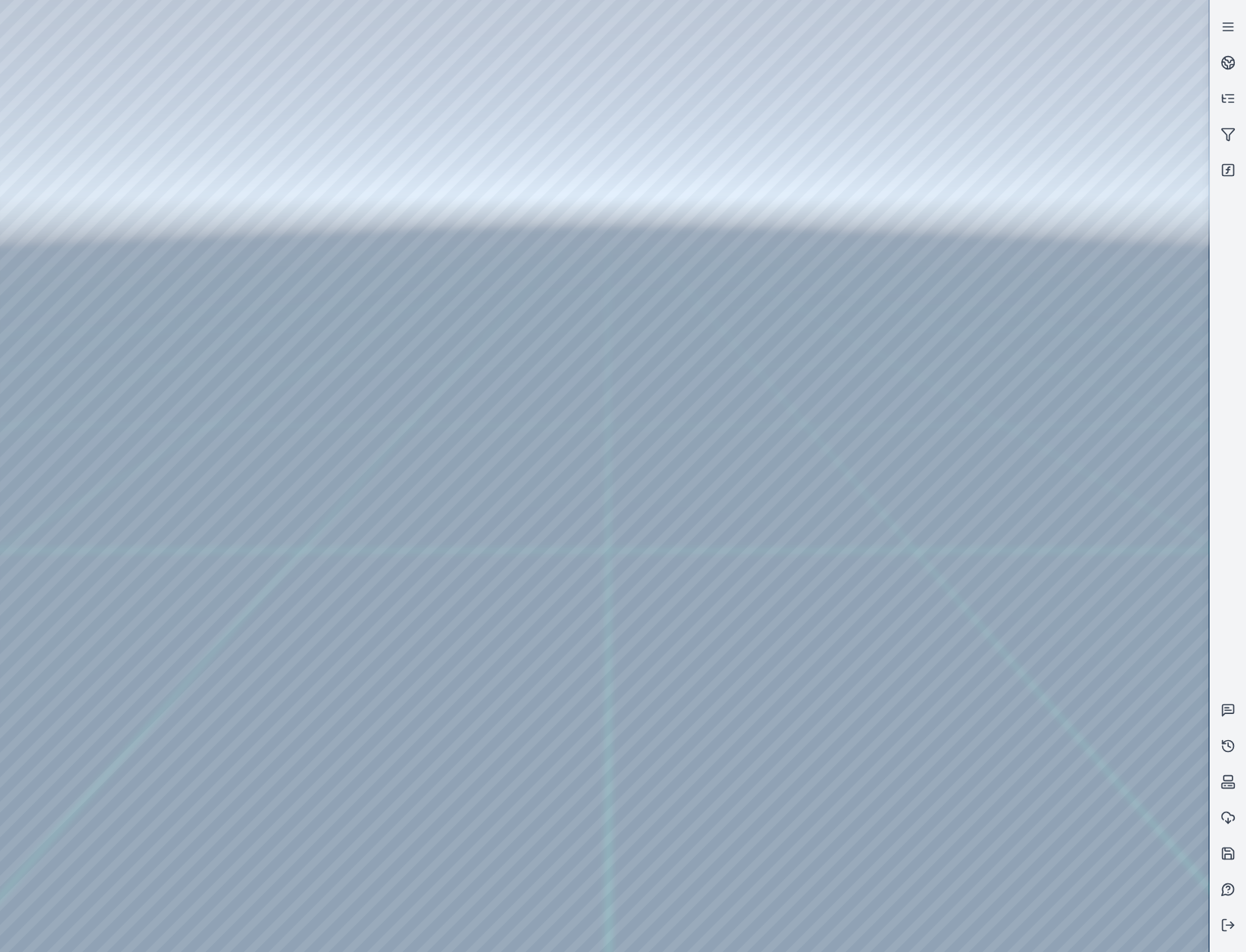
click at [415, 492] on div at bounding box center [604, 476] width 1209 height 952
click at [808, 235] on div at bounding box center [604, 476] width 1209 height 952
click at [216, 55] on div at bounding box center [604, 476] width 1209 height 952
click at [158, 57] on div at bounding box center [604, 476] width 1209 height 952
drag, startPoint x: 782, startPoint y: 409, endPoint x: 294, endPoint y: 547, distance: 507.1
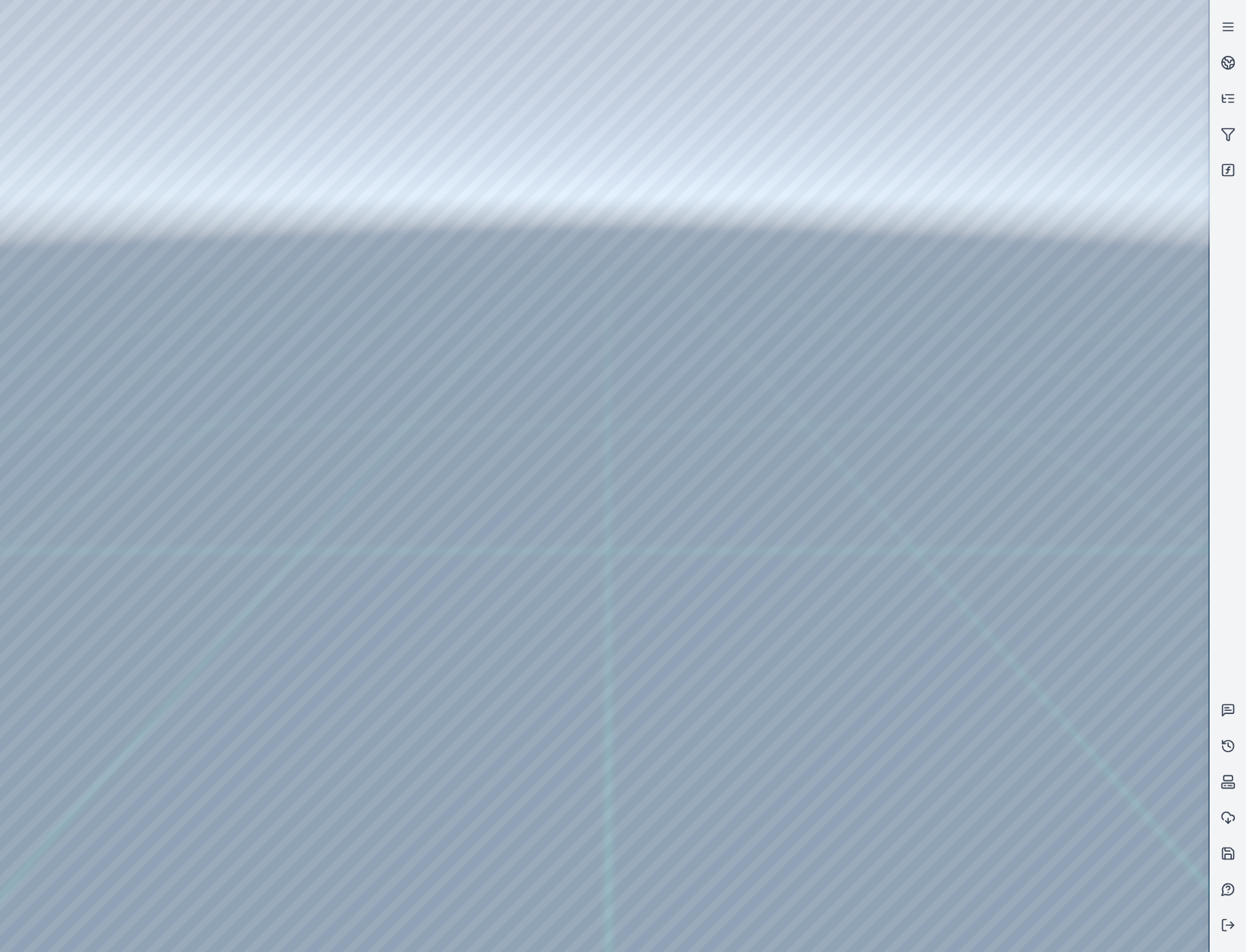
click at [31, 51] on div at bounding box center [604, 476] width 1209 height 952
click at [94, 274] on div at bounding box center [604, 476] width 1209 height 952
click at [111, 203] on div at bounding box center [604, 476] width 1209 height 952
click at [479, 56] on div at bounding box center [604, 476] width 1209 height 952
click at [379, 141] on div at bounding box center [604, 476] width 1209 height 952
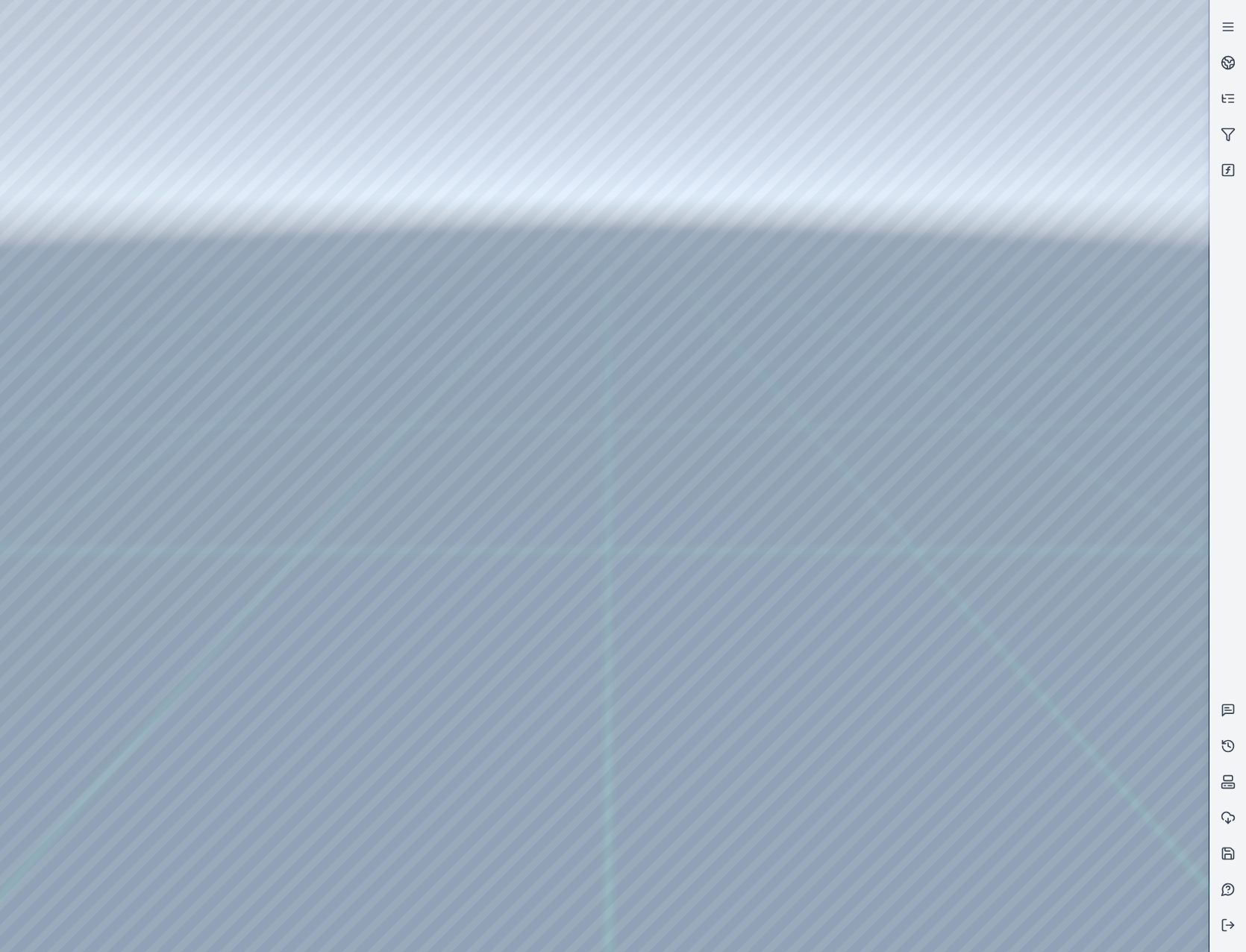
click at [989, 519] on div at bounding box center [604, 476] width 1209 height 952
click at [993, 394] on div at bounding box center [604, 476] width 1209 height 952
drag, startPoint x: 782, startPoint y: 552, endPoint x: 632, endPoint y: 398, distance: 215.0
drag, startPoint x: 616, startPoint y: 395, endPoint x: 686, endPoint y: 463, distance: 97.6
click at [88, 109] on div at bounding box center [604, 476] width 1209 height 952
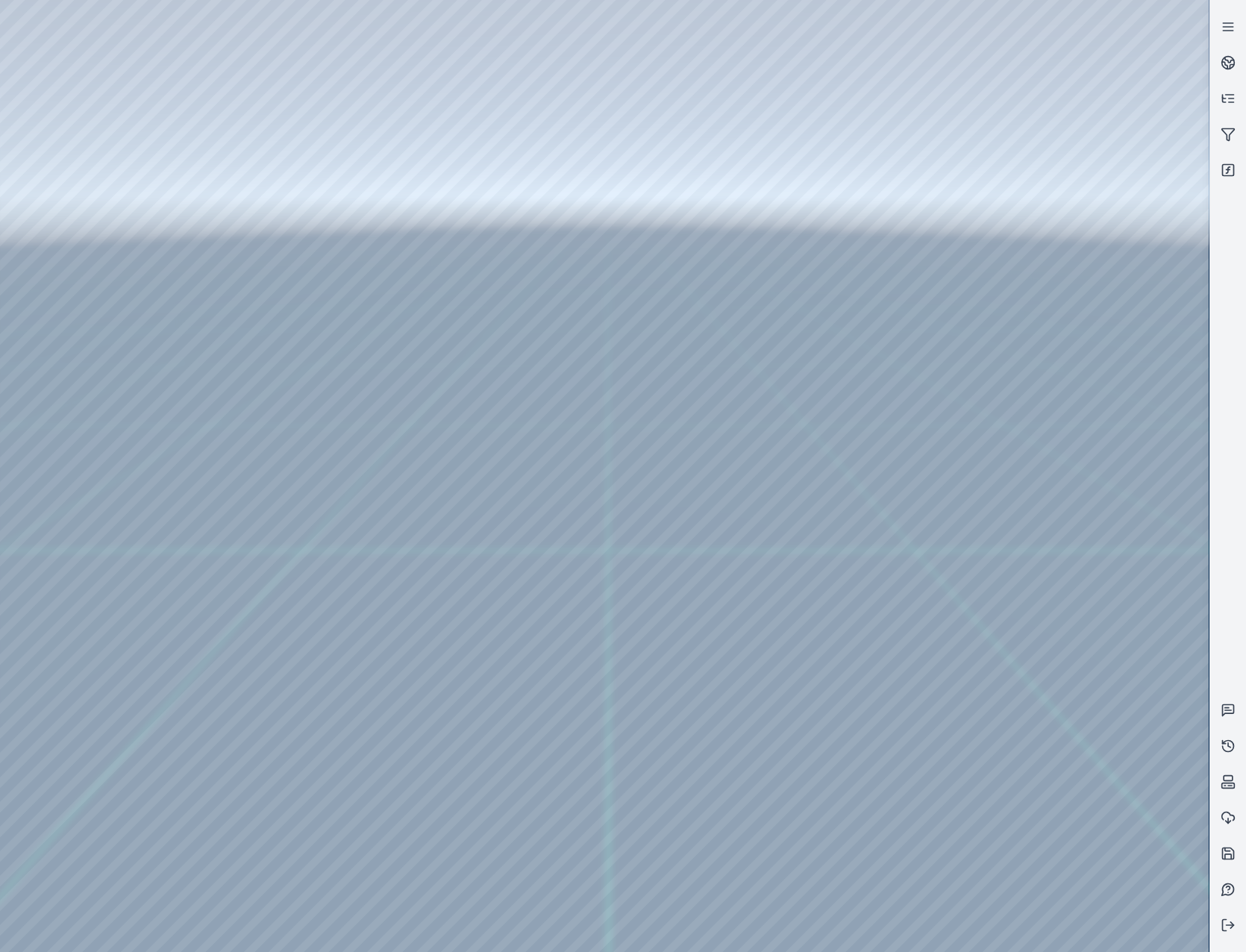
click at [96, 173] on div at bounding box center [604, 476] width 1209 height 952
drag, startPoint x: 882, startPoint y: 603, endPoint x: 997, endPoint y: 595, distance: 115.3
drag, startPoint x: 979, startPoint y: 594, endPoint x: 954, endPoint y: 584, distance: 26.9
drag, startPoint x: 940, startPoint y: 667, endPoint x: 712, endPoint y: 459, distance: 308.6
drag, startPoint x: 898, startPoint y: 653, endPoint x: 890, endPoint y: 616, distance: 37.9
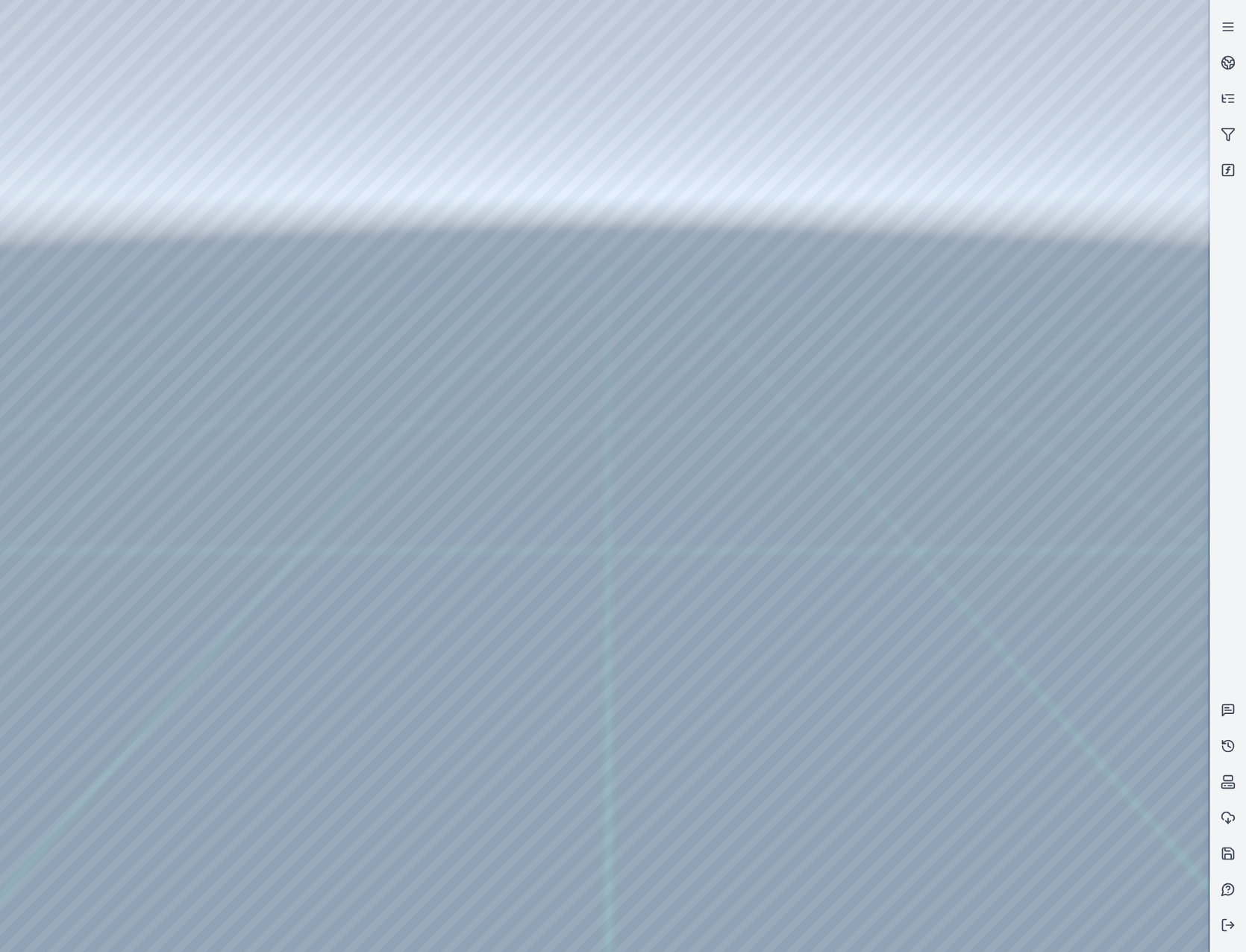
drag, startPoint x: 713, startPoint y: 602, endPoint x: 825, endPoint y: 688, distance: 141.2
click at [421, 805] on div at bounding box center [604, 476] width 1209 height 952
click at [404, 847] on div at bounding box center [604, 476] width 1209 height 952
click at [816, 232] on div at bounding box center [604, 476] width 1209 height 952
drag, startPoint x: 786, startPoint y: 669, endPoint x: 855, endPoint y: 779, distance: 129.8
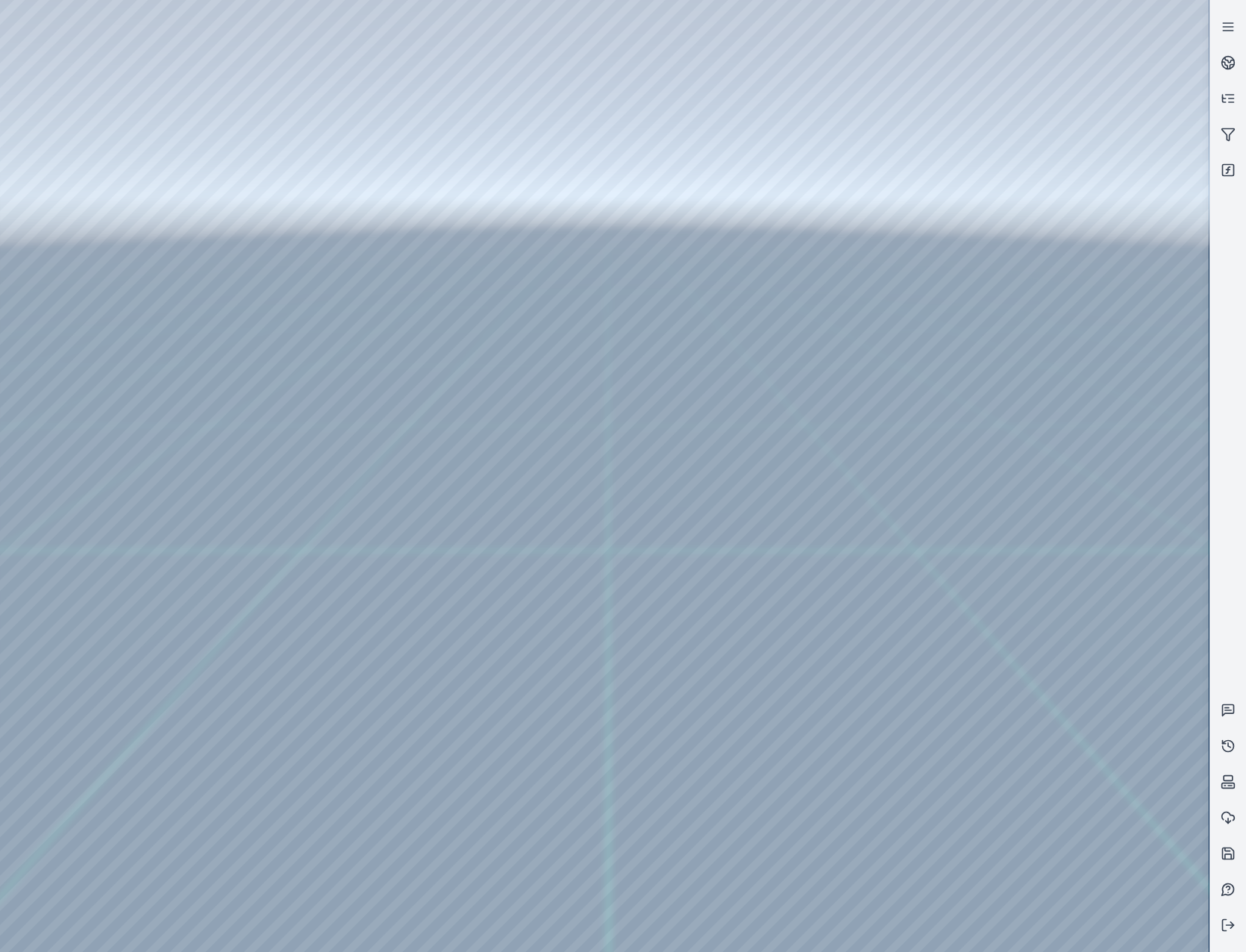
drag, startPoint x: 674, startPoint y: 635, endPoint x: 707, endPoint y: 674, distance: 51.1
drag, startPoint x: 629, startPoint y: 504, endPoint x: 731, endPoint y: 568, distance: 120.4
click at [115, 277] on div at bounding box center [604, 476] width 1209 height 952
click at [134, 197] on div at bounding box center [604, 476] width 1209 height 952
click at [467, 68] on div at bounding box center [604, 476] width 1209 height 952
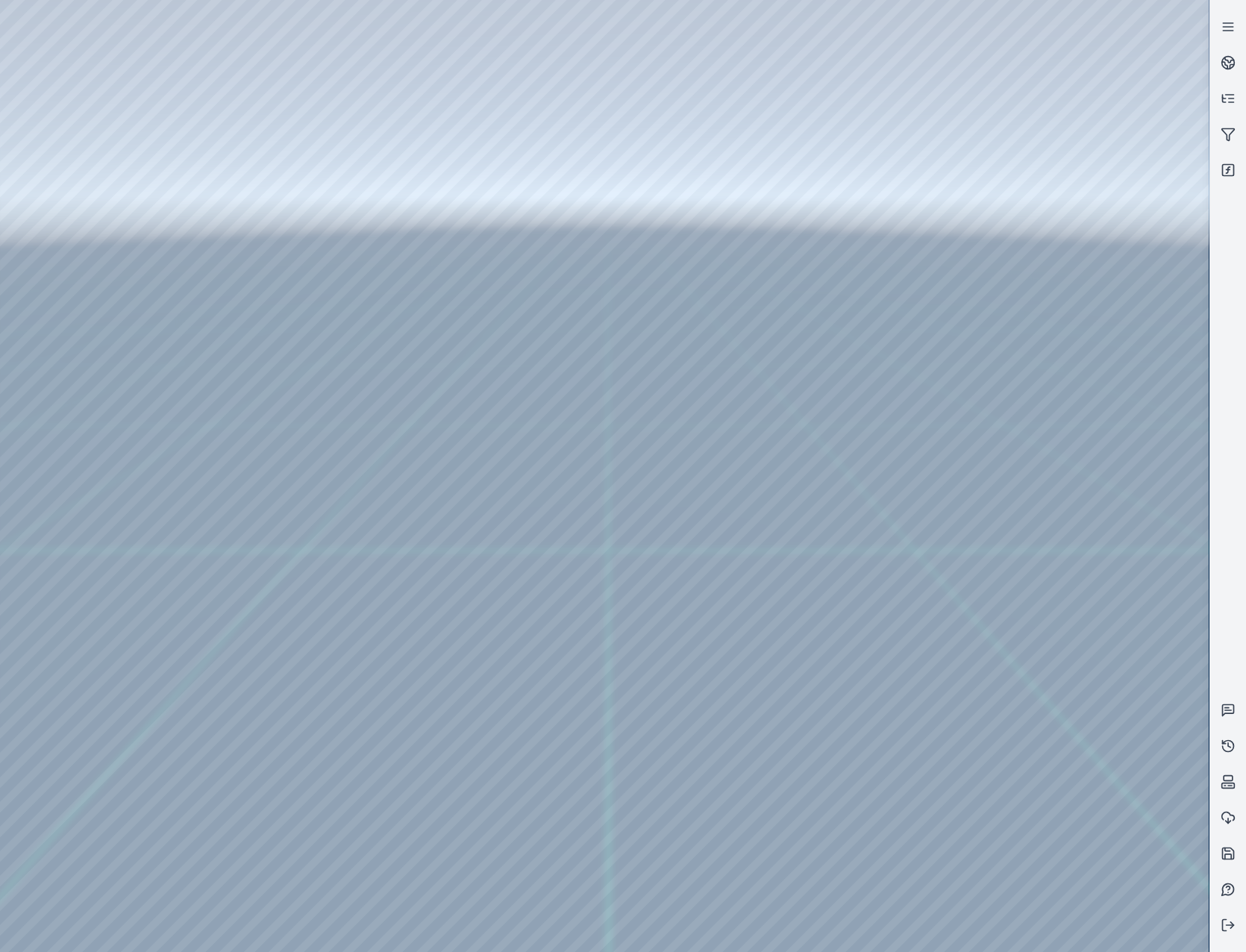
click at [386, 131] on div at bounding box center [604, 476] width 1209 height 952
click at [403, 176] on div at bounding box center [604, 476] width 1209 height 952
click at [321, 134] on div at bounding box center [604, 476] width 1209 height 952
click at [1034, 551] on div at bounding box center [604, 476] width 1209 height 952
click at [1070, 632] on div at bounding box center [604, 476] width 1209 height 952
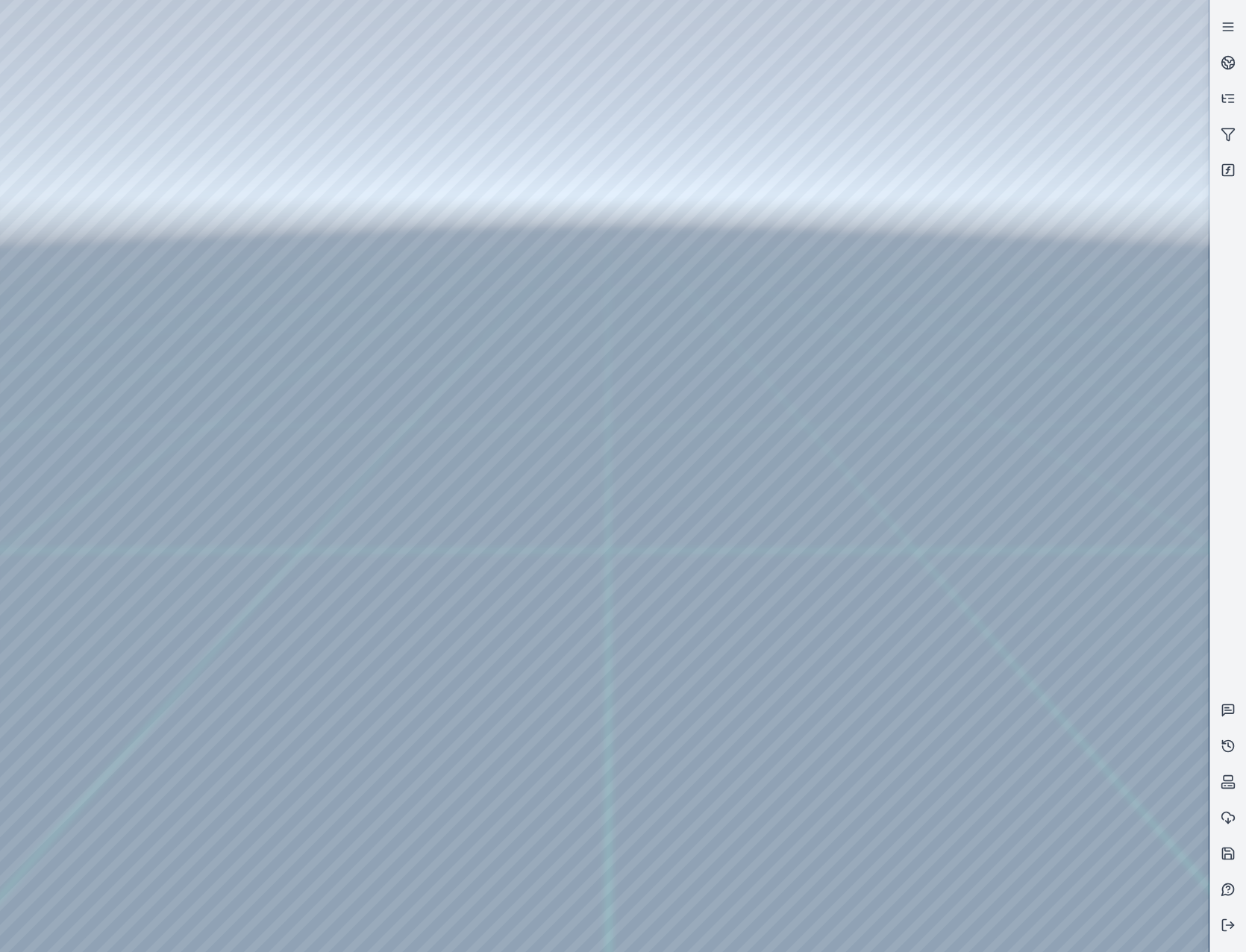
click at [1095, 251] on div at bounding box center [604, 476] width 1209 height 952
drag, startPoint x: 748, startPoint y: 574, endPoint x: 830, endPoint y: 557, distance: 83.7
drag, startPoint x: 679, startPoint y: 560, endPoint x: 623, endPoint y: 533, distance: 62.2
drag, startPoint x: 643, startPoint y: 404, endPoint x: 819, endPoint y: 512, distance: 206.5
click at [861, 929] on div at bounding box center [604, 476] width 1209 height 952
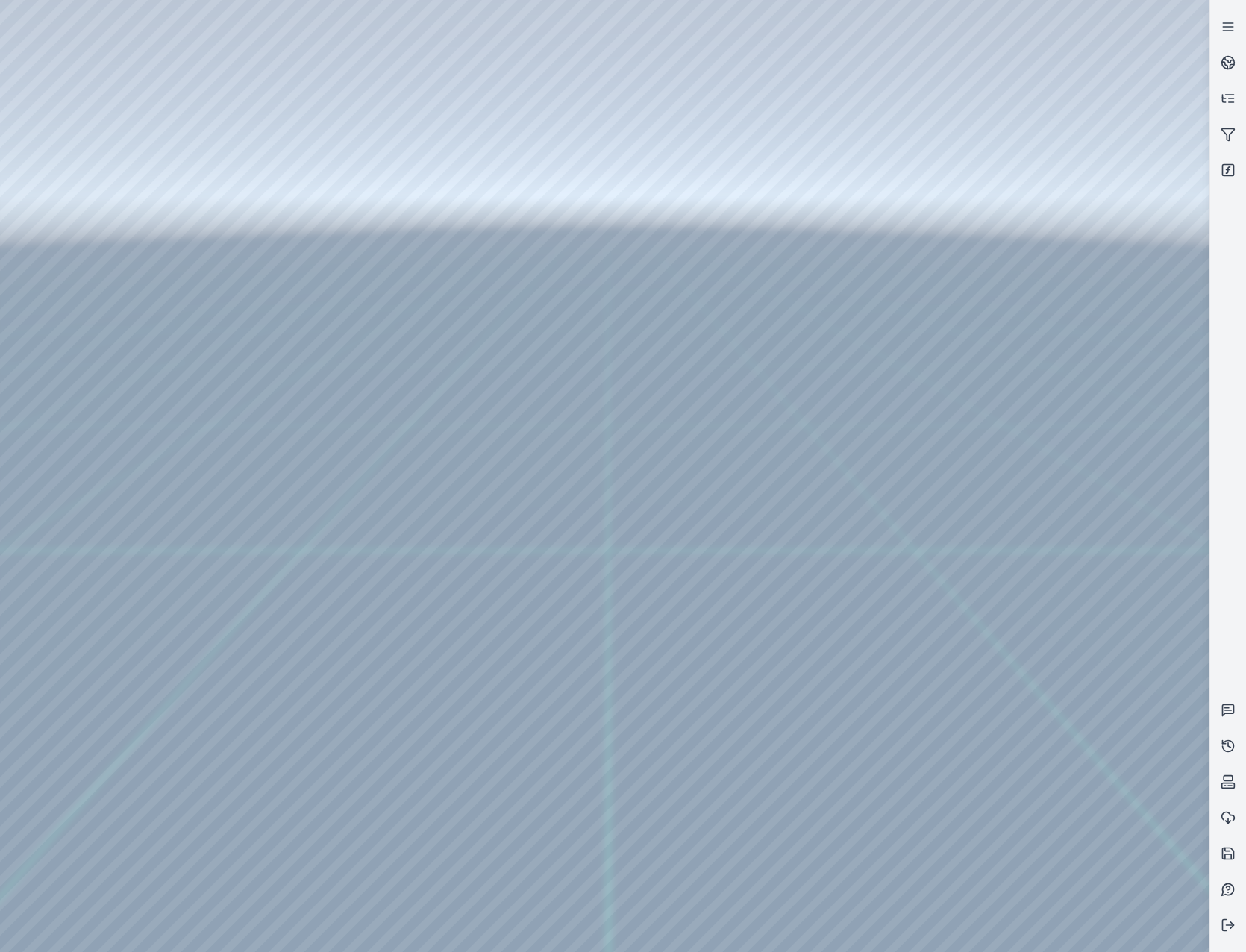
drag, startPoint x: 843, startPoint y: 471, endPoint x: 583, endPoint y: 607, distance: 293.4
drag, startPoint x: 713, startPoint y: 421, endPoint x: 671, endPoint y: 557, distance: 142.3
drag, startPoint x: 714, startPoint y: 472, endPoint x: 694, endPoint y: 509, distance: 42.1
drag, startPoint x: 688, startPoint y: 523, endPoint x: 698, endPoint y: 362, distance: 161.3
drag, startPoint x: 766, startPoint y: 511, endPoint x: 681, endPoint y: 414, distance: 129.0
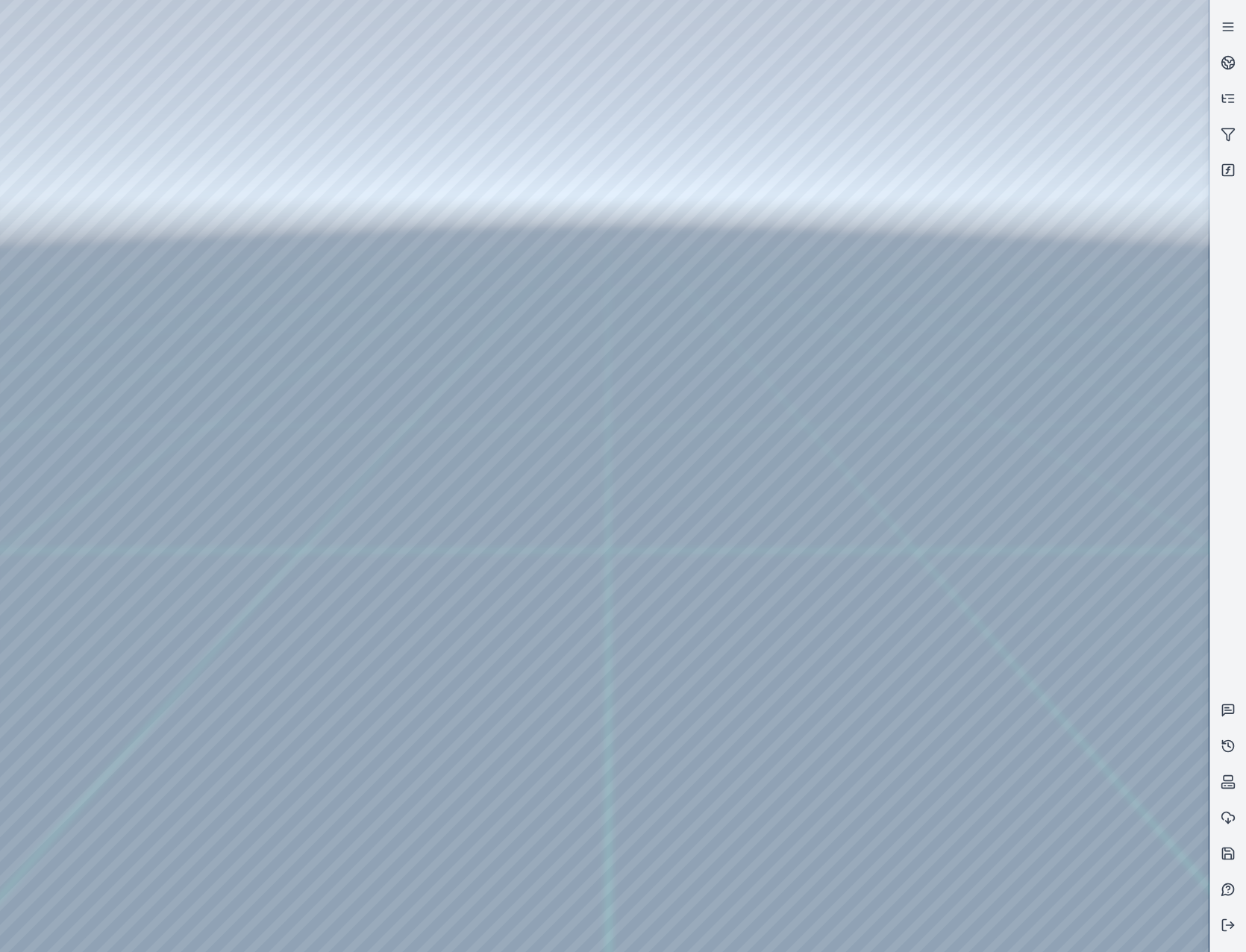
drag, startPoint x: 728, startPoint y: 500, endPoint x: 1064, endPoint y: 480, distance: 336.6
drag, startPoint x: 793, startPoint y: 265, endPoint x: 753, endPoint y: 573, distance: 310.6
drag, startPoint x: 777, startPoint y: 313, endPoint x: 707, endPoint y: 529, distance: 227.1
drag, startPoint x: 723, startPoint y: 303, endPoint x: 728, endPoint y: 465, distance: 162.1
drag, startPoint x: 726, startPoint y: 538, endPoint x: 892, endPoint y: 592, distance: 174.6
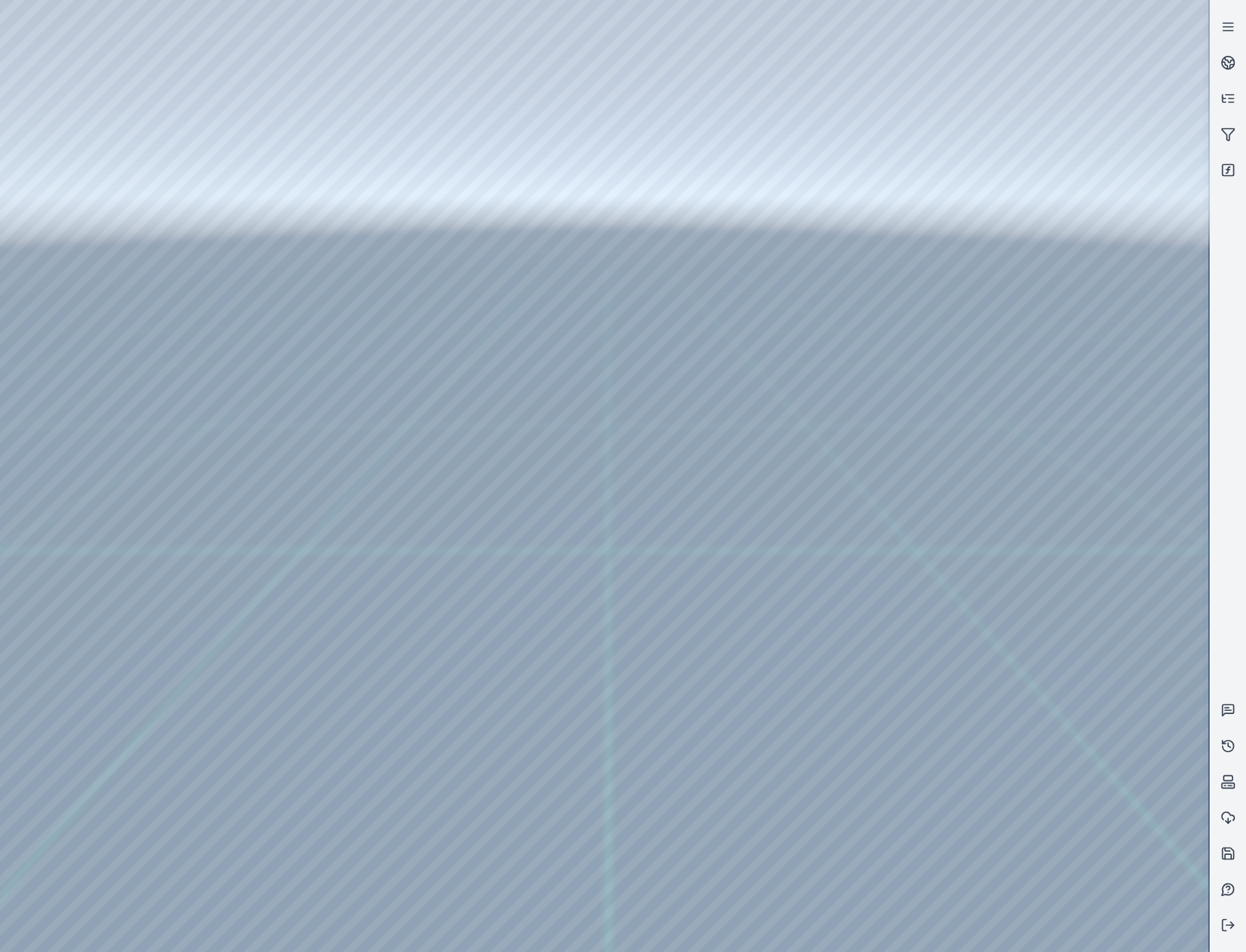
drag, startPoint x: 595, startPoint y: 260, endPoint x: 926, endPoint y: 526, distance: 424.6
drag, startPoint x: 577, startPoint y: 315, endPoint x: 969, endPoint y: 530, distance: 447.1
drag, startPoint x: 686, startPoint y: 505, endPoint x: 811, endPoint y: 528, distance: 127.1
click at [90, 95] on div at bounding box center [604, 476] width 1209 height 952
click at [95, 166] on div at bounding box center [604, 476] width 1209 height 952
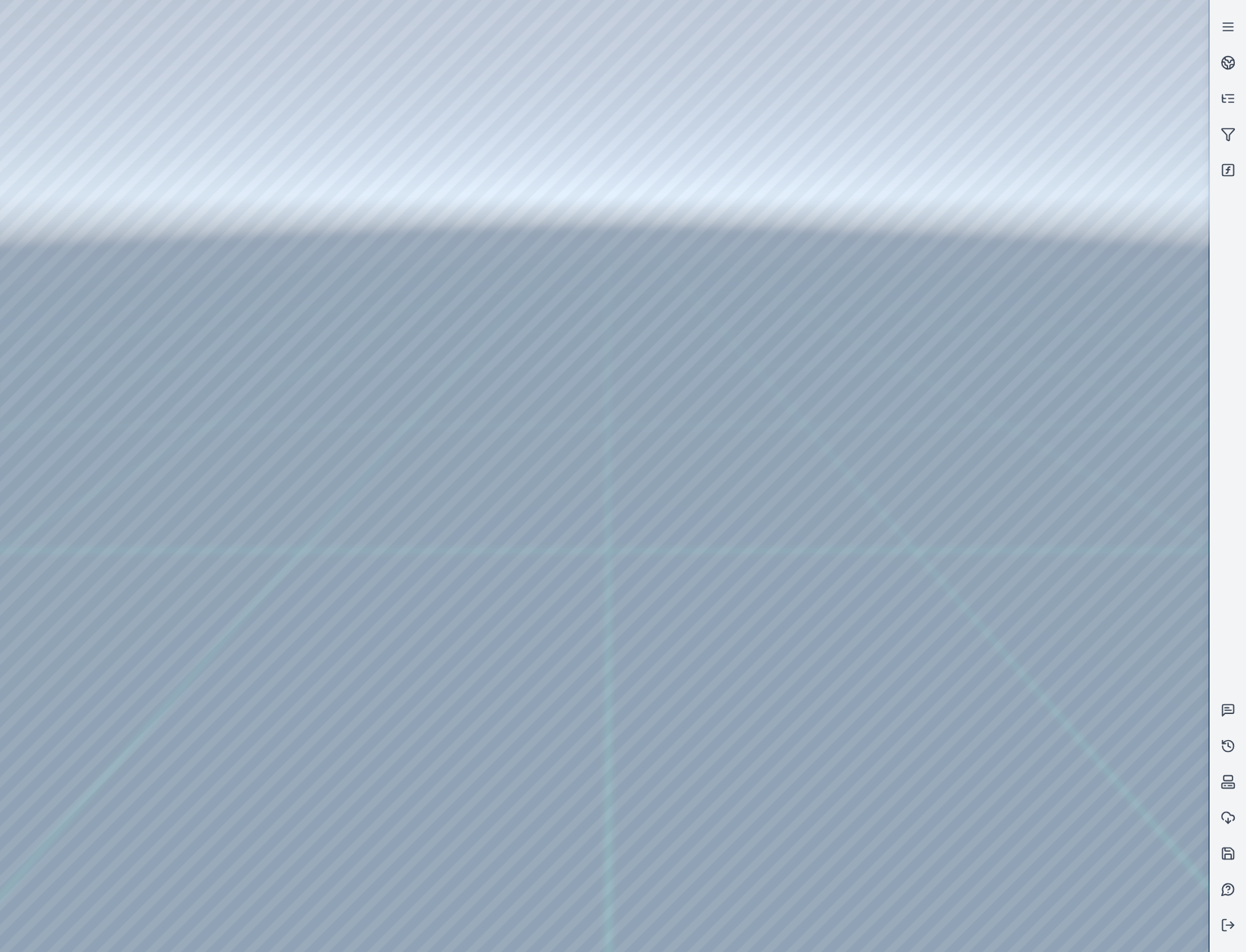
click at [468, 495] on div at bounding box center [604, 476] width 1209 height 952
click at [463, 493] on div at bounding box center [604, 476] width 1209 height 952
click at [432, 488] on div at bounding box center [604, 476] width 1209 height 952
click at [399, 520] on div at bounding box center [604, 476] width 1209 height 952
click at [816, 227] on div at bounding box center [604, 476] width 1209 height 952
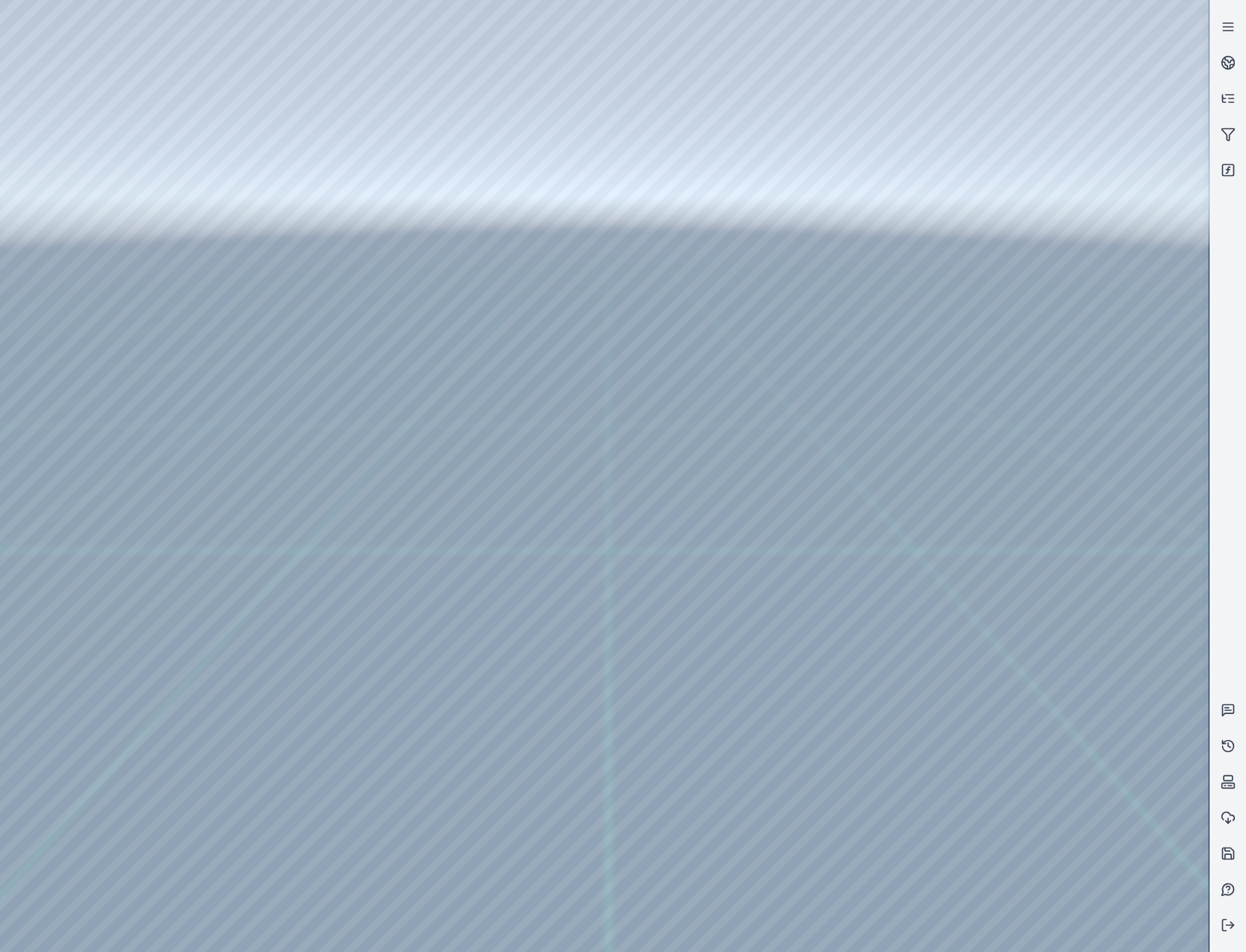
click at [890, 270] on div at bounding box center [604, 476] width 1209 height 952
drag, startPoint x: 899, startPoint y: 536, endPoint x: 926, endPoint y: 472, distance: 69.5
drag, startPoint x: 951, startPoint y: 210, endPoint x: 845, endPoint y: 524, distance: 331.4
drag, startPoint x: 936, startPoint y: 271, endPoint x: 701, endPoint y: 491, distance: 321.9
click at [216, 55] on div at bounding box center [604, 476] width 1209 height 952
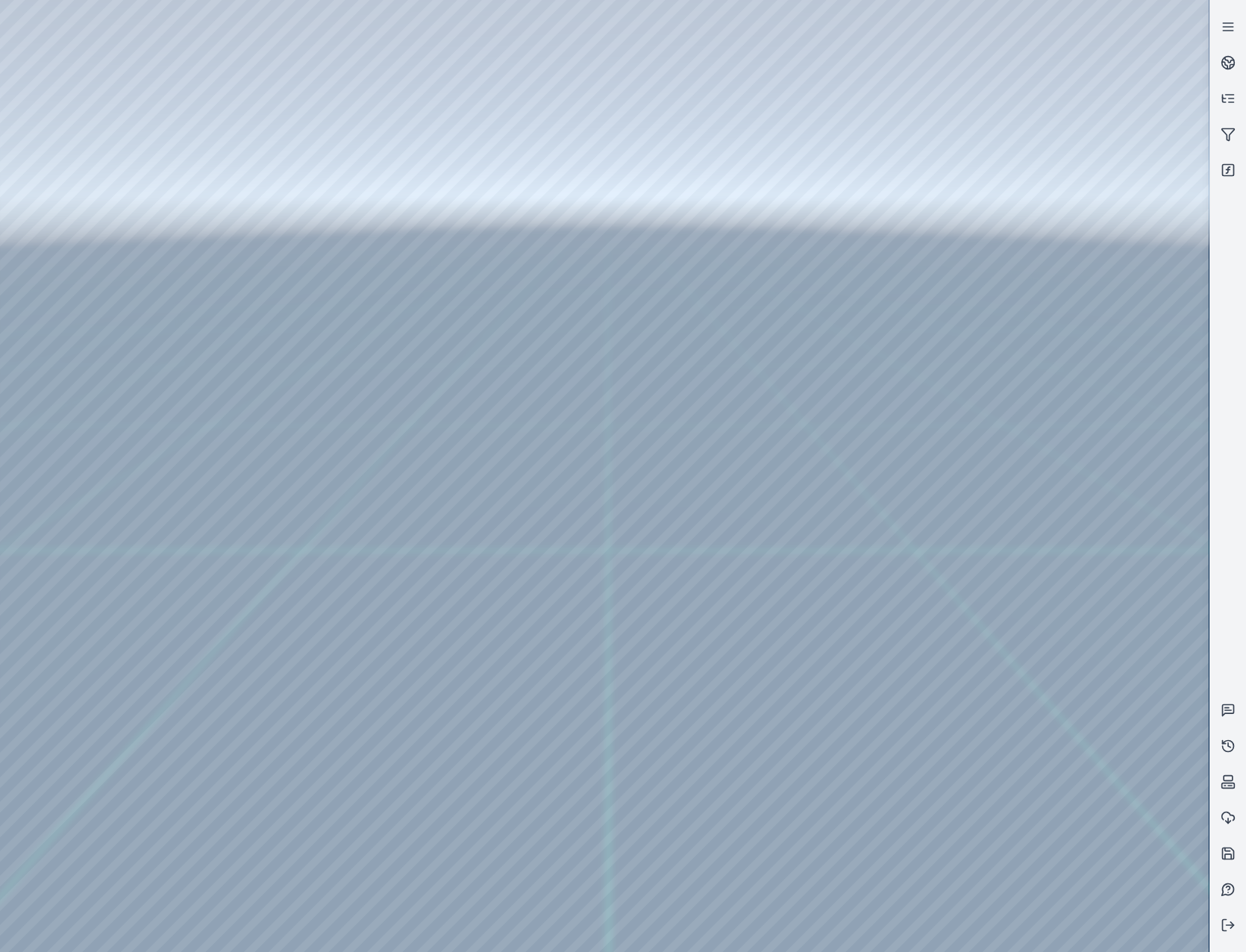
drag, startPoint x: 813, startPoint y: 474, endPoint x: 636, endPoint y: 321, distance: 234.0
drag, startPoint x: 766, startPoint y: 447, endPoint x: 591, endPoint y: 483, distance: 178.7
drag, startPoint x: 456, startPoint y: 298, endPoint x: 977, endPoint y: 458, distance: 545.0
drag, startPoint x: 381, startPoint y: 222, endPoint x: 947, endPoint y: 269, distance: 567.9
drag, startPoint x: 491, startPoint y: 462, endPoint x: 563, endPoint y: 280, distance: 195.7
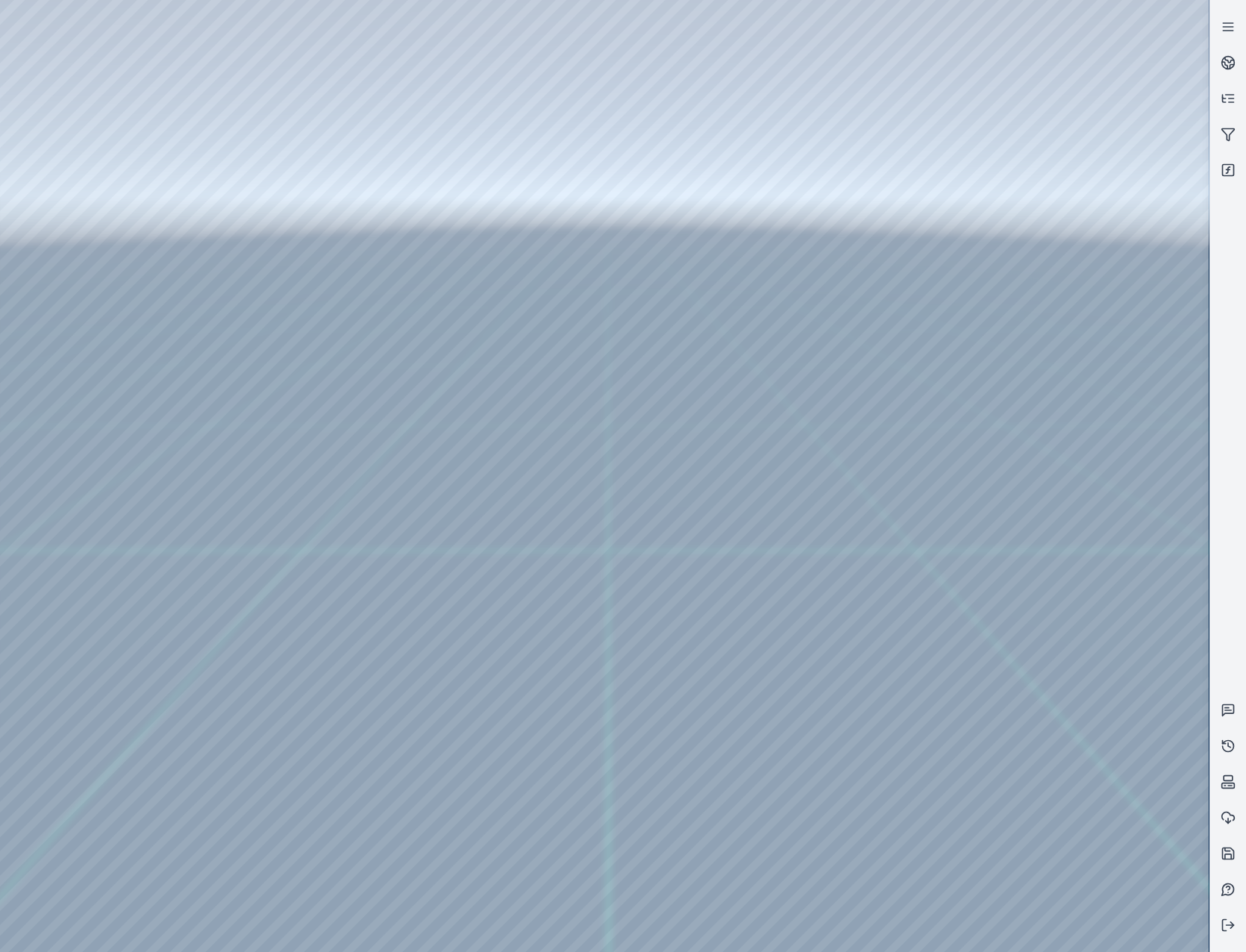
drag, startPoint x: 704, startPoint y: 444, endPoint x: 710, endPoint y: 370, distance: 74.2
drag, startPoint x: 413, startPoint y: 494, endPoint x: 430, endPoint y: 574, distance: 81.8
drag, startPoint x: 329, startPoint y: 541, endPoint x: 806, endPoint y: 509, distance: 478.1
drag, startPoint x: 420, startPoint y: 435, endPoint x: 913, endPoint y: 660, distance: 541.9
drag, startPoint x: 435, startPoint y: 344, endPoint x: 947, endPoint y: 616, distance: 579.8
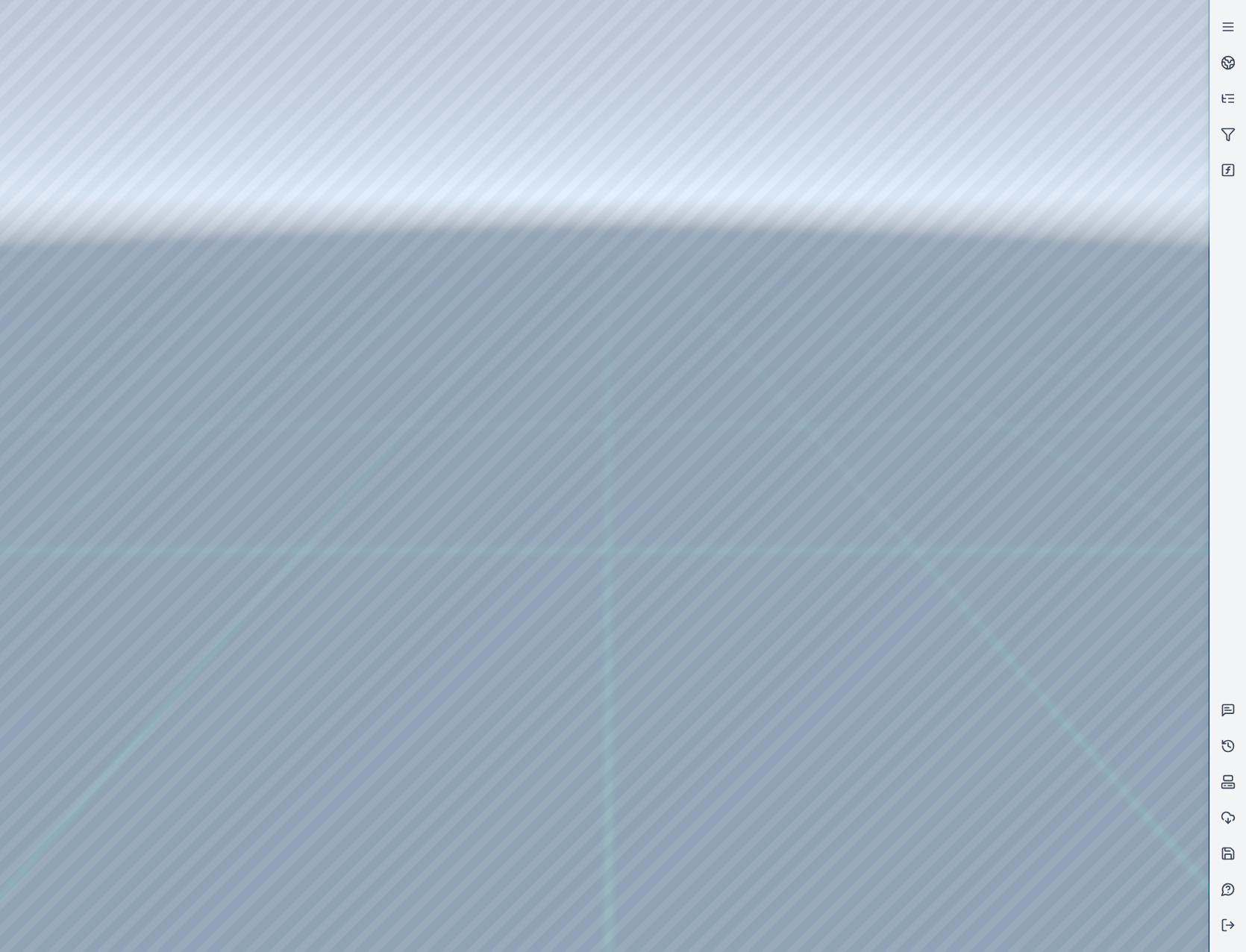
drag, startPoint x: 369, startPoint y: 277, endPoint x: 843, endPoint y: 632, distance: 592.2
drag, startPoint x: 660, startPoint y: 538, endPoint x: 734, endPoint y: 536, distance: 74.0
drag, startPoint x: 284, startPoint y: 512, endPoint x: 909, endPoint y: 779, distance: 679.6
drag, startPoint x: 357, startPoint y: 507, endPoint x: 426, endPoint y: 490, distance: 71.1
drag, startPoint x: 897, startPoint y: 568, endPoint x: 810, endPoint y: 345, distance: 239.4
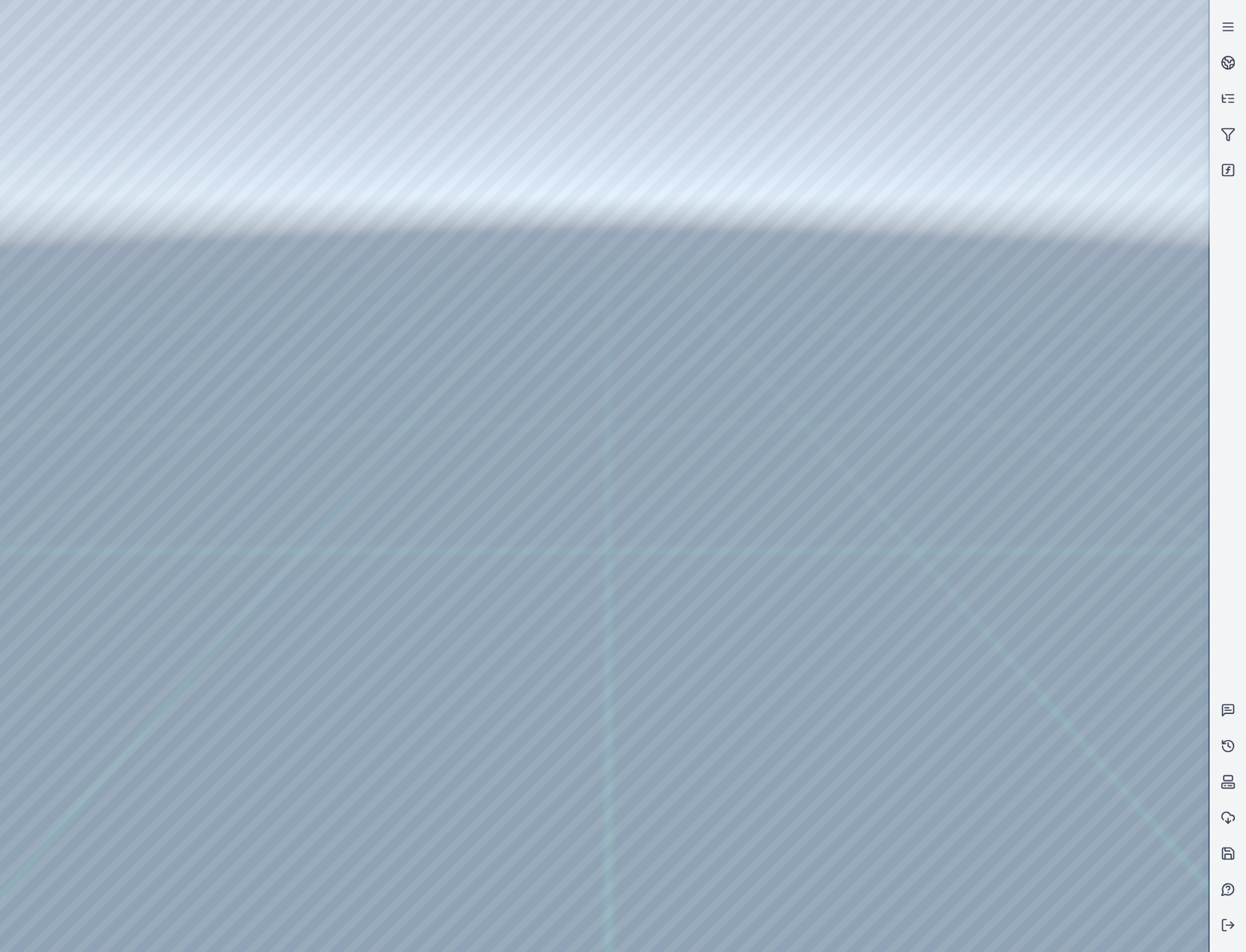
drag, startPoint x: 853, startPoint y: 634, endPoint x: 904, endPoint y: 568, distance: 83.4
drag, startPoint x: 760, startPoint y: 523, endPoint x: 786, endPoint y: 321, distance: 203.7
drag, startPoint x: 917, startPoint y: 222, endPoint x: 739, endPoint y: 453, distance: 291.6
drag, startPoint x: 394, startPoint y: 265, endPoint x: 838, endPoint y: 493, distance: 499.1
drag, startPoint x: 990, startPoint y: 495, endPoint x: 568, endPoint y: 336, distance: 451.0
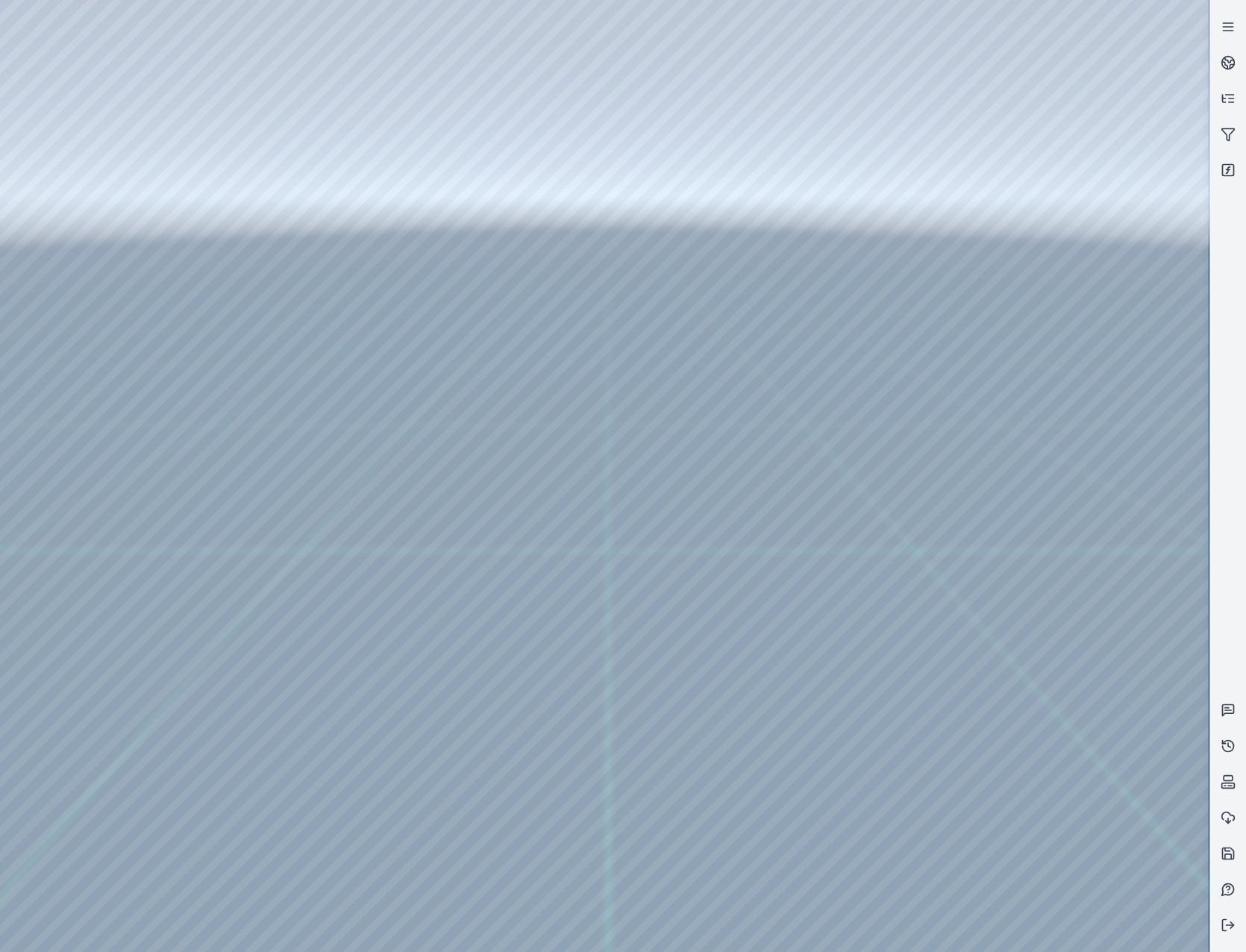
drag, startPoint x: 714, startPoint y: 555, endPoint x: 510, endPoint y: 474, distance: 219.5
drag, startPoint x: 520, startPoint y: 481, endPoint x: 388, endPoint y: 403, distance: 153.3
drag, startPoint x: 392, startPoint y: 408, endPoint x: 754, endPoint y: 623, distance: 421.0
drag, startPoint x: 397, startPoint y: 505, endPoint x: 964, endPoint y: 626, distance: 579.8
drag, startPoint x: 323, startPoint y: 402, endPoint x: 829, endPoint y: 655, distance: 565.7
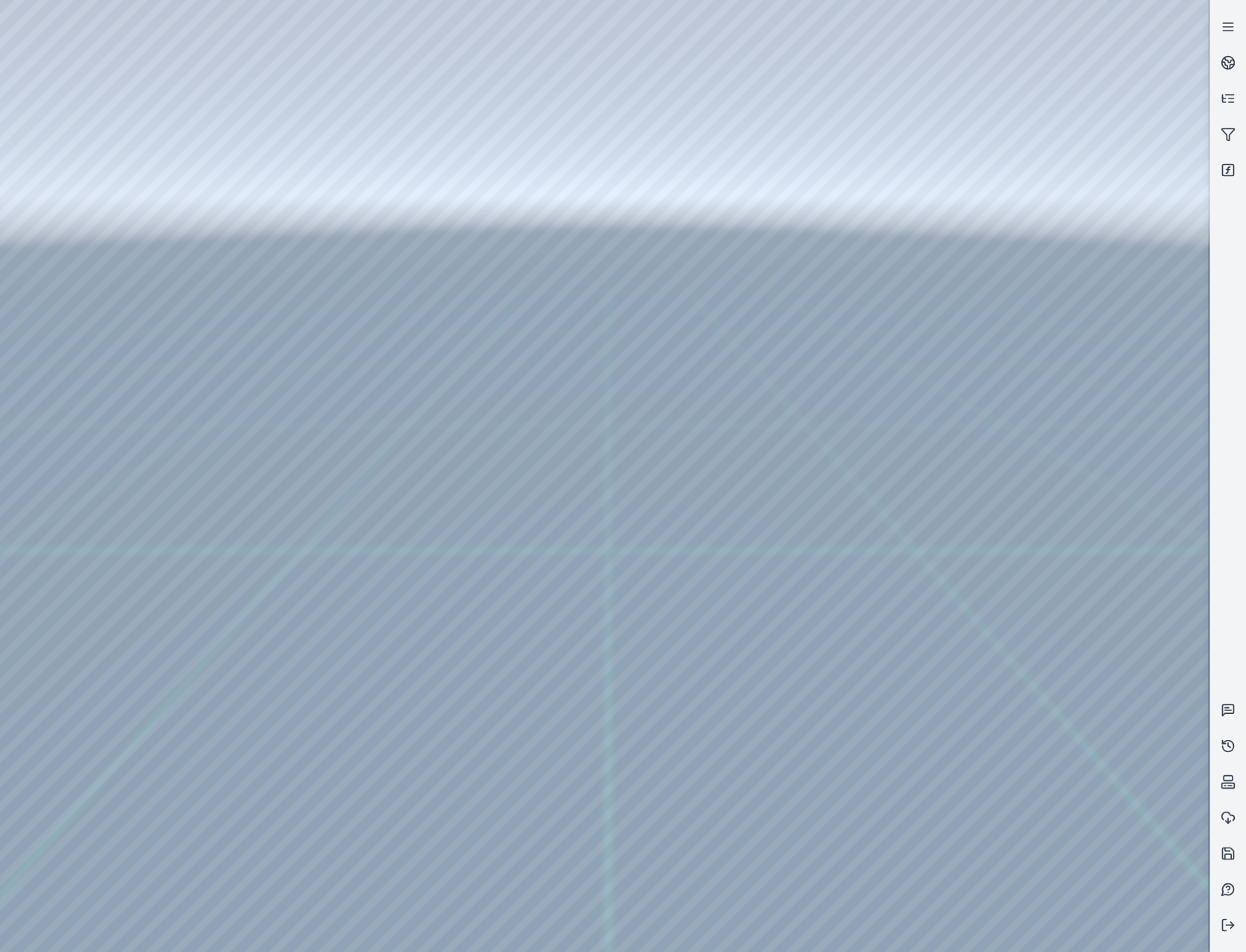
drag, startPoint x: 473, startPoint y: 332, endPoint x: 729, endPoint y: 642, distance: 402.0
drag, startPoint x: 673, startPoint y: 400, endPoint x: 712, endPoint y: 629, distance: 232.3
drag, startPoint x: 371, startPoint y: 526, endPoint x: 597, endPoint y: 597, distance: 236.9
drag, startPoint x: 599, startPoint y: 605, endPoint x: 670, endPoint y: 272, distance: 340.5
drag, startPoint x: 646, startPoint y: 531, endPoint x: 735, endPoint y: 253, distance: 291.9
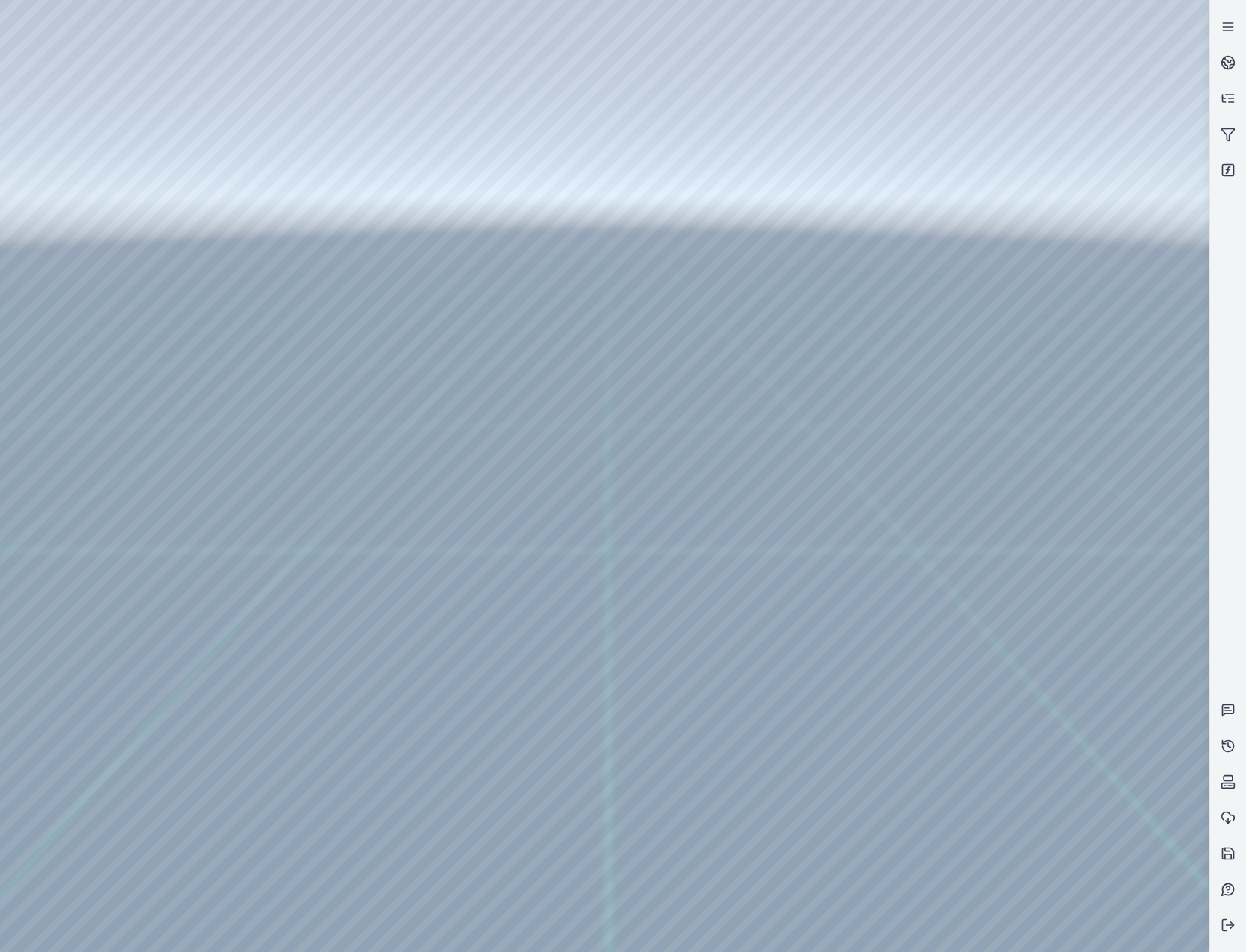
drag, startPoint x: 733, startPoint y: 525, endPoint x: 736, endPoint y: 192, distance: 333.0
drag, startPoint x: 664, startPoint y: 534, endPoint x: 830, endPoint y: 283, distance: 300.9
drag, startPoint x: 530, startPoint y: 475, endPoint x: 1060, endPoint y: 422, distance: 532.6
drag, startPoint x: 278, startPoint y: 537, endPoint x: 593, endPoint y: 267, distance: 414.9
drag, startPoint x: 1021, startPoint y: 383, endPoint x: 777, endPoint y: 354, distance: 245.7
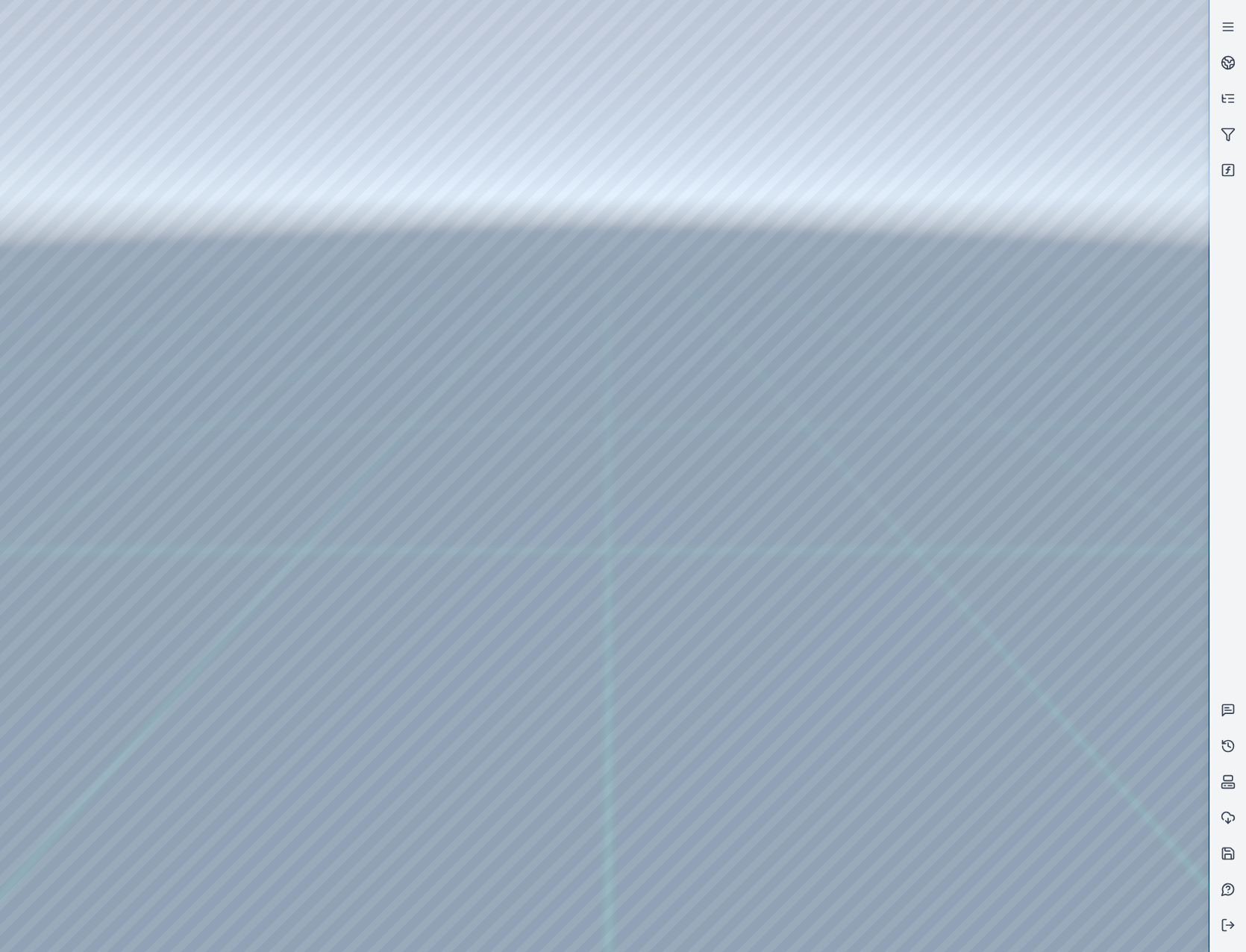
drag, startPoint x: 758, startPoint y: 208, endPoint x: 488, endPoint y: 593, distance: 470.2
drag, startPoint x: 804, startPoint y: 241, endPoint x: 568, endPoint y: 596, distance: 426.3
drag, startPoint x: 900, startPoint y: 126, endPoint x: 757, endPoint y: 549, distance: 446.5
drag, startPoint x: 683, startPoint y: 369, endPoint x: 632, endPoint y: 451, distance: 96.6
drag, startPoint x: 632, startPoint y: 515, endPoint x: 784, endPoint y: 493, distance: 153.6
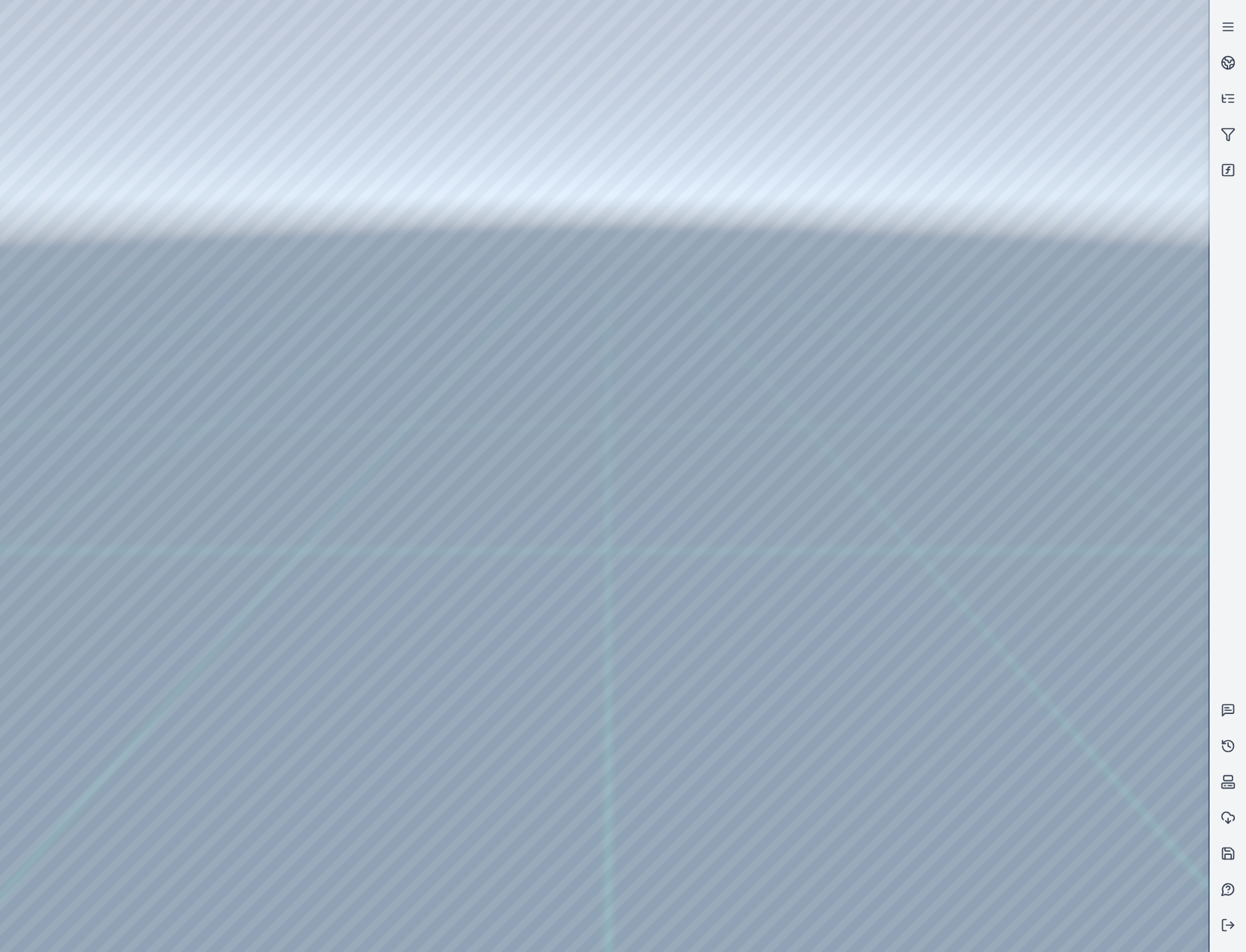
drag, startPoint x: 460, startPoint y: 307, endPoint x: 840, endPoint y: 258, distance: 383.1
drag, startPoint x: 419, startPoint y: 284, endPoint x: 946, endPoint y: 352, distance: 531.4
drag, startPoint x: 339, startPoint y: 415, endPoint x: 640, endPoint y: 278, distance: 330.7
drag, startPoint x: 713, startPoint y: 426, endPoint x: 737, endPoint y: 352, distance: 77.8
drag, startPoint x: 990, startPoint y: 323, endPoint x: 727, endPoint y: 388, distance: 270.9
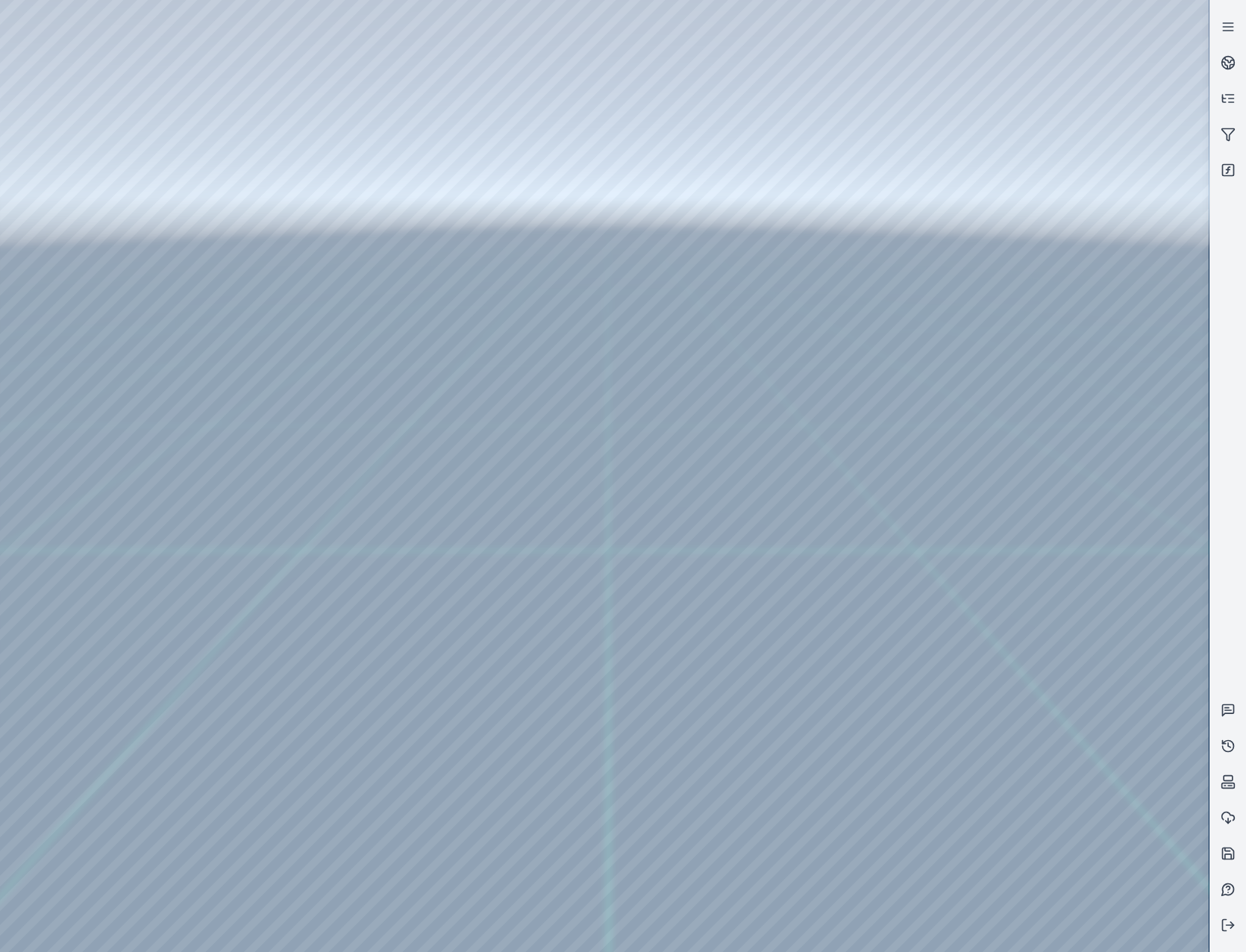
drag, startPoint x: 844, startPoint y: 355, endPoint x: 824, endPoint y: 524, distance: 170.2
drag, startPoint x: 639, startPoint y: 568, endPoint x: 756, endPoint y: 596, distance: 120.3
drag, startPoint x: 519, startPoint y: 515, endPoint x: 762, endPoint y: 583, distance: 252.3
drag, startPoint x: 922, startPoint y: 202, endPoint x: 839, endPoint y: 440, distance: 252.1
drag, startPoint x: 893, startPoint y: 310, endPoint x: 649, endPoint y: 557, distance: 347.2
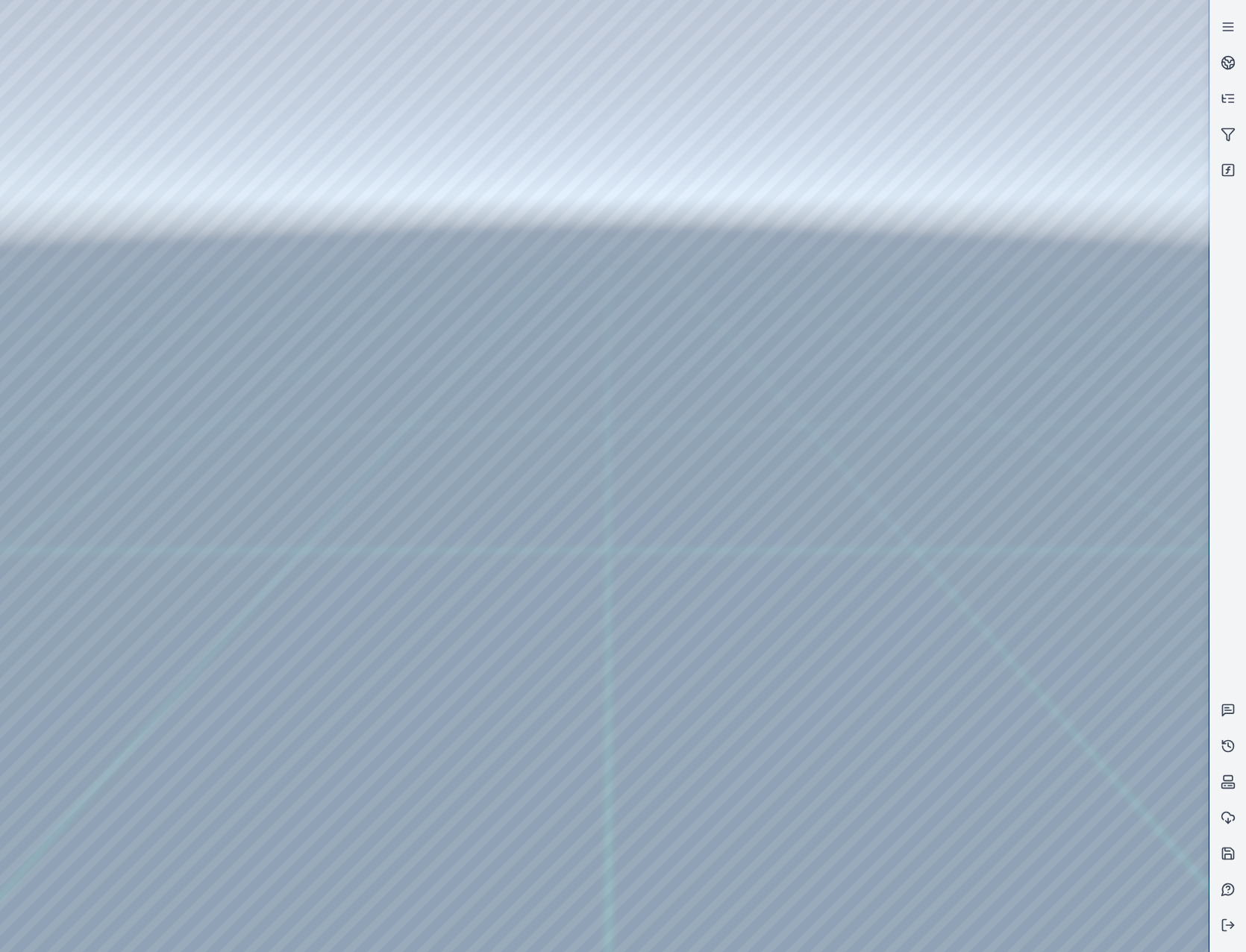
drag, startPoint x: 617, startPoint y: 273, endPoint x: 806, endPoint y: 538, distance: 325.5
drag, startPoint x: 661, startPoint y: 302, endPoint x: 801, endPoint y: 536, distance: 272.7
drag, startPoint x: 589, startPoint y: 527, endPoint x: 708, endPoint y: 542, distance: 119.9
drag, startPoint x: 782, startPoint y: 450, endPoint x: 840, endPoint y: 390, distance: 83.5
drag, startPoint x: 544, startPoint y: 355, endPoint x: 829, endPoint y: 502, distance: 320.7
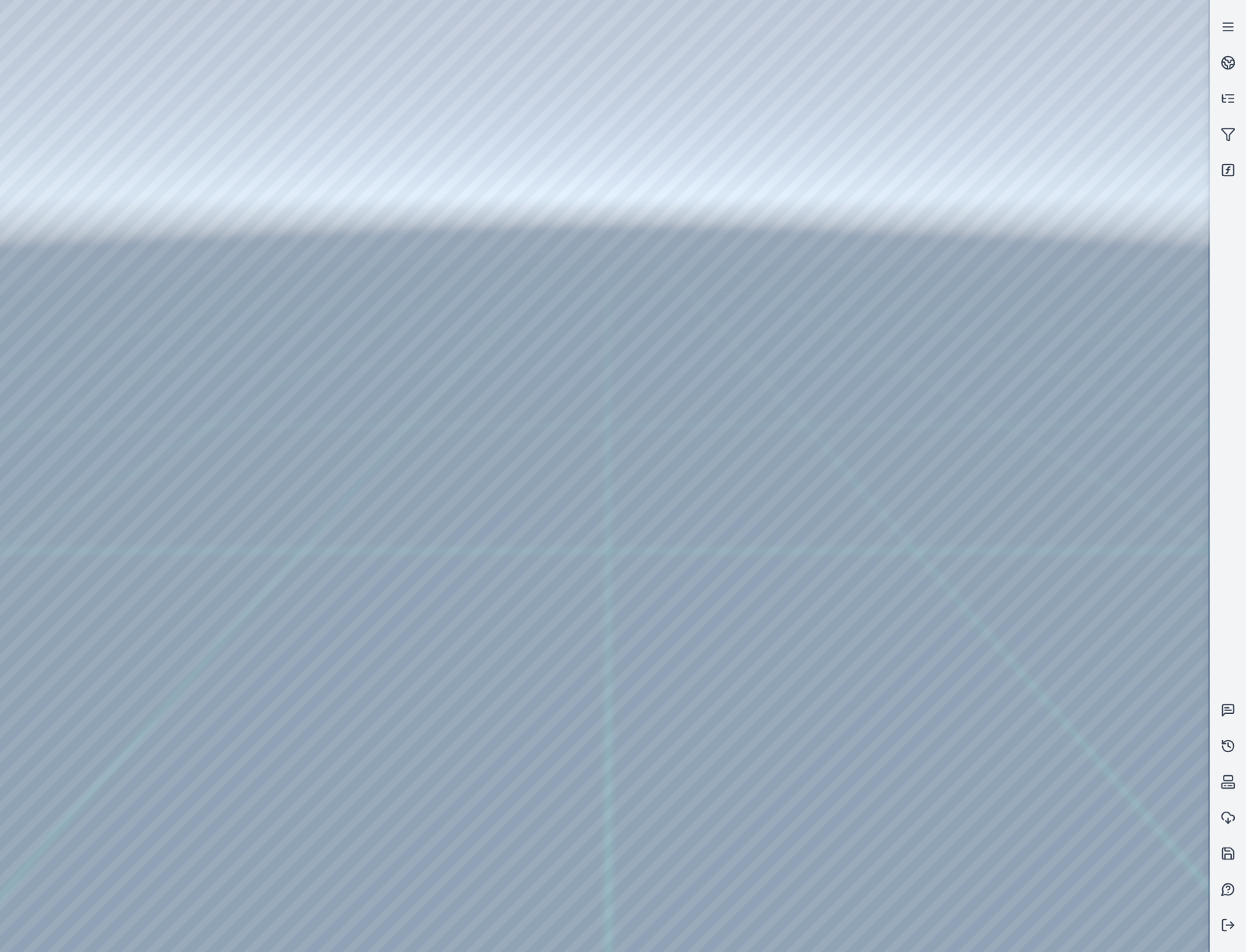
drag, startPoint x: 678, startPoint y: 497, endPoint x: 725, endPoint y: 505, distance: 47.7
drag, startPoint x: 646, startPoint y: 179, endPoint x: 683, endPoint y: 492, distance: 315.2
drag, startPoint x: 736, startPoint y: 168, endPoint x: 745, endPoint y: 384, distance: 216.2
drag, startPoint x: 792, startPoint y: 219, endPoint x: 787, endPoint y: 621, distance: 402.0
drag, startPoint x: 647, startPoint y: 234, endPoint x: 697, endPoint y: 565, distance: 334.8
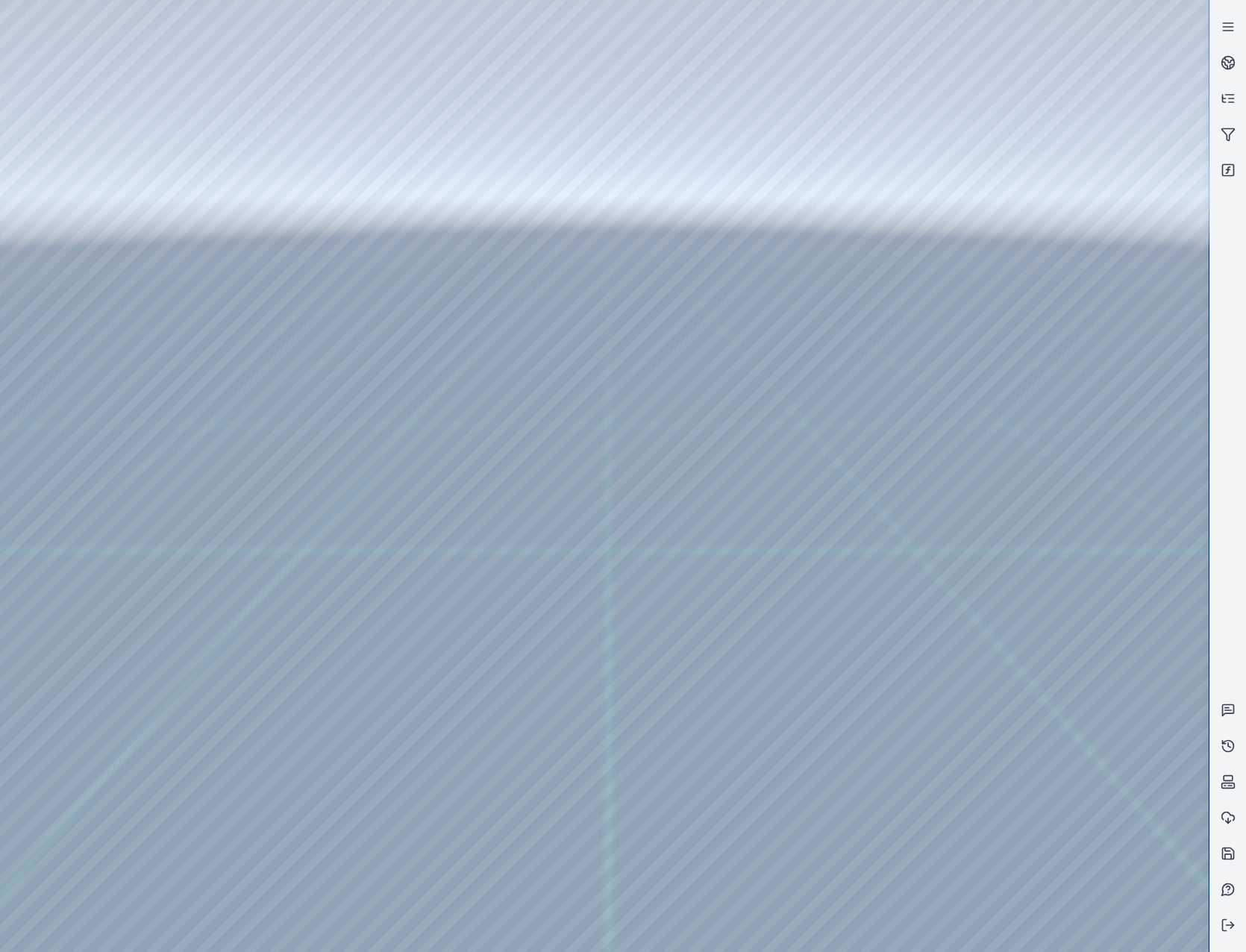
click at [128, 124] on div at bounding box center [604, 476] width 1209 height 952
click at [120, 177] on div at bounding box center [604, 476] width 1209 height 952
click at [422, 488] on div at bounding box center [604, 476] width 1209 height 952
click at [408, 514] on div at bounding box center [604, 476] width 1209 height 952
click at [648, 314] on div at bounding box center [604, 476] width 1209 height 952
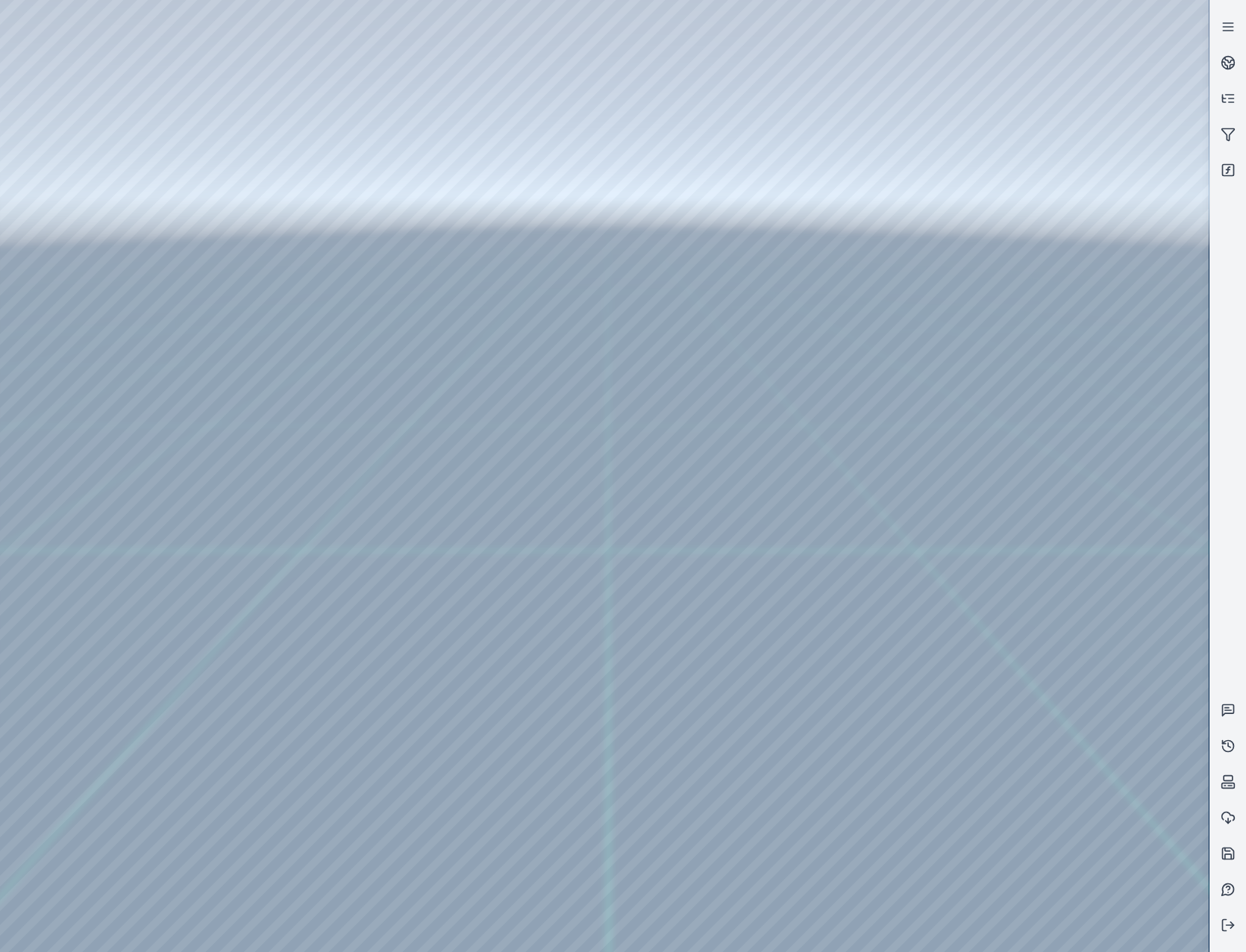
click at [664, 348] on div at bounding box center [604, 476] width 1209 height 952
click at [752, 344] on div at bounding box center [604, 476] width 1209 height 952
click at [750, 323] on div at bounding box center [604, 476] width 1209 height 952
click at [734, 360] on div at bounding box center [604, 476] width 1209 height 952
click at [723, 331] on div at bounding box center [604, 476] width 1209 height 952
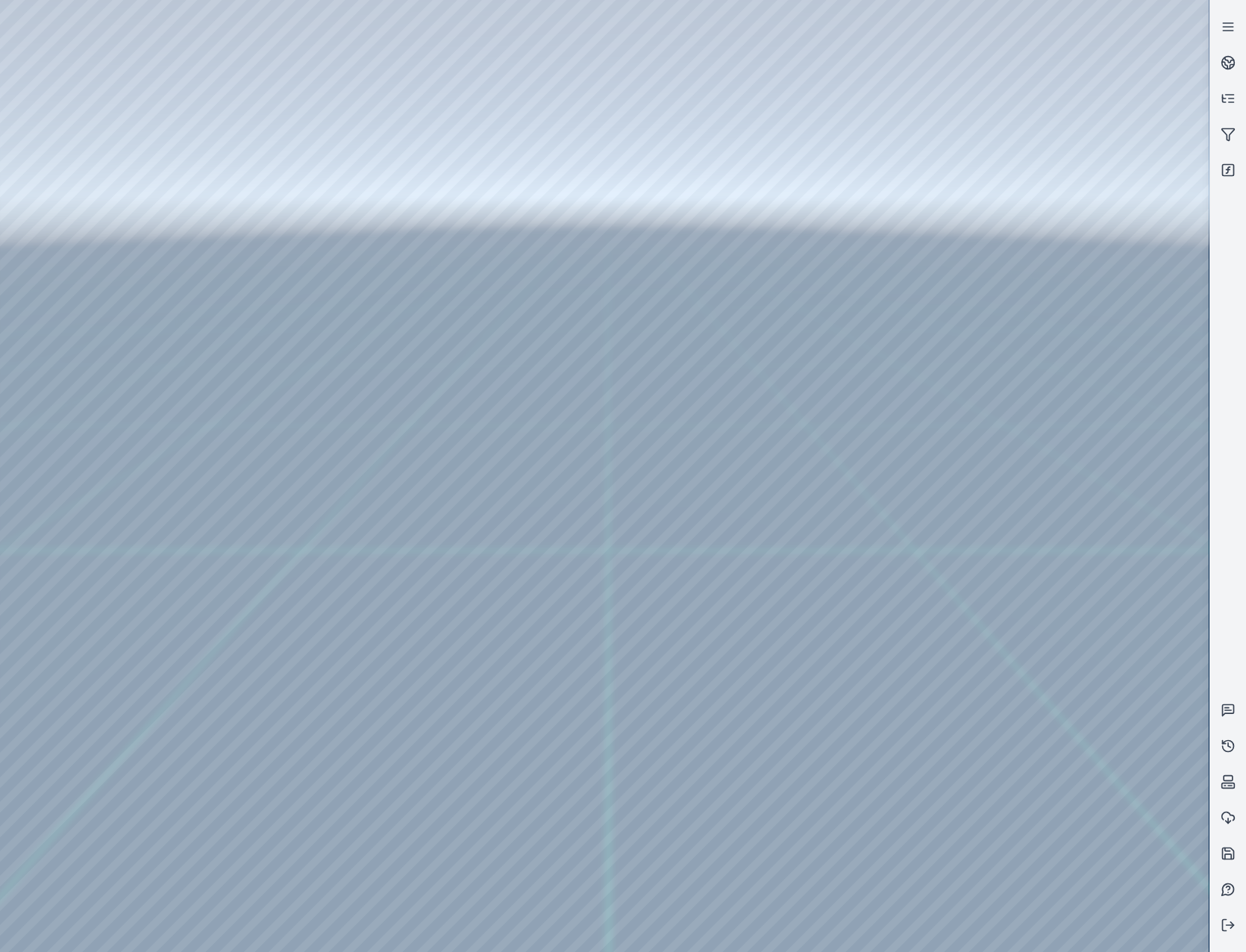
click at [722, 371] on div at bounding box center [604, 476] width 1209 height 952
click at [810, 230] on div at bounding box center [604, 476] width 1209 height 952
click at [421, 280] on div at bounding box center [604, 476] width 1209 height 952
click at [414, 310] on div at bounding box center [604, 476] width 1209 height 952
click at [649, 322] on div at bounding box center [604, 476] width 1209 height 952
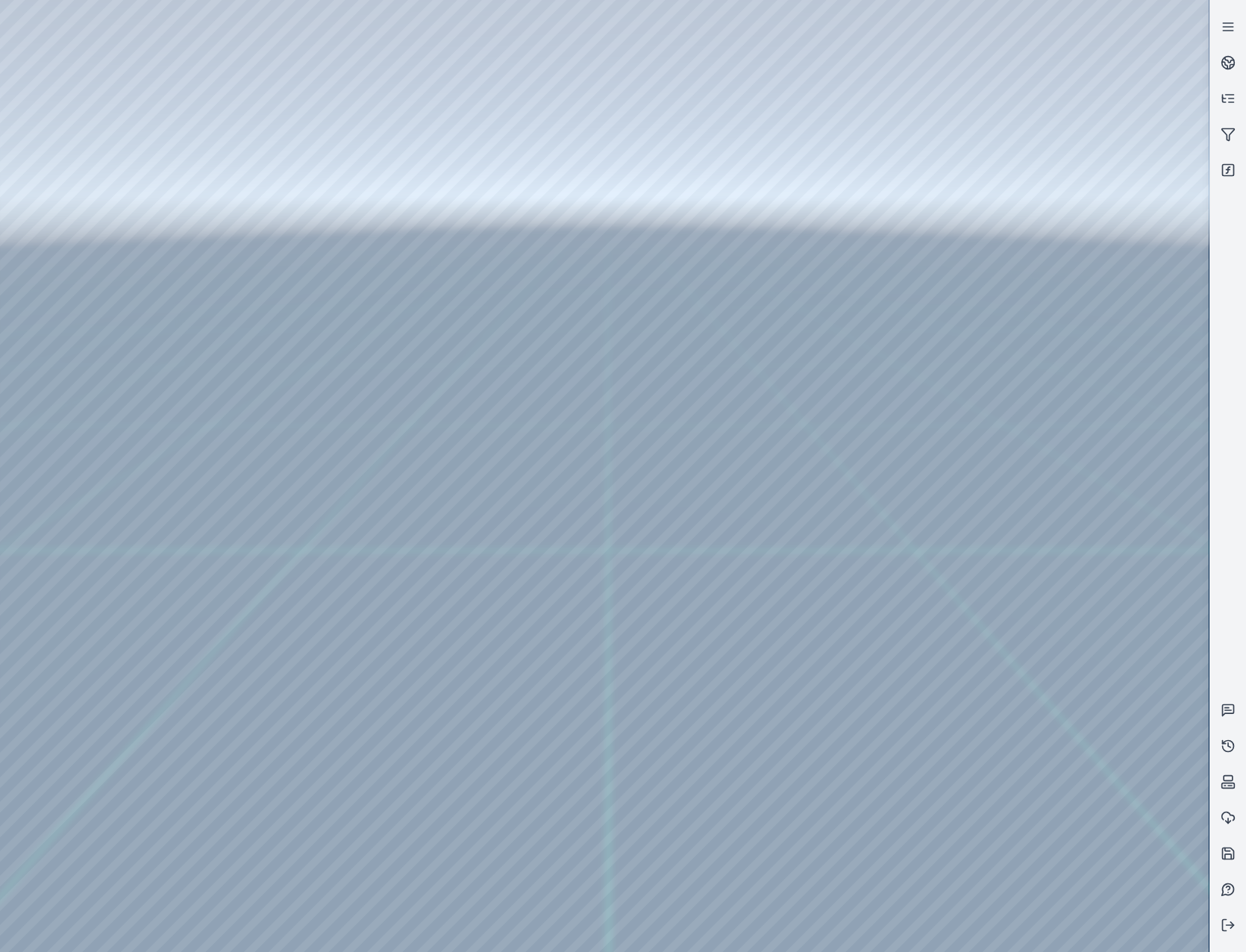
click at [666, 349] on div at bounding box center [604, 476] width 1209 height 952
click at [812, 228] on div at bounding box center [604, 476] width 1209 height 952
drag, startPoint x: 677, startPoint y: 513, endPoint x: 937, endPoint y: 426, distance: 274.2
drag, startPoint x: 795, startPoint y: 515, endPoint x: 854, endPoint y: 520, distance: 59.2
drag, startPoint x: 718, startPoint y: 452, endPoint x: 942, endPoint y: 287, distance: 278.2
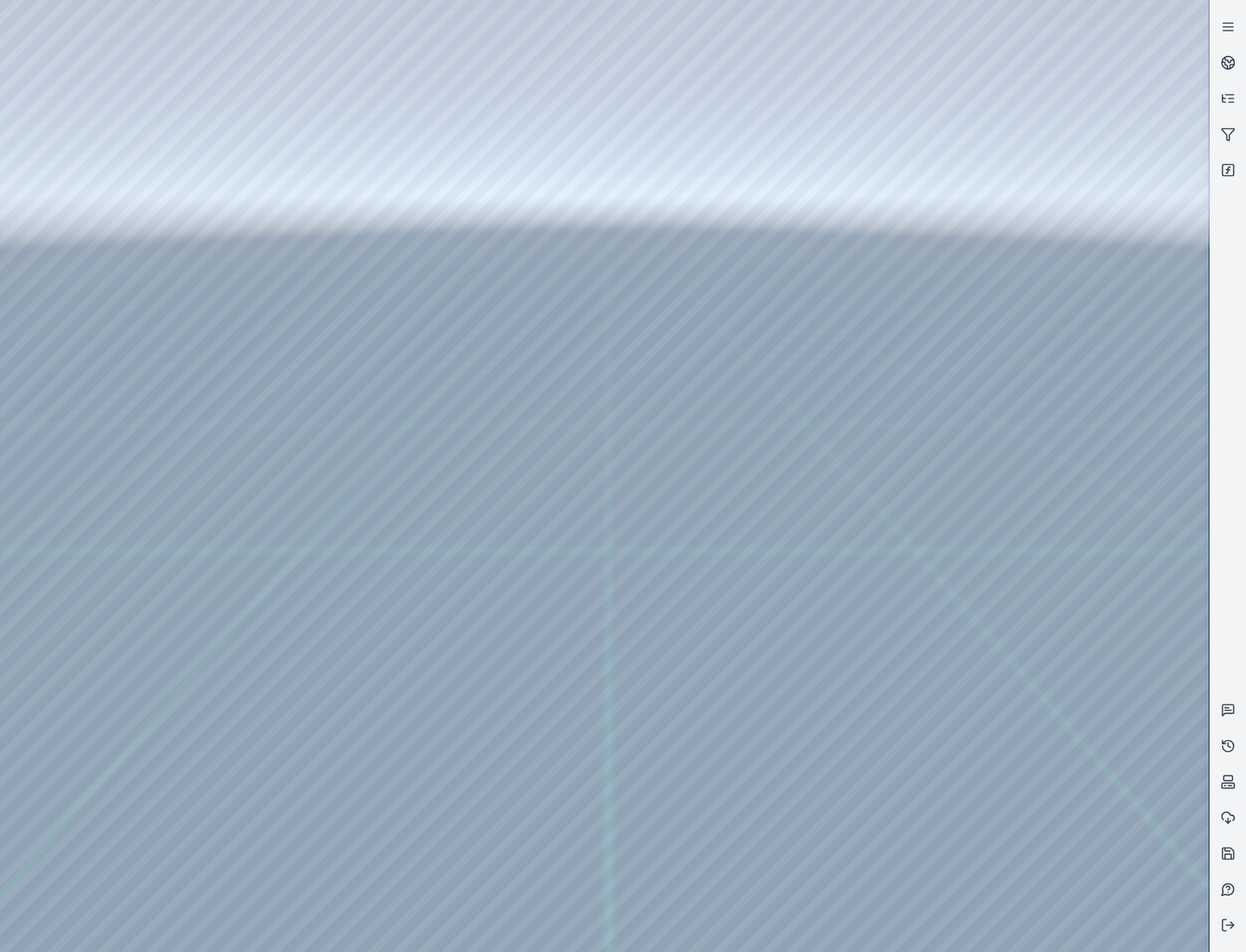
drag, startPoint x: 802, startPoint y: 488, endPoint x: 808, endPoint y: 240, distance: 248.1
drag, startPoint x: 832, startPoint y: 210, endPoint x: 619, endPoint y: 320, distance: 239.7
drag, startPoint x: 766, startPoint y: 444, endPoint x: 853, endPoint y: 434, distance: 87.6
drag, startPoint x: 965, startPoint y: 414, endPoint x: 839, endPoint y: 446, distance: 130.0
drag, startPoint x: 765, startPoint y: 223, endPoint x: 780, endPoint y: 377, distance: 154.7
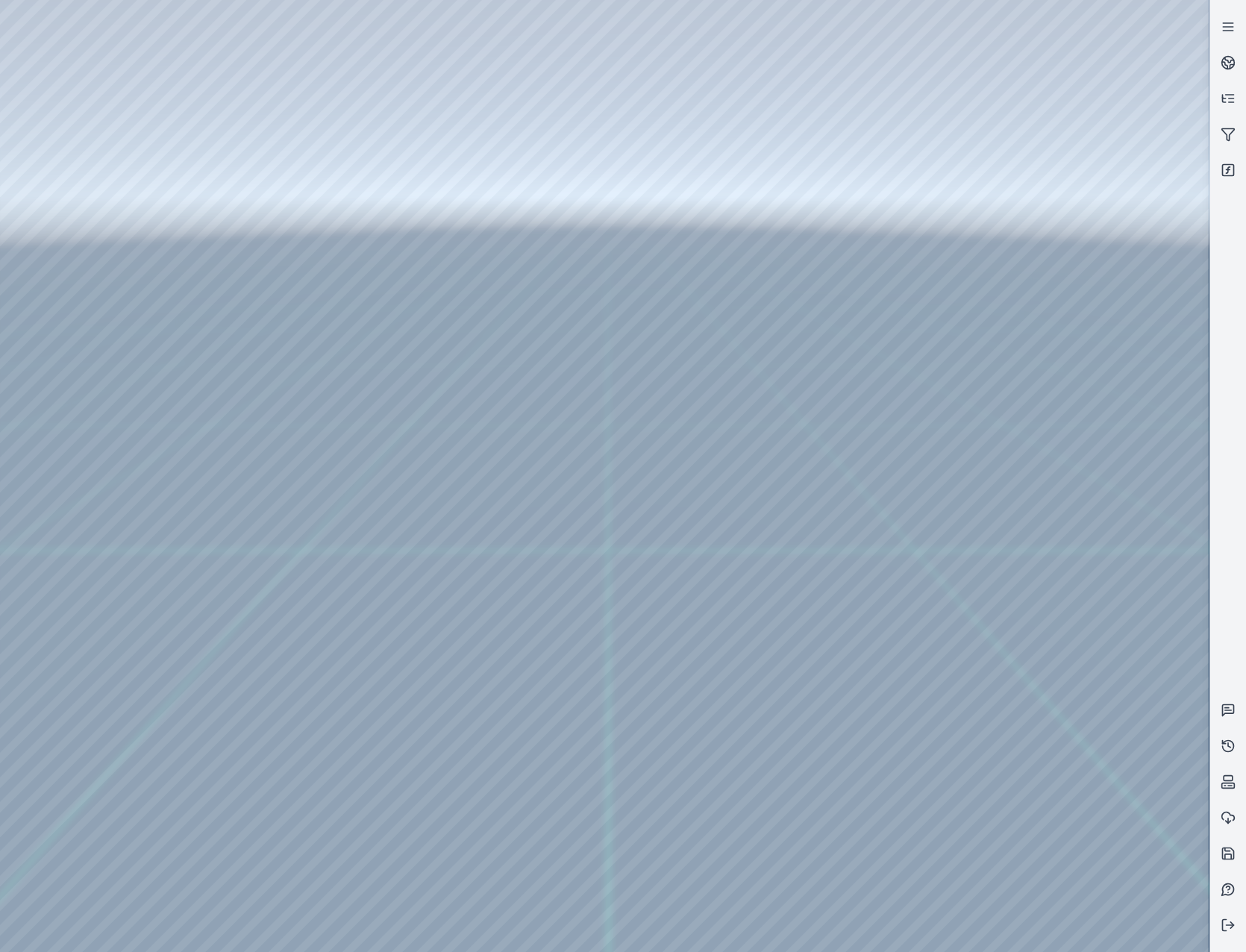
click at [421, 284] on div at bounding box center [604, 476] width 1209 height 952
click at [421, 306] on div at bounding box center [604, 476] width 1209 height 952
click at [708, 336] on div at bounding box center [604, 476] width 1209 height 952
click at [713, 327] on div at bounding box center [604, 476] width 1209 height 952
click at [711, 373] on div at bounding box center [604, 476] width 1209 height 952
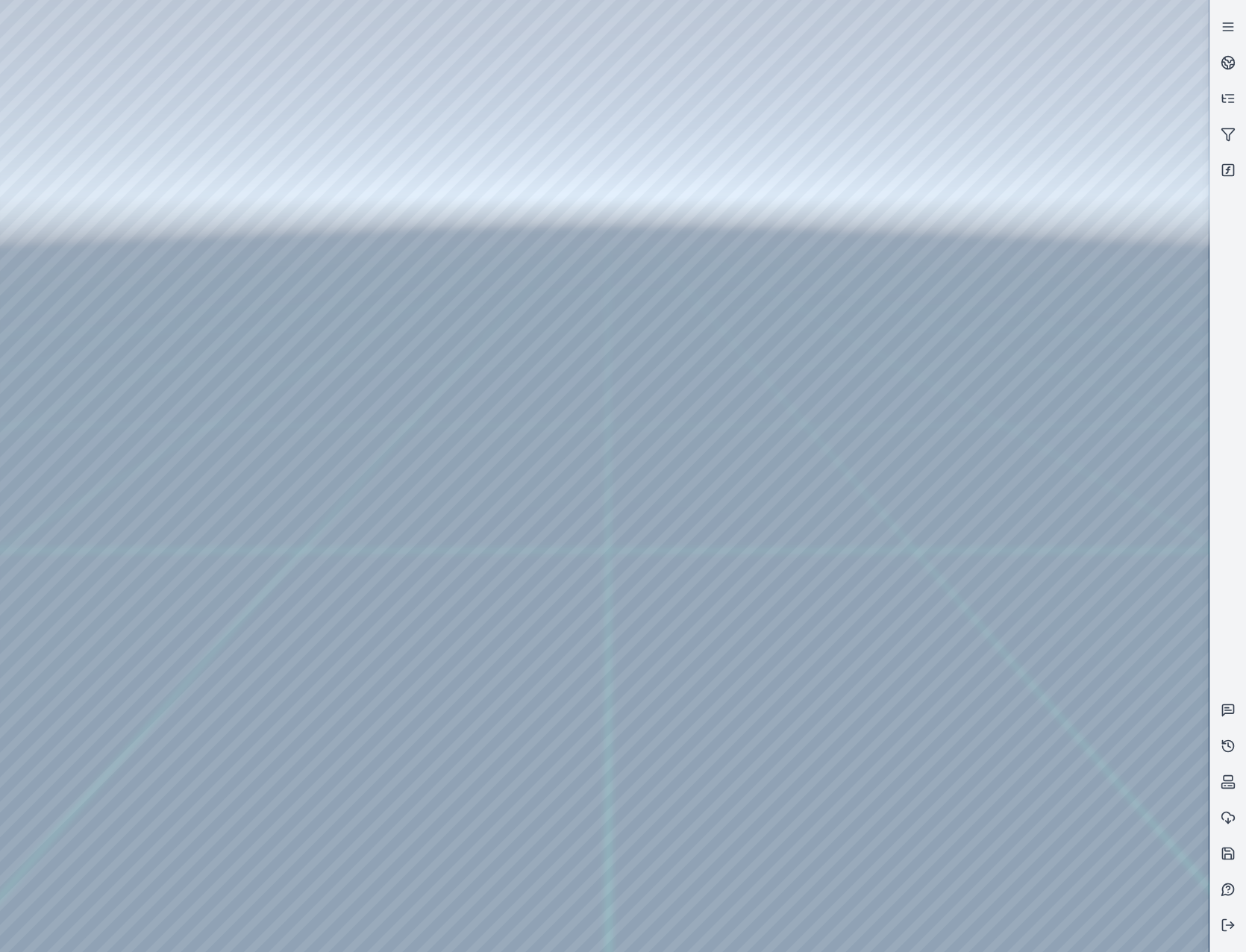
click at [812, 225] on div at bounding box center [604, 476] width 1209 height 952
drag, startPoint x: 589, startPoint y: 533, endPoint x: 820, endPoint y: 369, distance: 283.3
drag, startPoint x: 665, startPoint y: 523, endPoint x: 862, endPoint y: 340, distance: 268.9
drag, startPoint x: 688, startPoint y: 482, endPoint x: 766, endPoint y: 323, distance: 177.1
drag, startPoint x: 789, startPoint y: 537, endPoint x: 864, endPoint y: 316, distance: 233.4
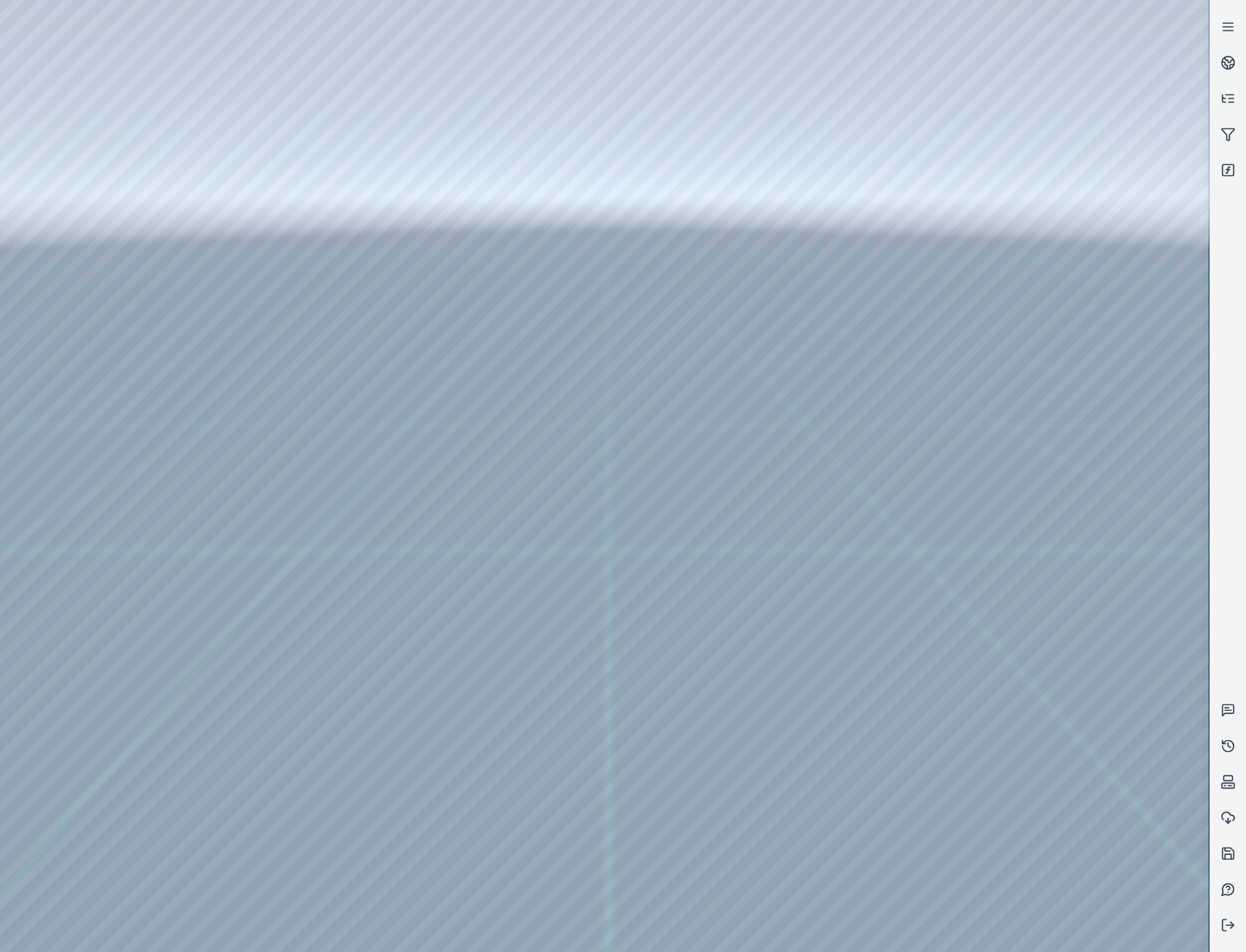
drag, startPoint x: 708, startPoint y: 488, endPoint x: 948, endPoint y: 264, distance: 328.3
drag, startPoint x: 903, startPoint y: 478, endPoint x: 973, endPoint y: 454, distance: 74.0
drag, startPoint x: 661, startPoint y: 381, endPoint x: 1024, endPoint y: 454, distance: 370.3
drag, startPoint x: 919, startPoint y: 465, endPoint x: 924, endPoint y: 489, distance: 24.5
drag, startPoint x: 717, startPoint y: 384, endPoint x: 794, endPoint y: 307, distance: 108.9
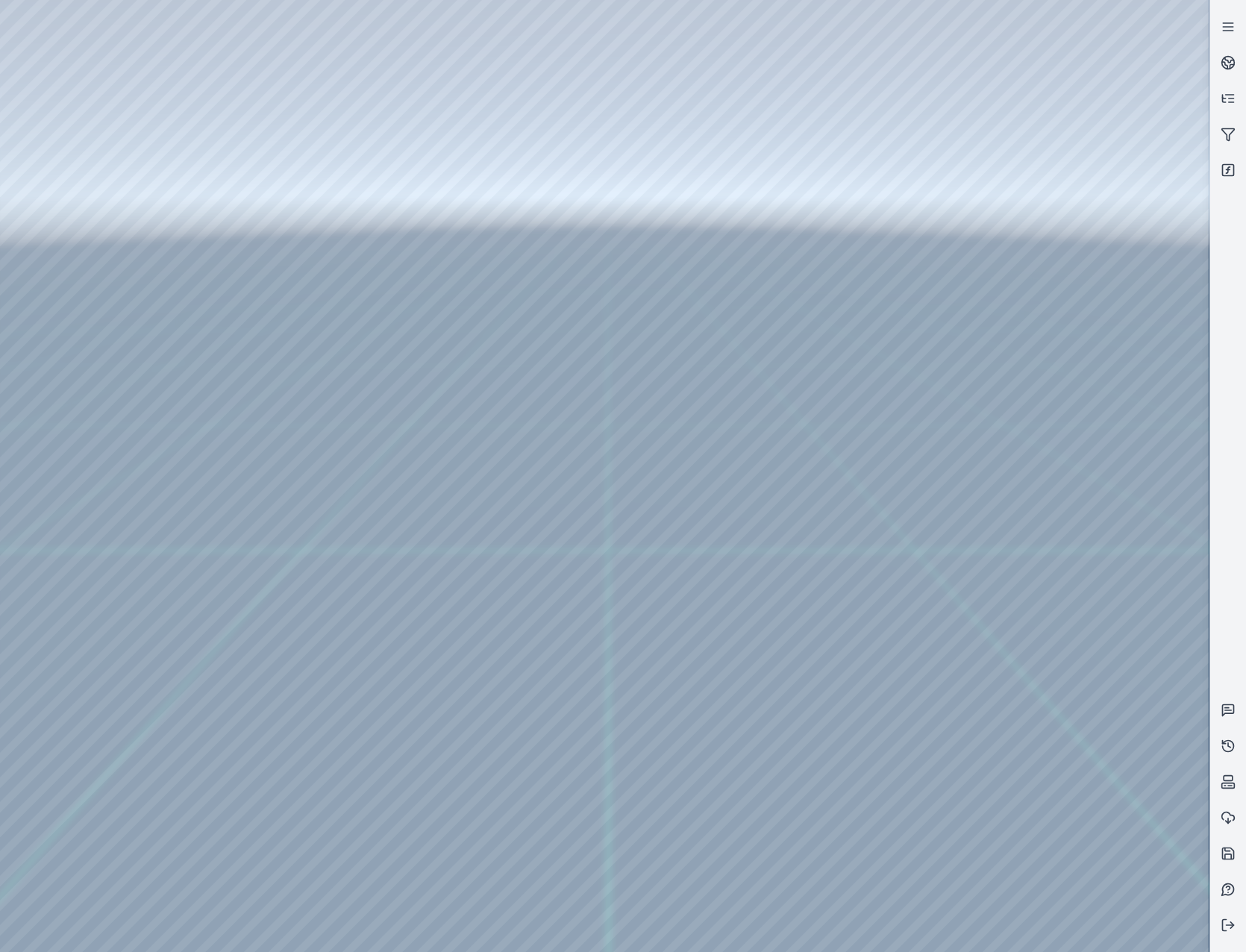
drag, startPoint x: 712, startPoint y: 464, endPoint x: 1021, endPoint y: 375, distance: 321.6
drag, startPoint x: 808, startPoint y: 467, endPoint x: 949, endPoint y: 297, distance: 220.9
drag, startPoint x: 782, startPoint y: 435, endPoint x: 1068, endPoint y: 348, distance: 298.9
drag, startPoint x: 962, startPoint y: 467, endPoint x: 1080, endPoint y: 437, distance: 121.8
drag, startPoint x: 925, startPoint y: 461, endPoint x: 637, endPoint y: 566, distance: 306.5
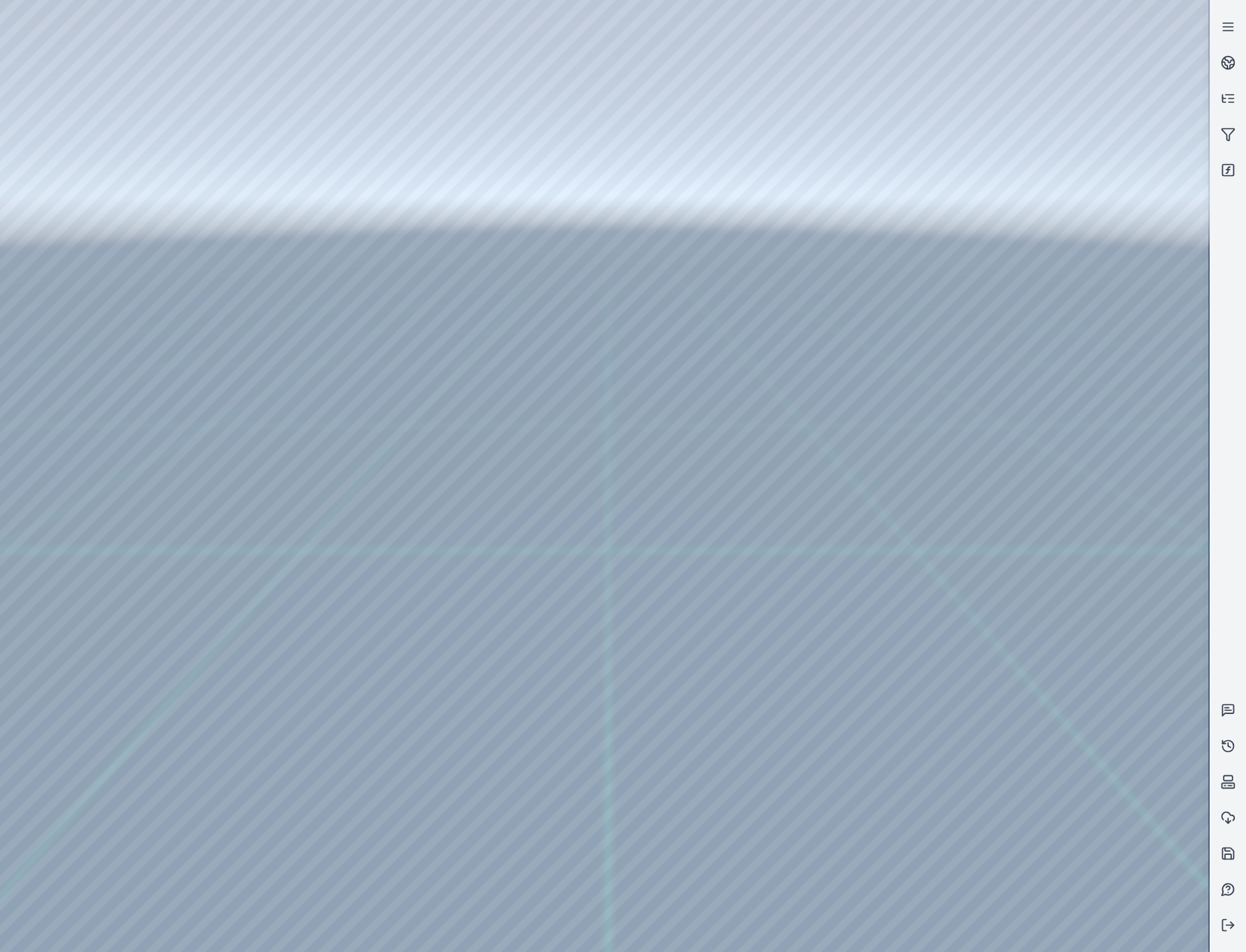
drag, startPoint x: 892, startPoint y: 362, endPoint x: 780, endPoint y: 551, distance: 219.7
drag, startPoint x: 818, startPoint y: 549, endPoint x: 749, endPoint y: 576, distance: 74.1
